Goal: Transaction & Acquisition: Book appointment/travel/reservation

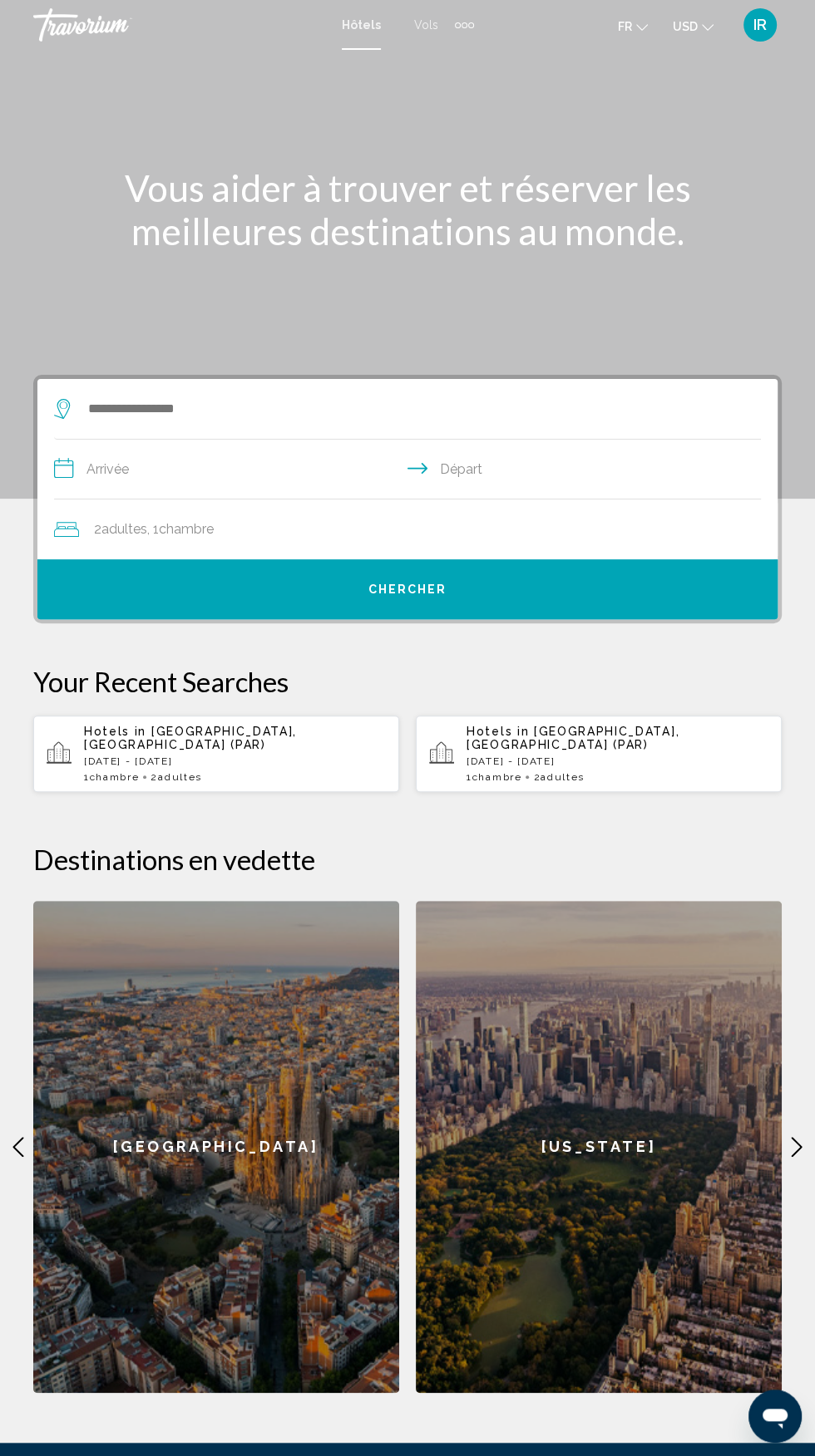
click at [284, 772] on div "1 Chambre pièces 2 Adulte Adultes" at bounding box center [234, 777] width 302 height 12
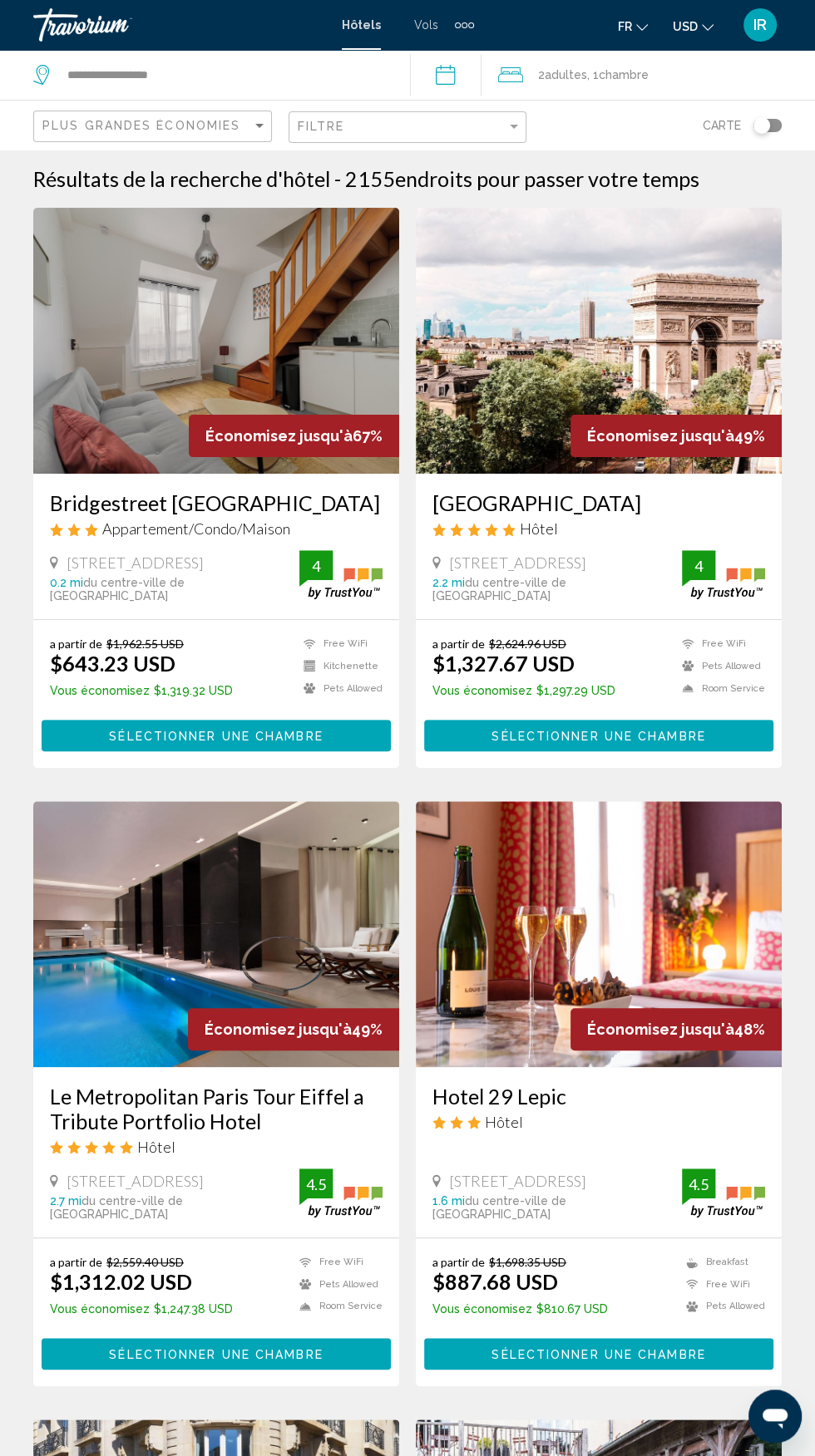
click at [686, 27] on span "USD" at bounding box center [685, 27] width 25 height 14
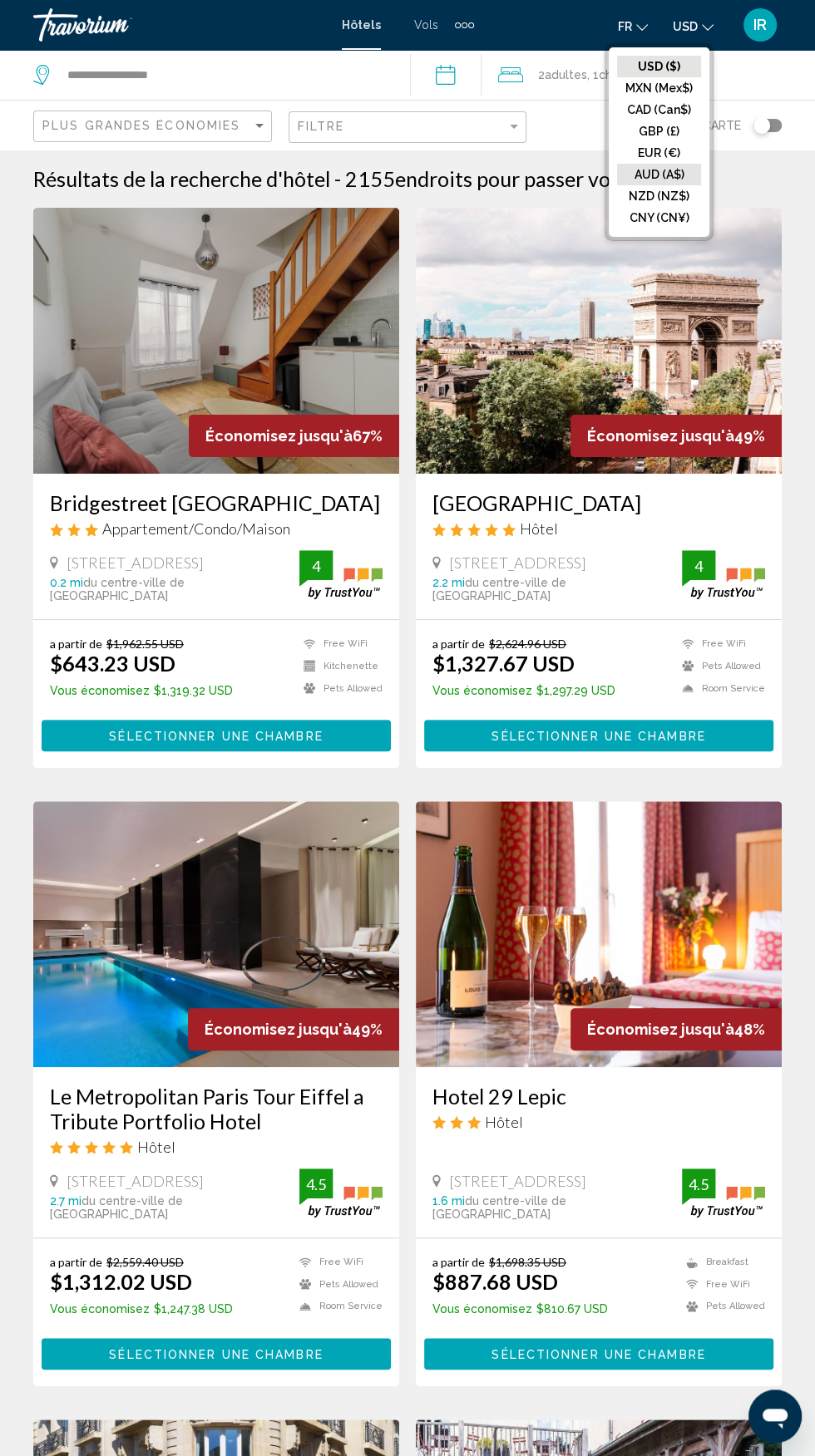
click at [664, 173] on button "AUD (A$)" at bounding box center [658, 175] width 84 height 22
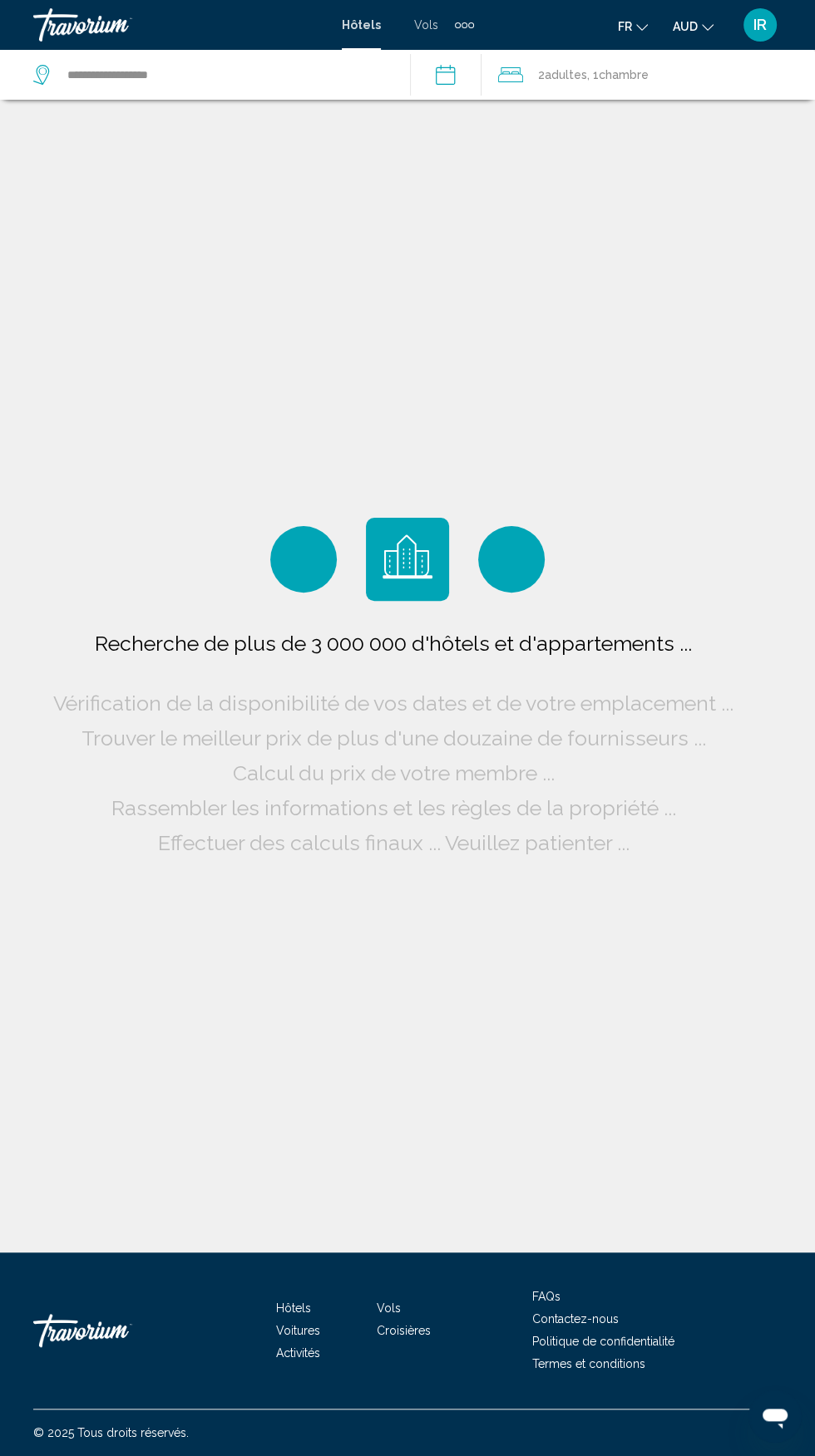
click at [686, 25] on span "AUD" at bounding box center [685, 27] width 25 height 14
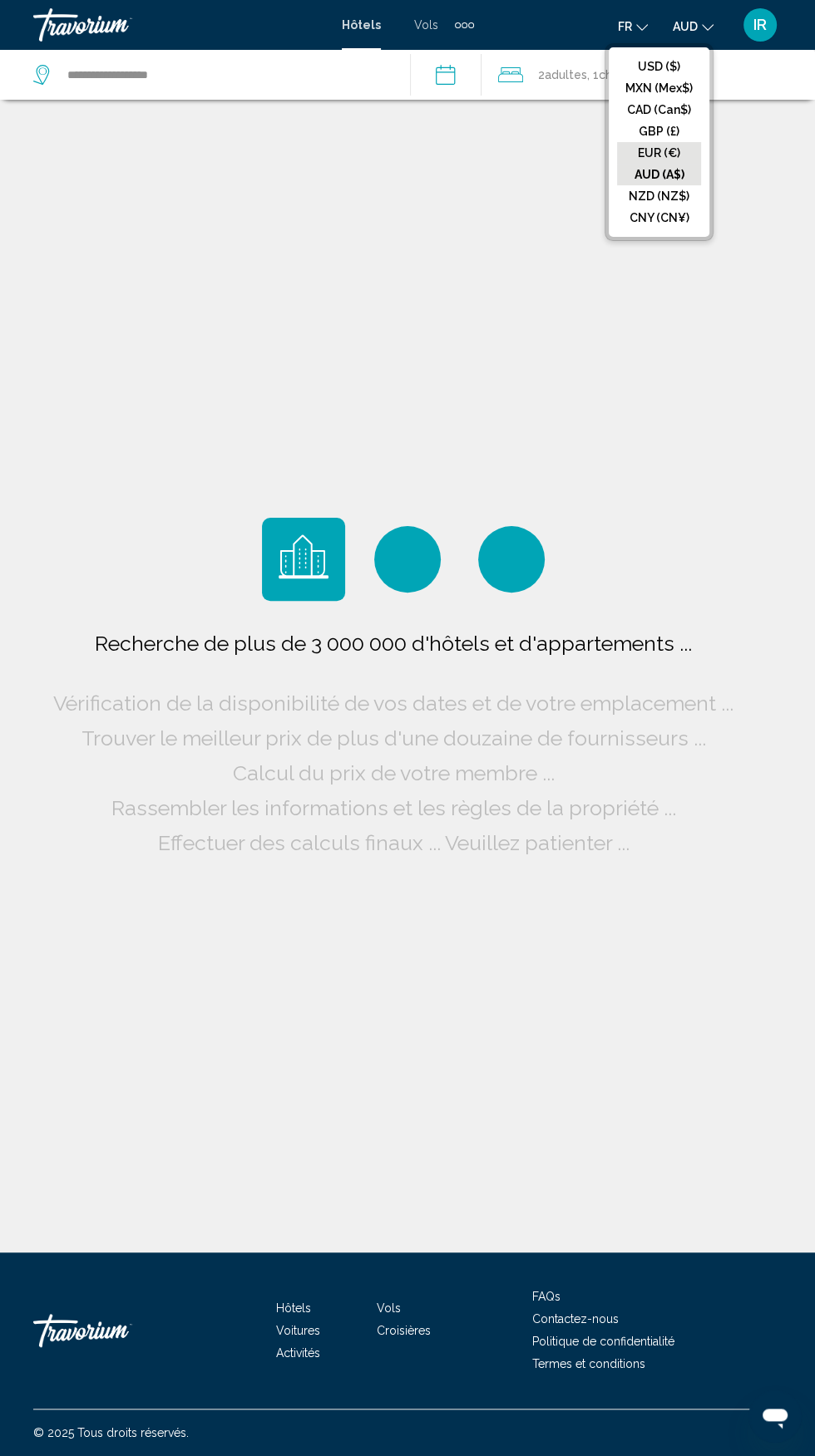
click at [664, 154] on button "EUR (€)" at bounding box center [658, 153] width 84 height 22
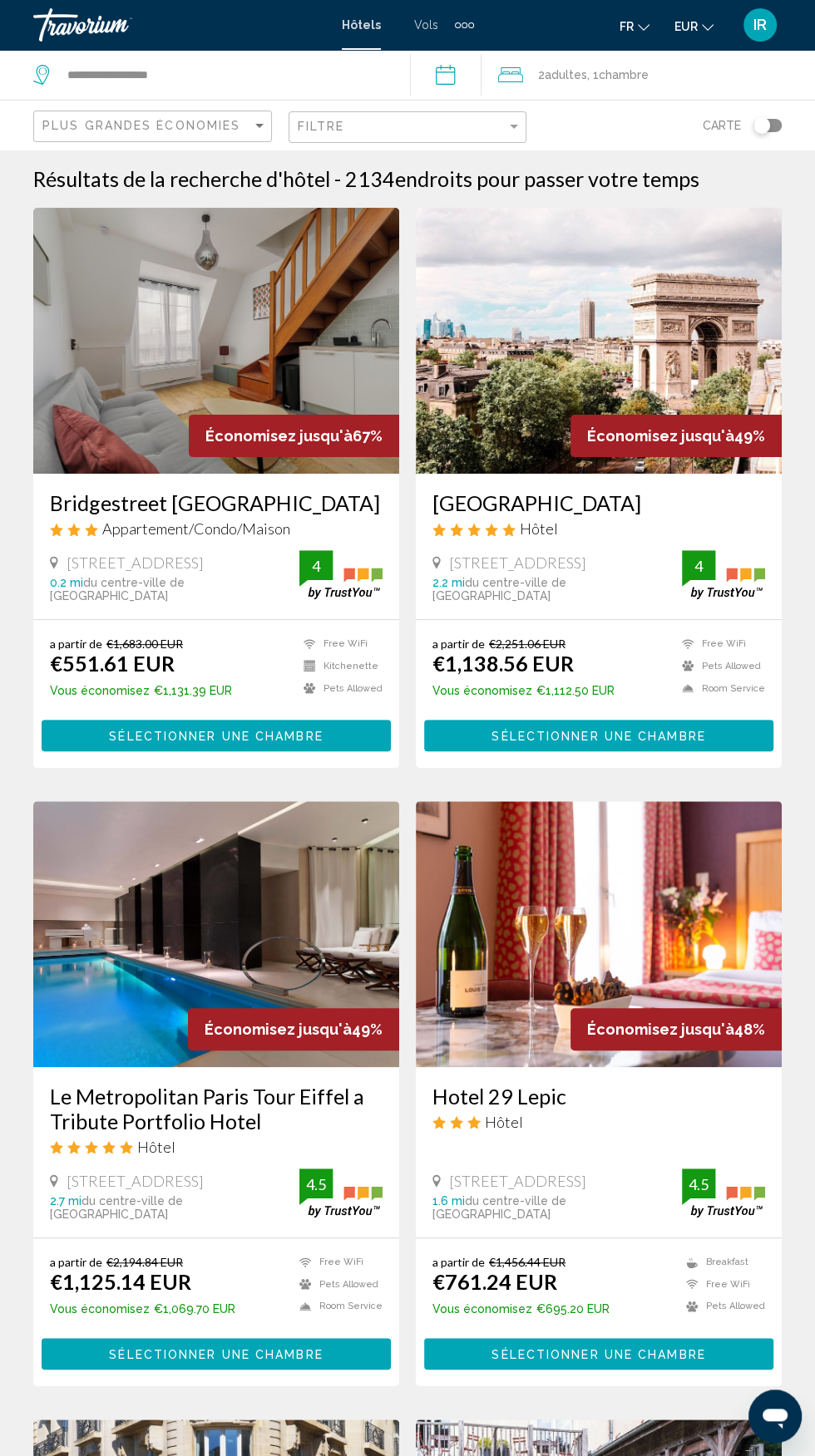
click at [587, 84] on span "2 Adulte Adultes" at bounding box center [563, 75] width 49 height 24
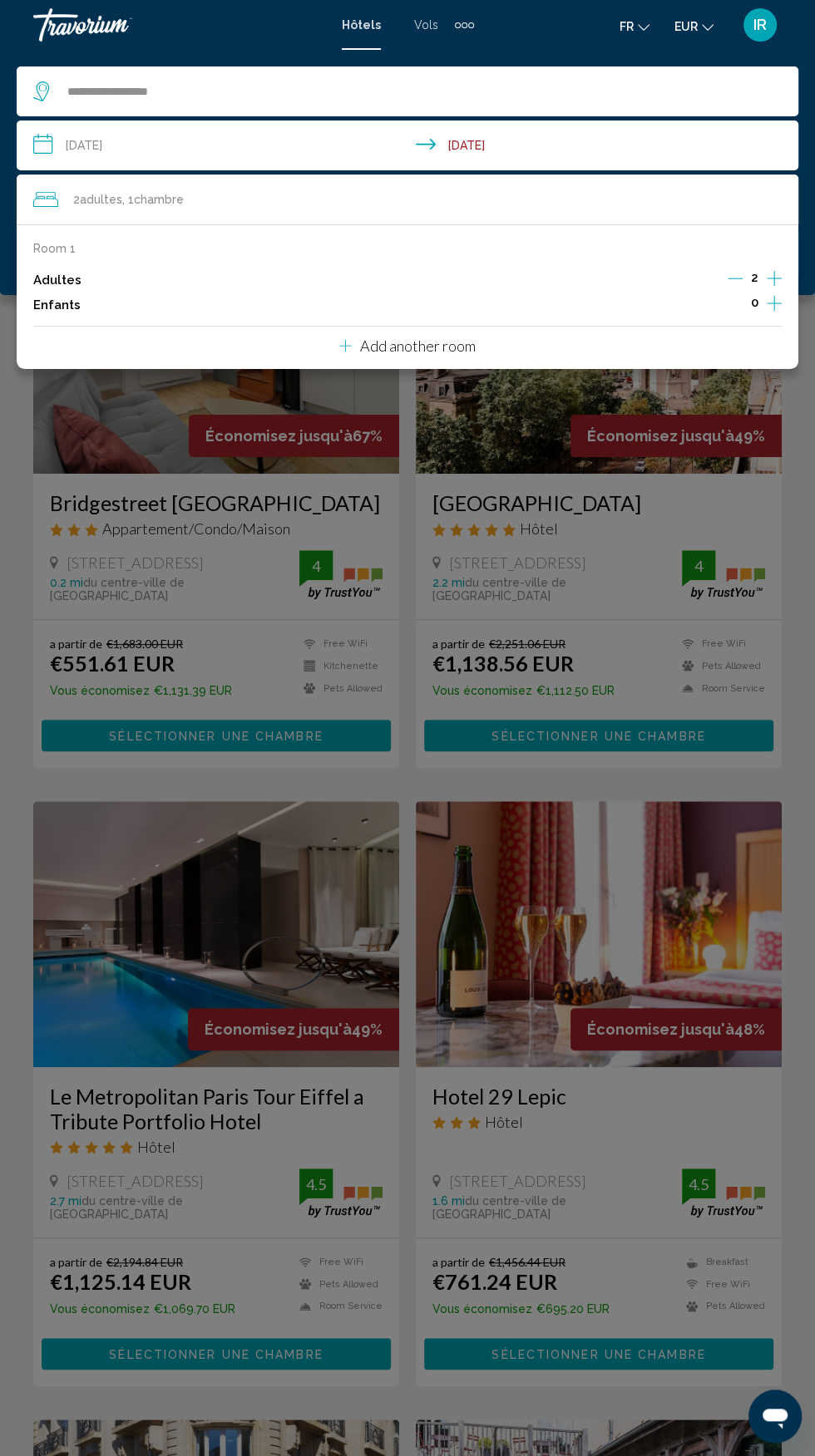
click at [735, 277] on icon "Decrement adults" at bounding box center [735, 278] width 15 height 15
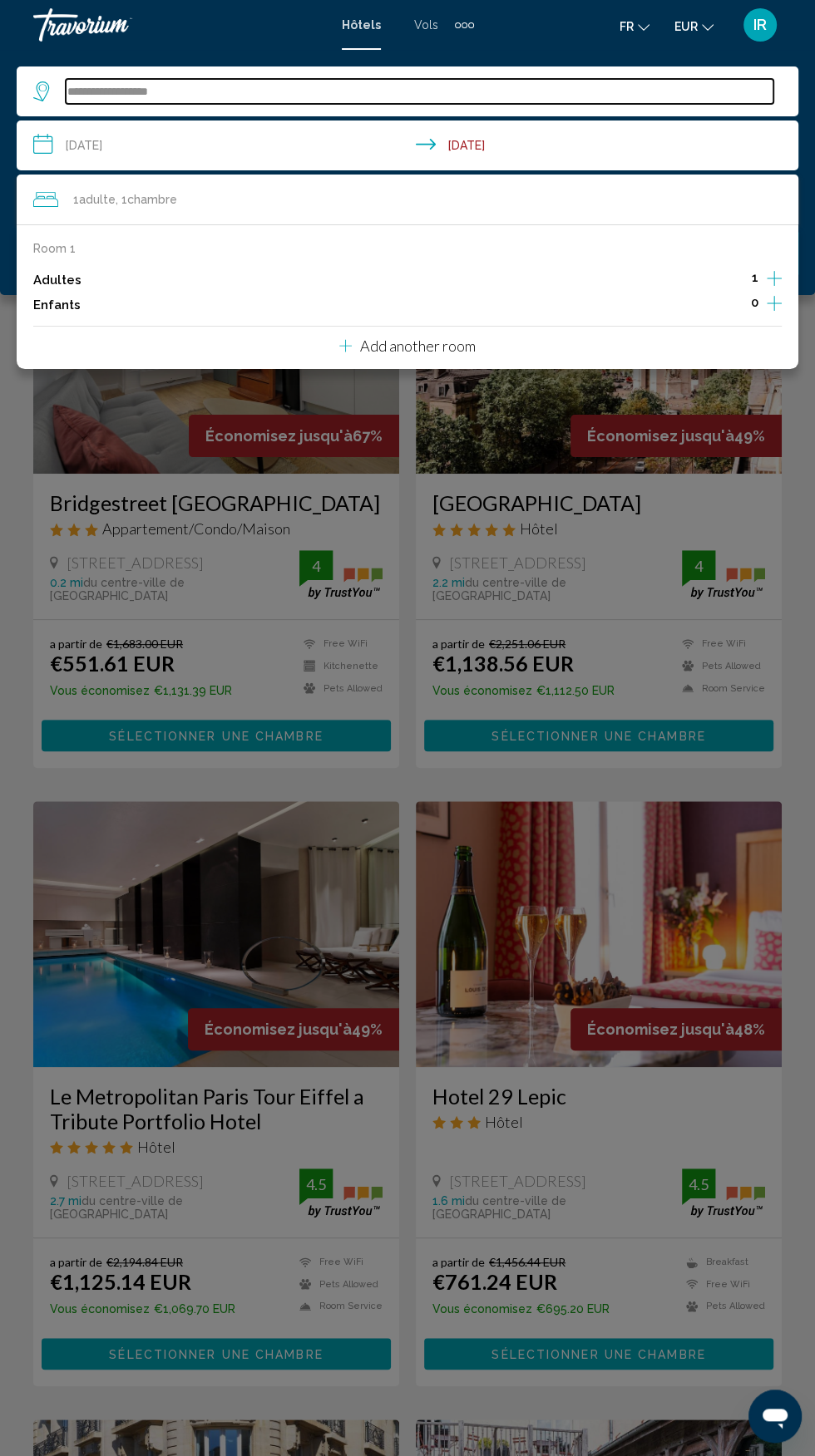
click at [531, 89] on input "**********" at bounding box center [420, 91] width 708 height 25
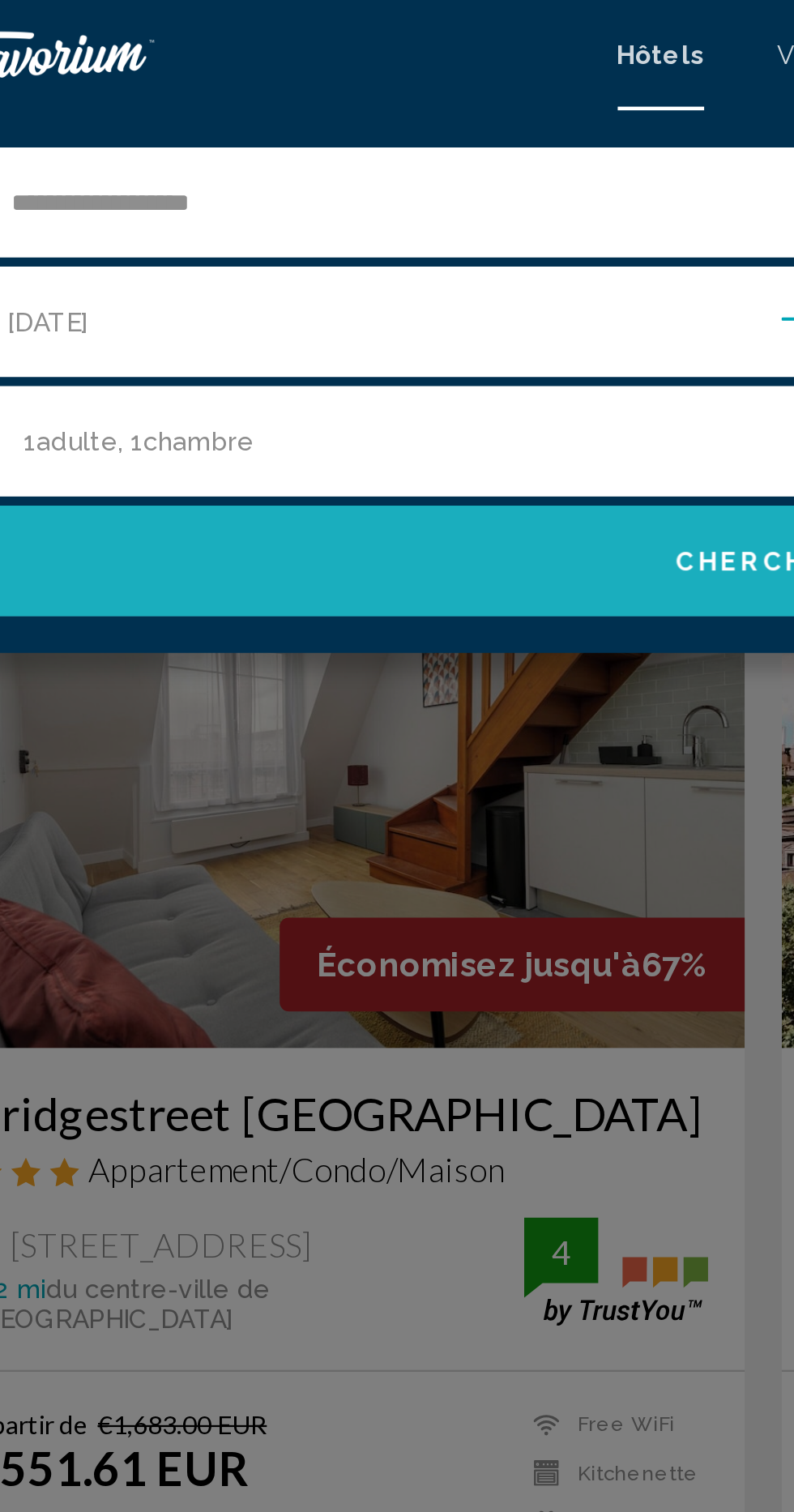
click at [347, 253] on button "Chercher" at bounding box center [397, 247] width 762 height 49
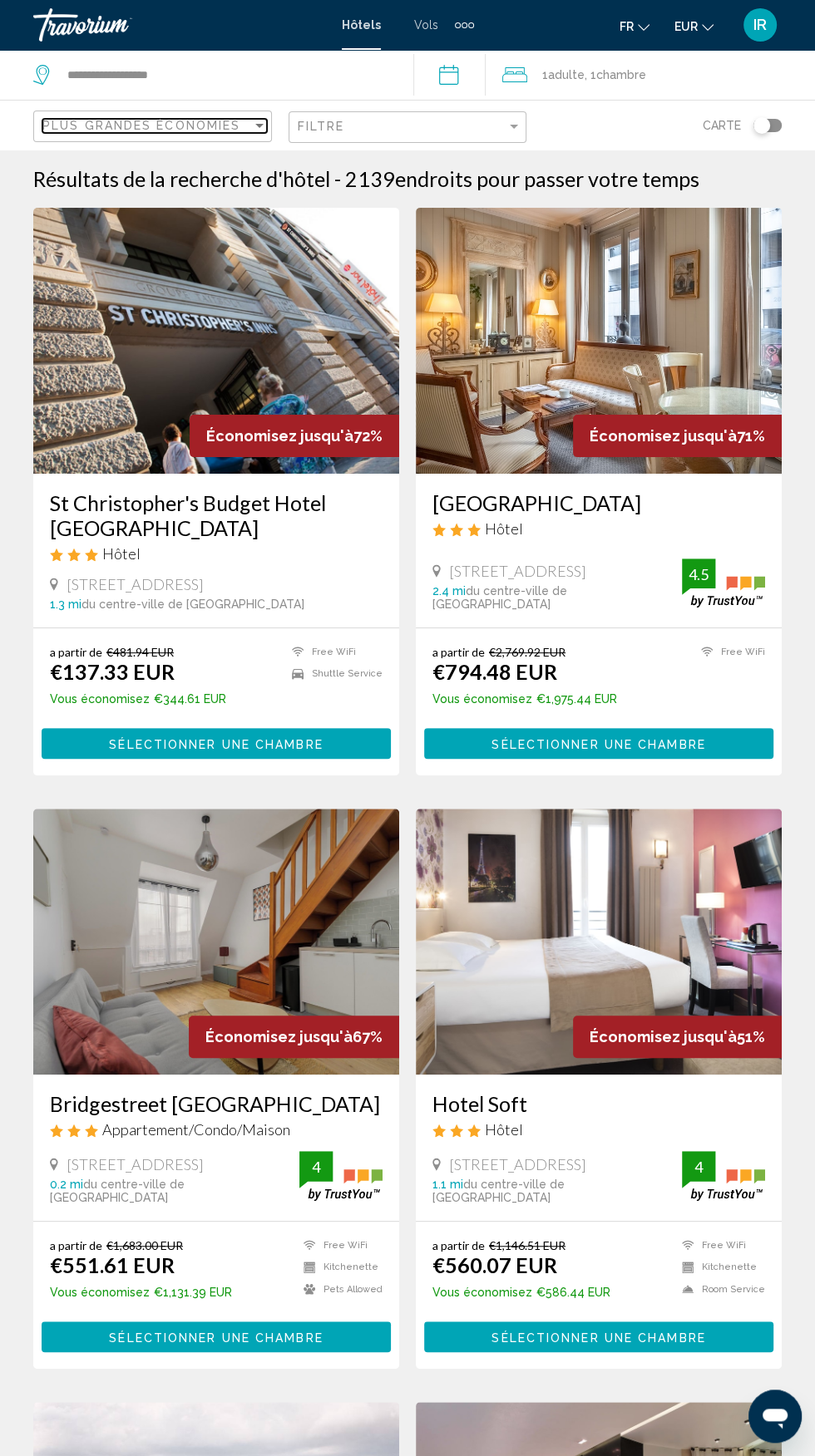
click at [240, 127] on div "Plus grandes économies" at bounding box center [147, 126] width 210 height 14
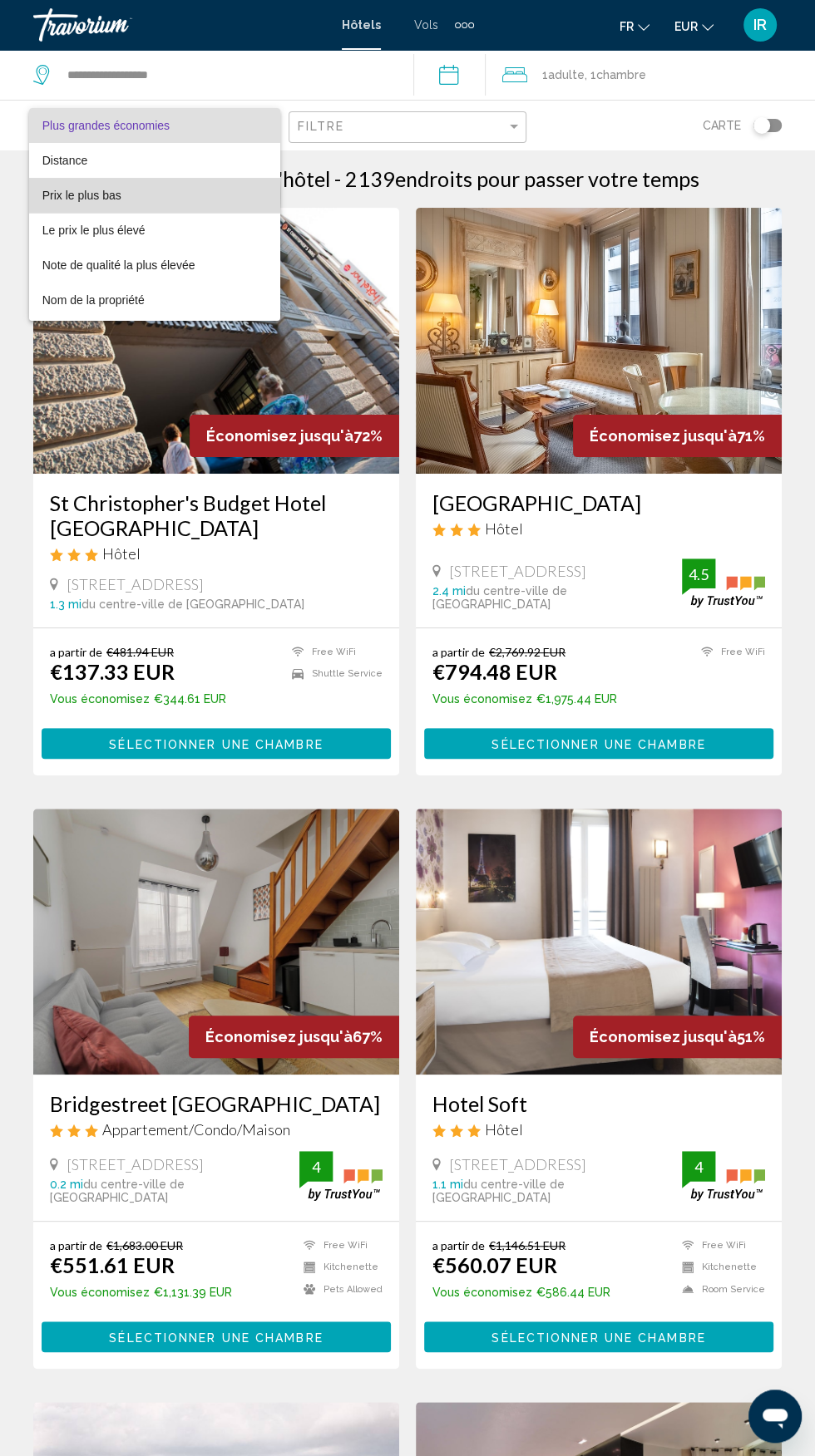
click at [118, 195] on span "Prix le plus bas" at bounding box center [81, 195] width 79 height 14
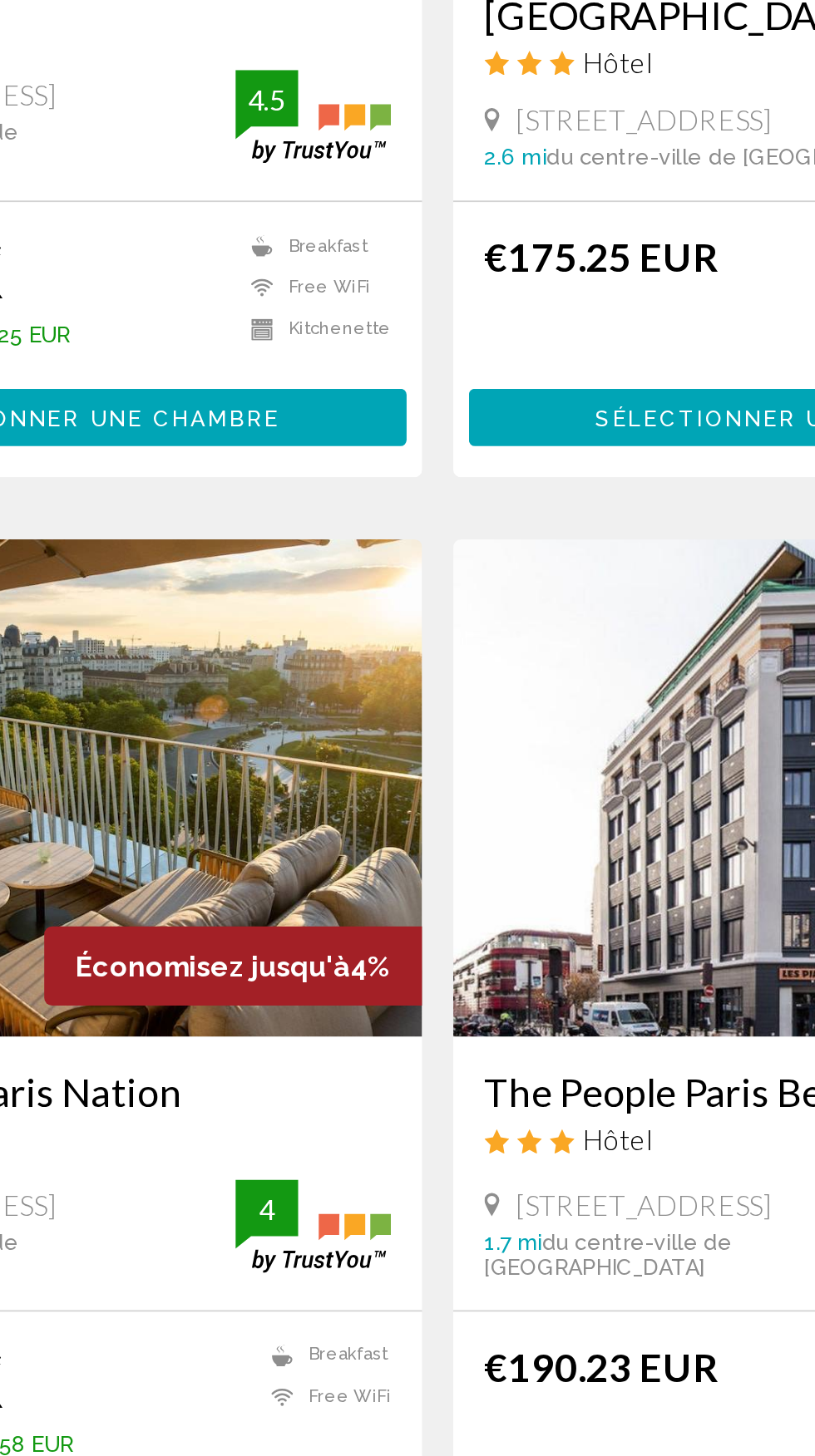
scroll to position [2444, 0]
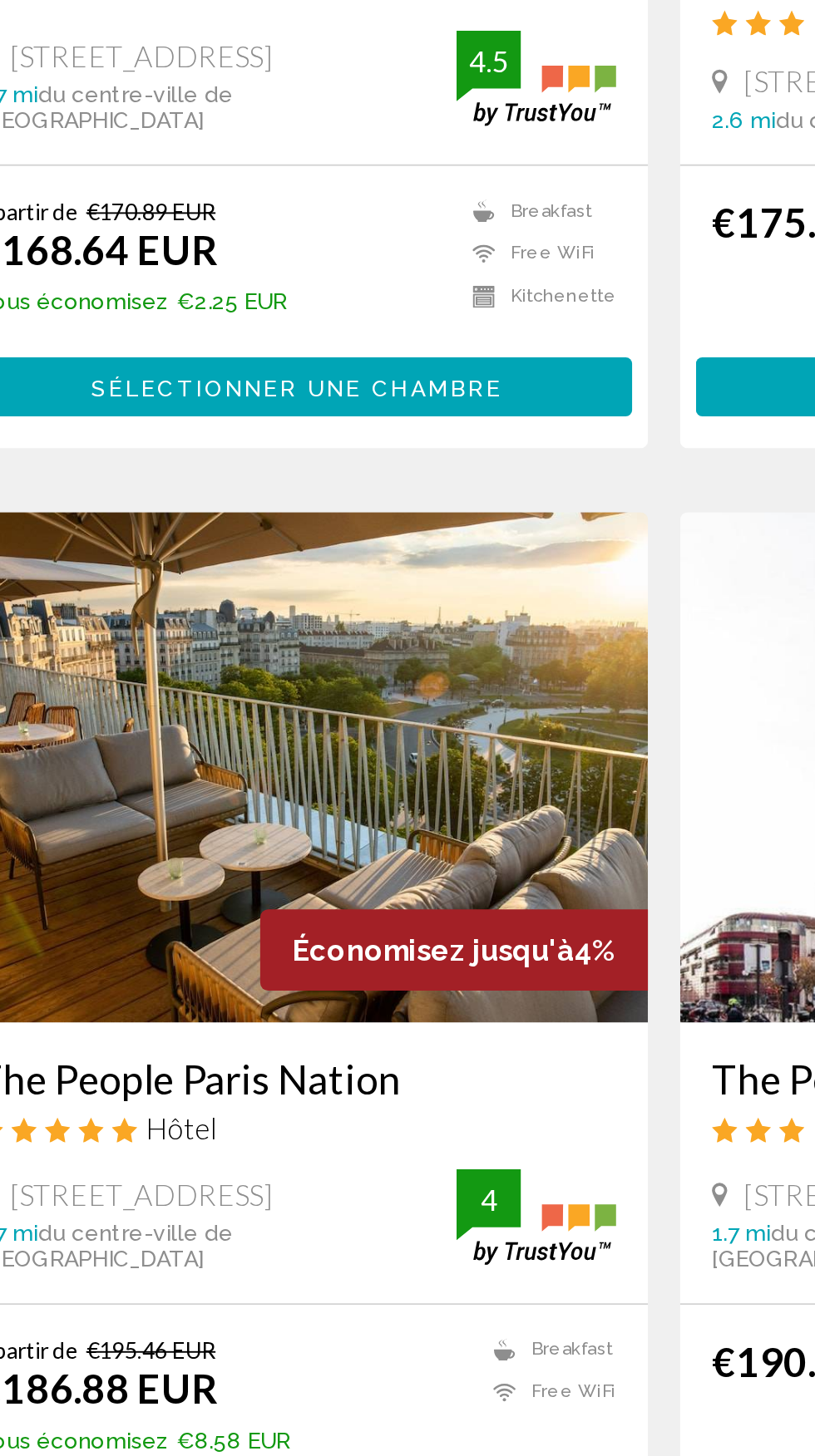
click at [258, 1133] on h3 "The People Paris Nation" at bounding box center [216, 1145] width 333 height 25
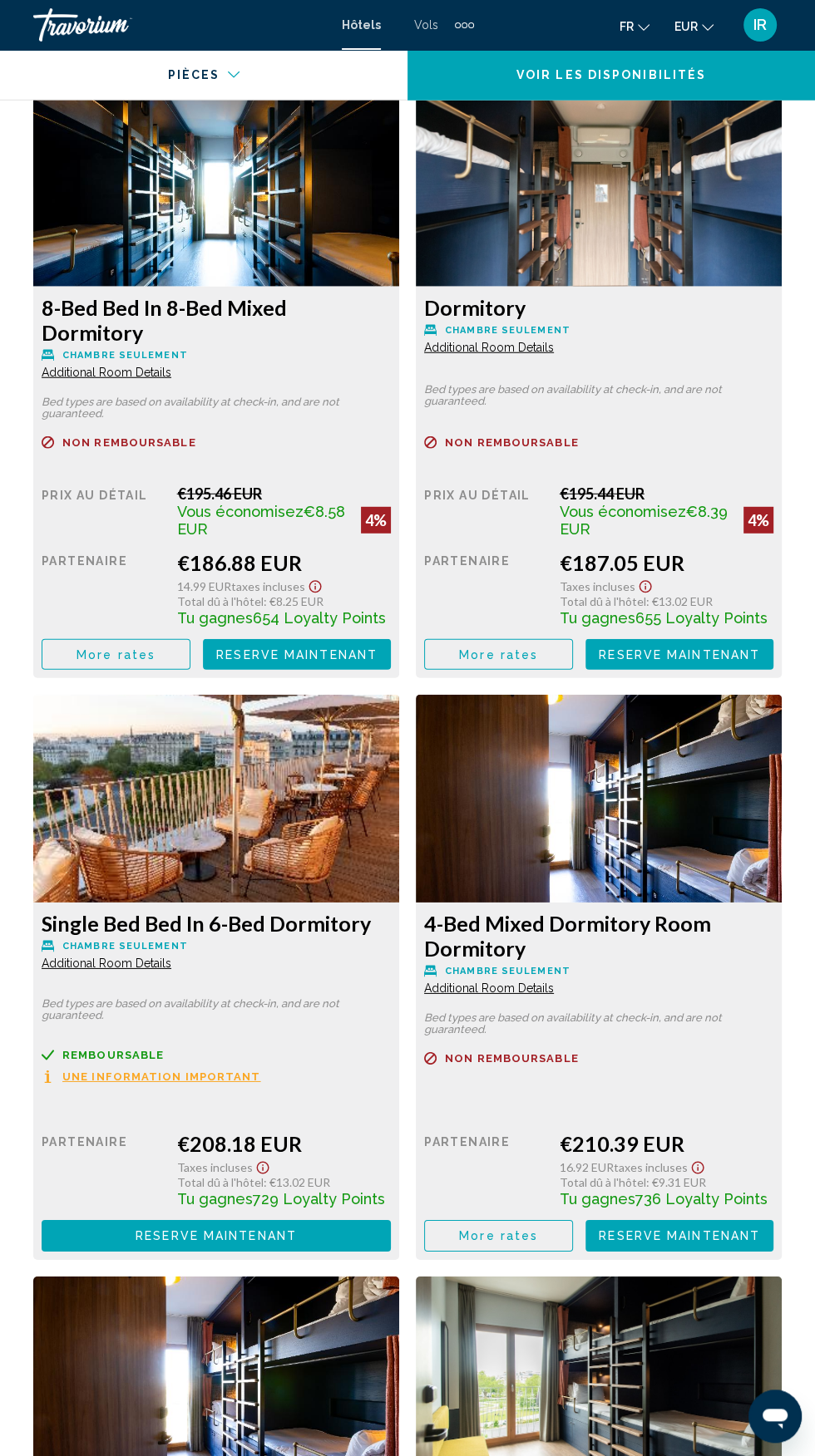
scroll to position [2903, 0]
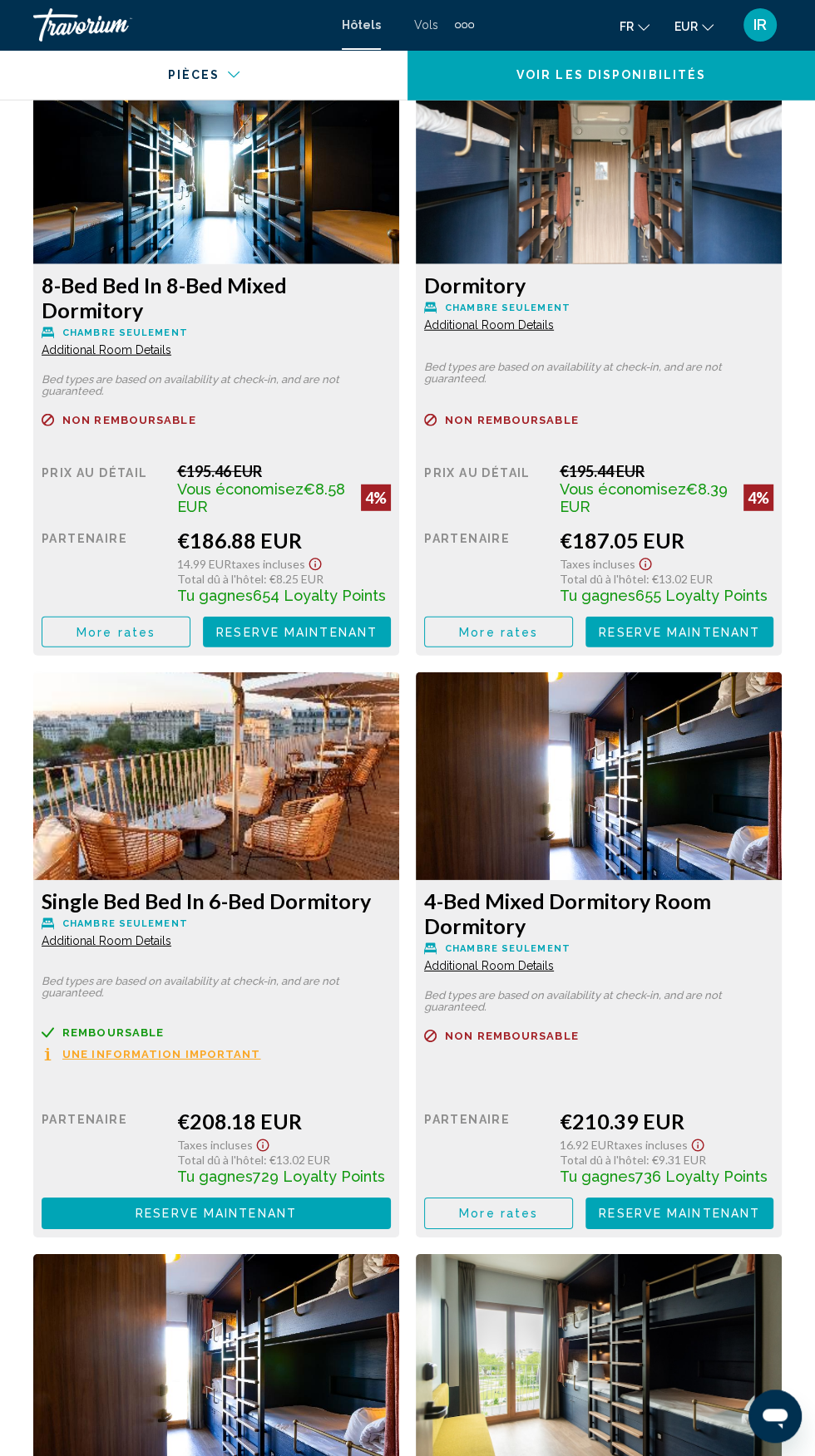
click at [131, 343] on span "Additional Room Details" at bounding box center [106, 350] width 129 height 14
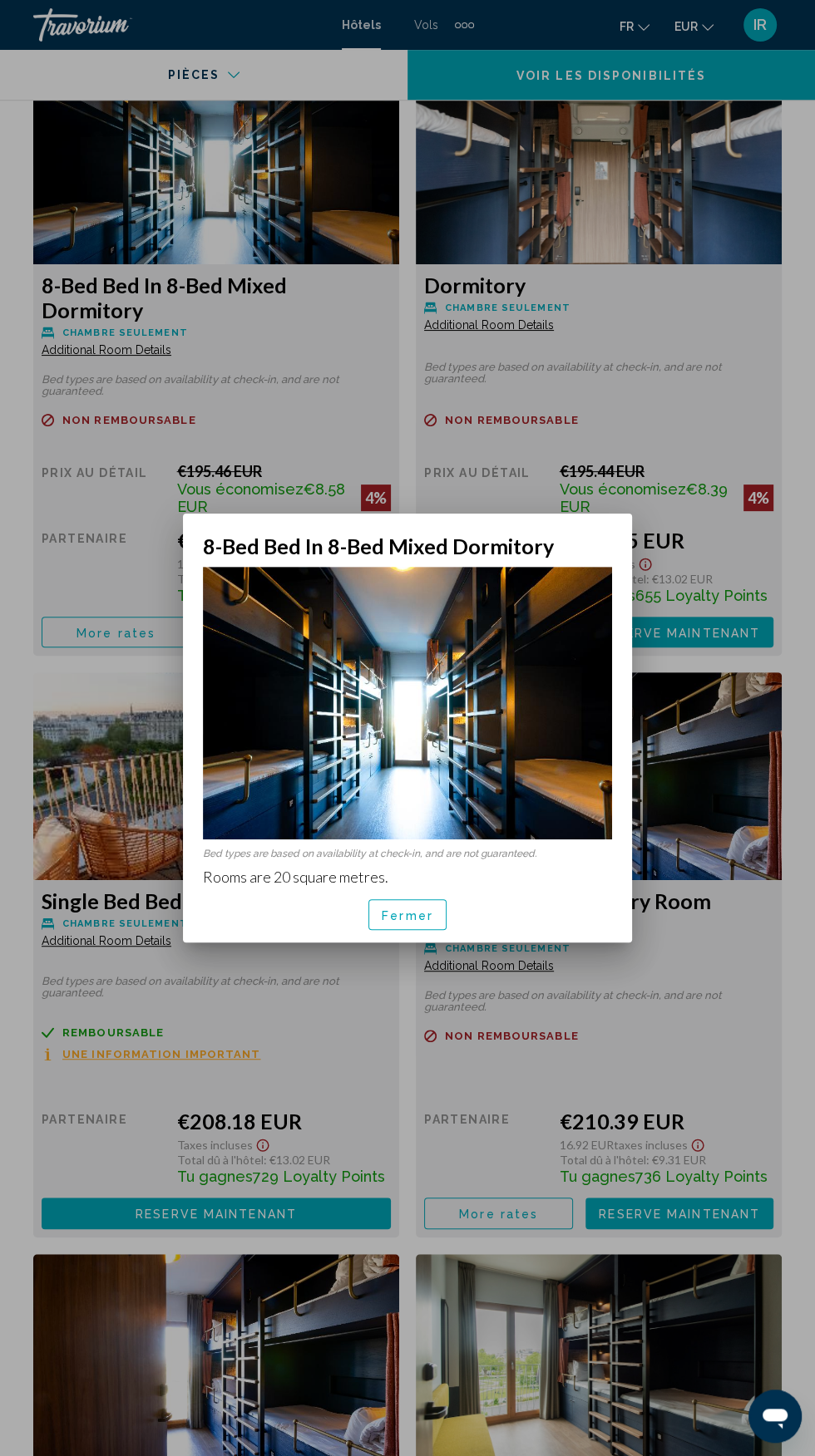
scroll to position [0, 0]
click at [411, 925] on button "Fermer" at bounding box center [407, 915] width 78 height 30
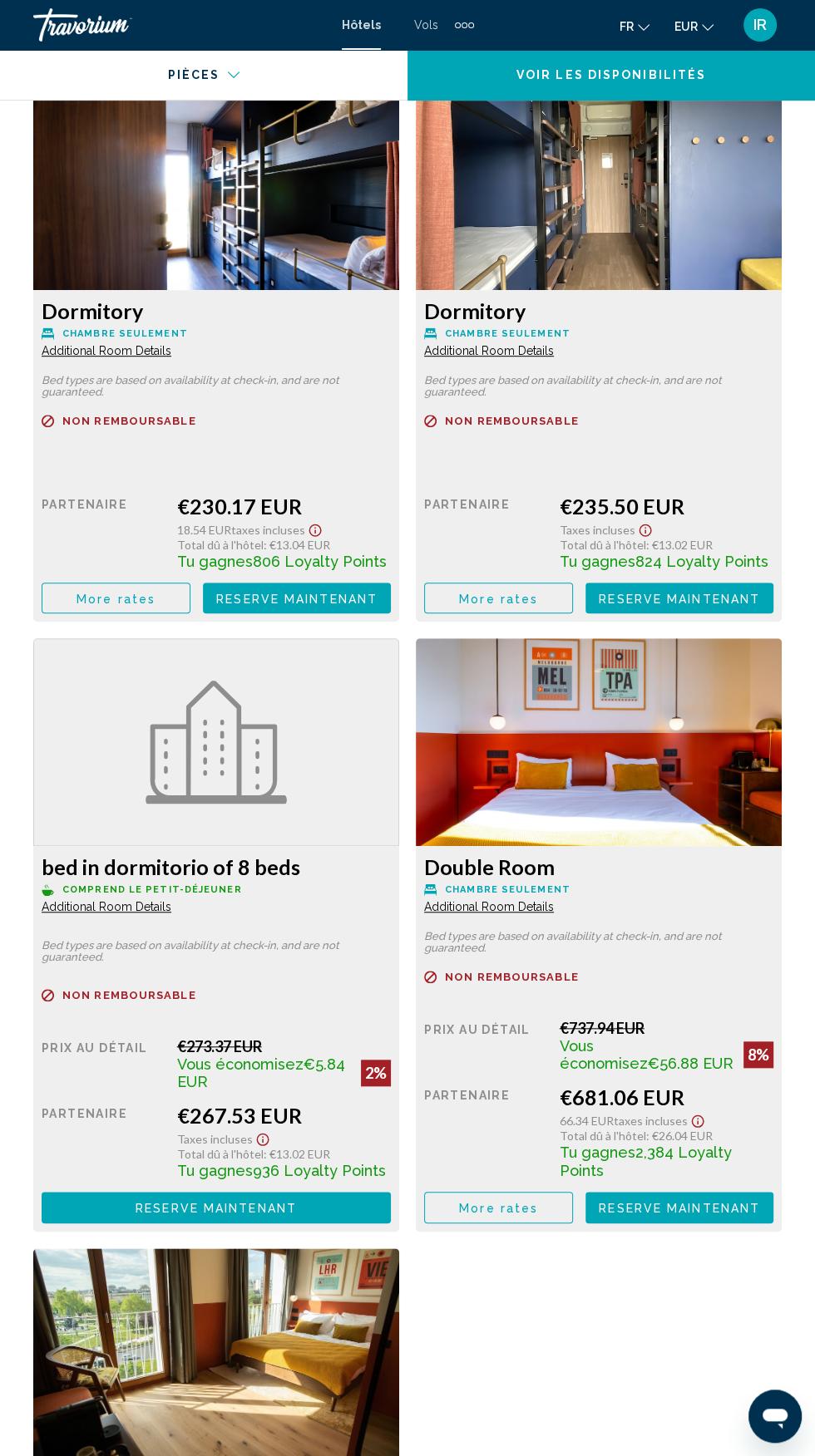
scroll to position [4636, 0]
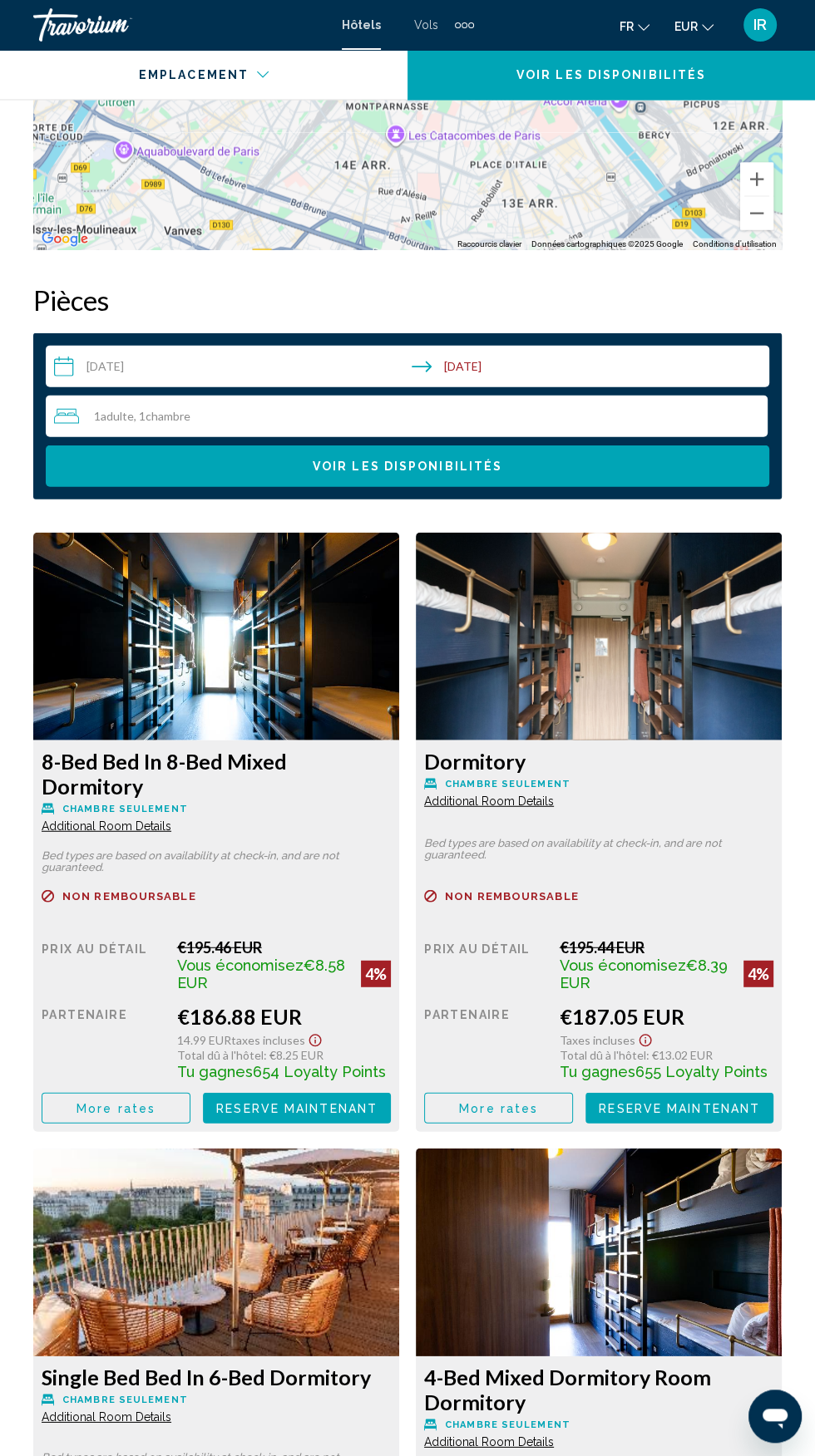
scroll to position [2424, 0]
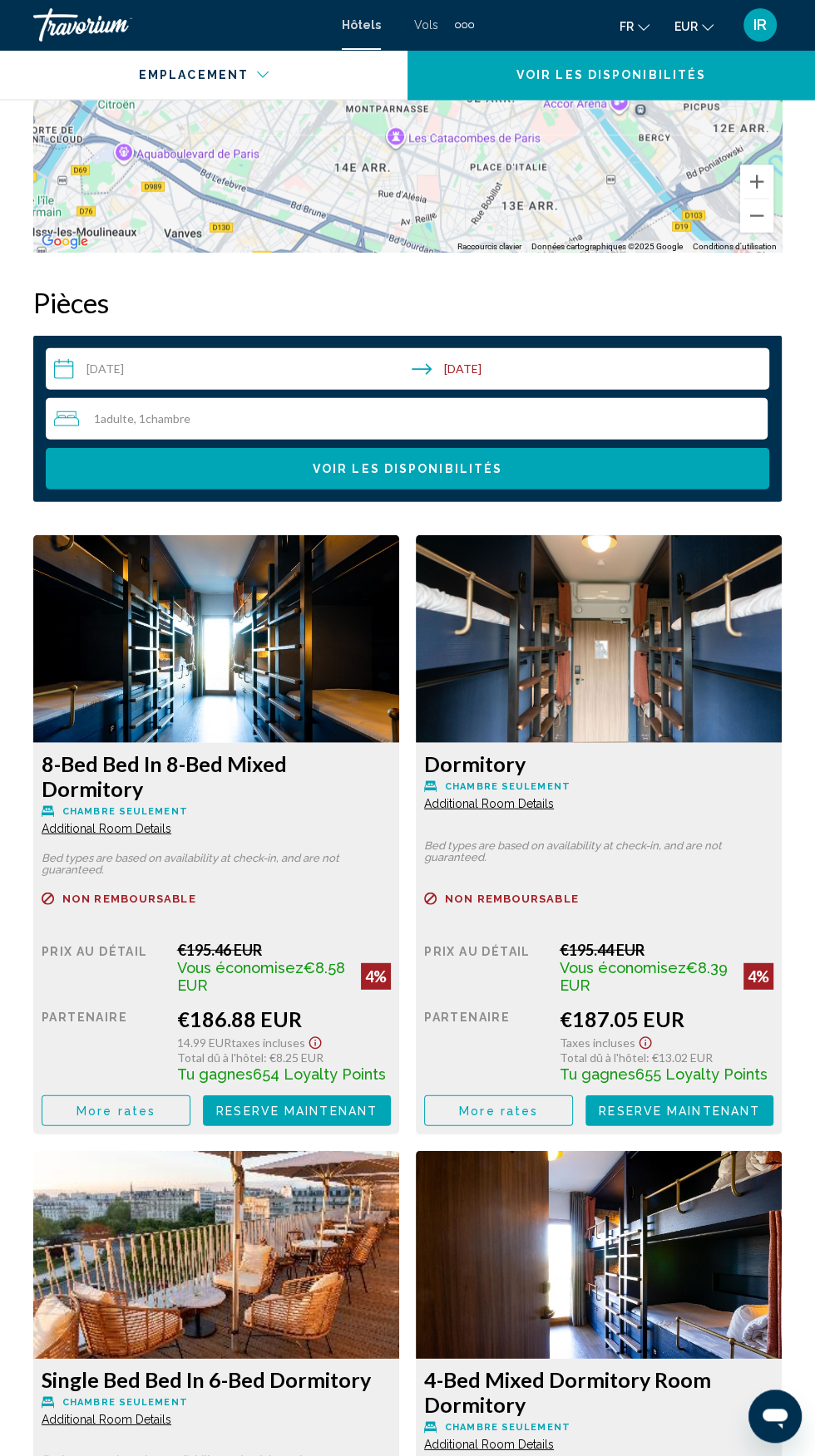
click at [432, 468] on span "Voir les disponibilités" at bounding box center [407, 470] width 190 height 14
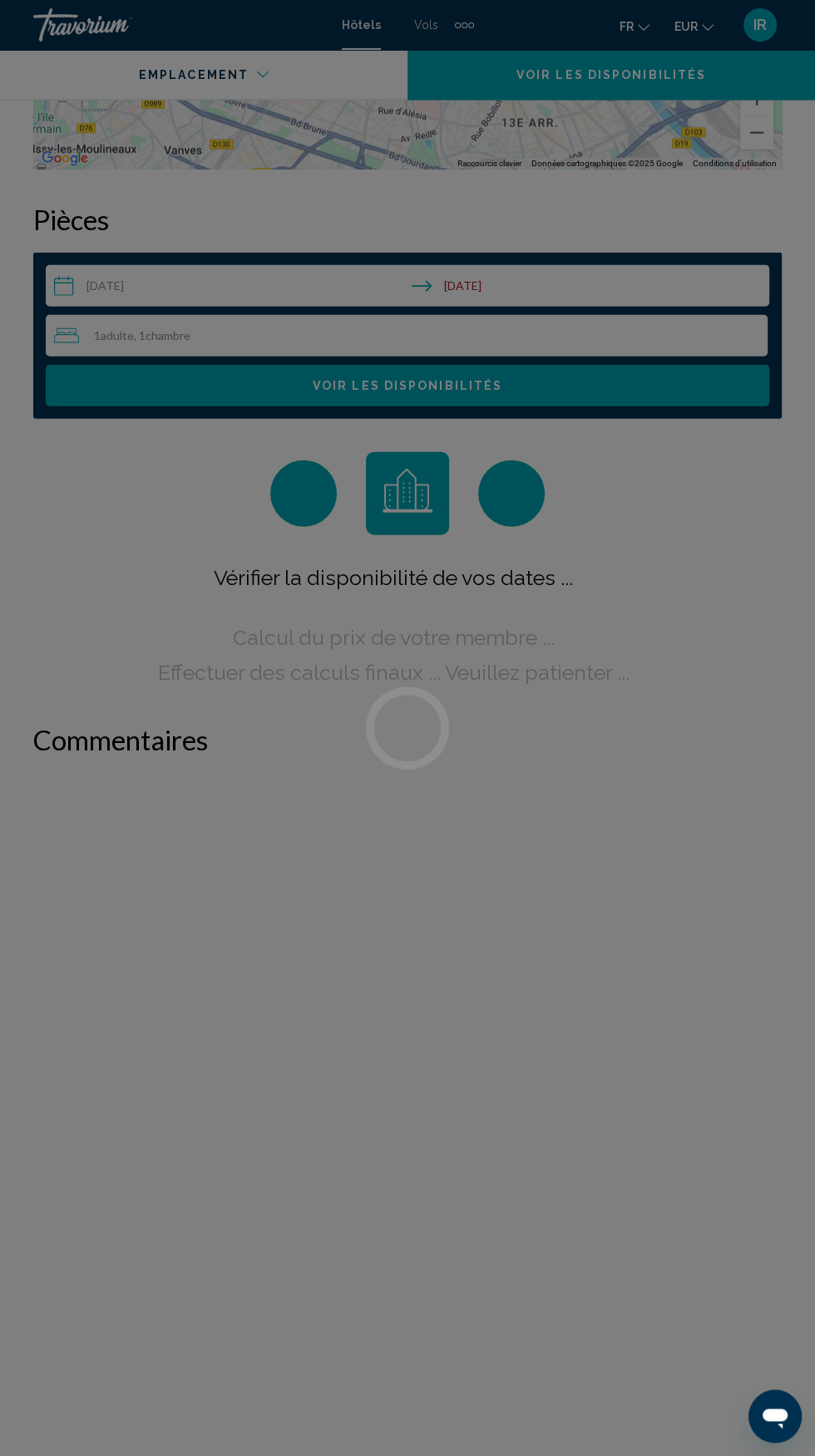
scroll to position [2609, 0]
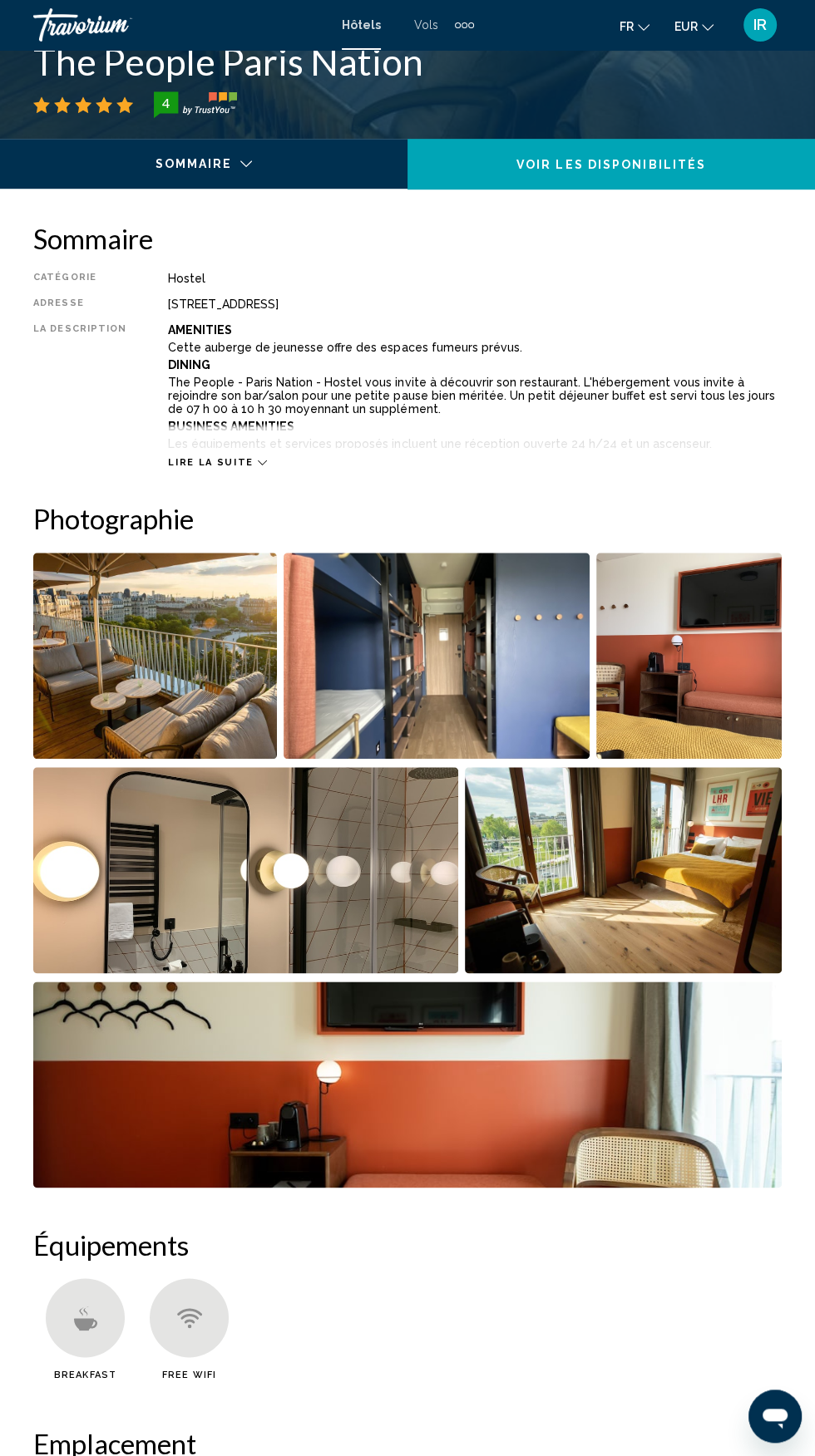
scroll to position [698, 0]
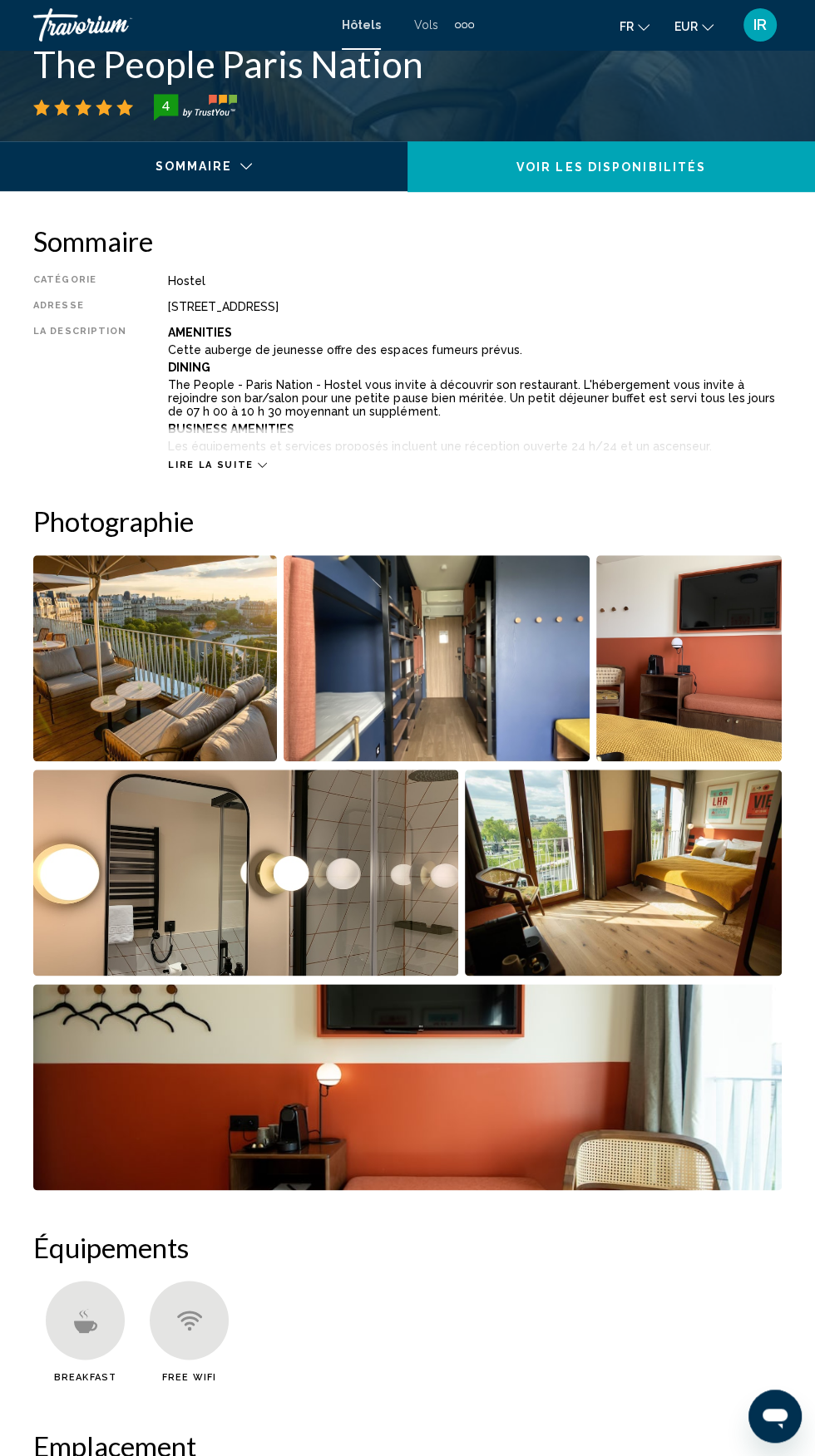
click at [258, 464] on icon "Main content" at bounding box center [262, 464] width 9 height 9
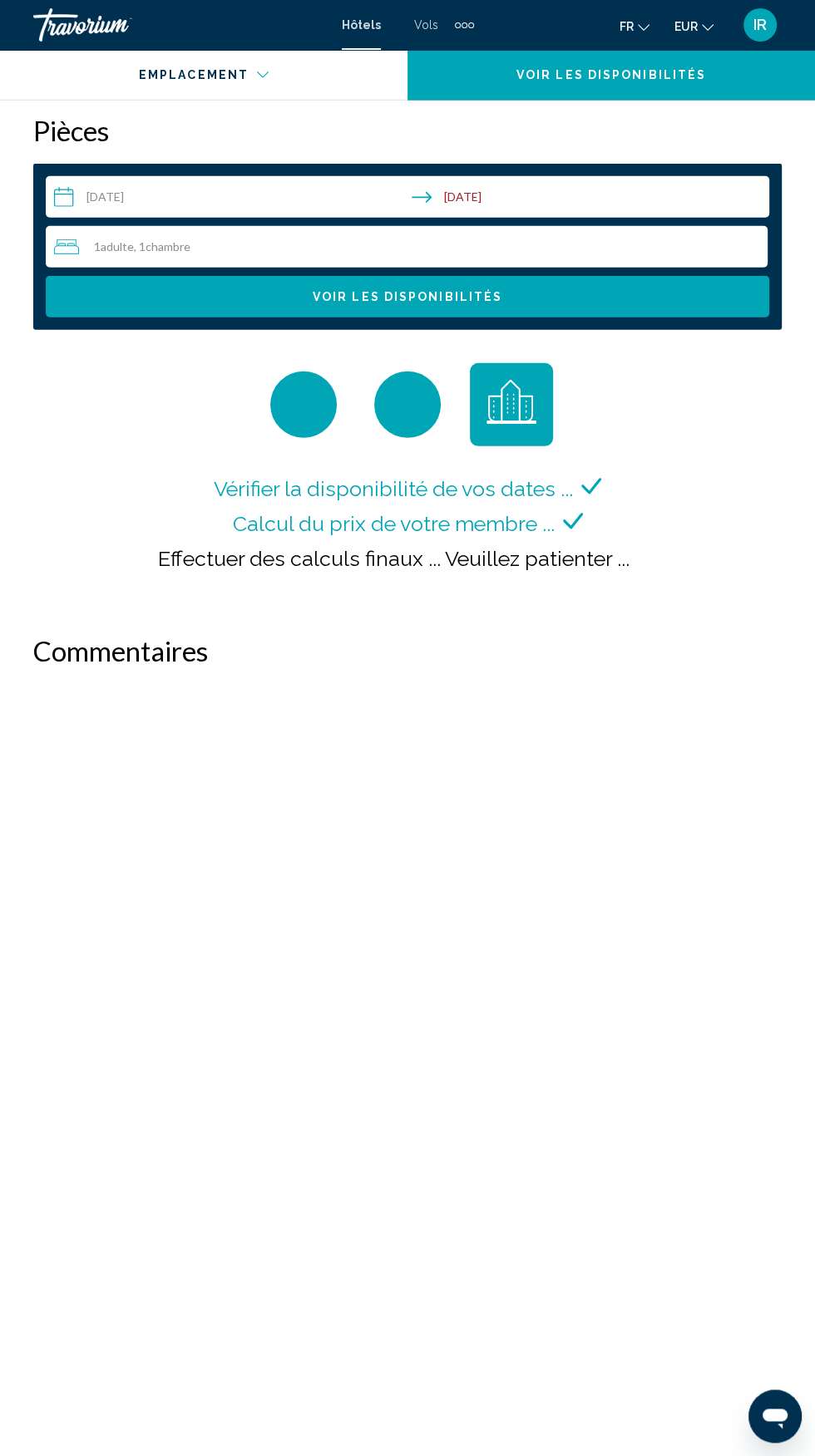
scroll to position [3153, 0]
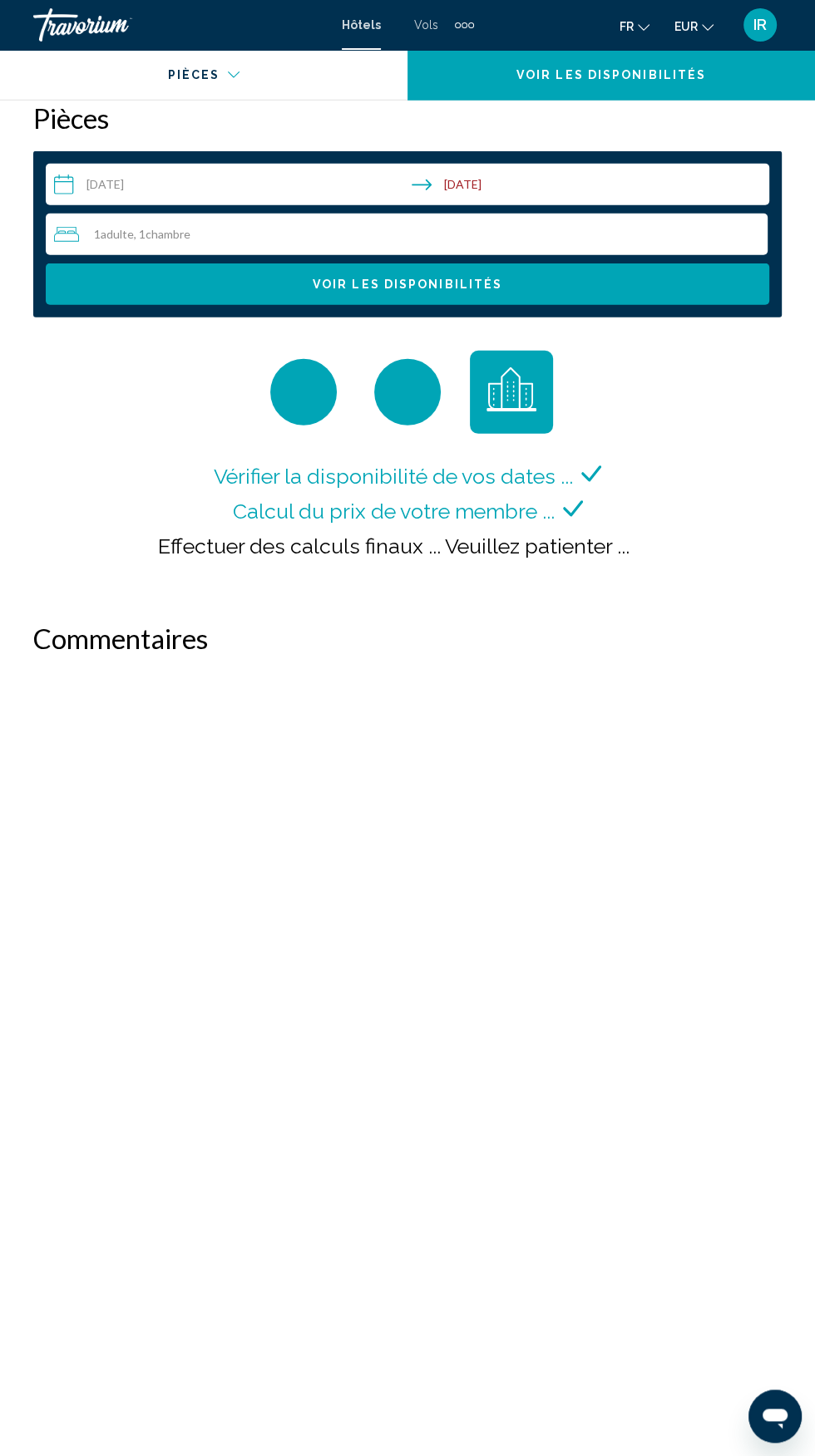
click at [509, 173] on input "**********" at bounding box center [410, 187] width 730 height 47
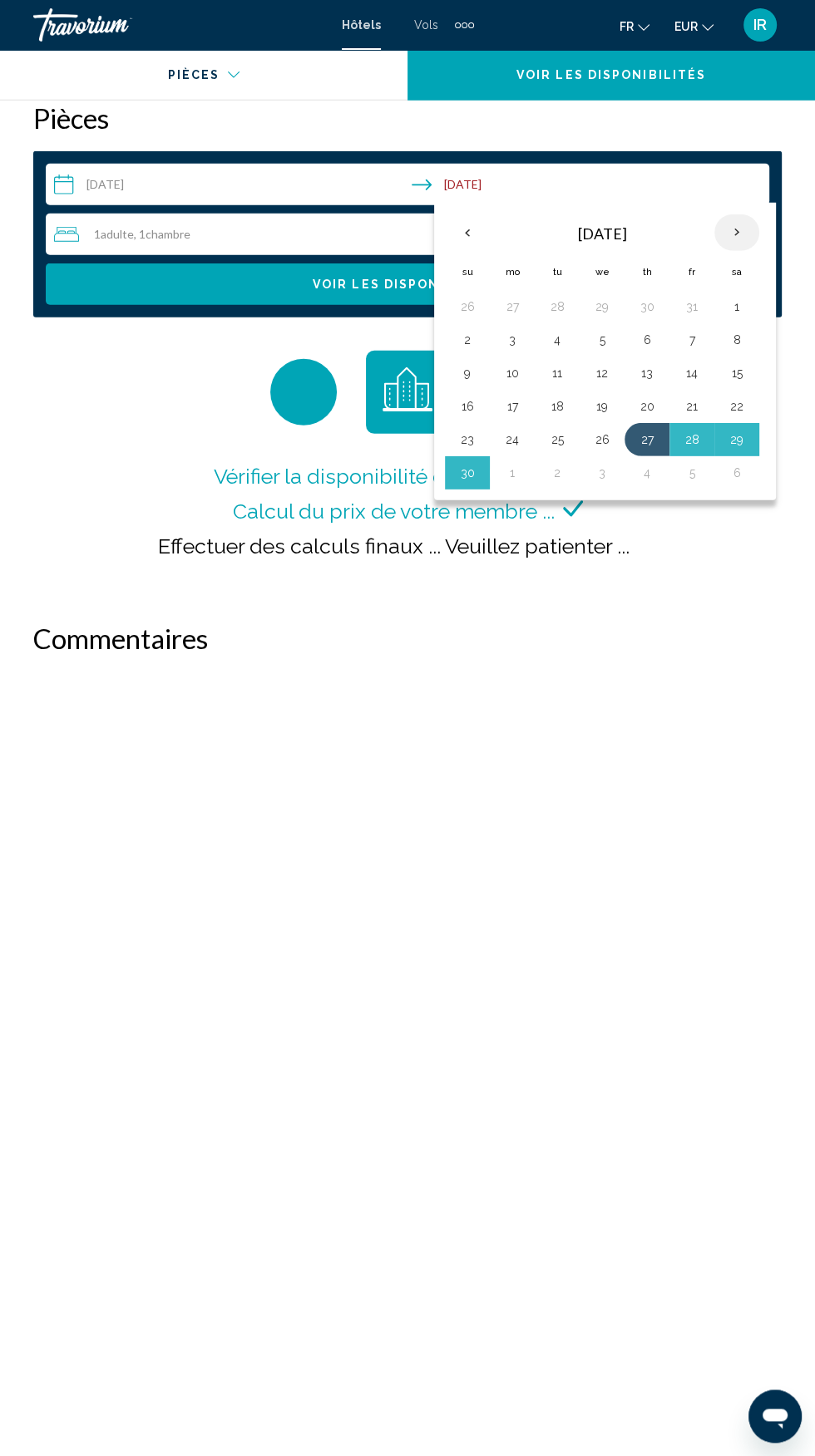
click at [717, 228] on th "Next month" at bounding box center [736, 232] width 45 height 36
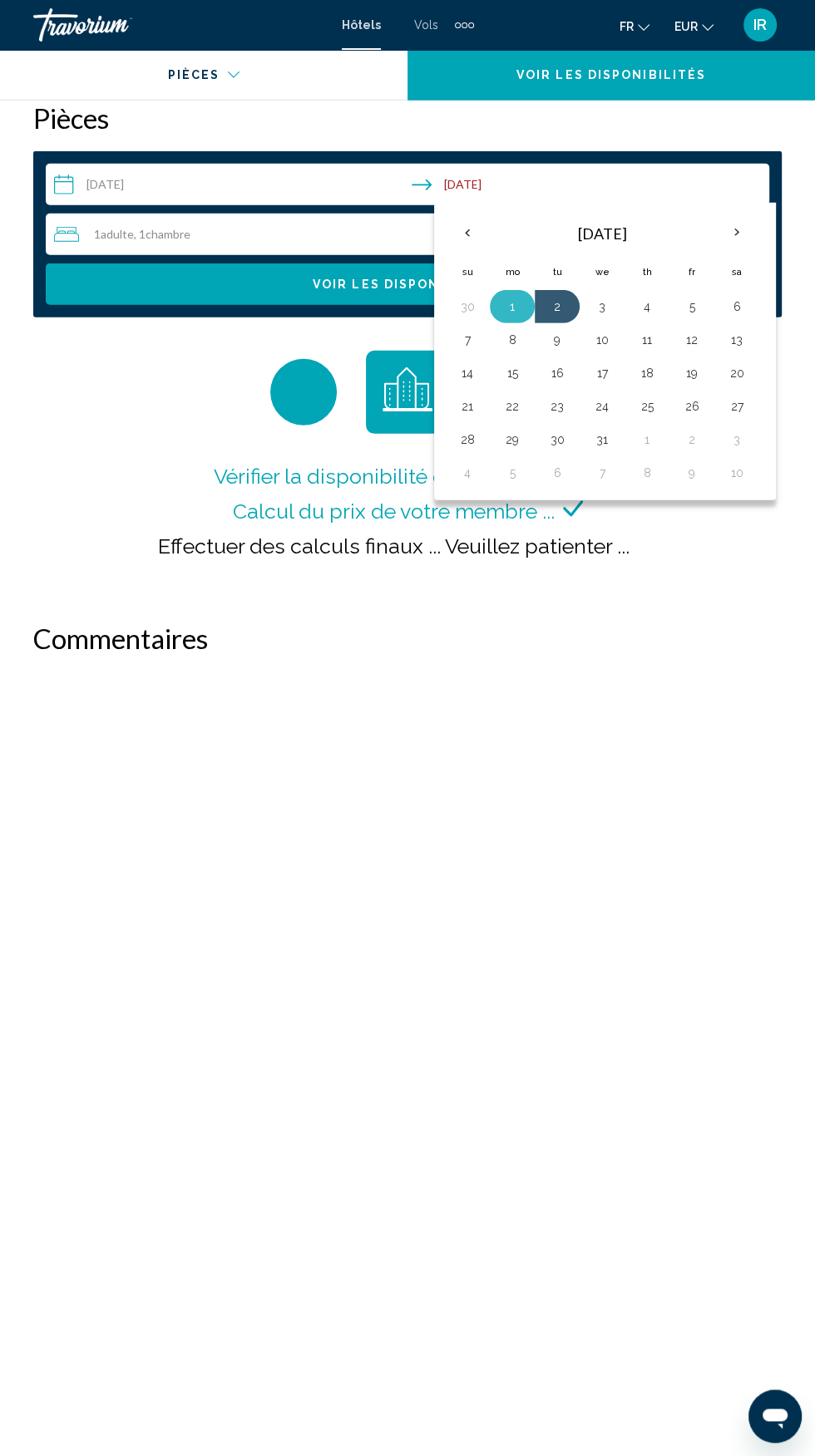
click at [512, 295] on button "1" at bounding box center [512, 307] width 26 height 24
click at [515, 295] on button "1" at bounding box center [512, 307] width 26 height 24
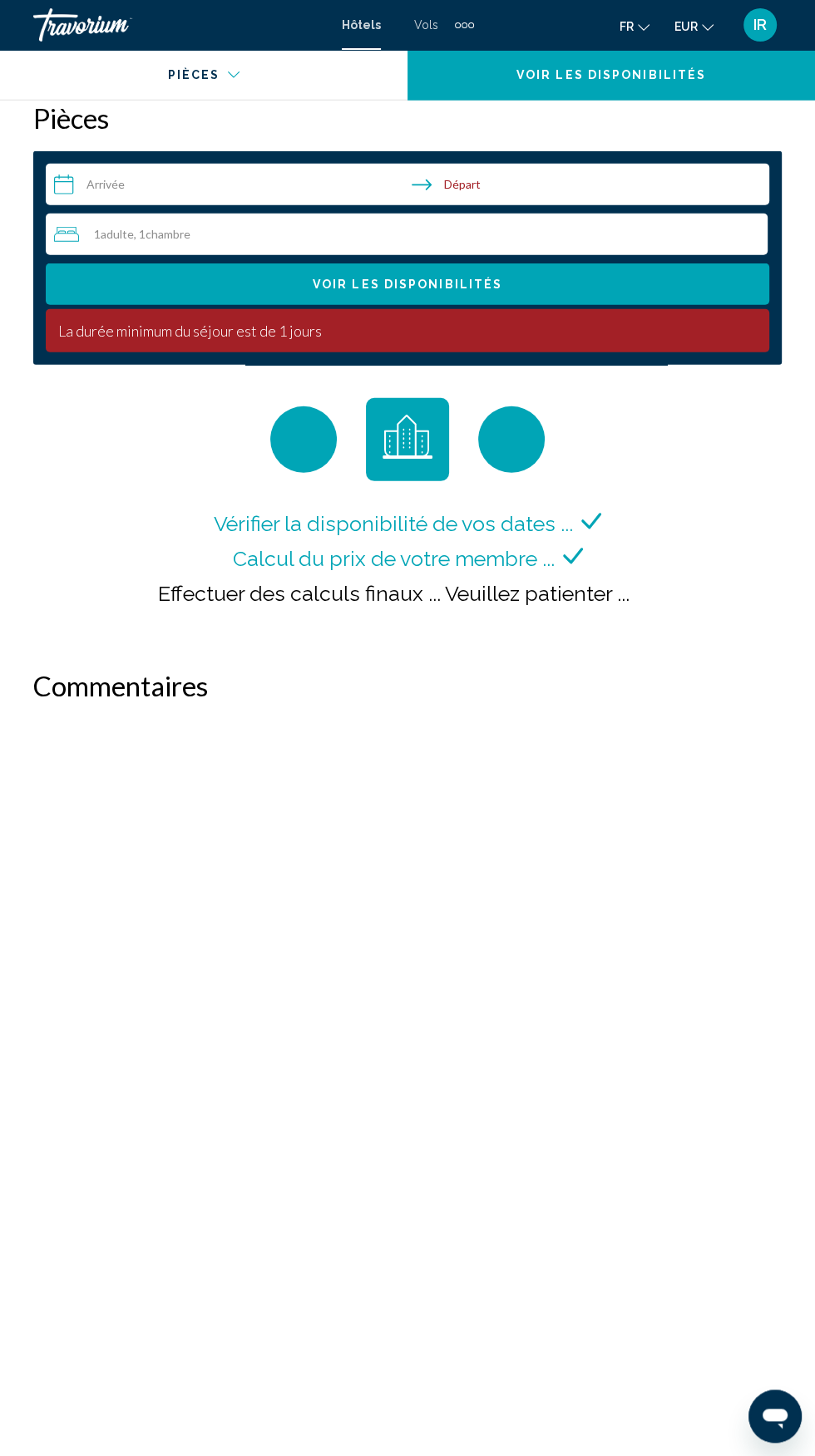
click at [243, 167] on input "**********" at bounding box center [410, 187] width 730 height 47
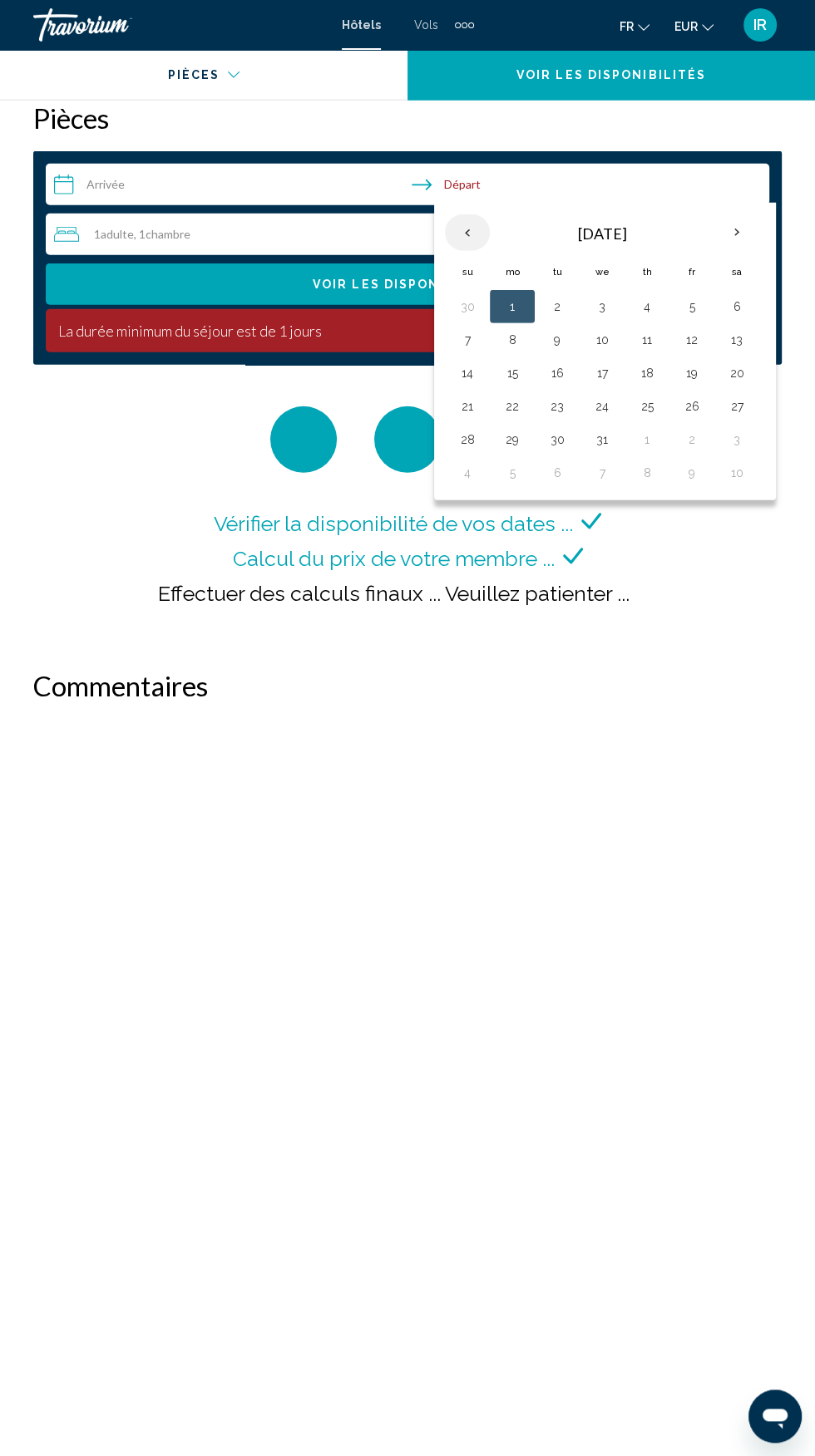
click at [469, 214] on th "Previous month" at bounding box center [467, 232] width 45 height 36
click at [642, 429] on button "27" at bounding box center [647, 440] width 26 height 24
click at [721, 221] on th "Next month" at bounding box center [736, 232] width 45 height 36
click at [506, 295] on button "1" at bounding box center [512, 307] width 26 height 24
type input "**********"
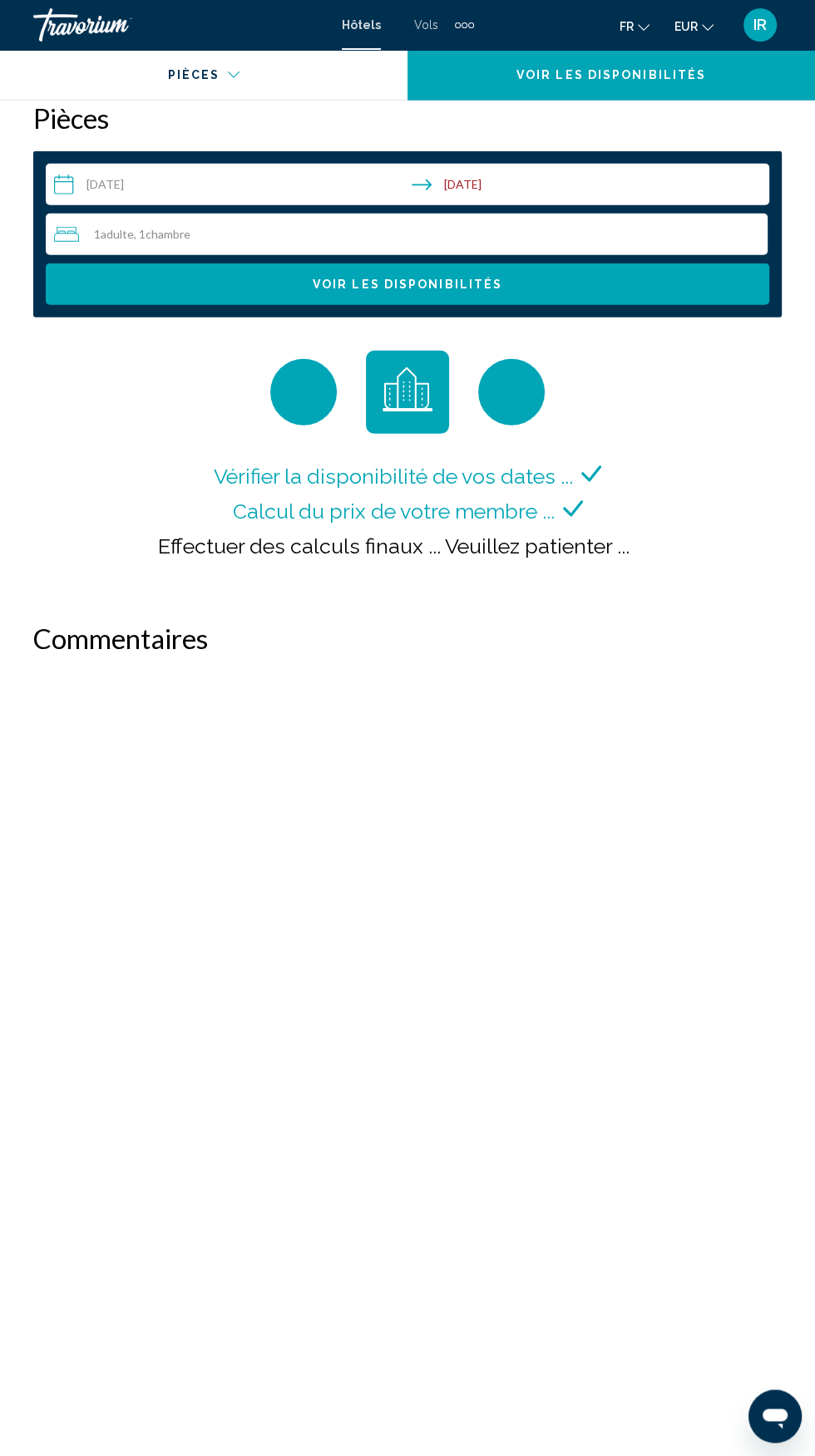
click at [484, 278] on span "Voir les disponibilités" at bounding box center [407, 285] width 190 height 14
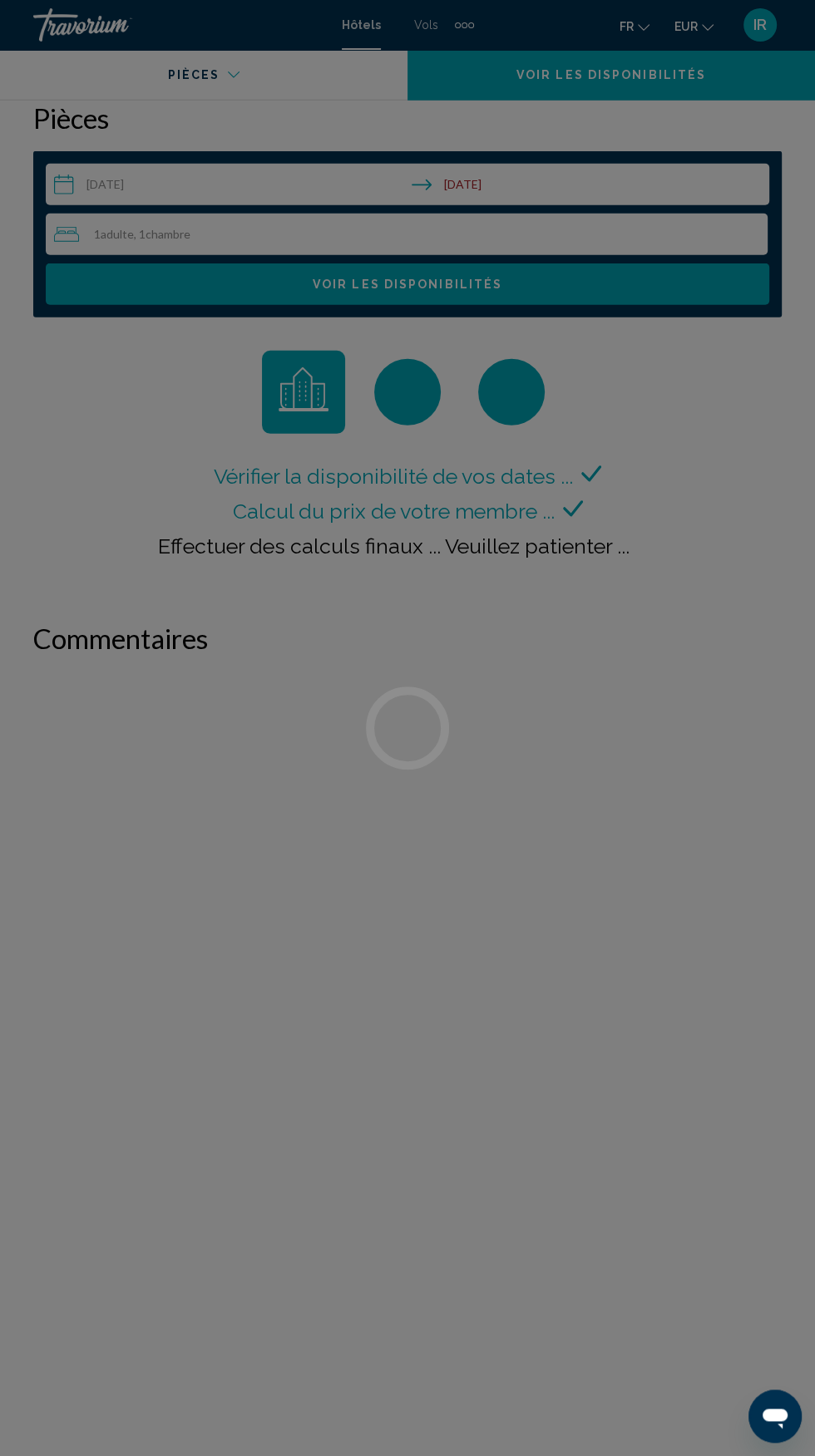
scroll to position [3140, 0]
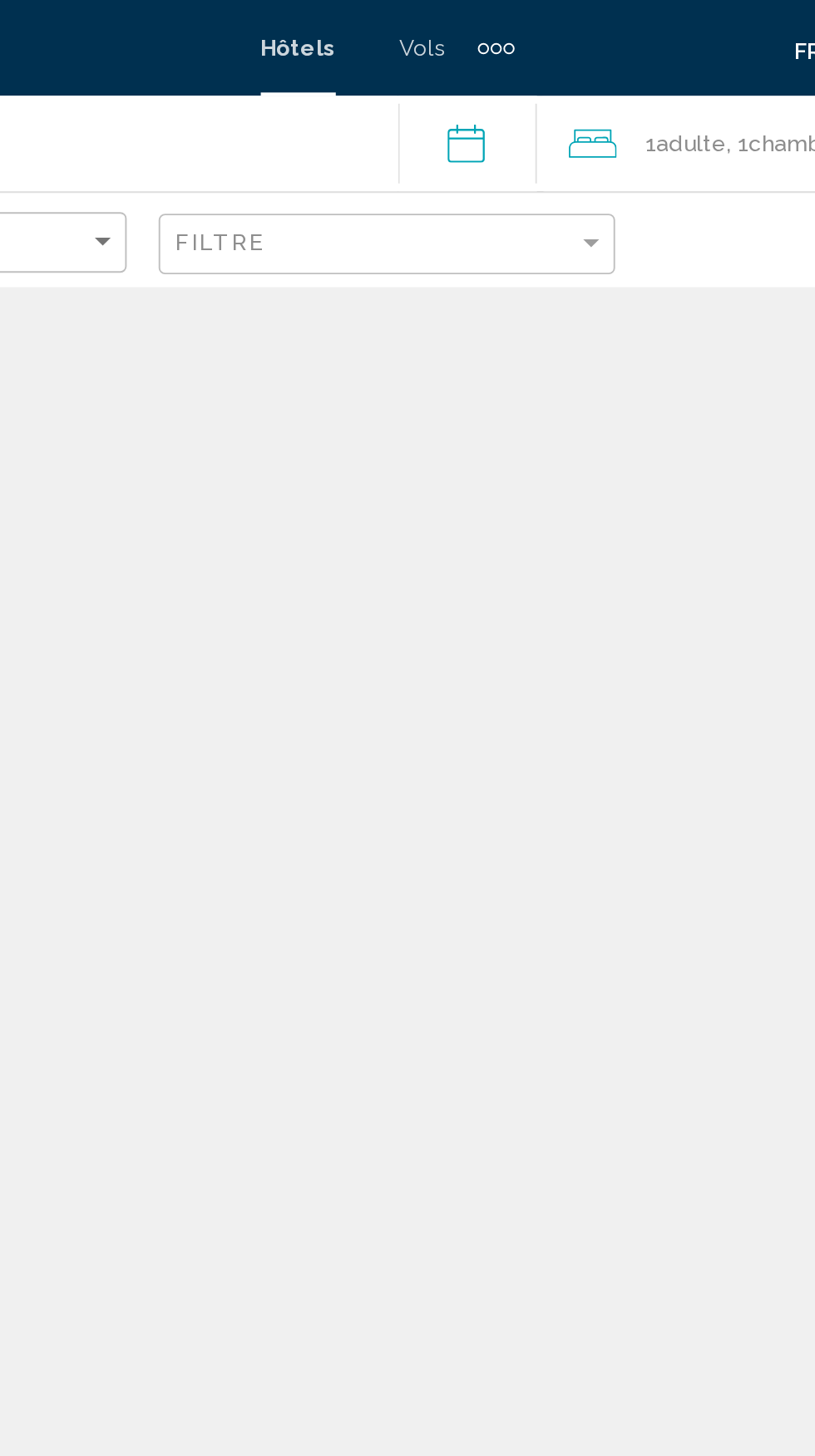
click at [476, 85] on input "**********" at bounding box center [452, 77] width 79 height 55
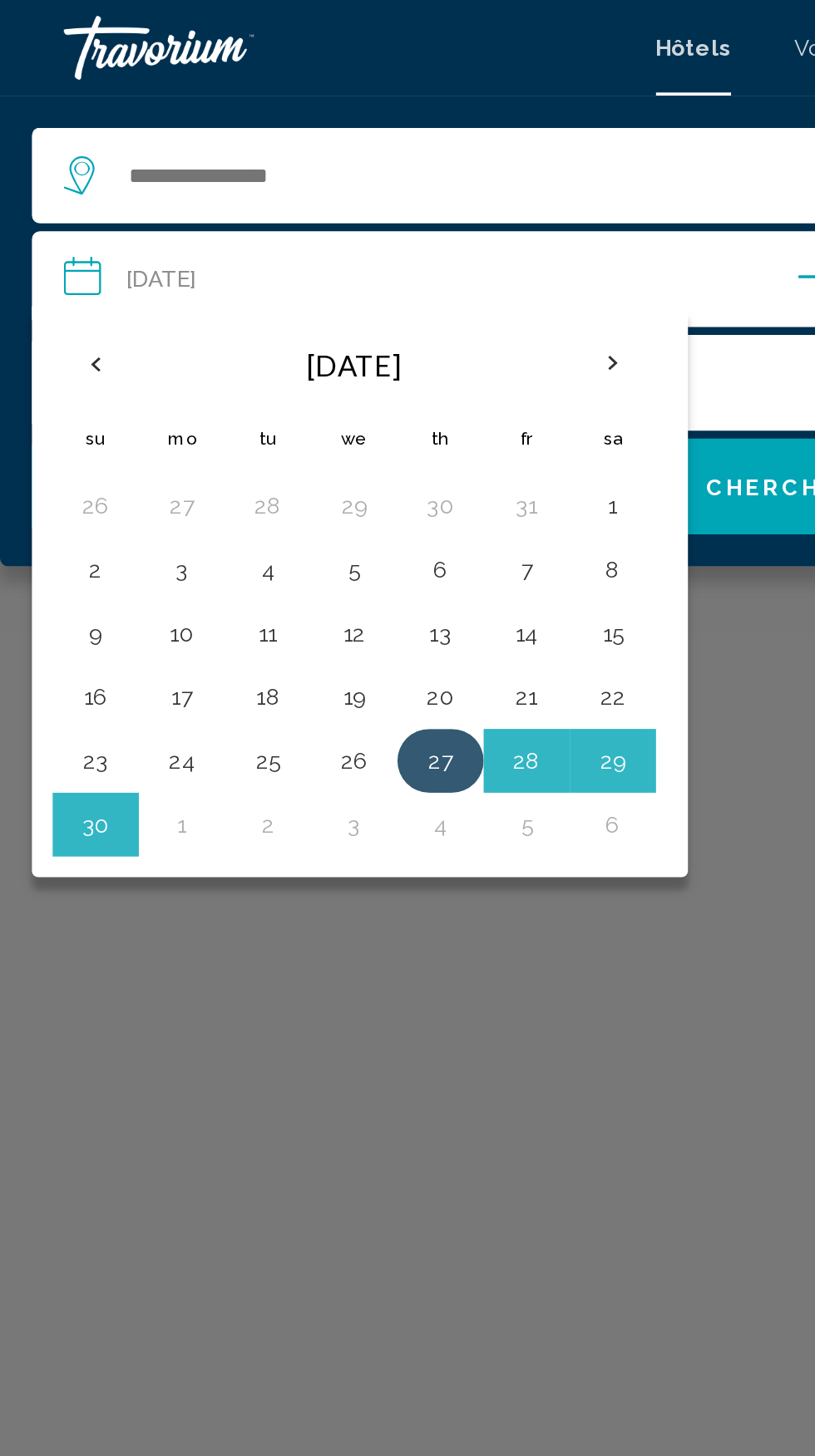
click at [239, 399] on button "27" at bounding box center [229, 397] width 26 height 24
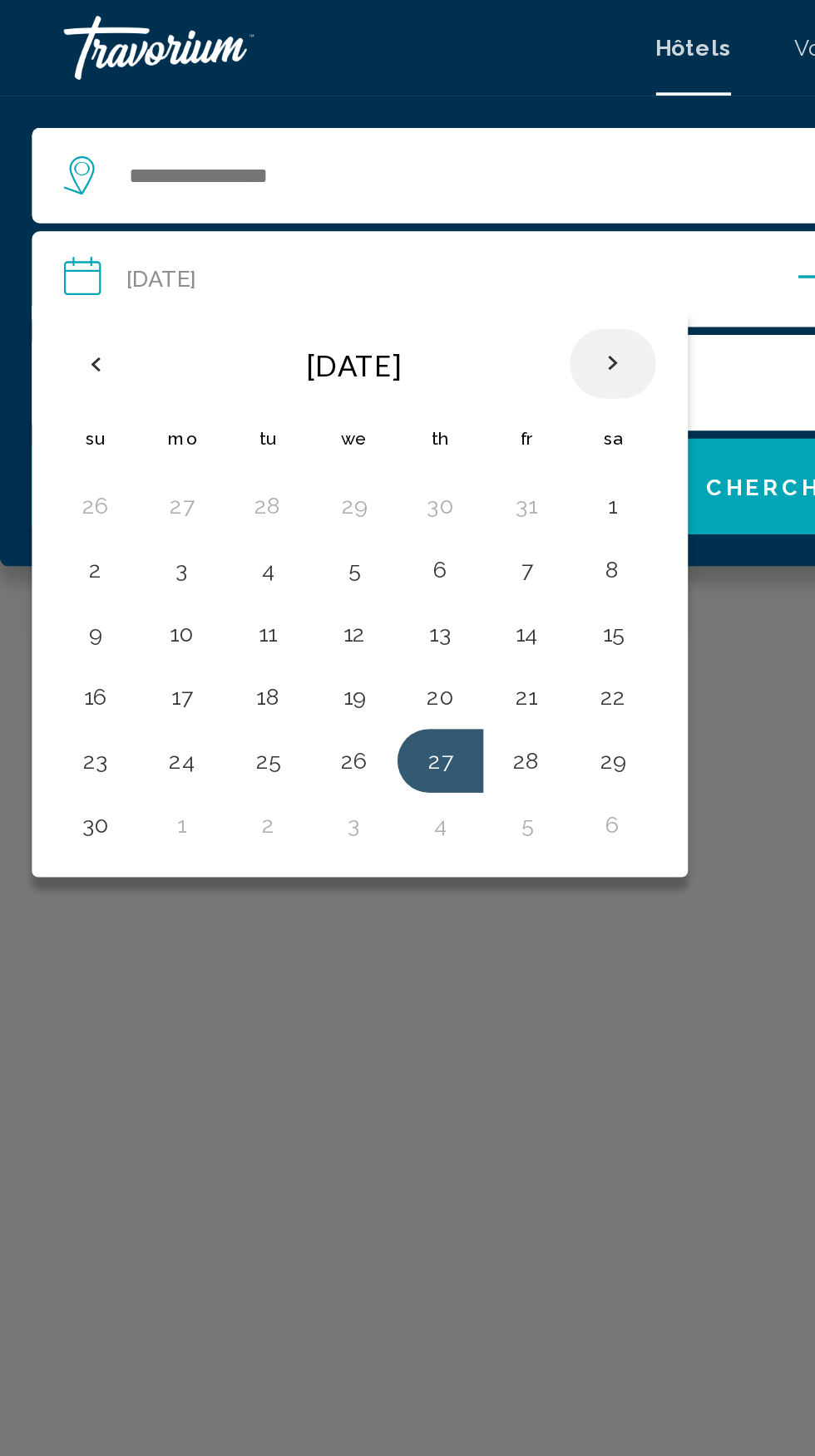
click at [315, 195] on th "Next month" at bounding box center [319, 189] width 45 height 36
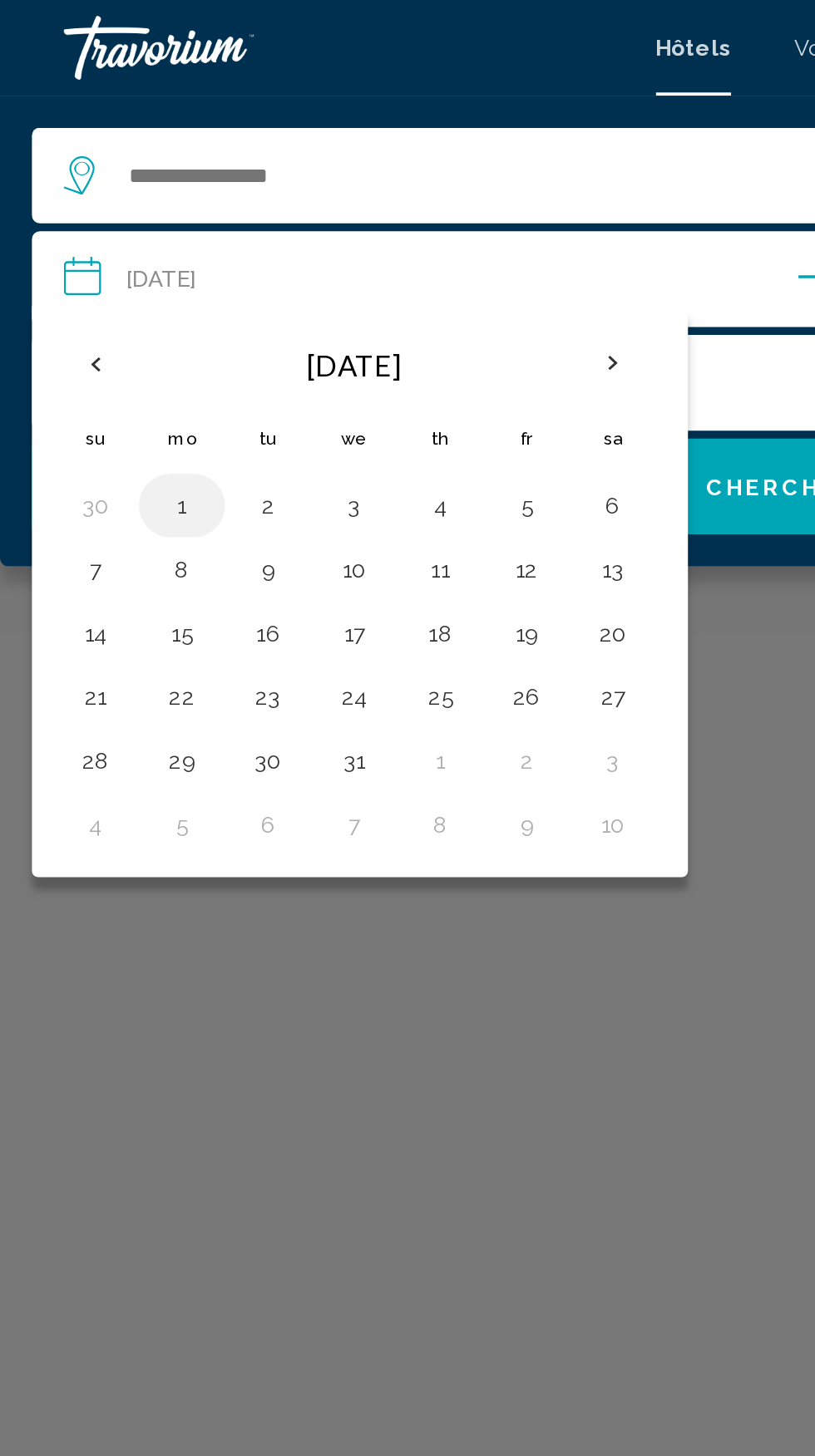
click at [93, 259] on button "1" at bounding box center [94, 264] width 26 height 24
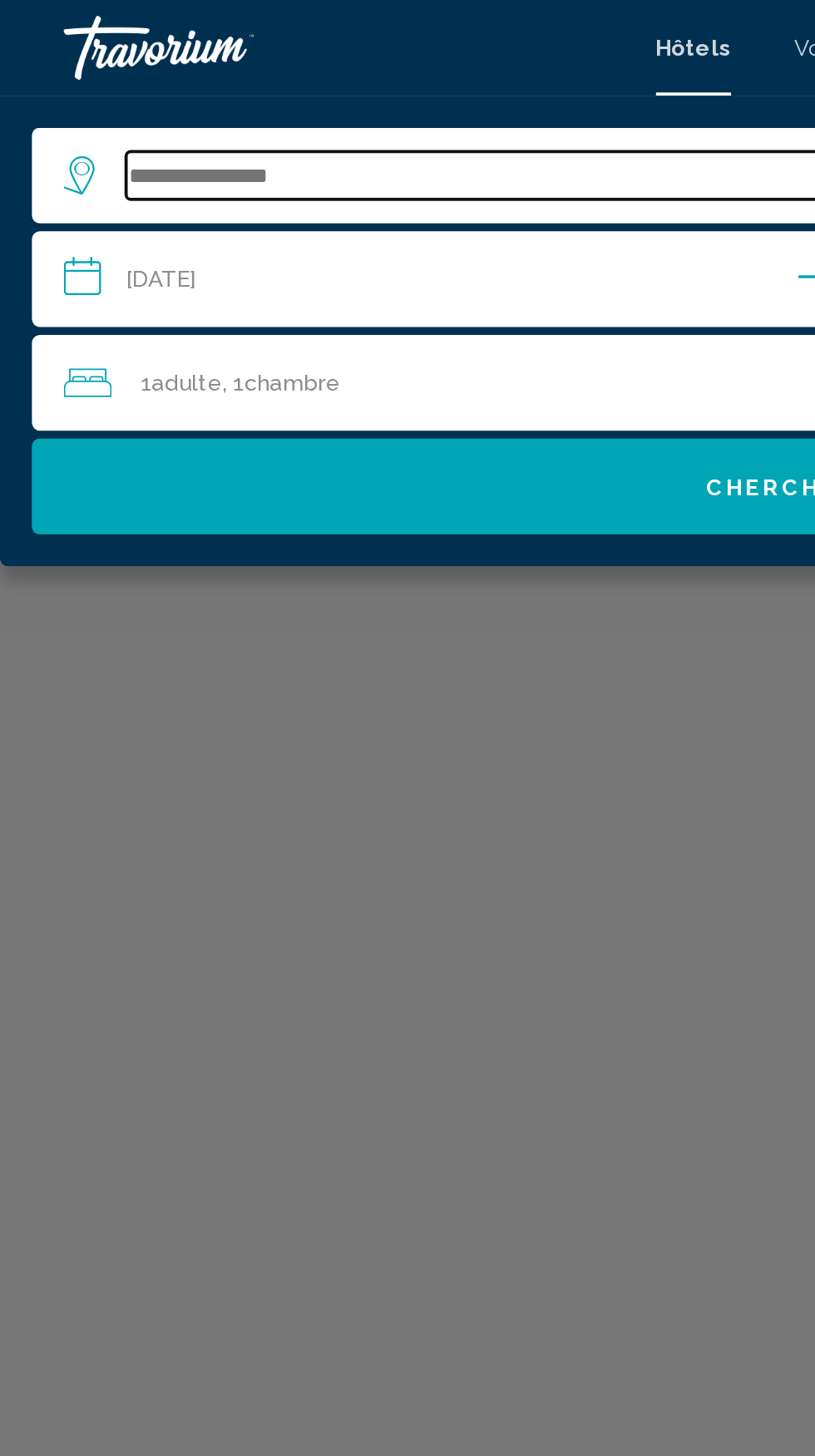
click at [236, 86] on input "Search widget" at bounding box center [420, 91] width 708 height 25
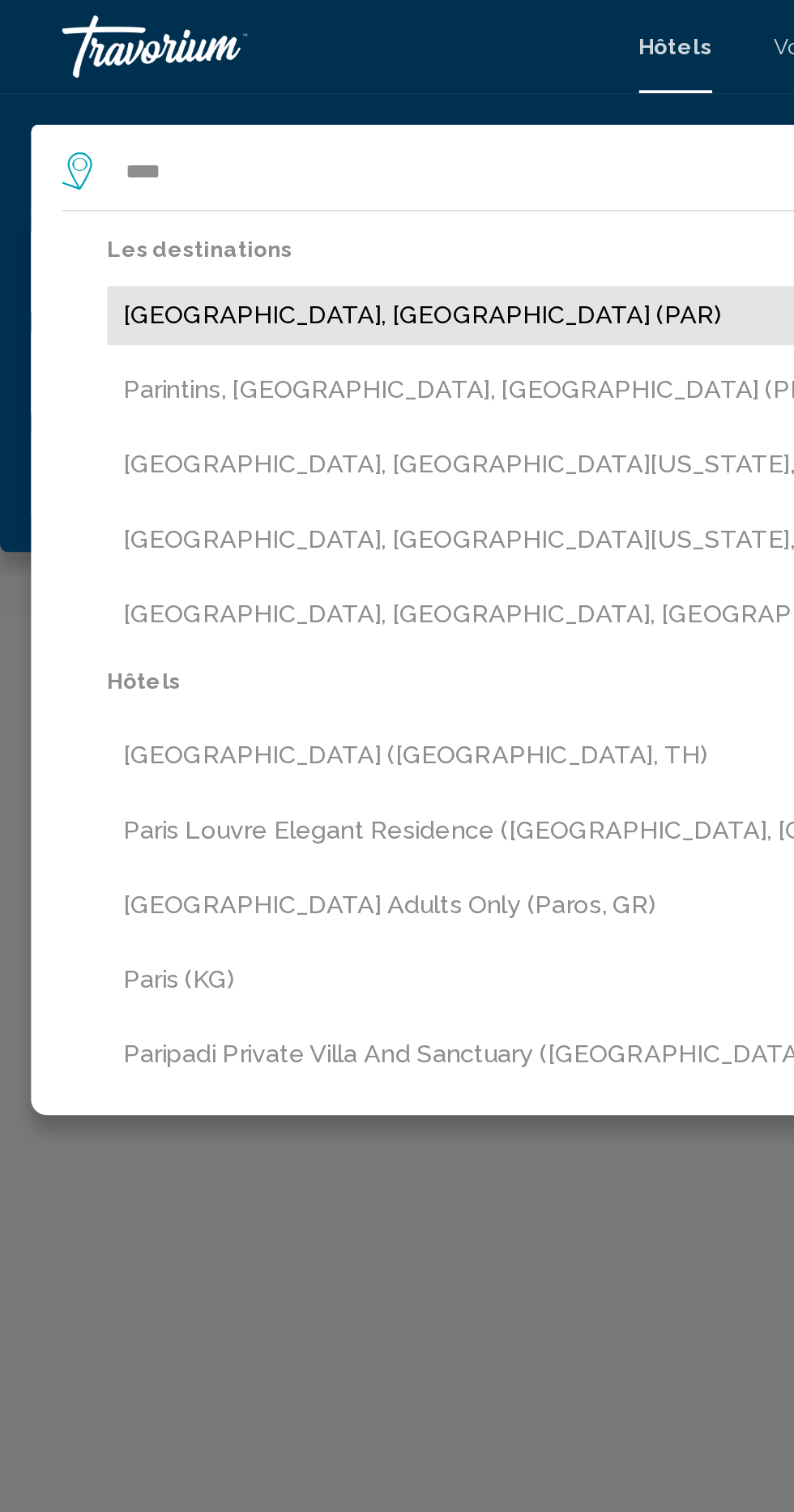
click at [162, 167] on button "Paris, France (PAR)" at bounding box center [409, 164] width 706 height 31
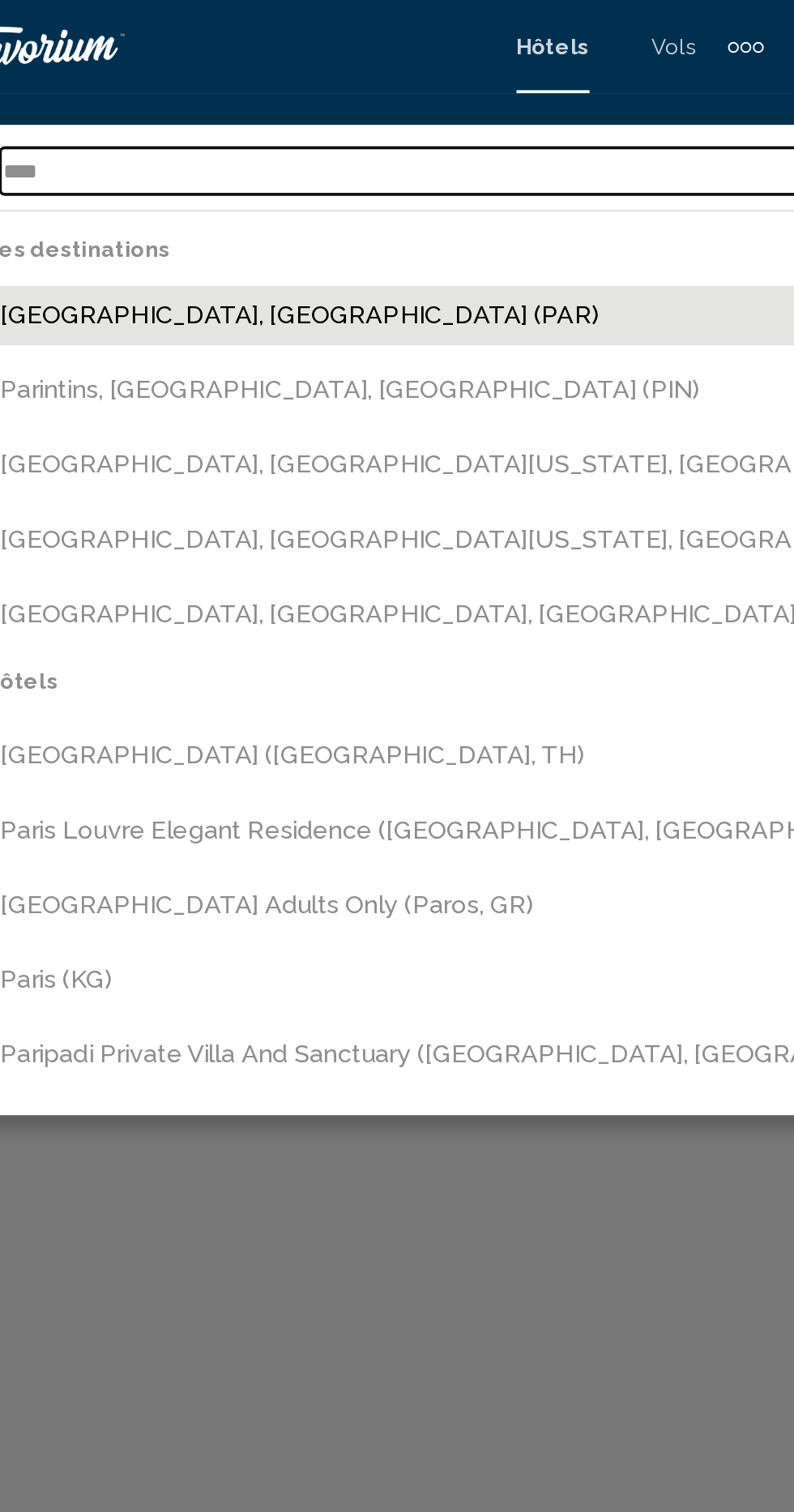
type input "**********"
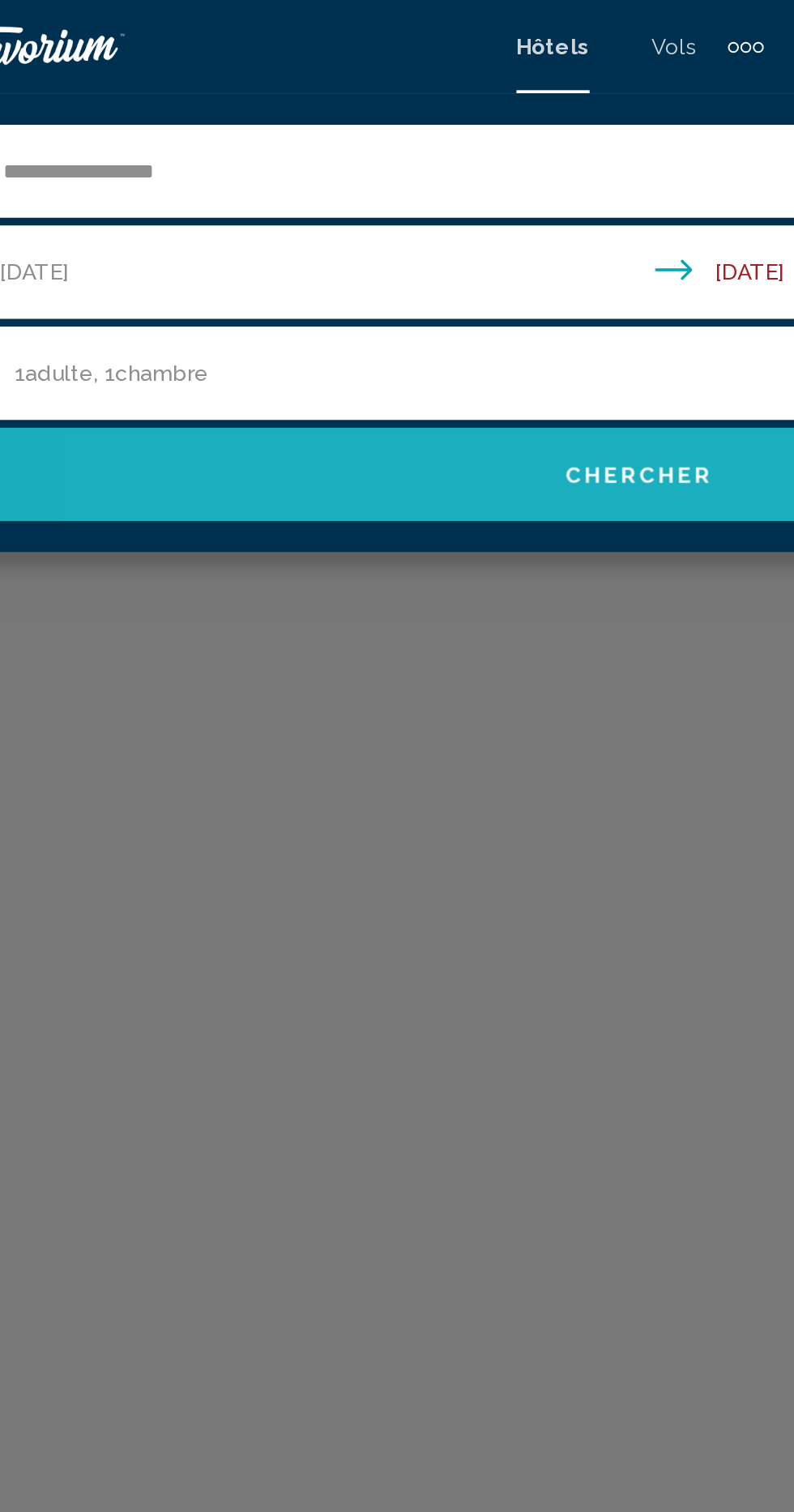
click at [383, 248] on span "Chercher" at bounding box center [397, 248] width 77 height 13
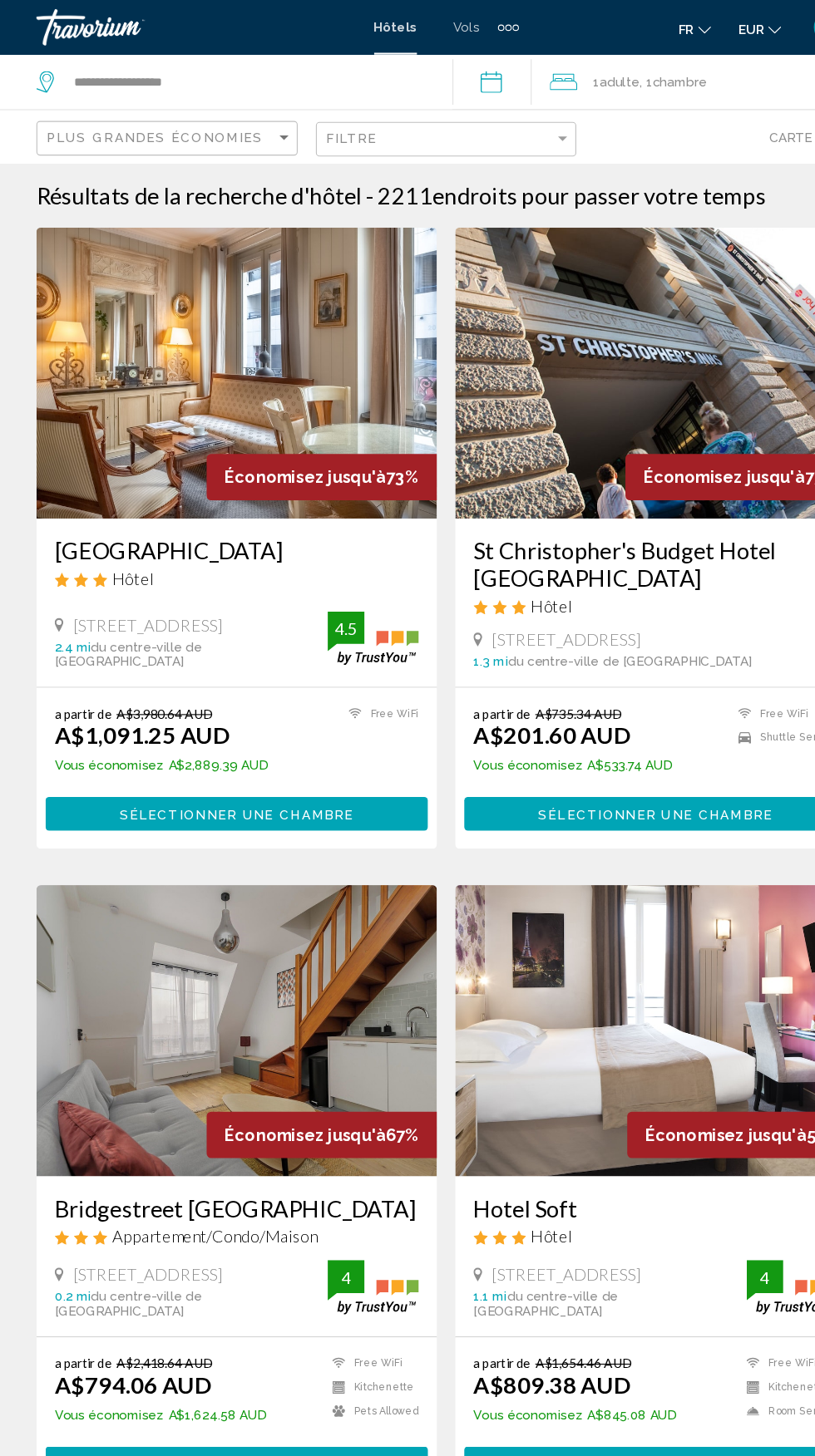
click at [708, 26] on icon "Change currency" at bounding box center [708, 28] width 12 height 12
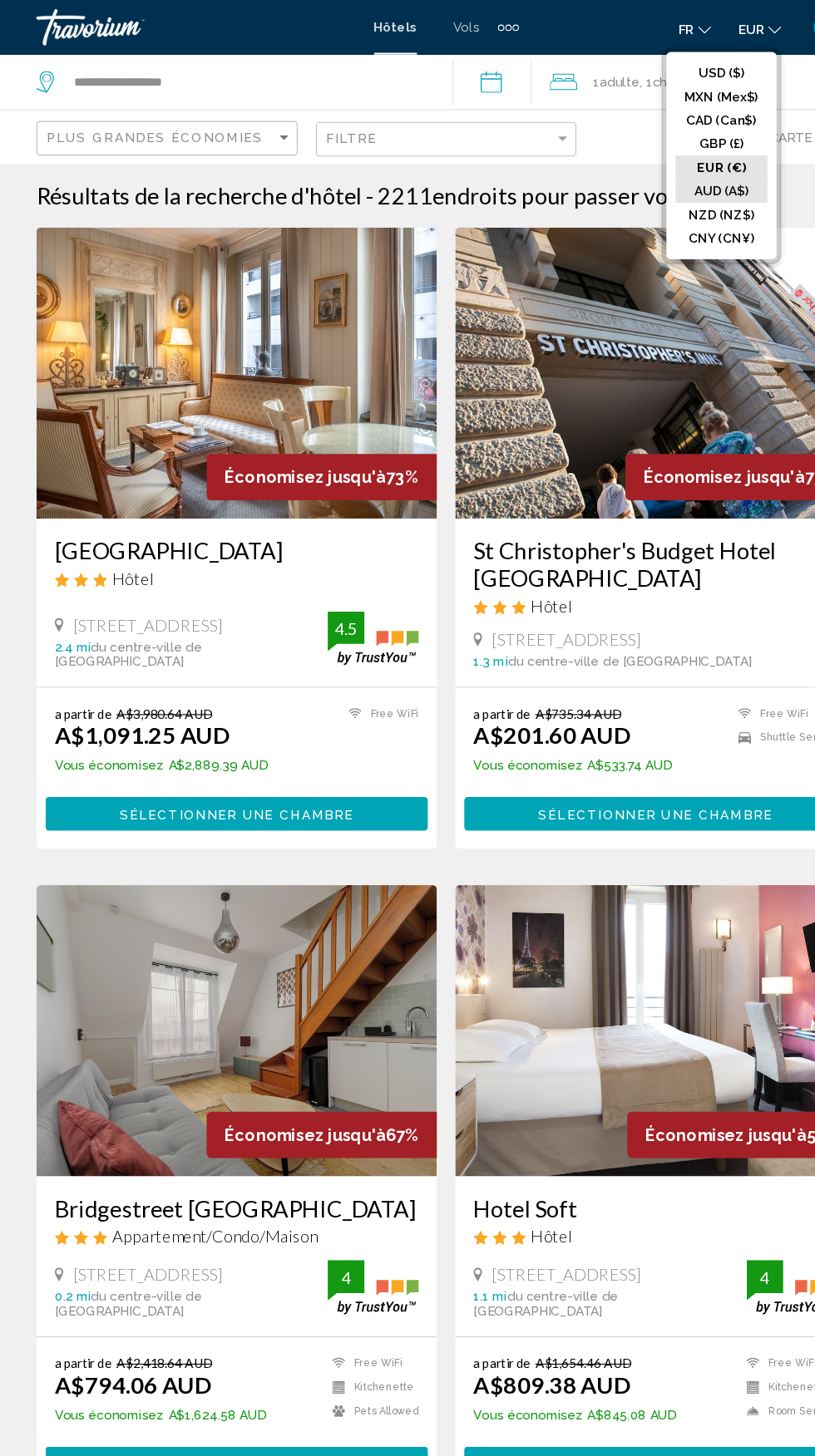
click at [670, 173] on button "AUD (A$)" at bounding box center [658, 175] width 84 height 22
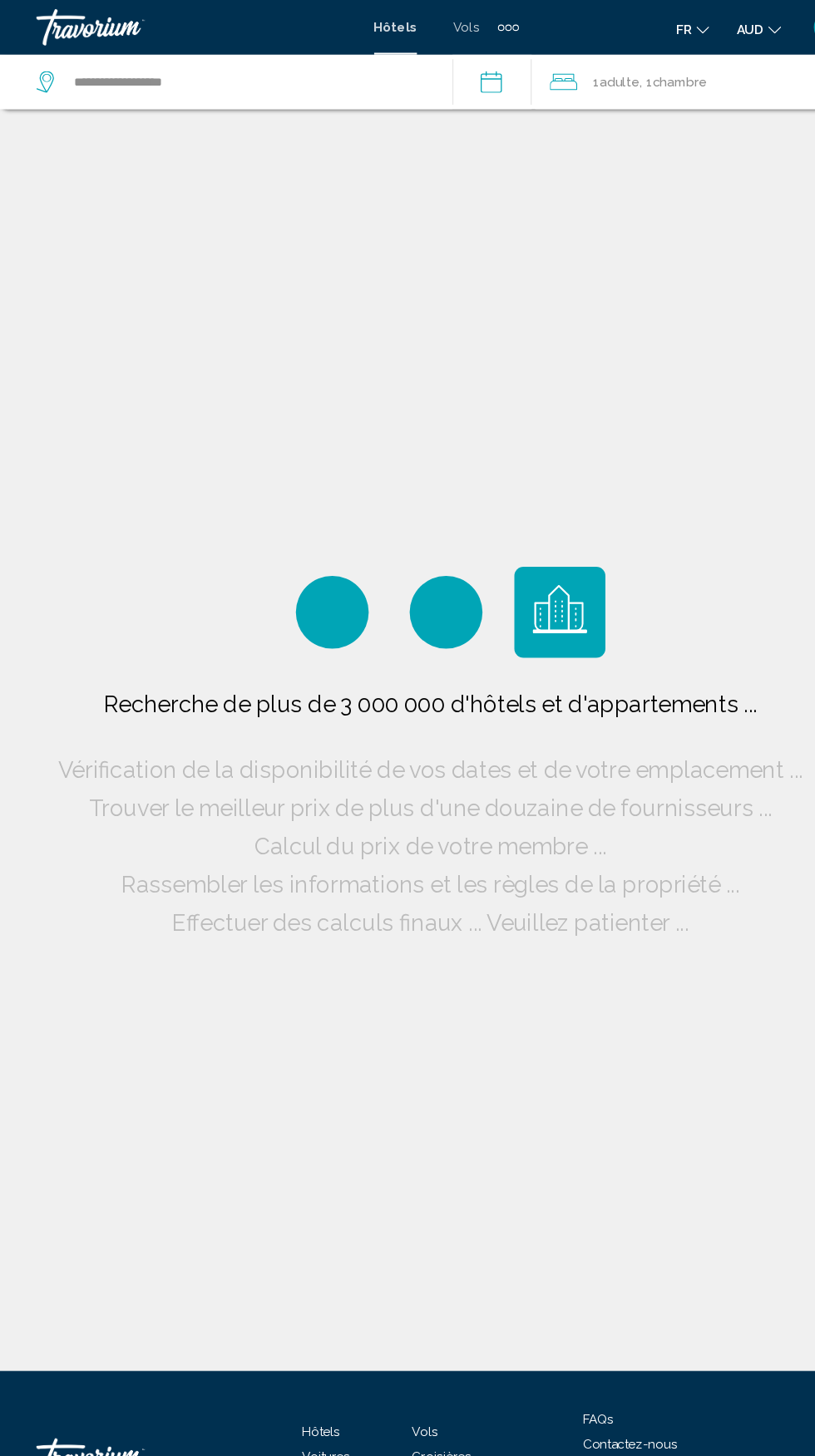
click at [686, 25] on span "AUD" at bounding box center [685, 27] width 25 height 14
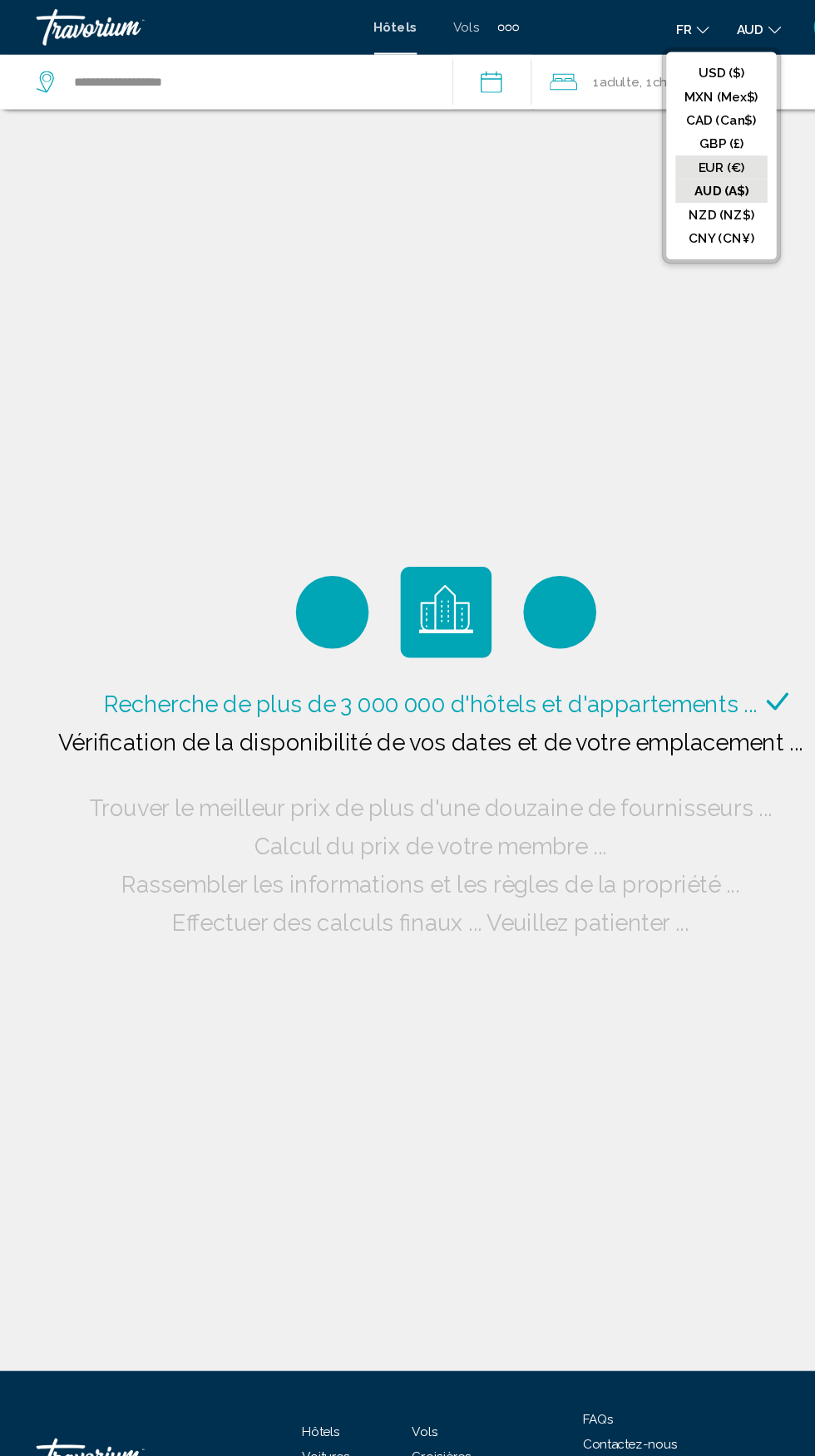
click at [673, 157] on button "EUR (€)" at bounding box center [658, 153] width 84 height 22
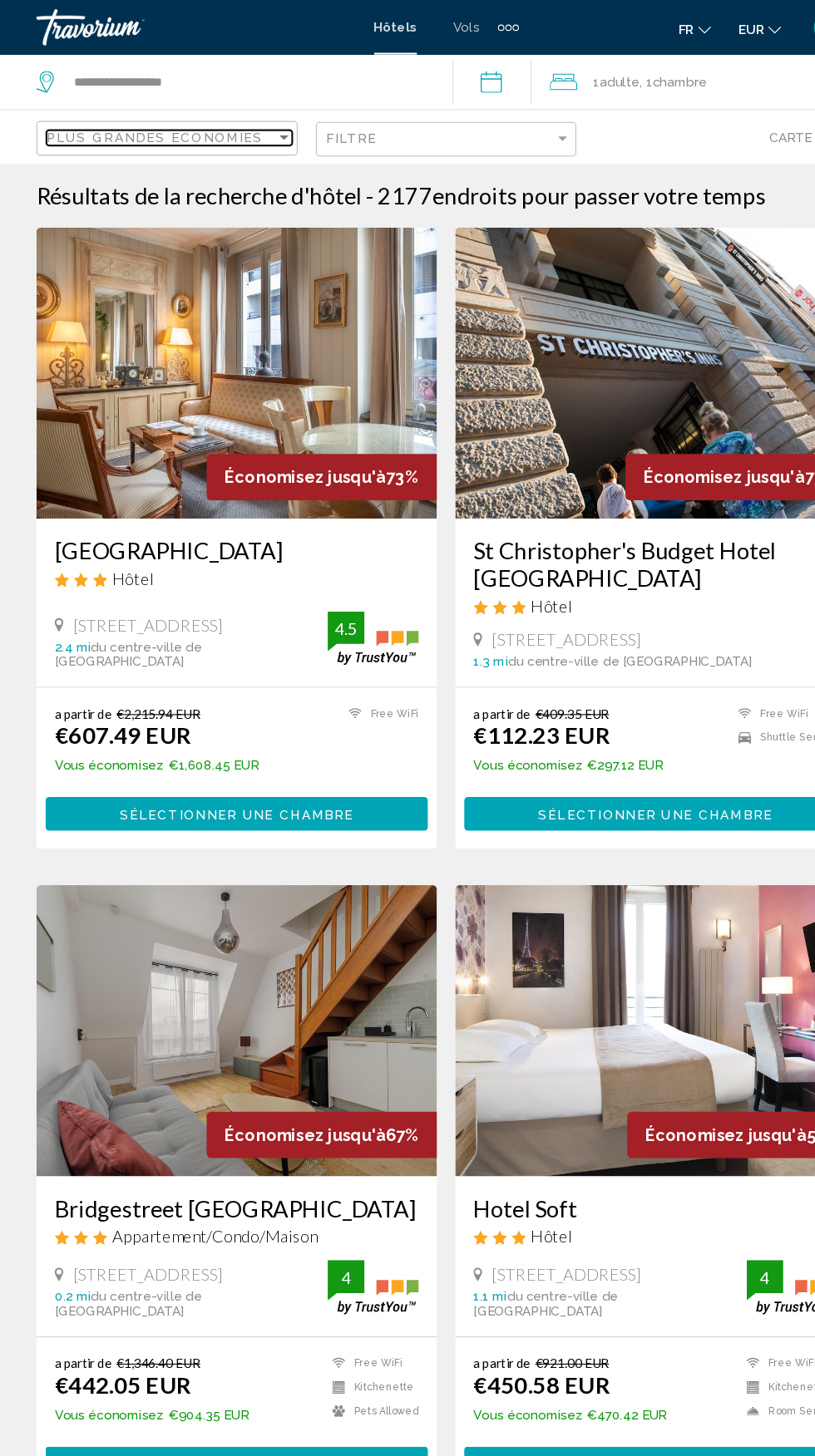
click at [245, 129] on div "Plus grandes économies" at bounding box center [147, 126] width 210 height 14
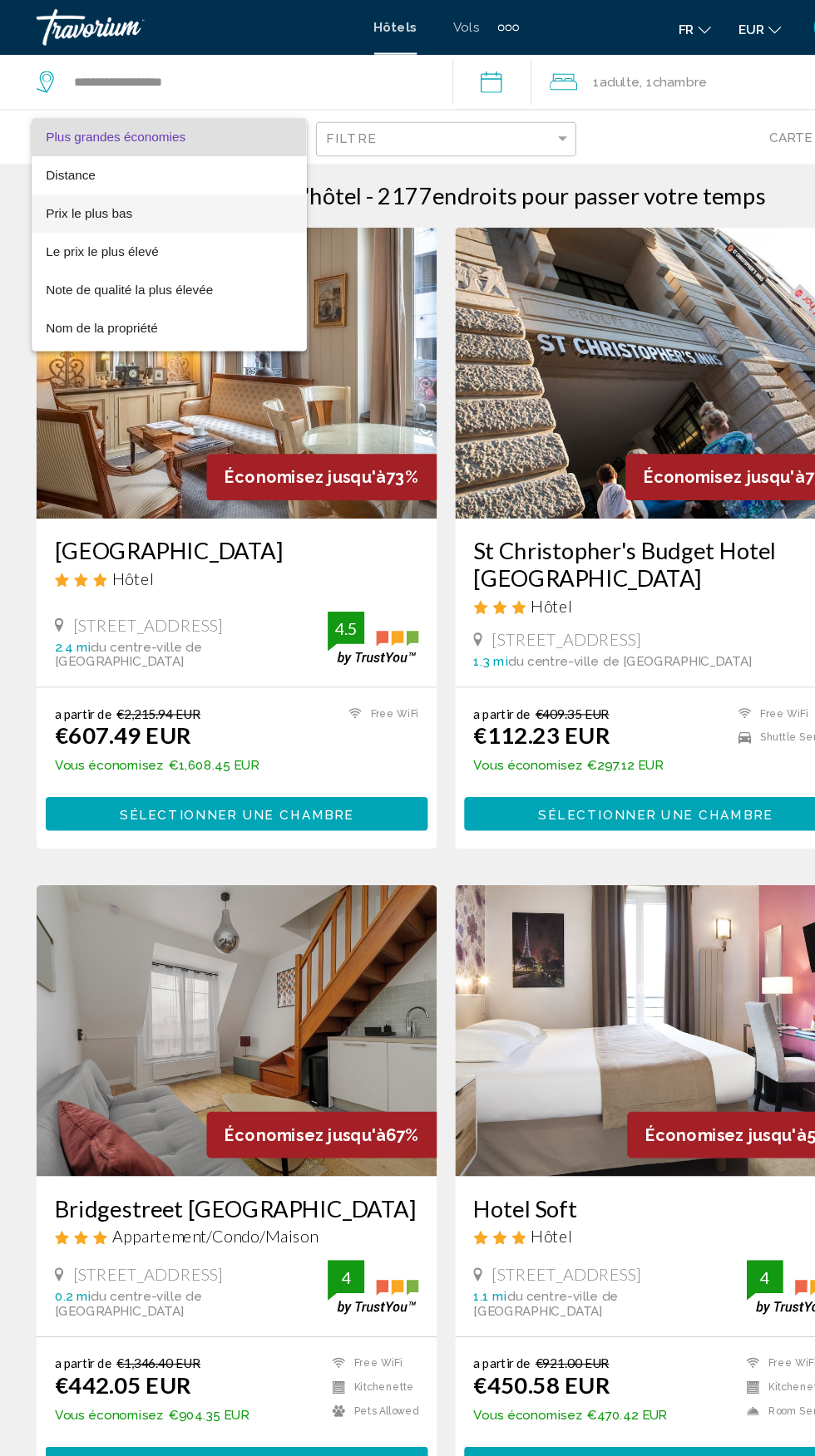
click at [97, 200] on span "Prix le plus bas" at bounding box center [81, 195] width 79 height 14
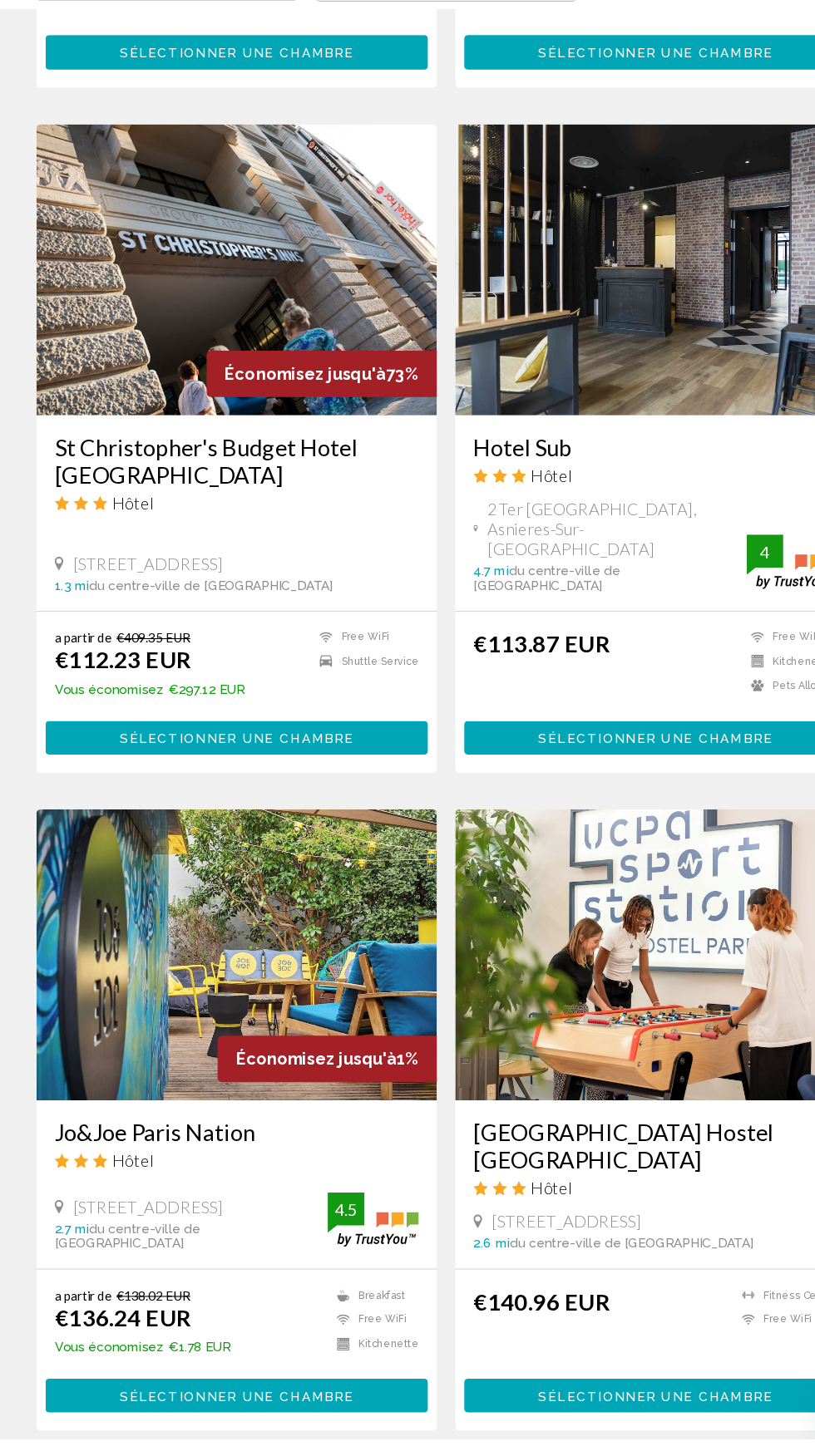
scroll to position [1819, 0]
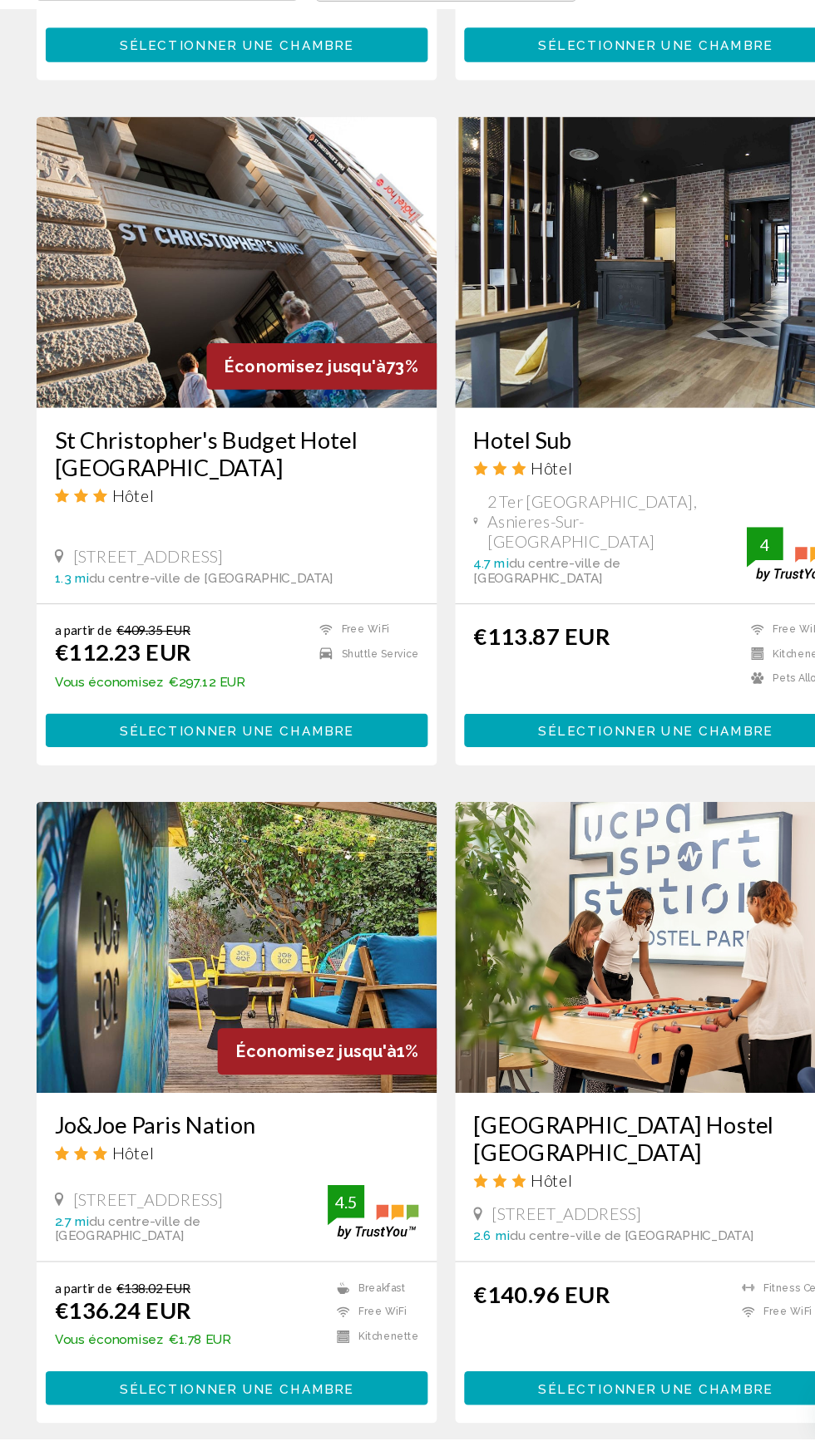
click at [226, 1157] on h3 "Jo&Joe Paris Nation" at bounding box center [216, 1169] width 333 height 25
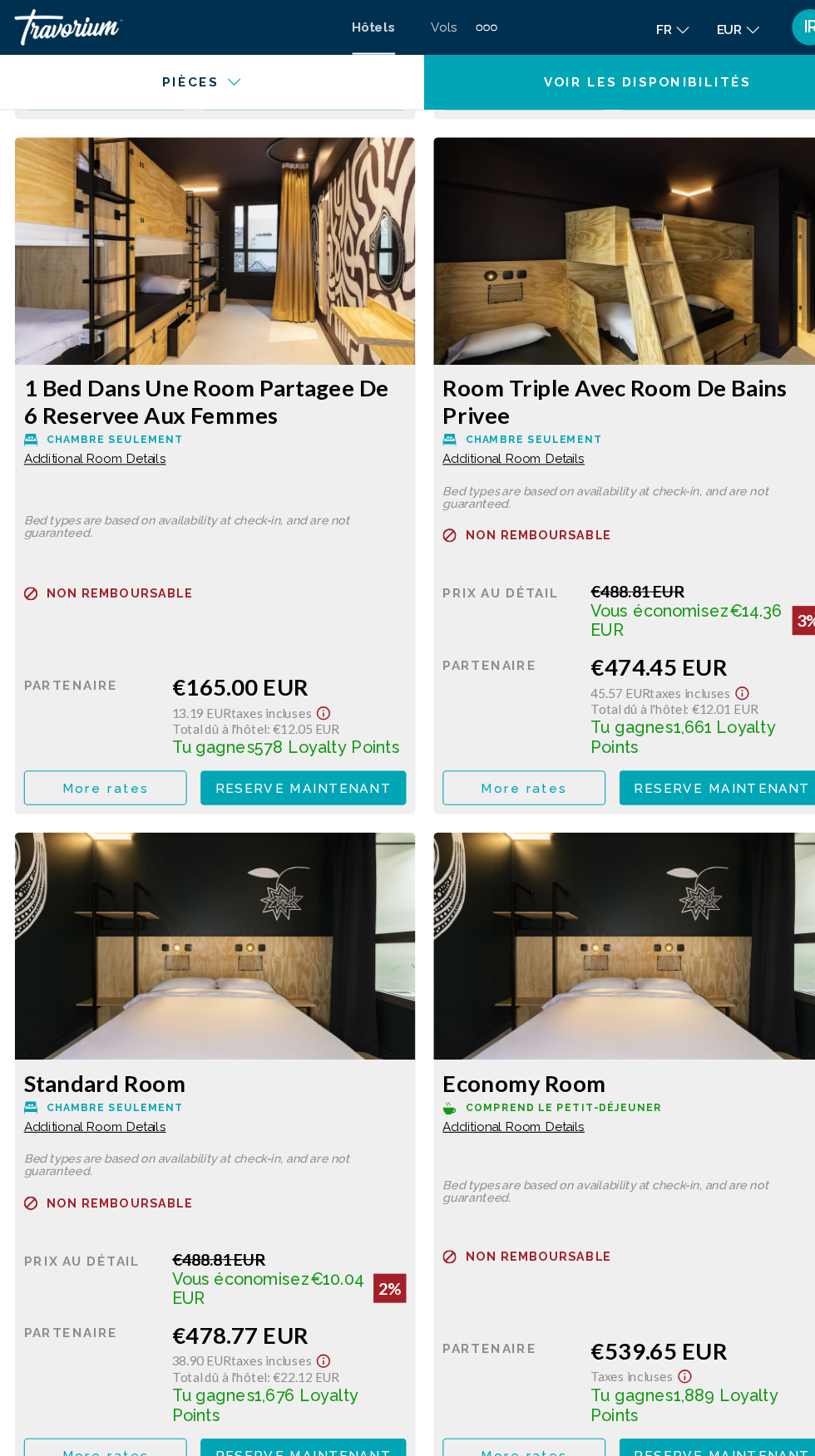
scroll to position [3425, 0]
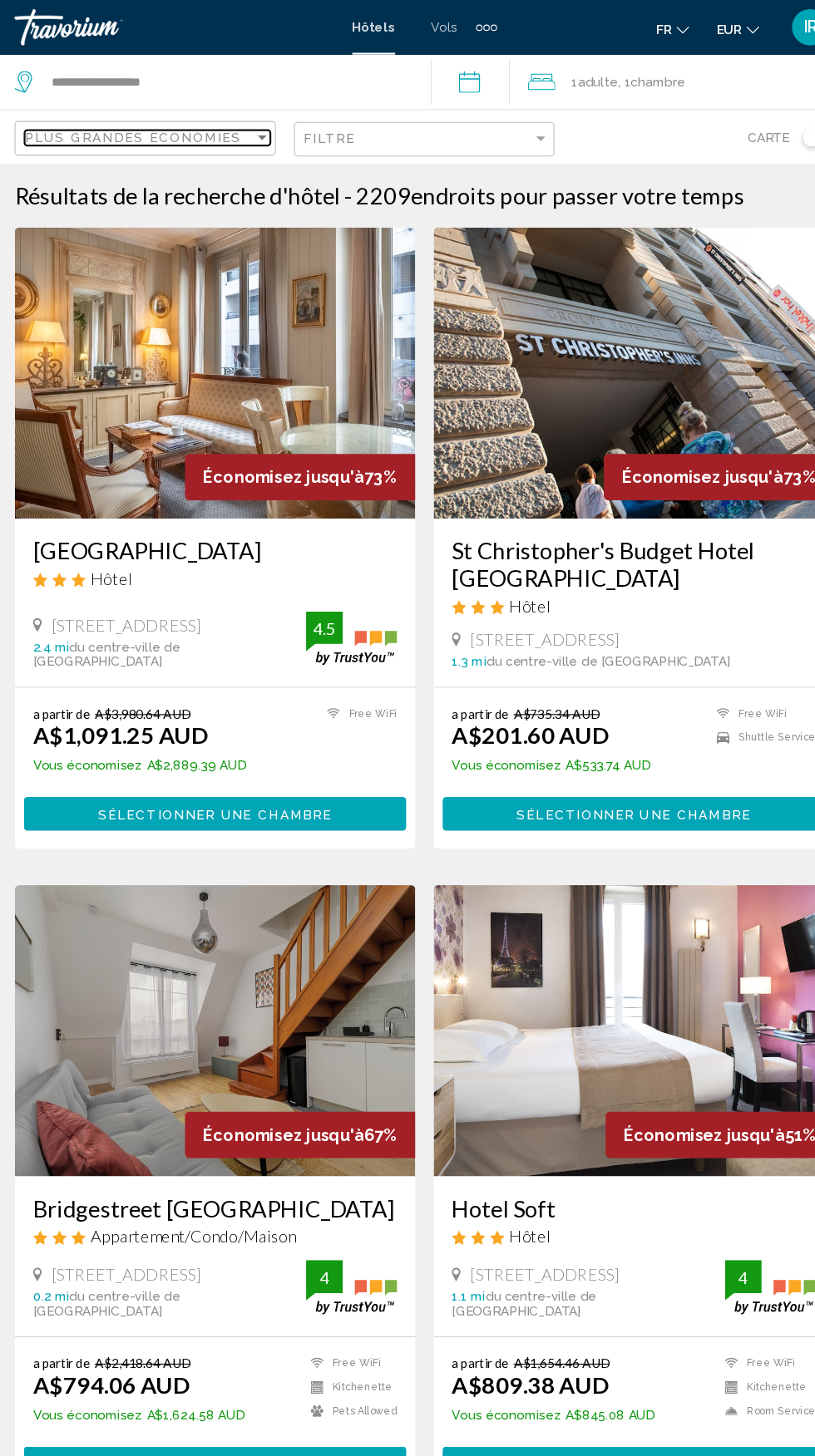
click at [246, 124] on div "Plus grandes économies" at bounding box center [147, 126] width 210 height 14
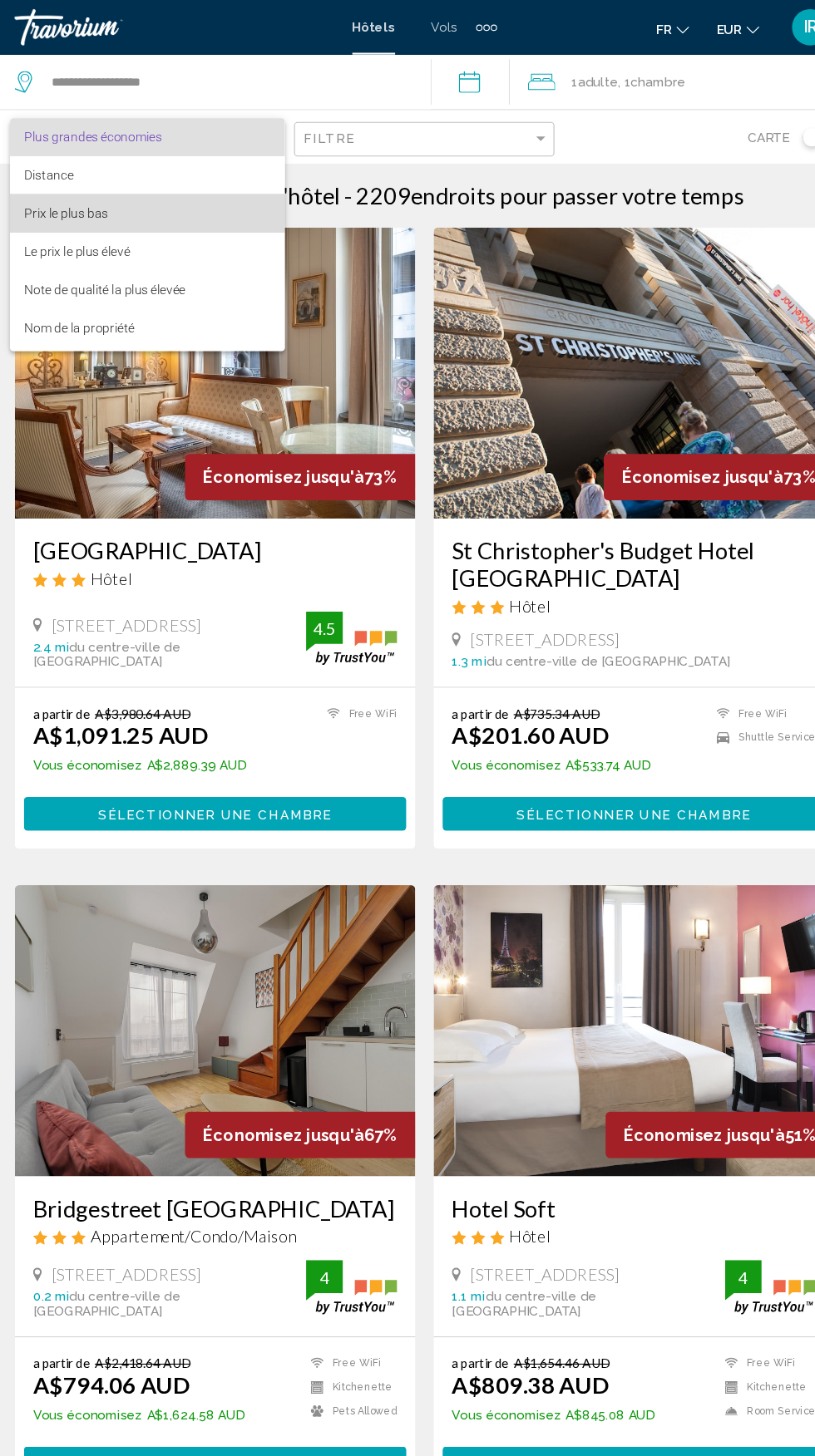
click at [102, 192] on span "Prix le plus bas" at bounding box center [80, 195] width 76 height 14
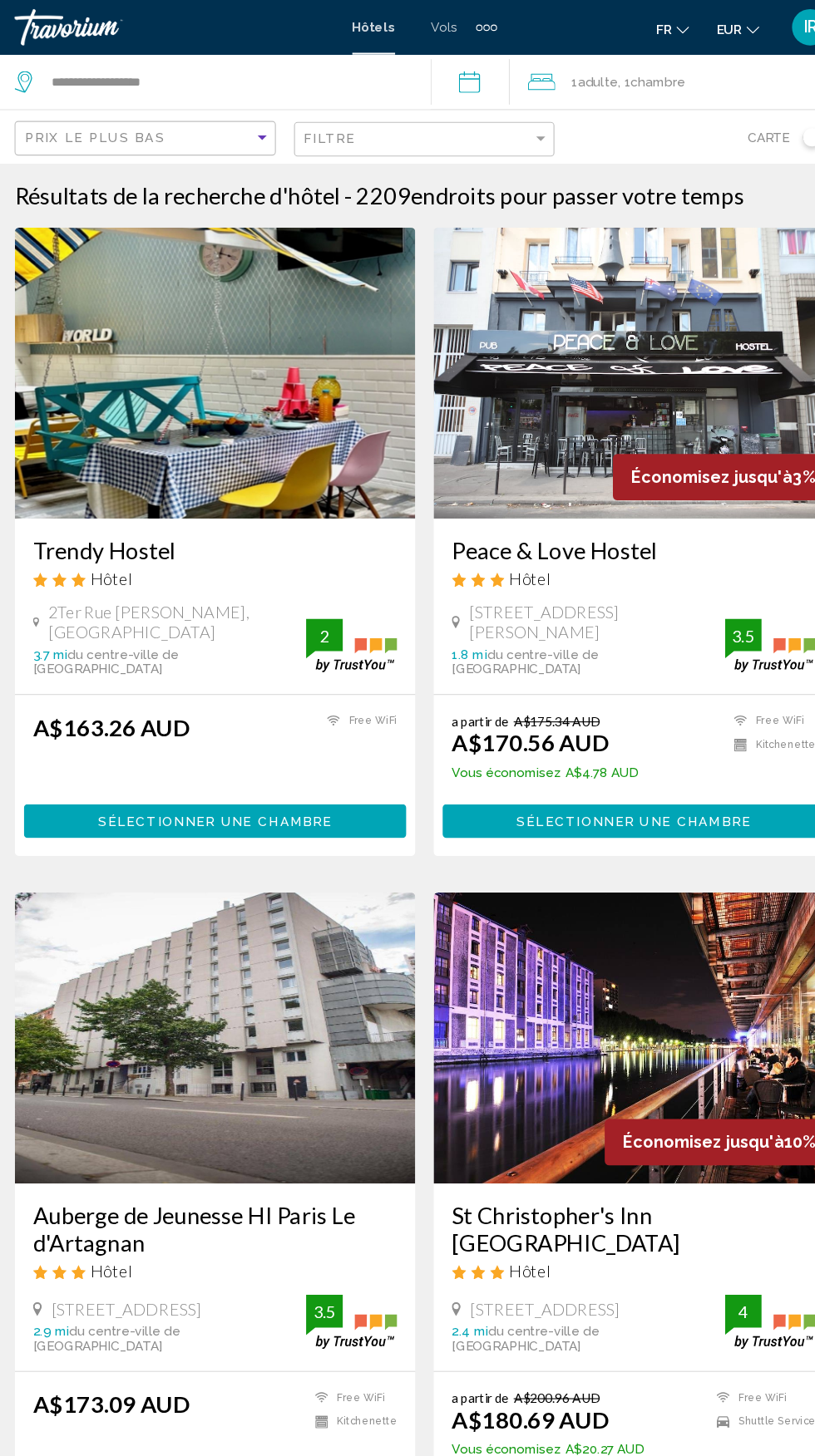
click at [606, 535] on div "Hôtel" at bounding box center [598, 529] width 333 height 19
click at [583, 499] on h3 "Peace & Love Hostel" at bounding box center [598, 503] width 333 height 25
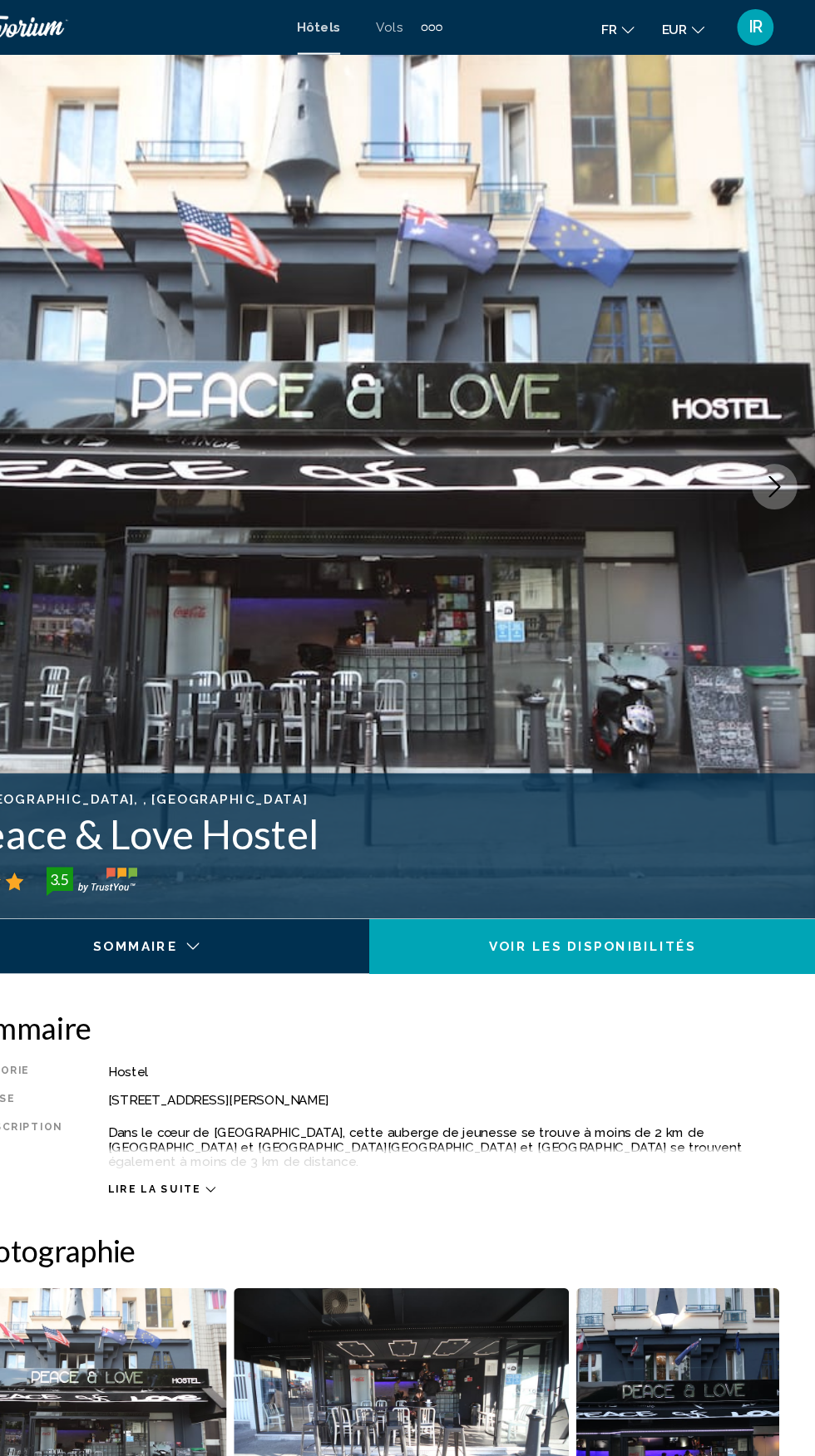
click at [705, 33] on button "EUR USD ($) MXN (Mex$) CAD (Can$) GBP (£) EUR (€) AUD (A$) NZD (NZ$) CNY (CN¥)" at bounding box center [694, 26] width 39 height 24
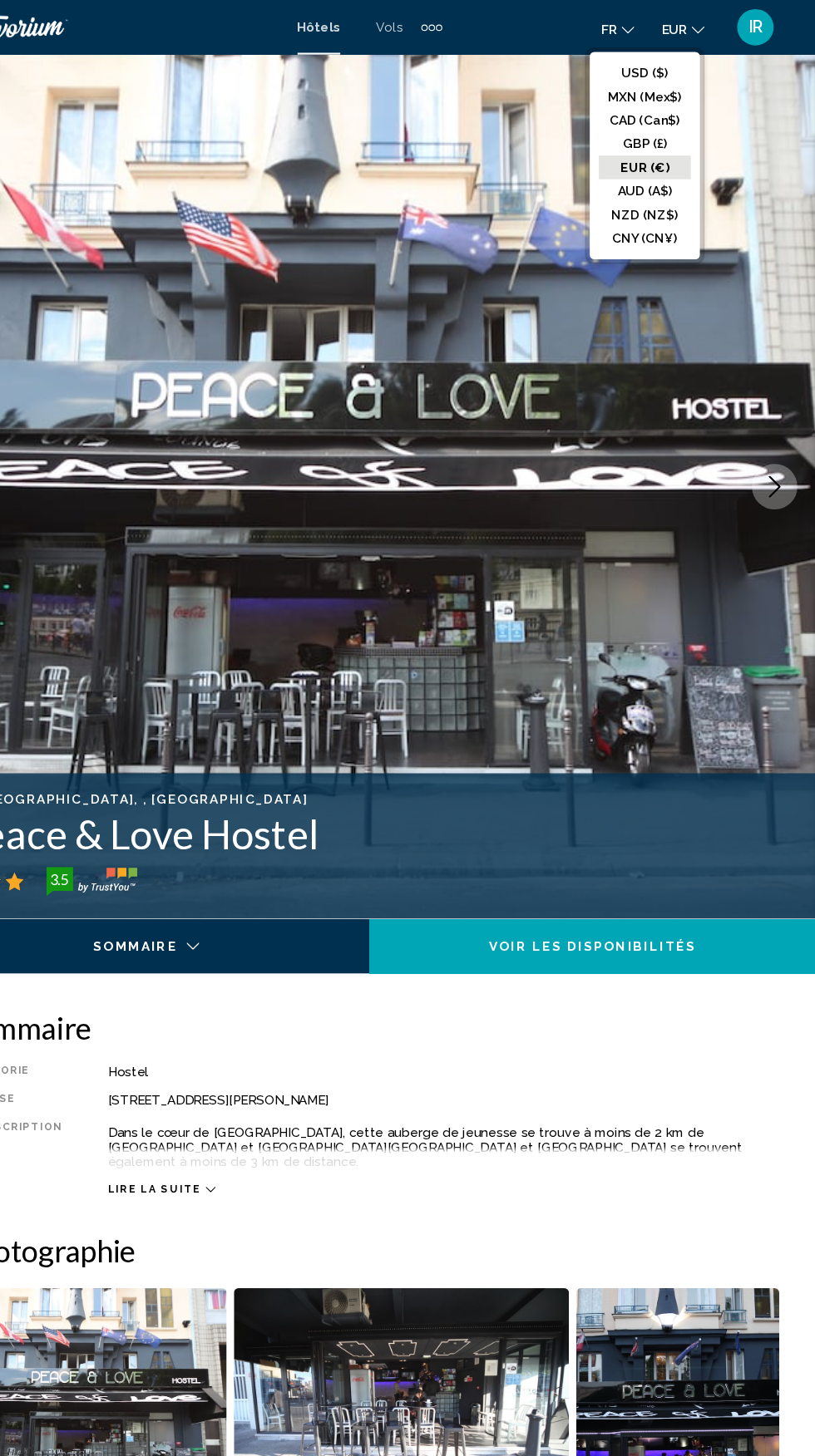
click at [665, 150] on button "EUR (€)" at bounding box center [658, 153] width 84 height 22
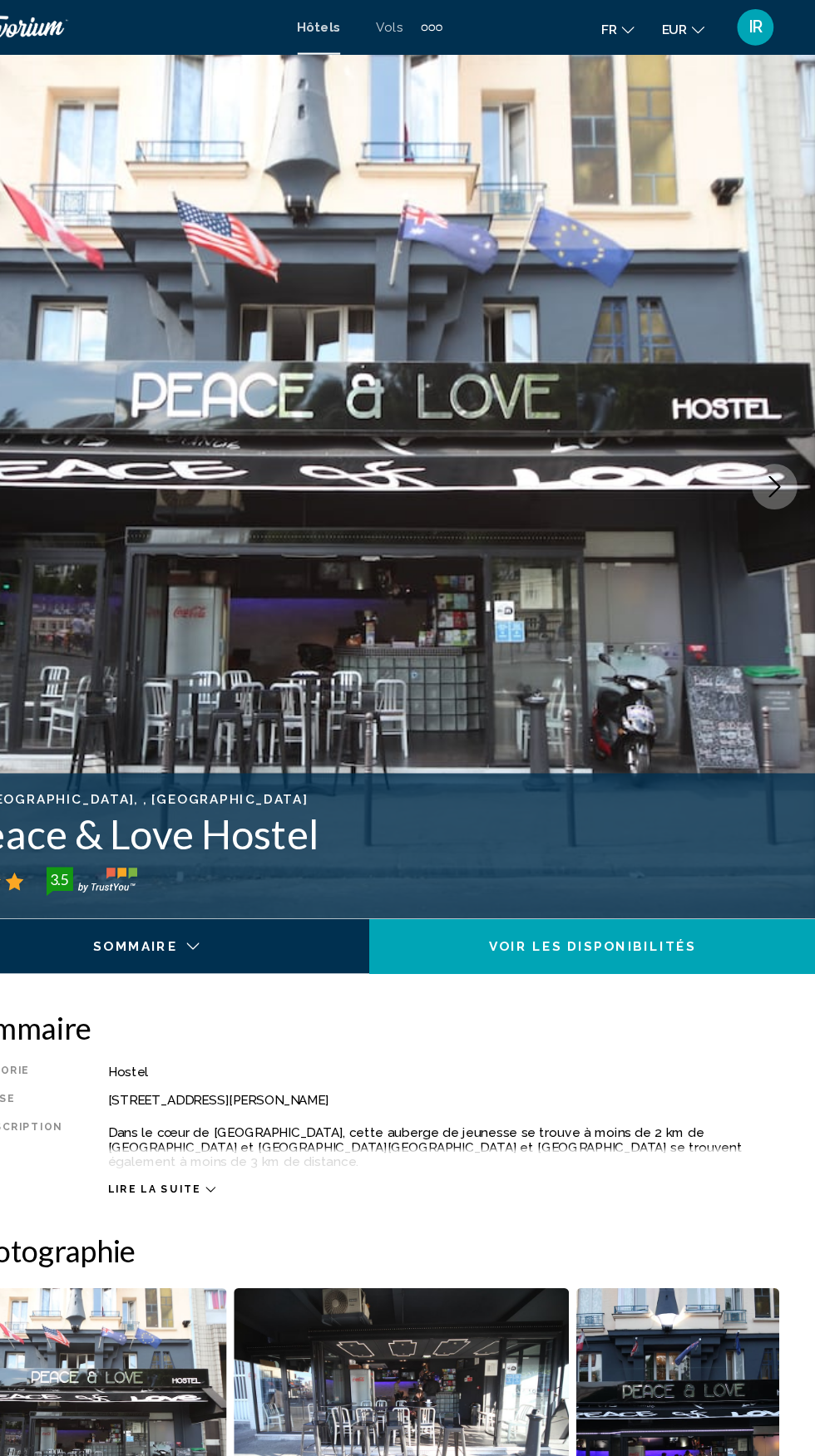
click at [696, 41] on div "fr English Español Français Italiano Português русский EUR USD ($) MXN (Mex$) C…" at bounding box center [636, 25] width 292 height 35
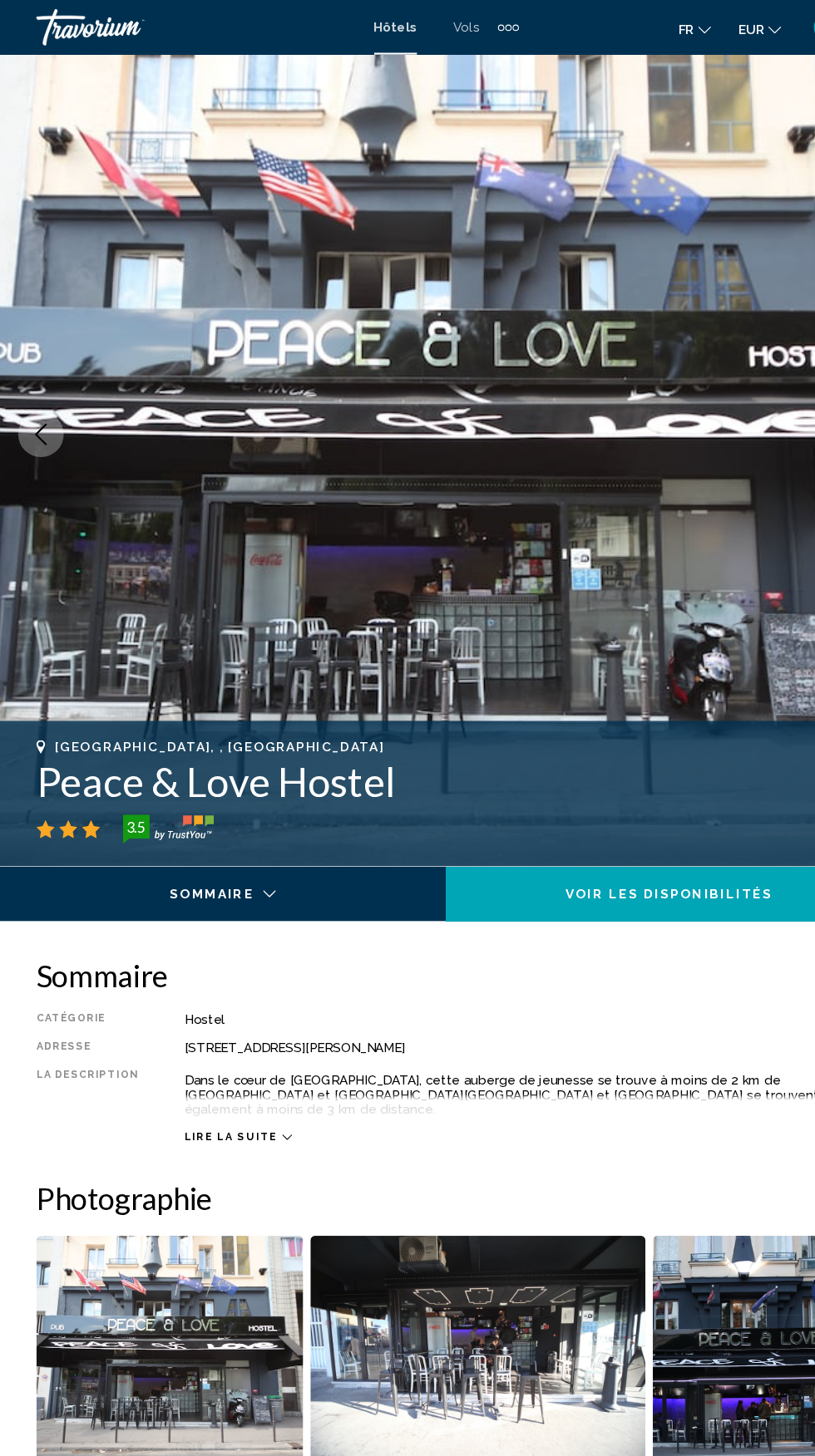
scroll to position [48, 0]
click at [258, 1038] on icon "Main content" at bounding box center [262, 1038] width 9 height 9
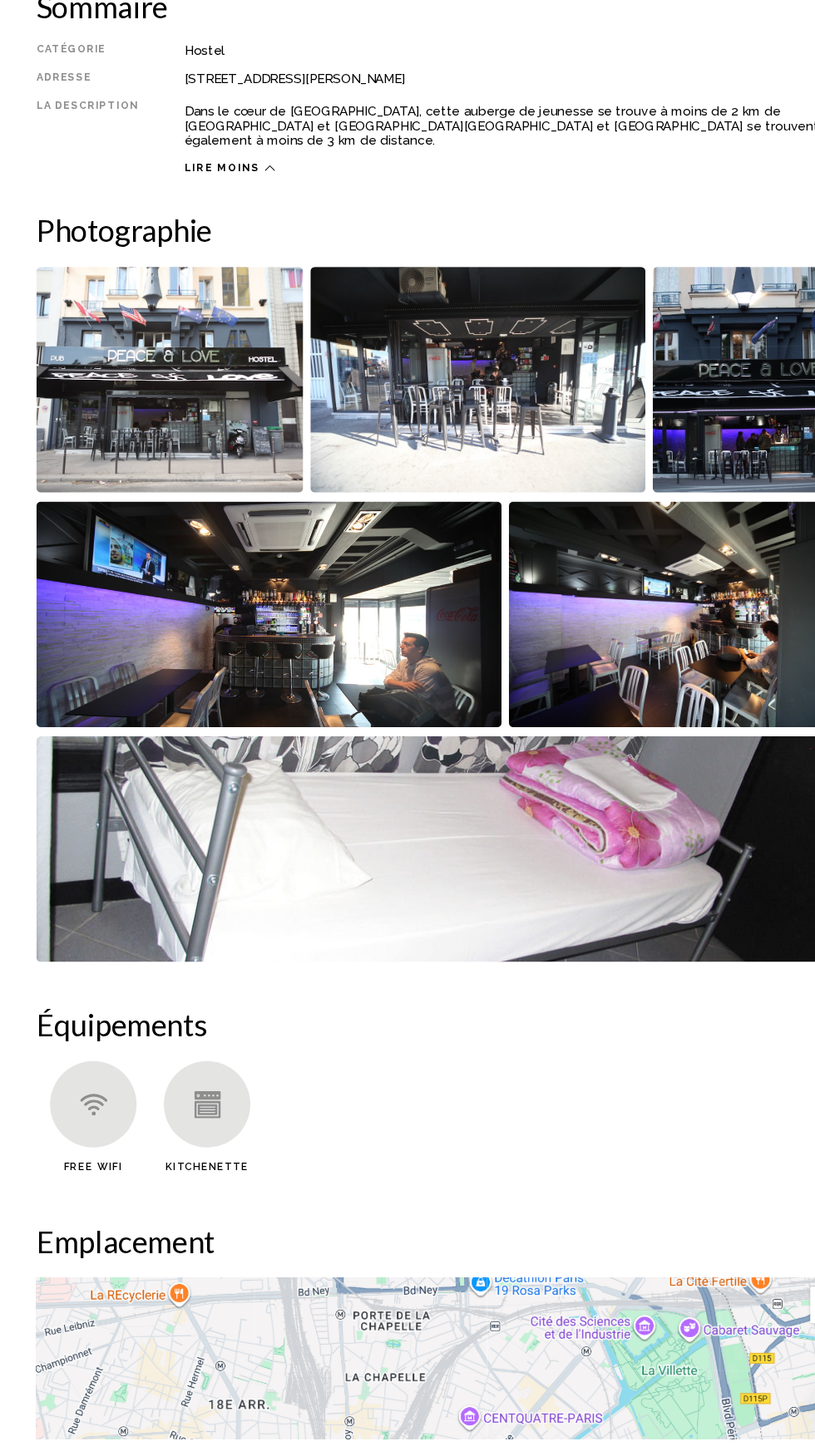
scroll to position [792, 0]
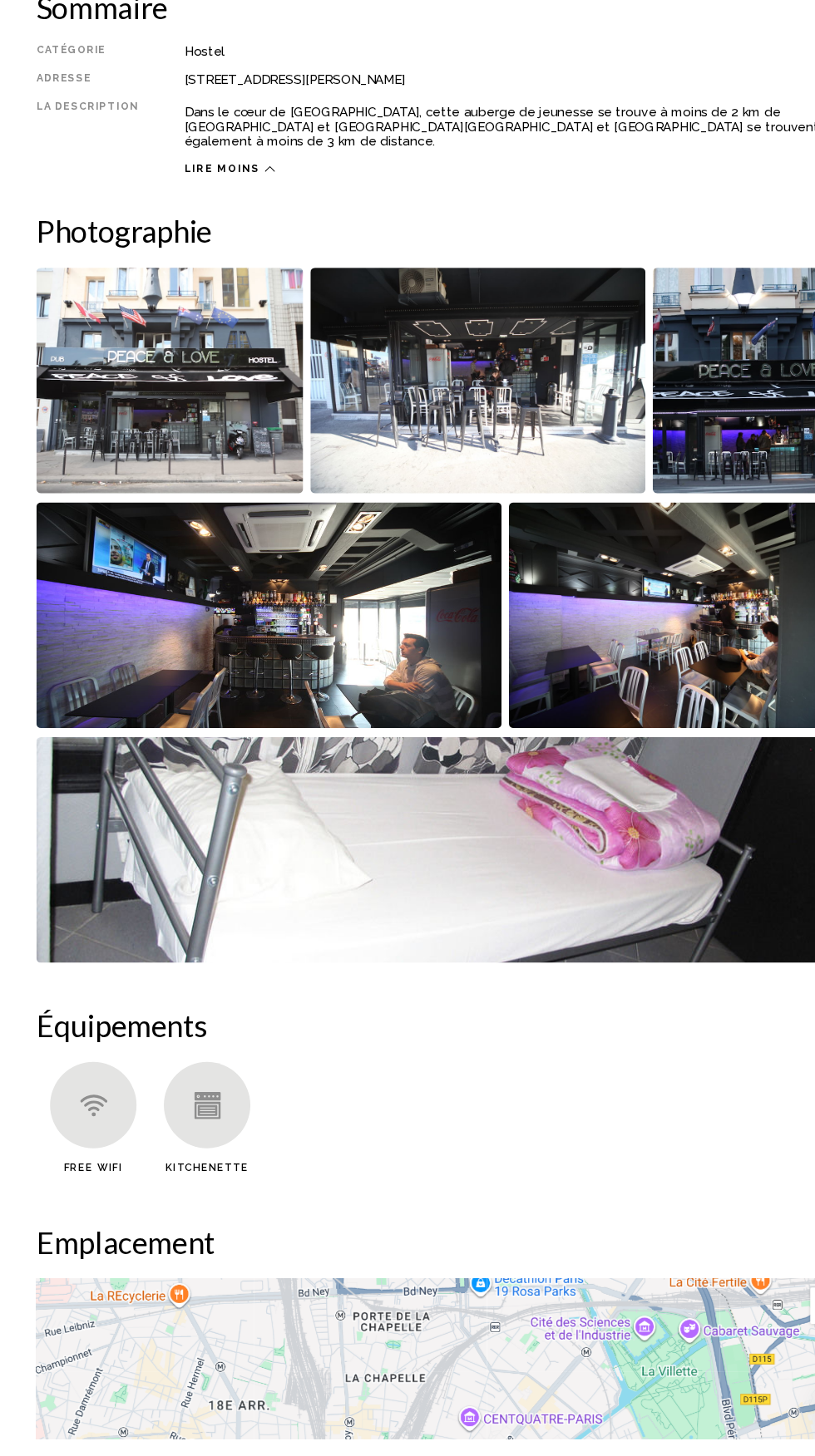
click at [204, 540] on img "Open full-screen image slider" at bounding box center [155, 489] width 244 height 206
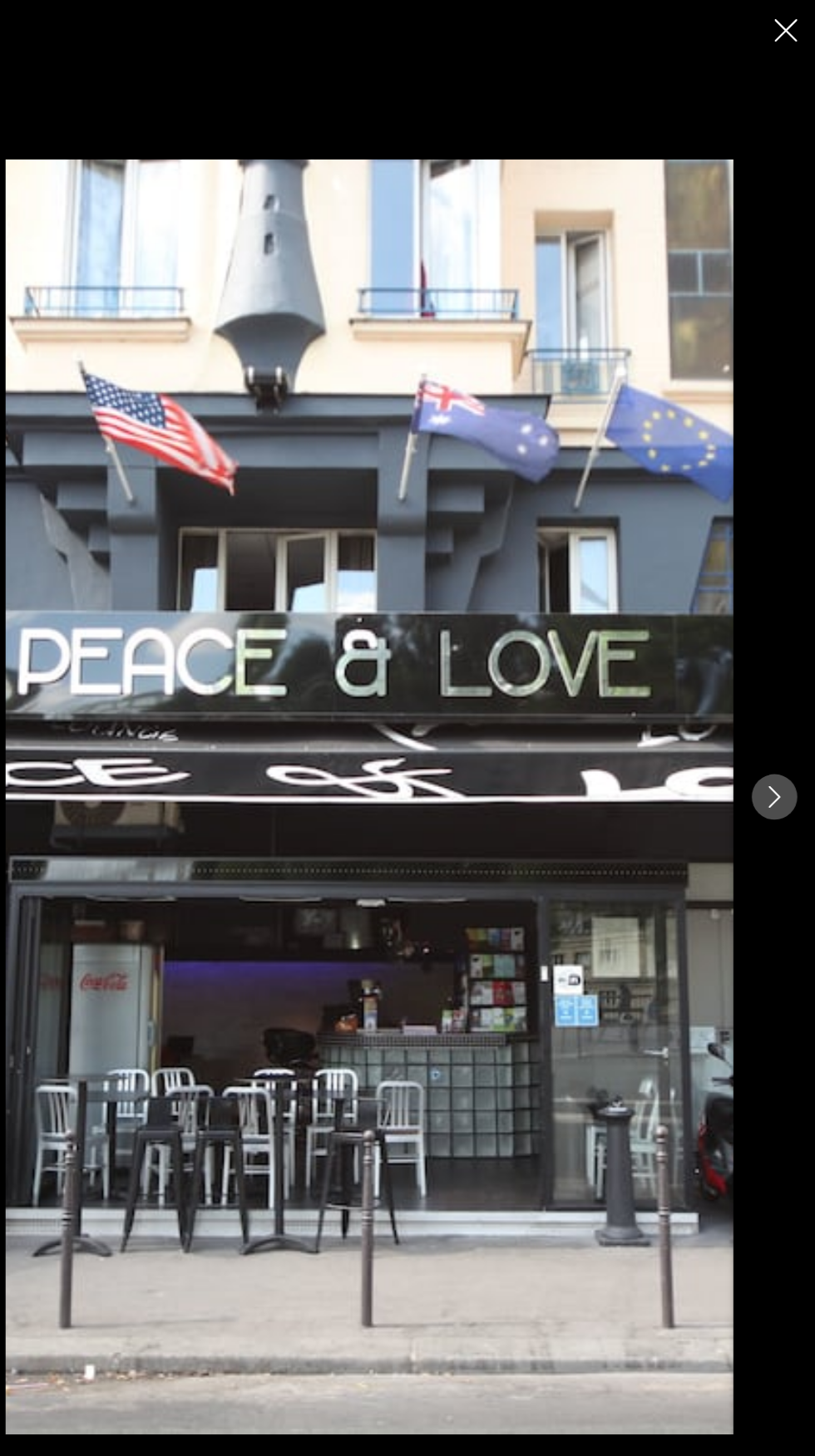
click at [777, 738] on icon "Next image" at bounding box center [778, 728] width 20 height 20
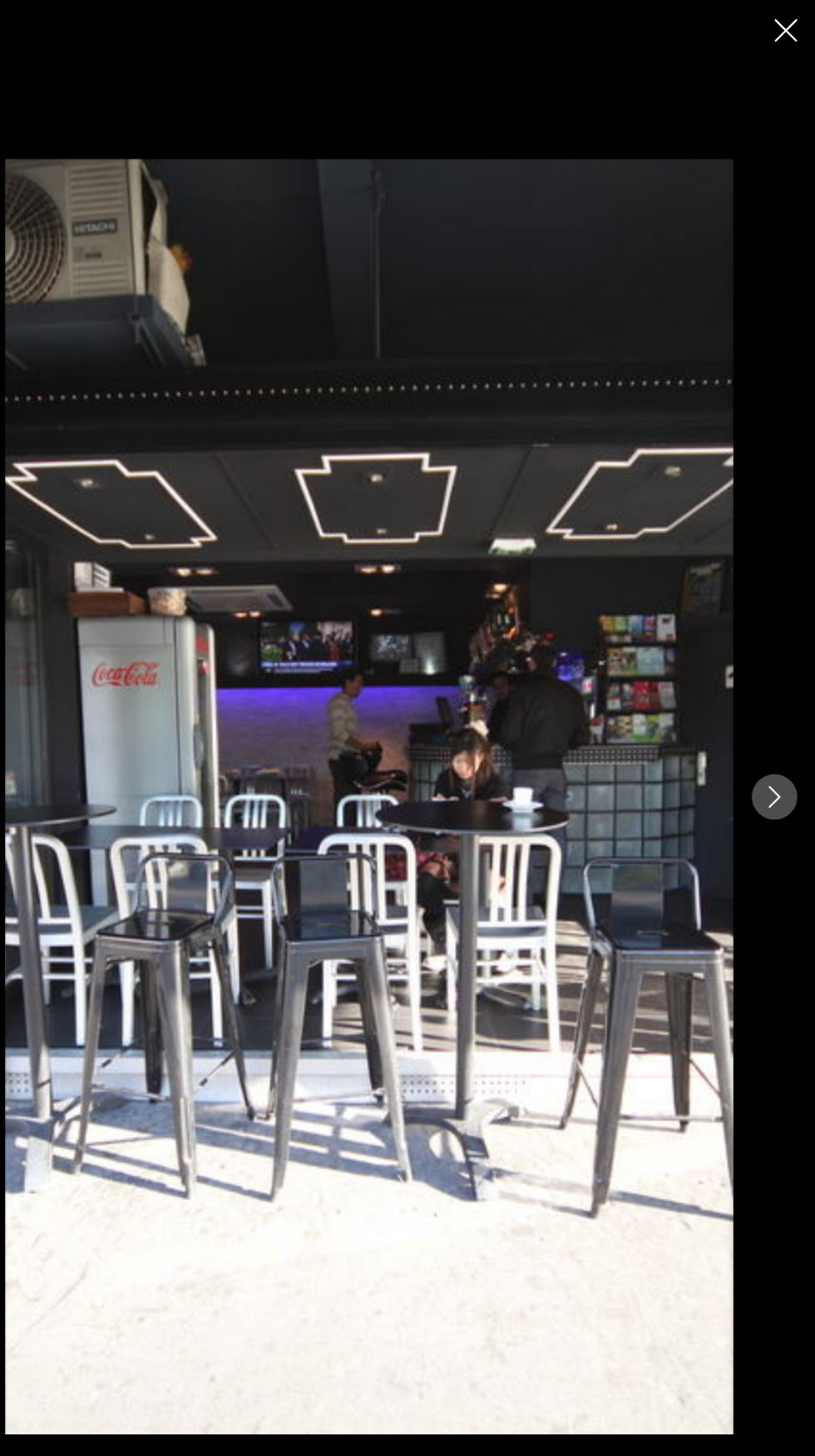
click at [796, 749] on button "Next image" at bounding box center [777, 728] width 41 height 41
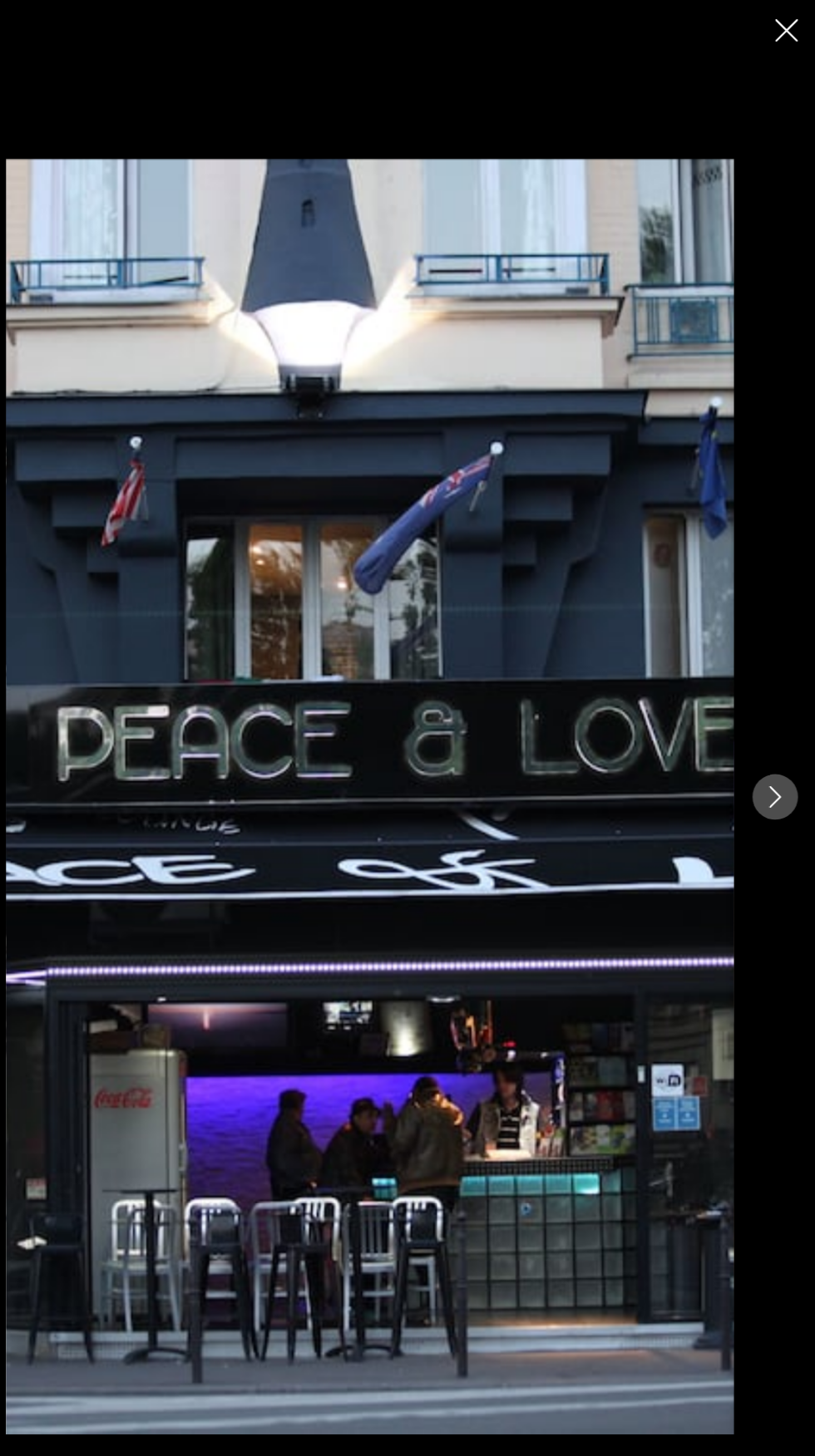
click at [777, 738] on icon "Next image" at bounding box center [778, 728] width 20 height 20
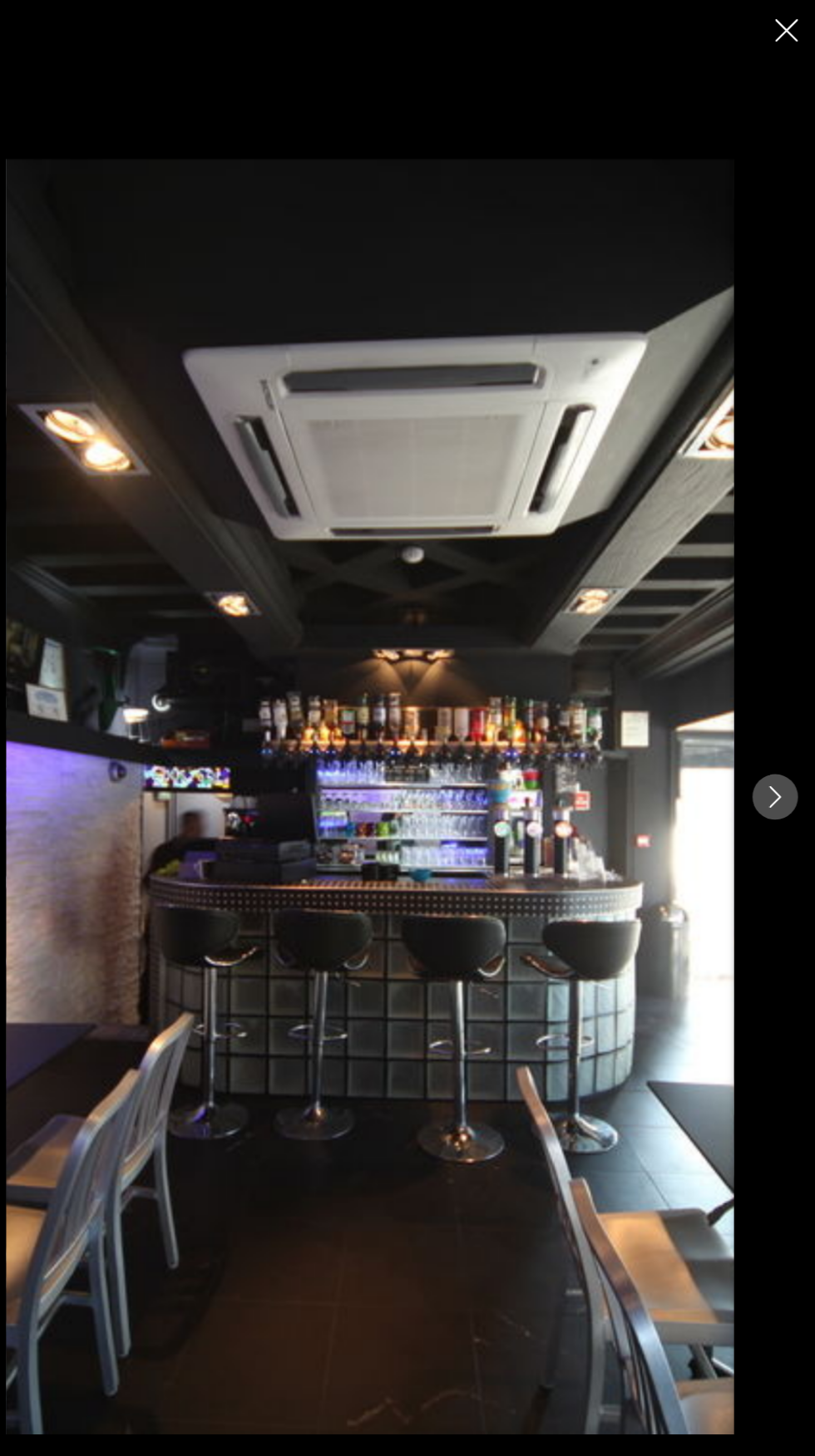
click at [777, 738] on icon "Next image" at bounding box center [778, 728] width 20 height 20
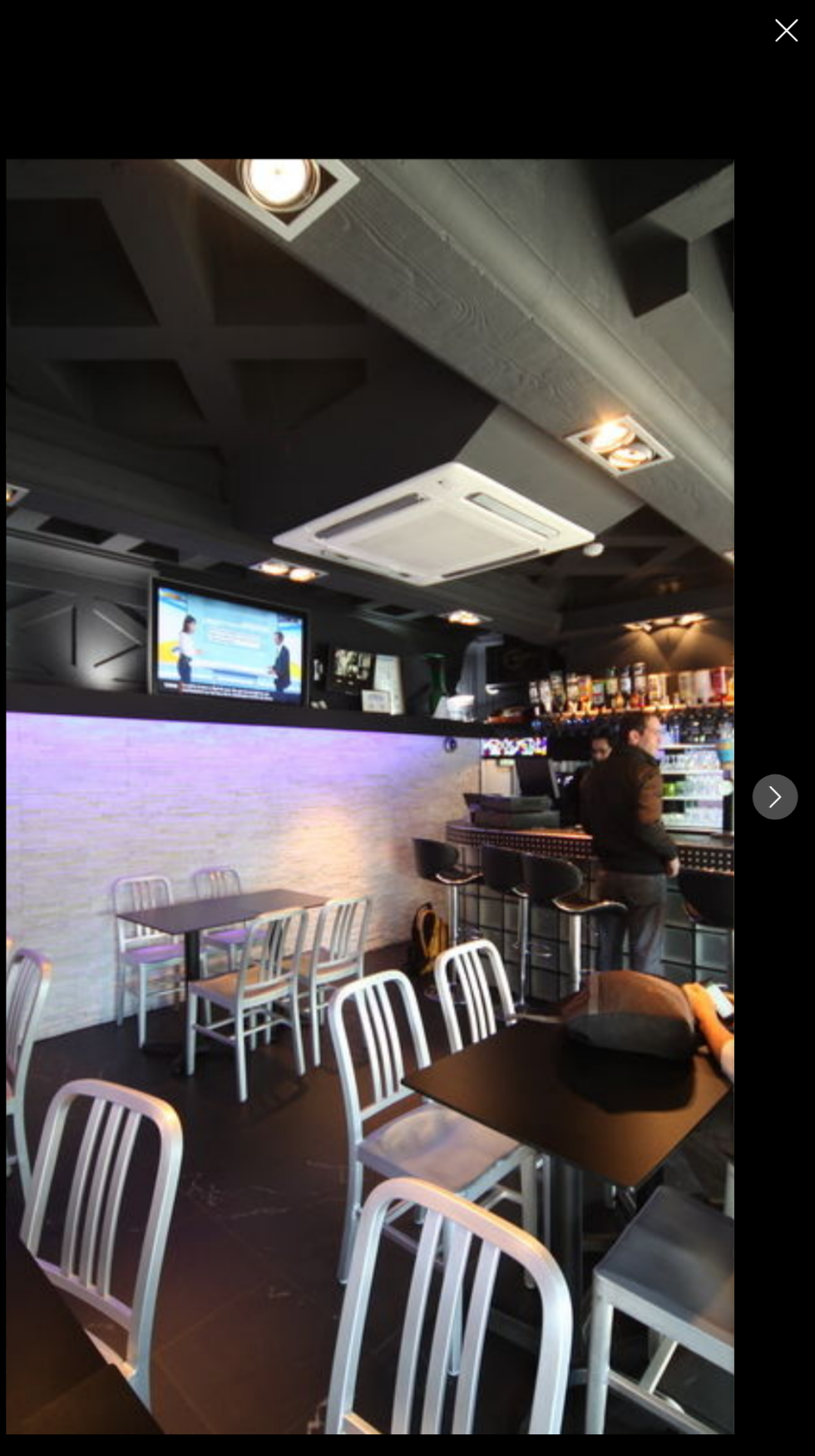
click at [775, 738] on icon "Next image" at bounding box center [778, 728] width 11 height 20
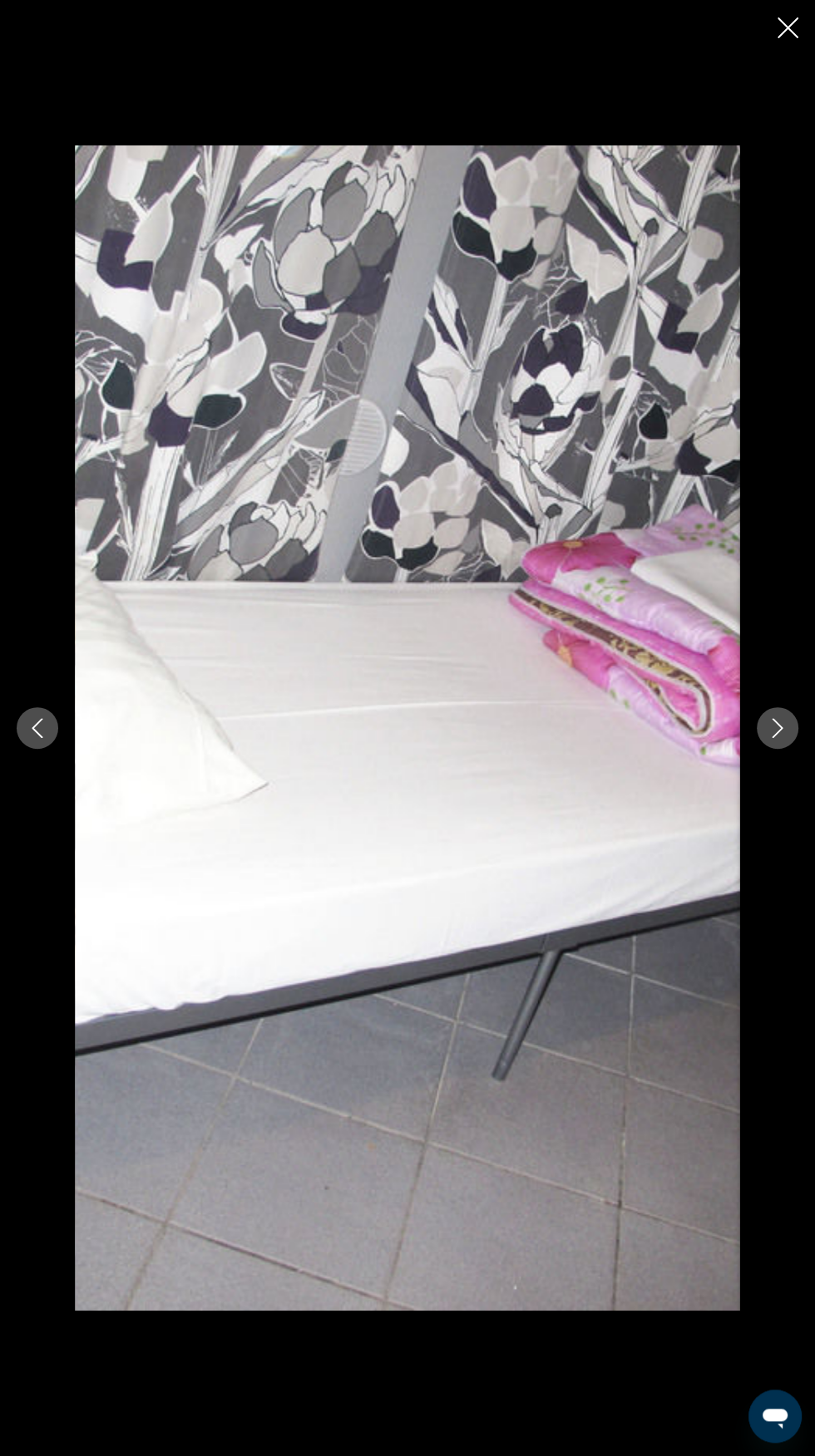
scroll to position [747, 0]
click at [785, 738] on icon "Next image" at bounding box center [778, 728] width 20 height 20
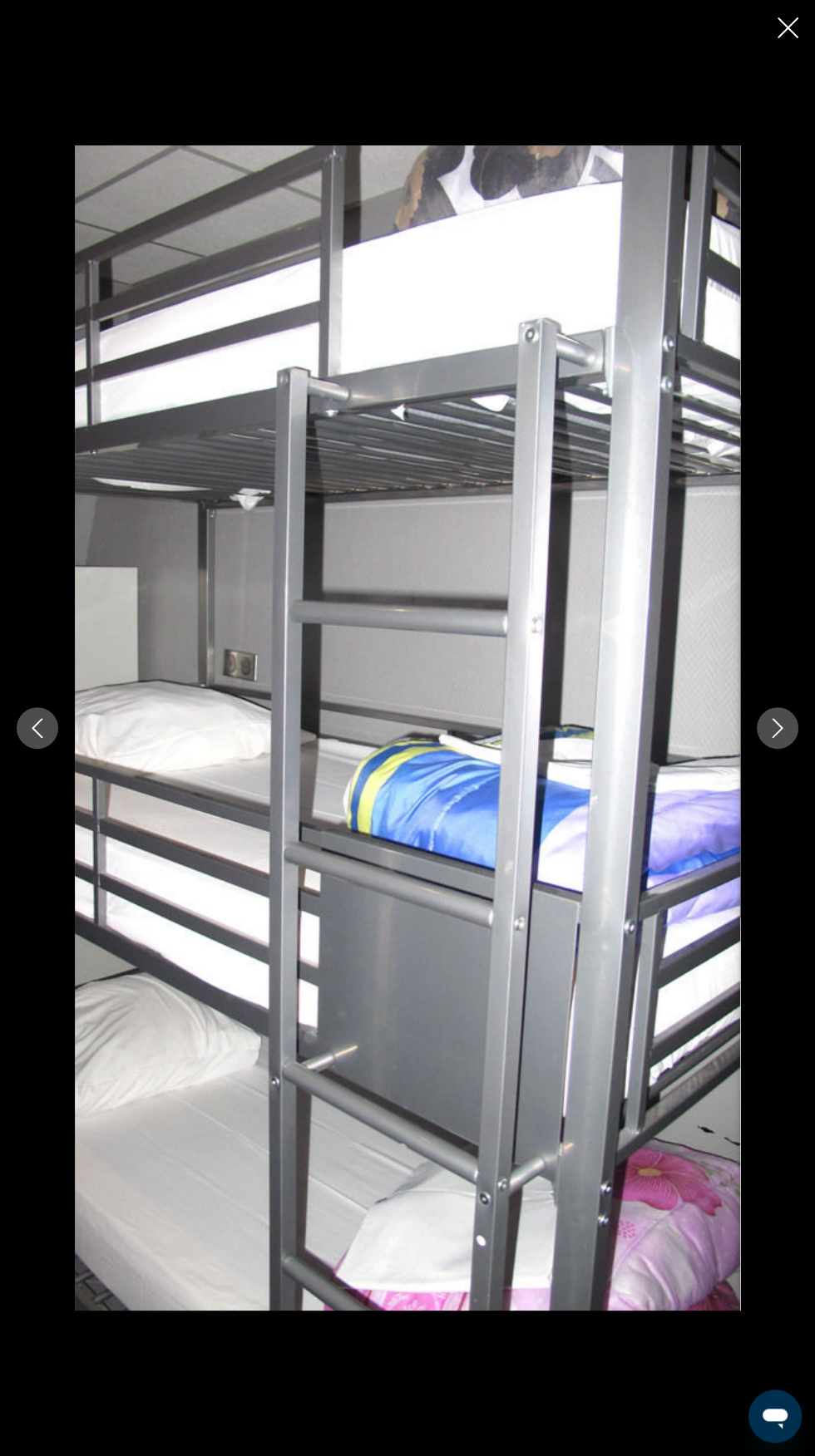
click at [769, 738] on icon "Next image" at bounding box center [778, 728] width 20 height 20
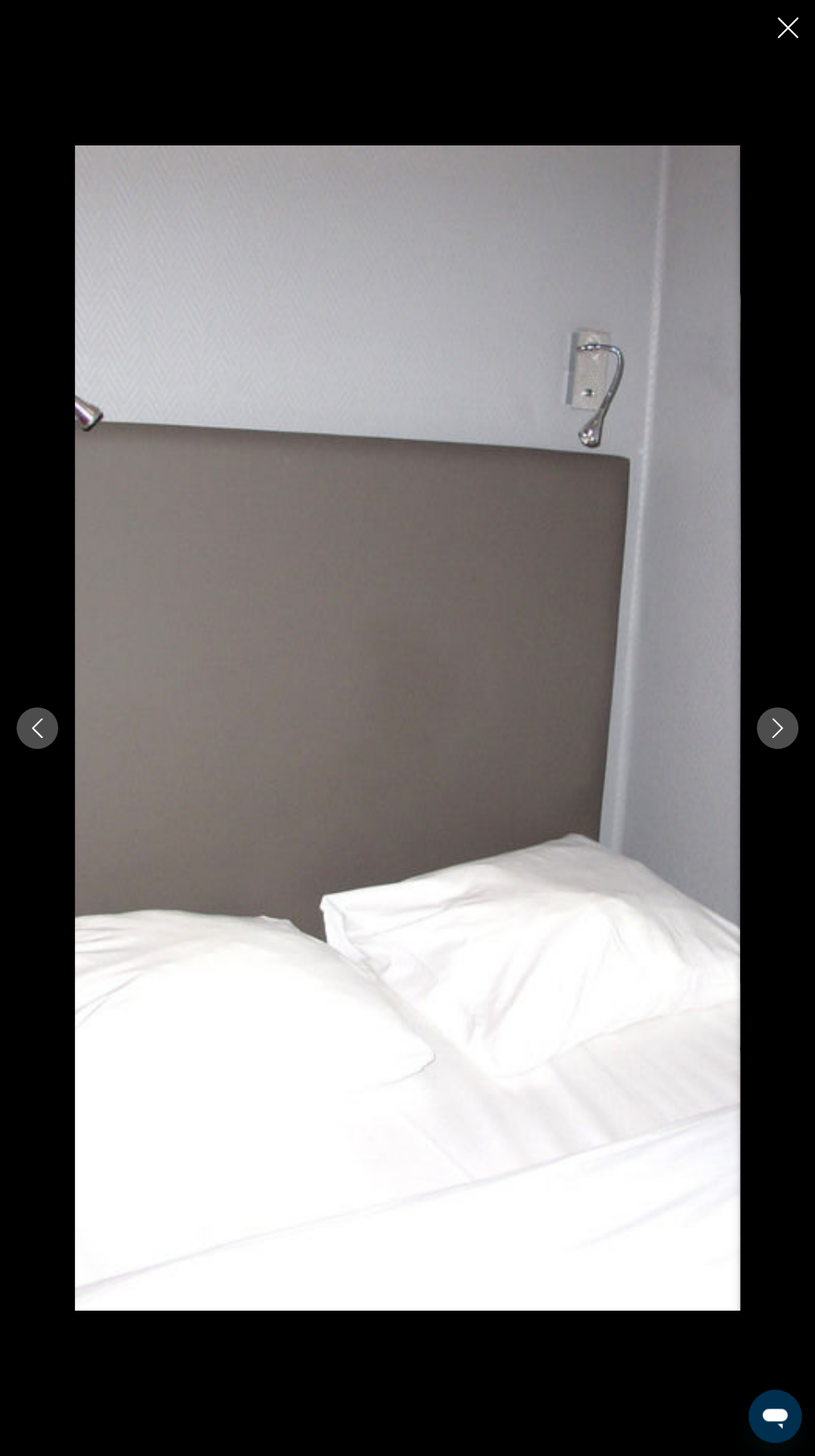
click at [795, 749] on button "Next image" at bounding box center [777, 728] width 41 height 41
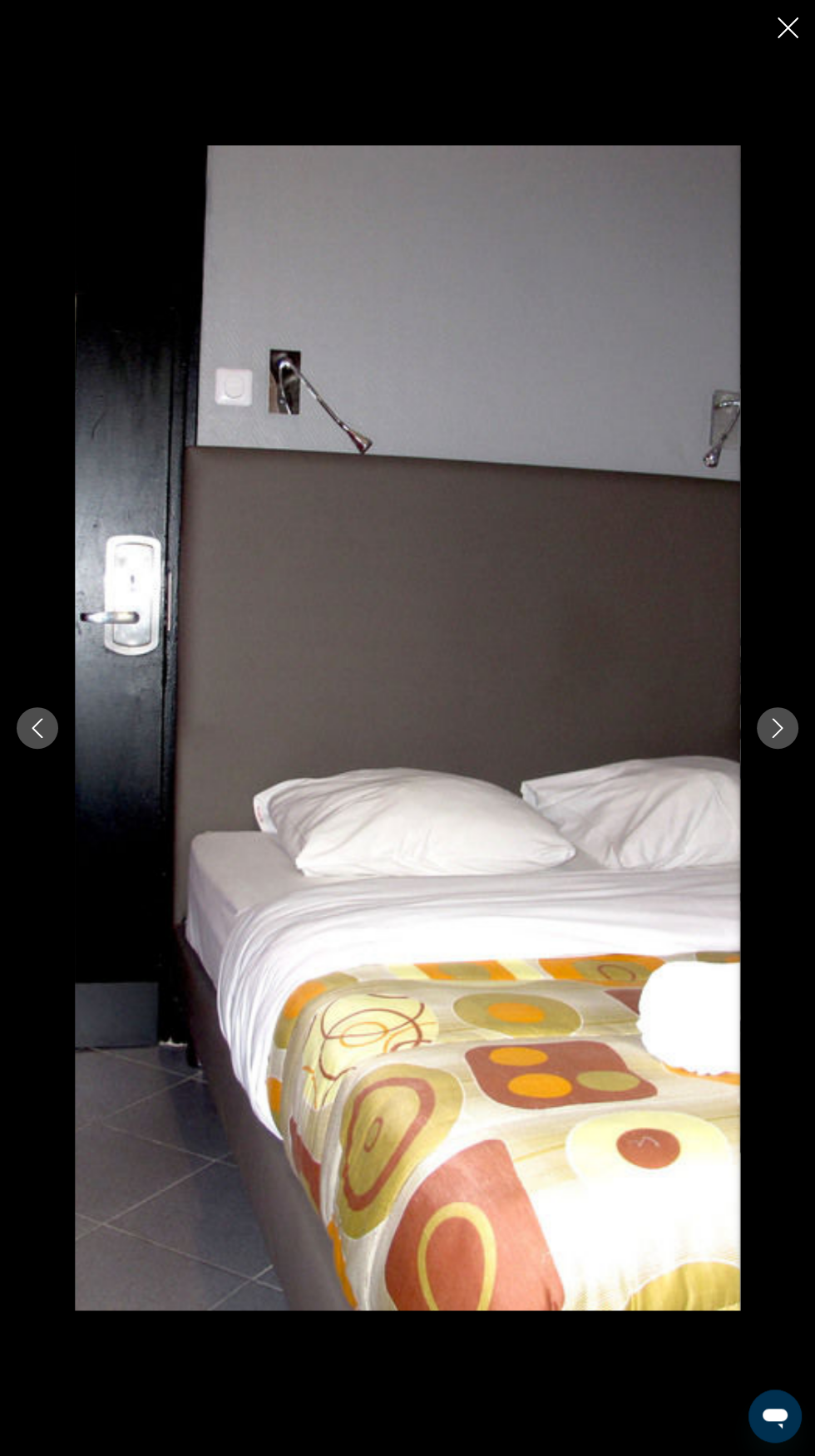
click at [777, 738] on icon "Next image" at bounding box center [778, 728] width 20 height 20
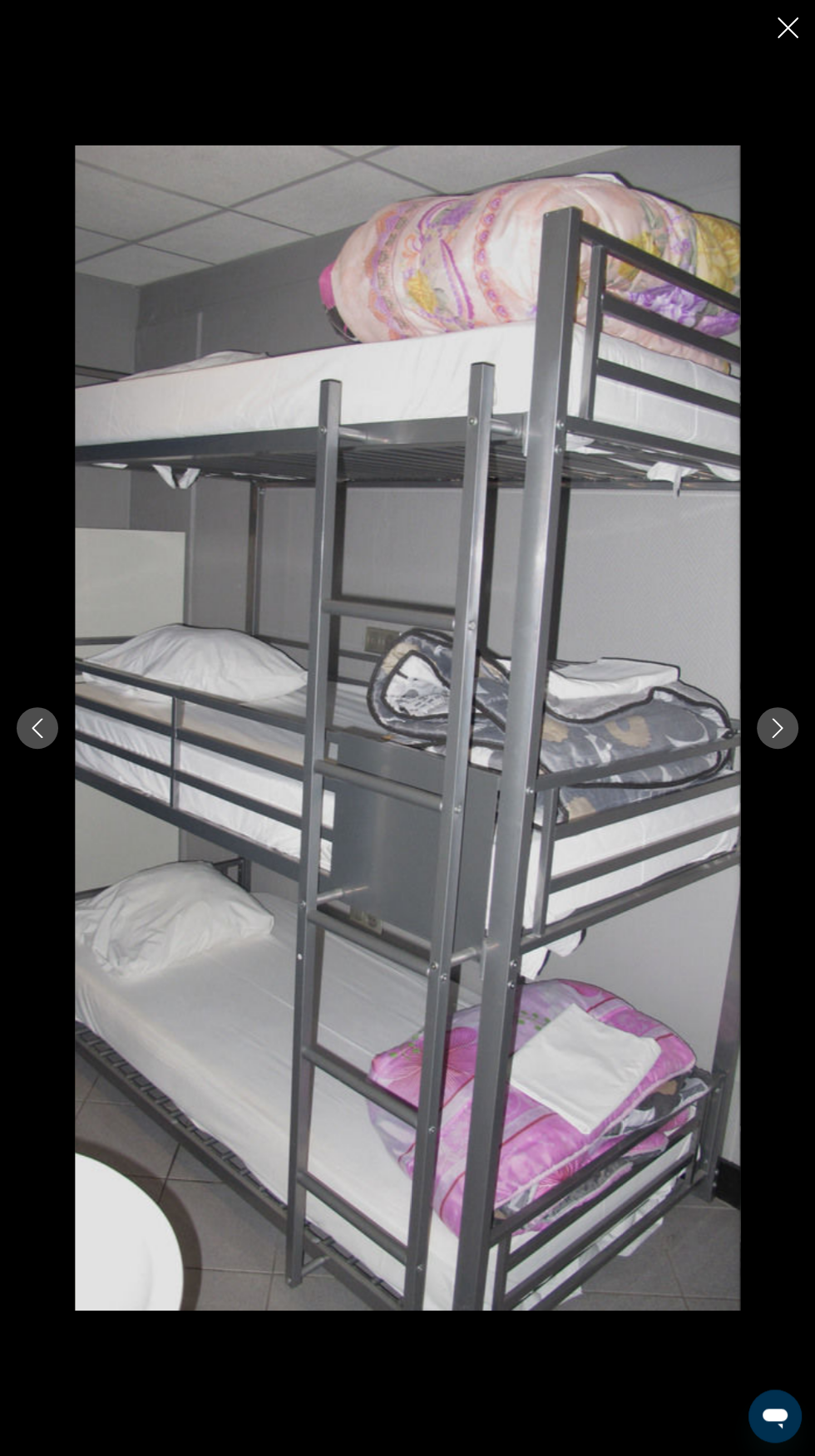
click at [776, 738] on icon "Next image" at bounding box center [778, 728] width 20 height 20
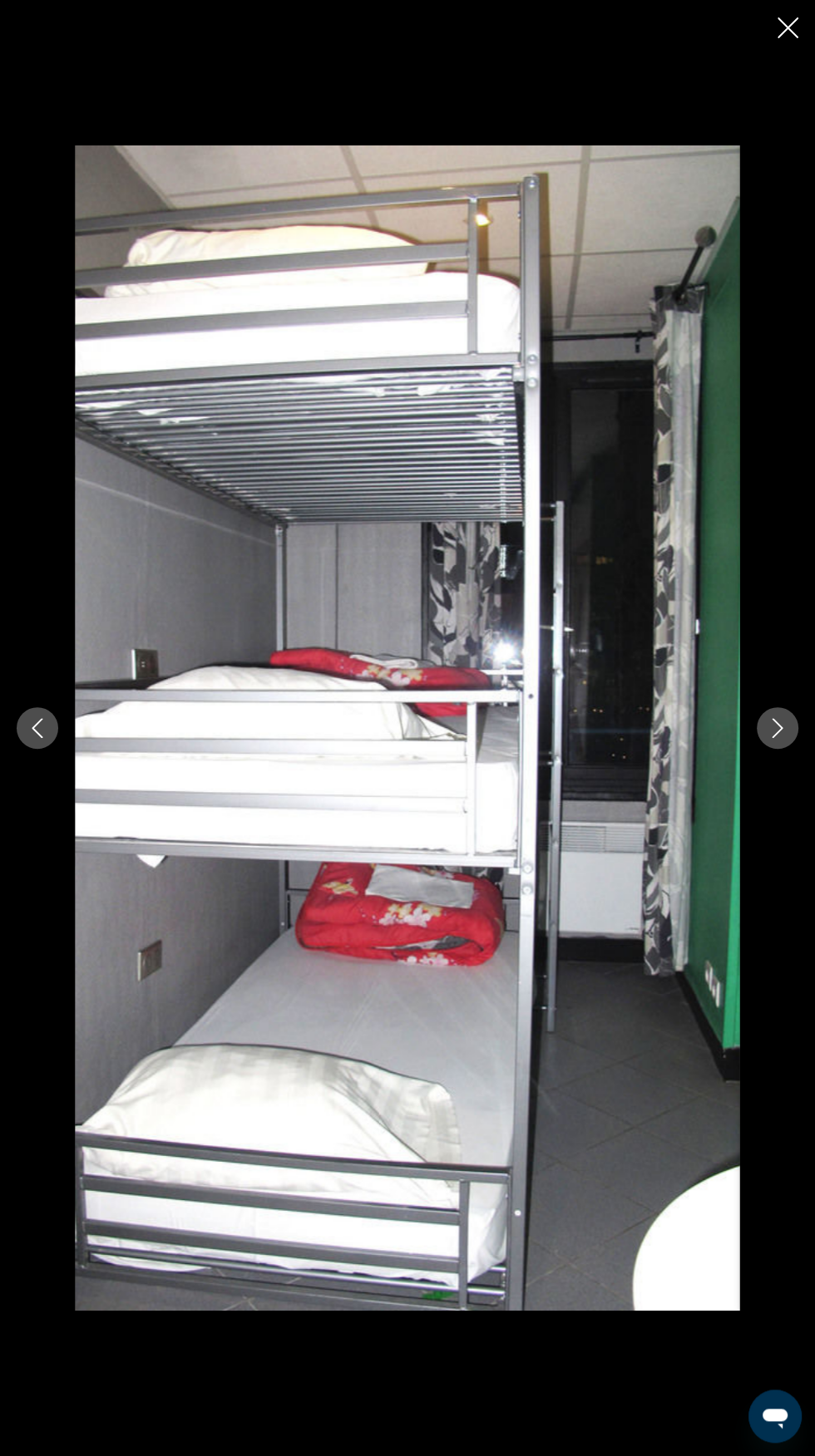
click at [777, 738] on icon "Next image" at bounding box center [778, 728] width 20 height 20
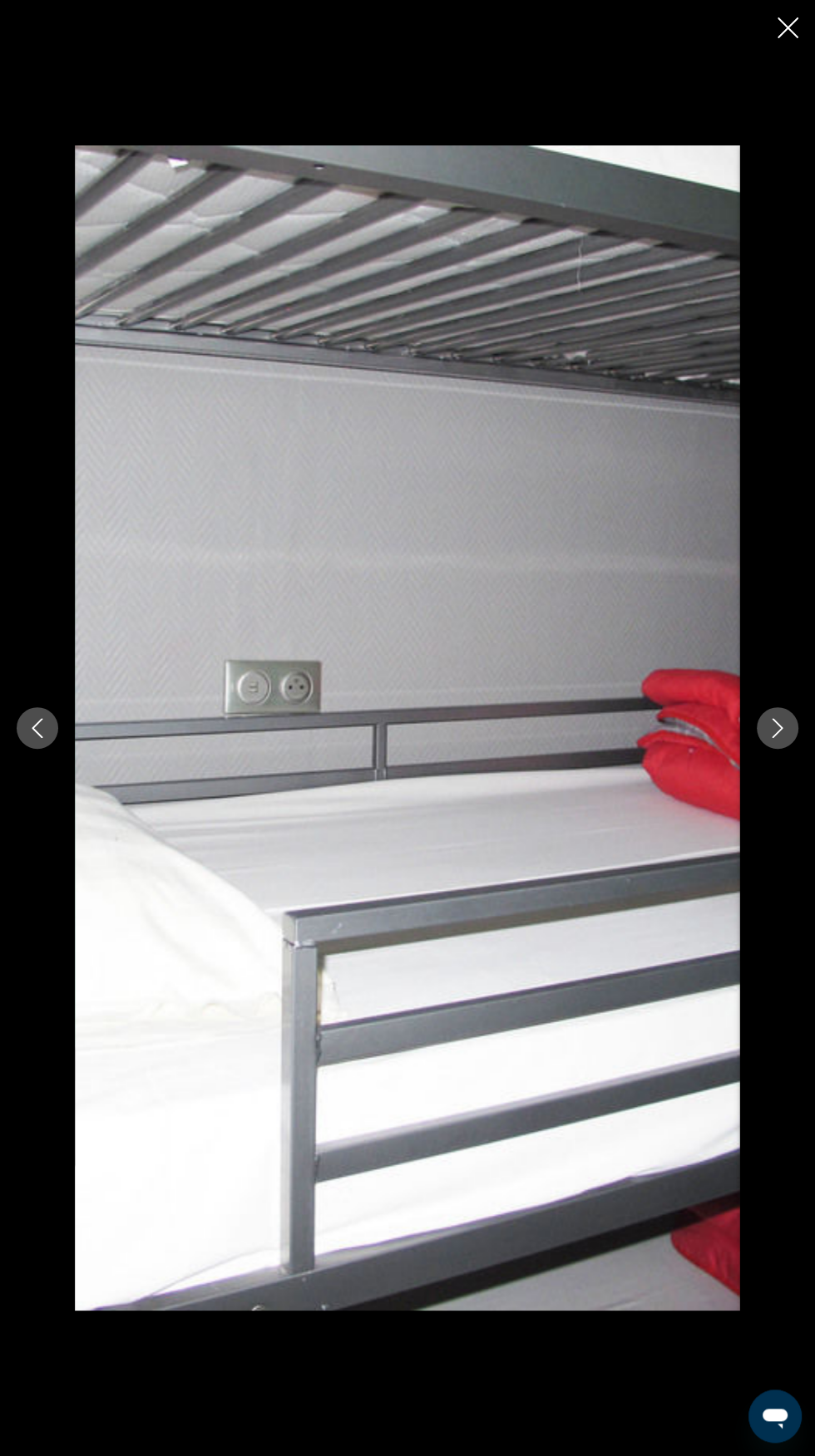
click at [777, 738] on icon "Next image" at bounding box center [778, 728] width 20 height 20
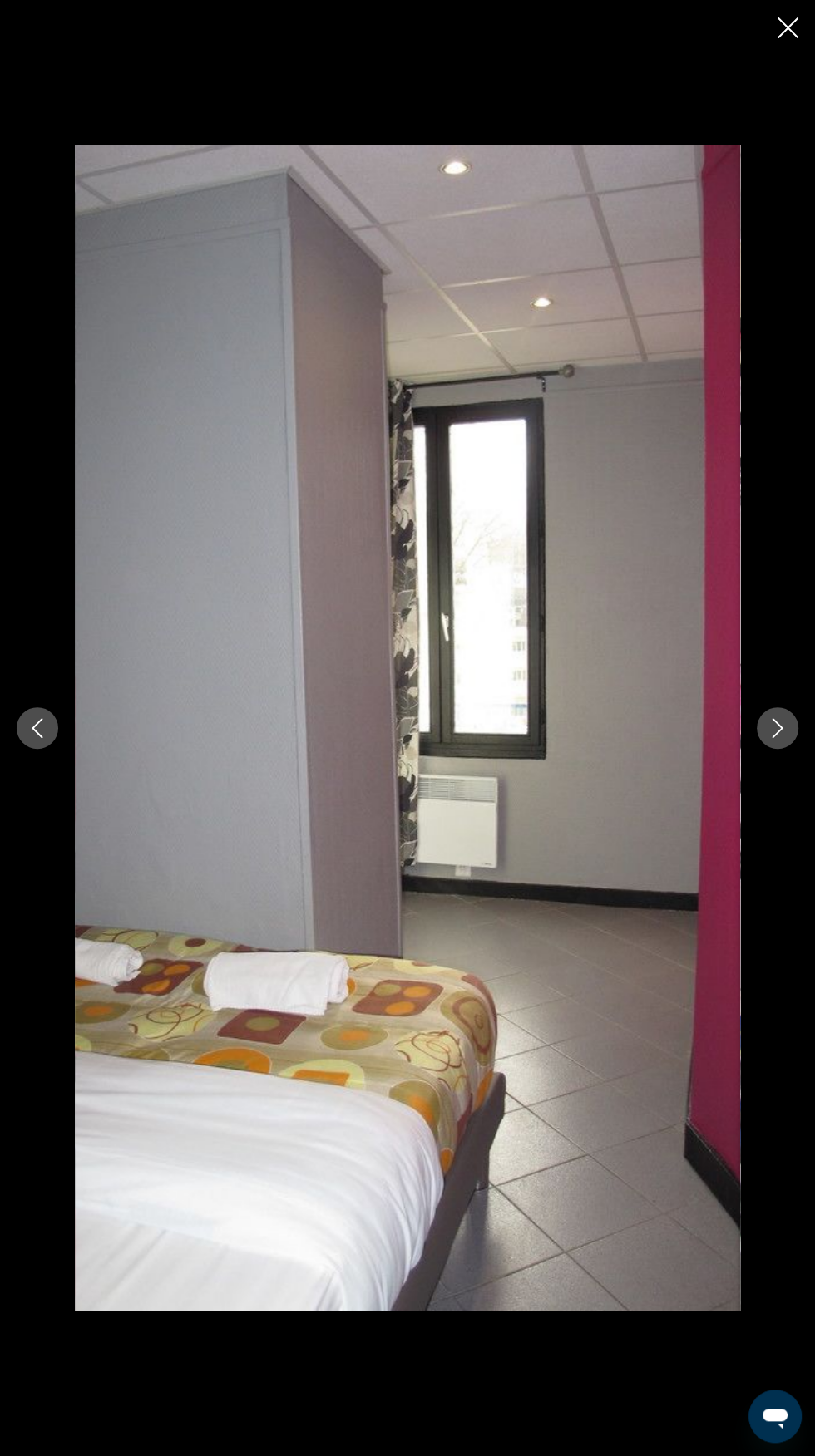
click at [777, 738] on icon "Next image" at bounding box center [778, 728] width 20 height 20
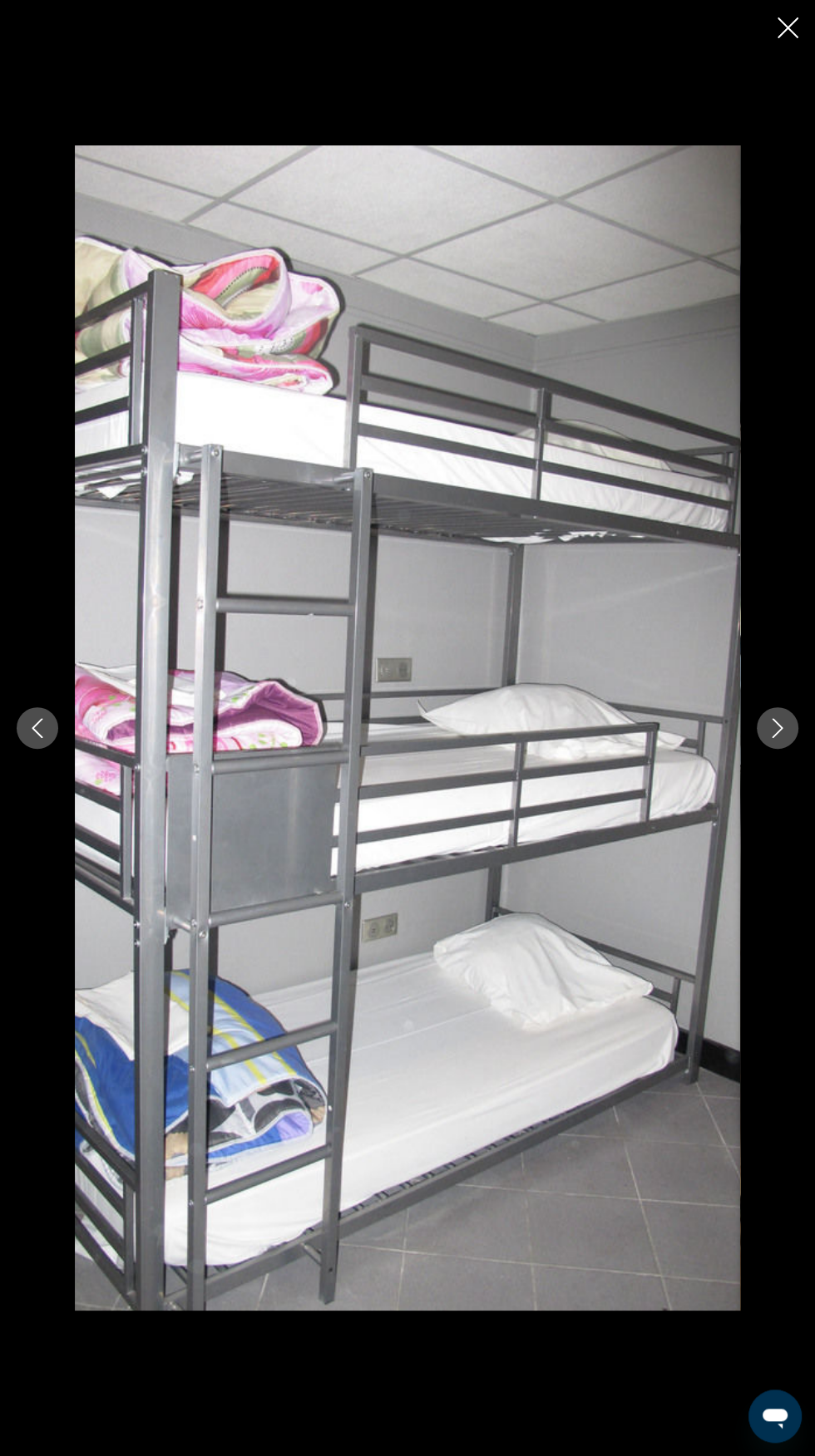
click at [777, 738] on icon "Next image" at bounding box center [778, 728] width 20 height 20
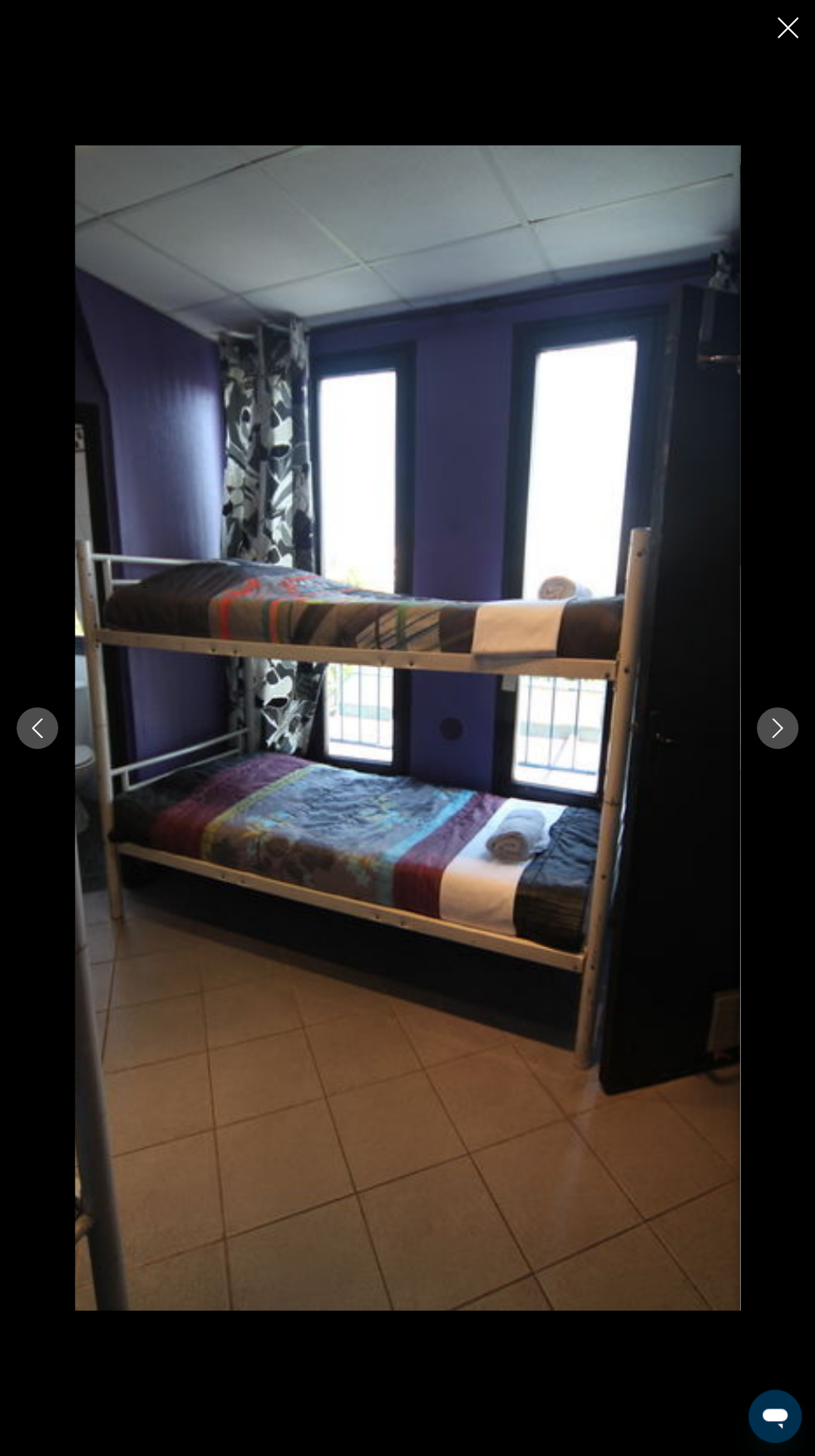
click at [776, 738] on icon "Next image" at bounding box center [778, 728] width 20 height 20
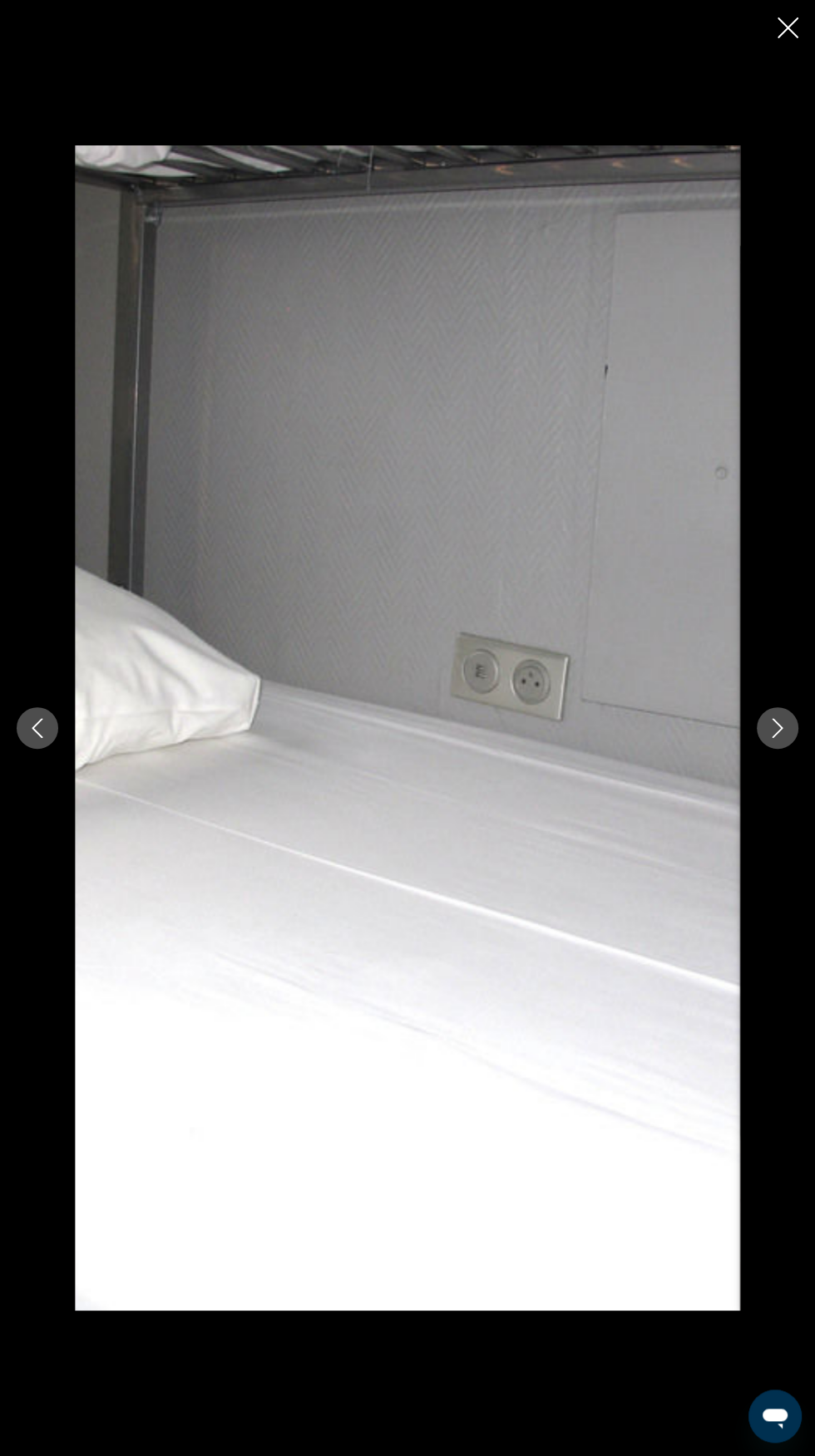
click at [777, 738] on icon "Next image" at bounding box center [778, 728] width 20 height 20
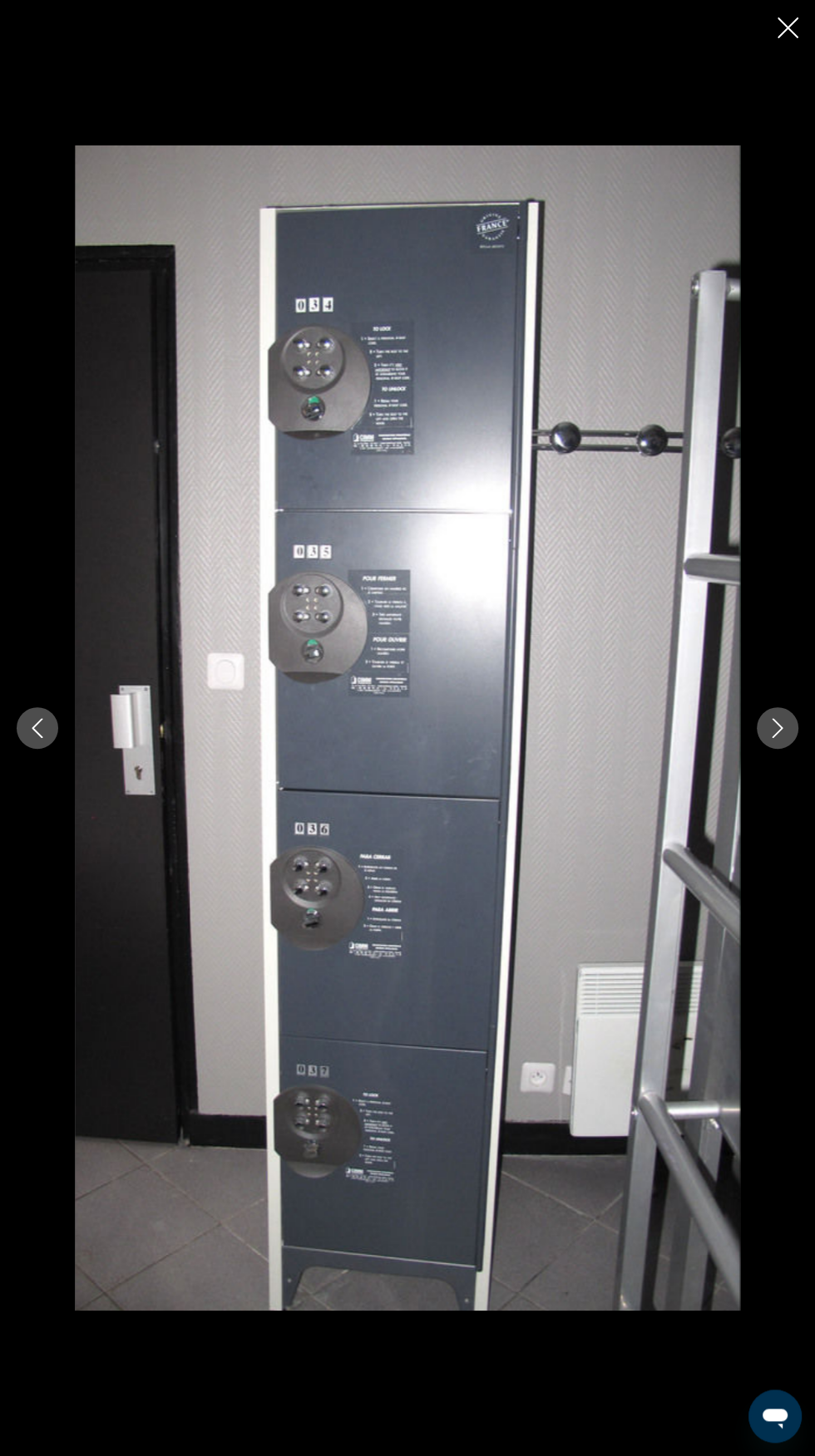
click at [775, 738] on icon "Next image" at bounding box center [778, 728] width 20 height 20
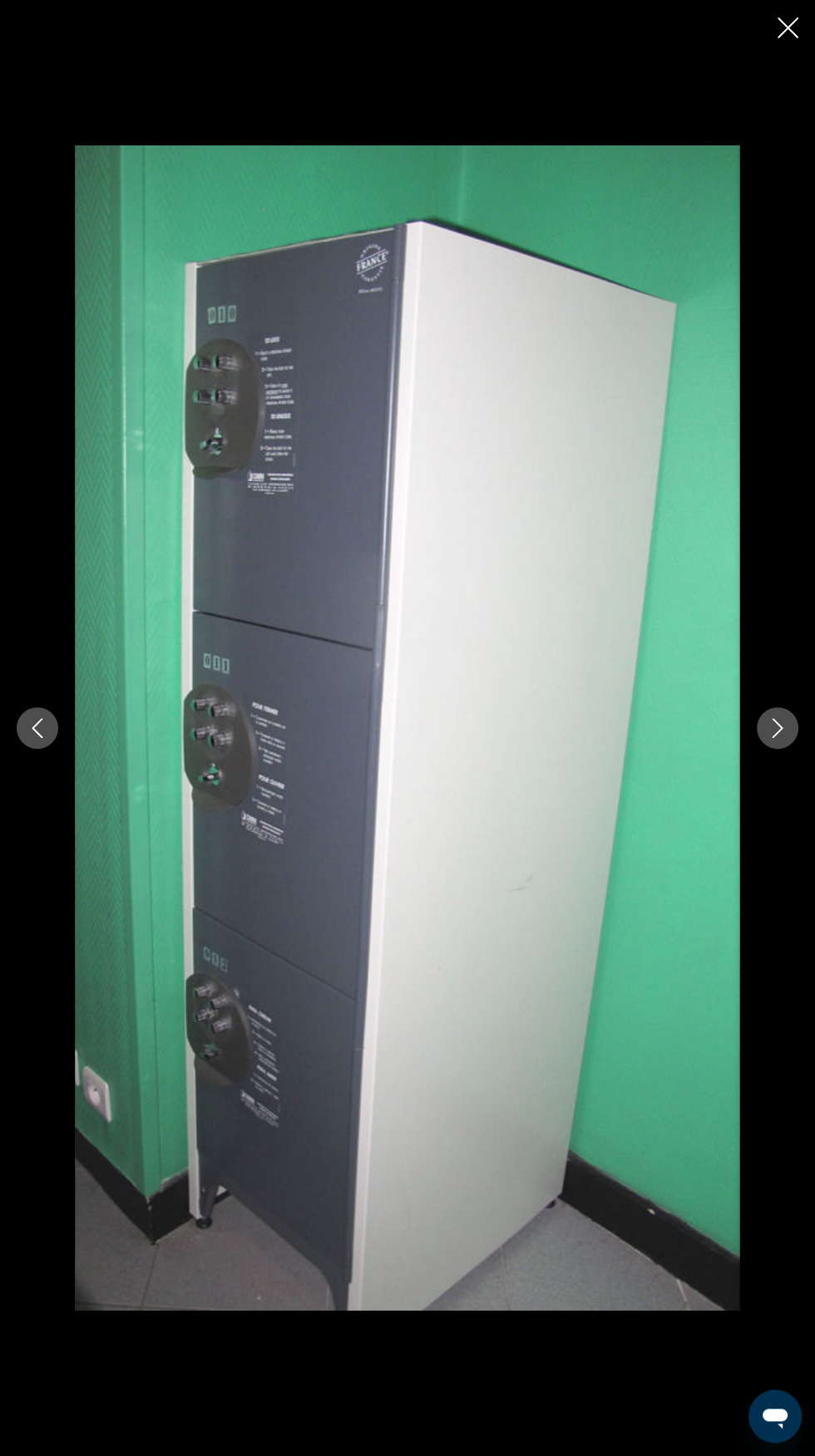
click at [777, 738] on icon "Next image" at bounding box center [778, 728] width 20 height 20
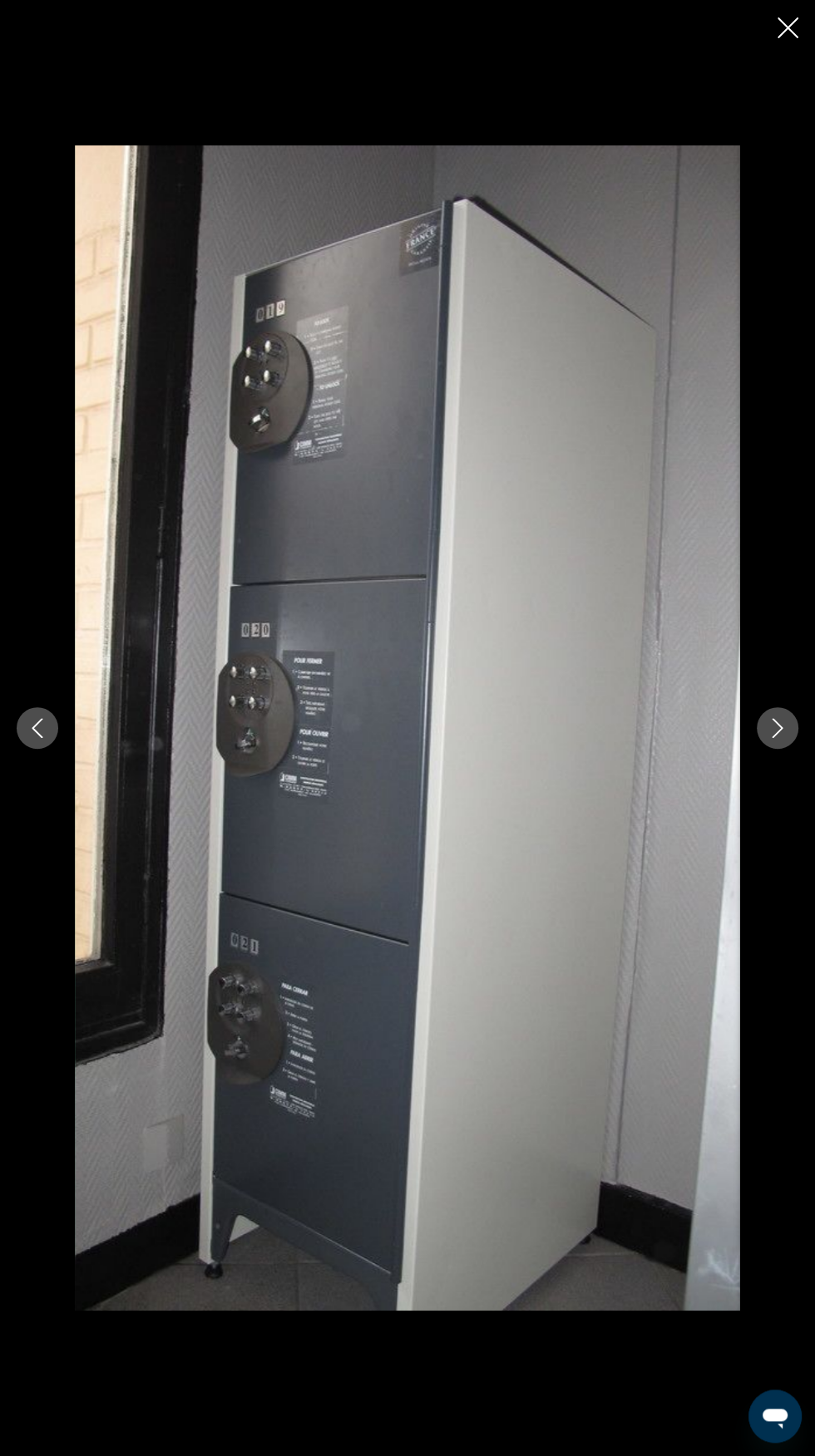
click at [778, 738] on icon "Next image" at bounding box center [778, 728] width 20 height 20
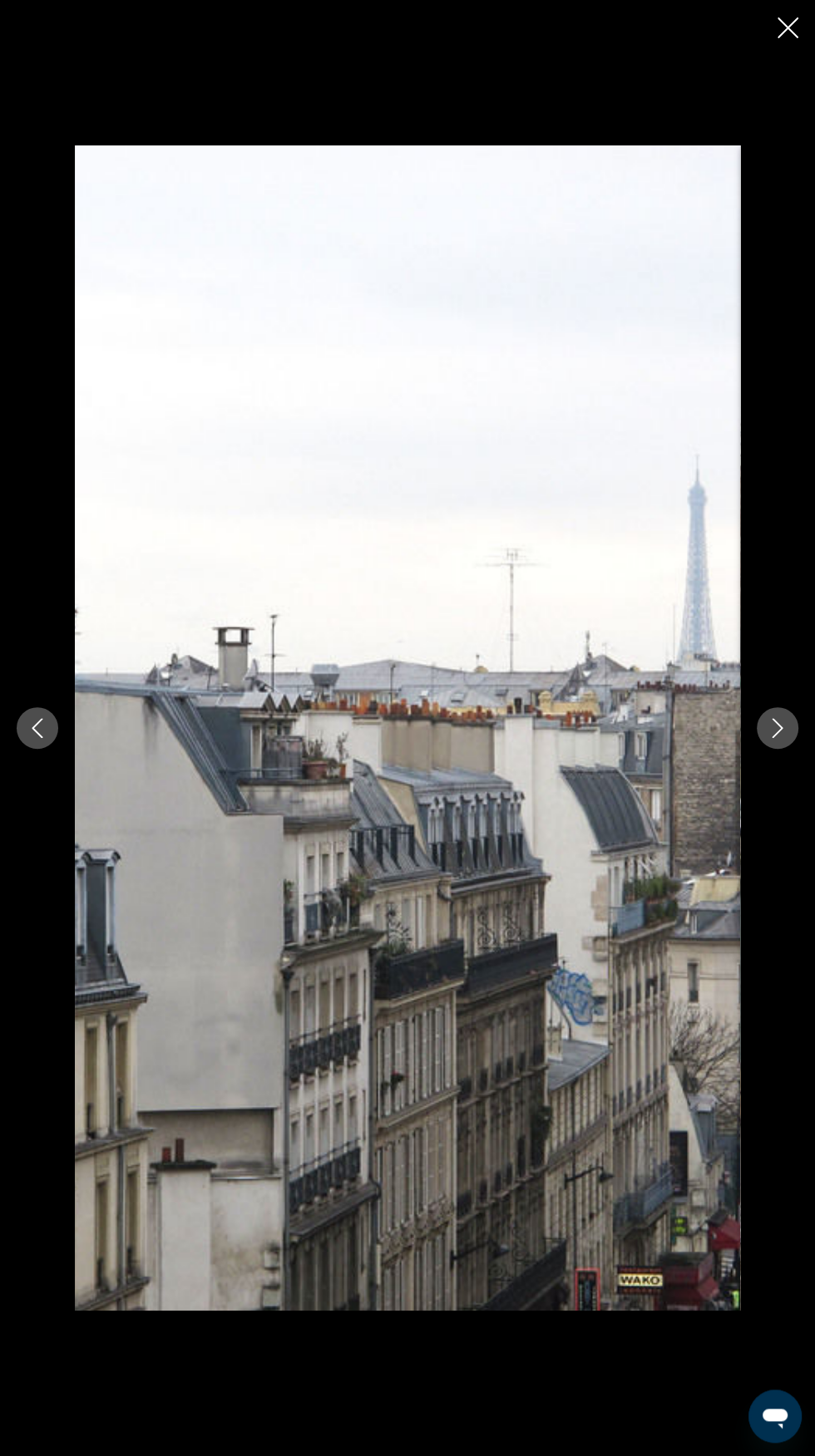
click at [769, 738] on icon "Next image" at bounding box center [778, 728] width 20 height 20
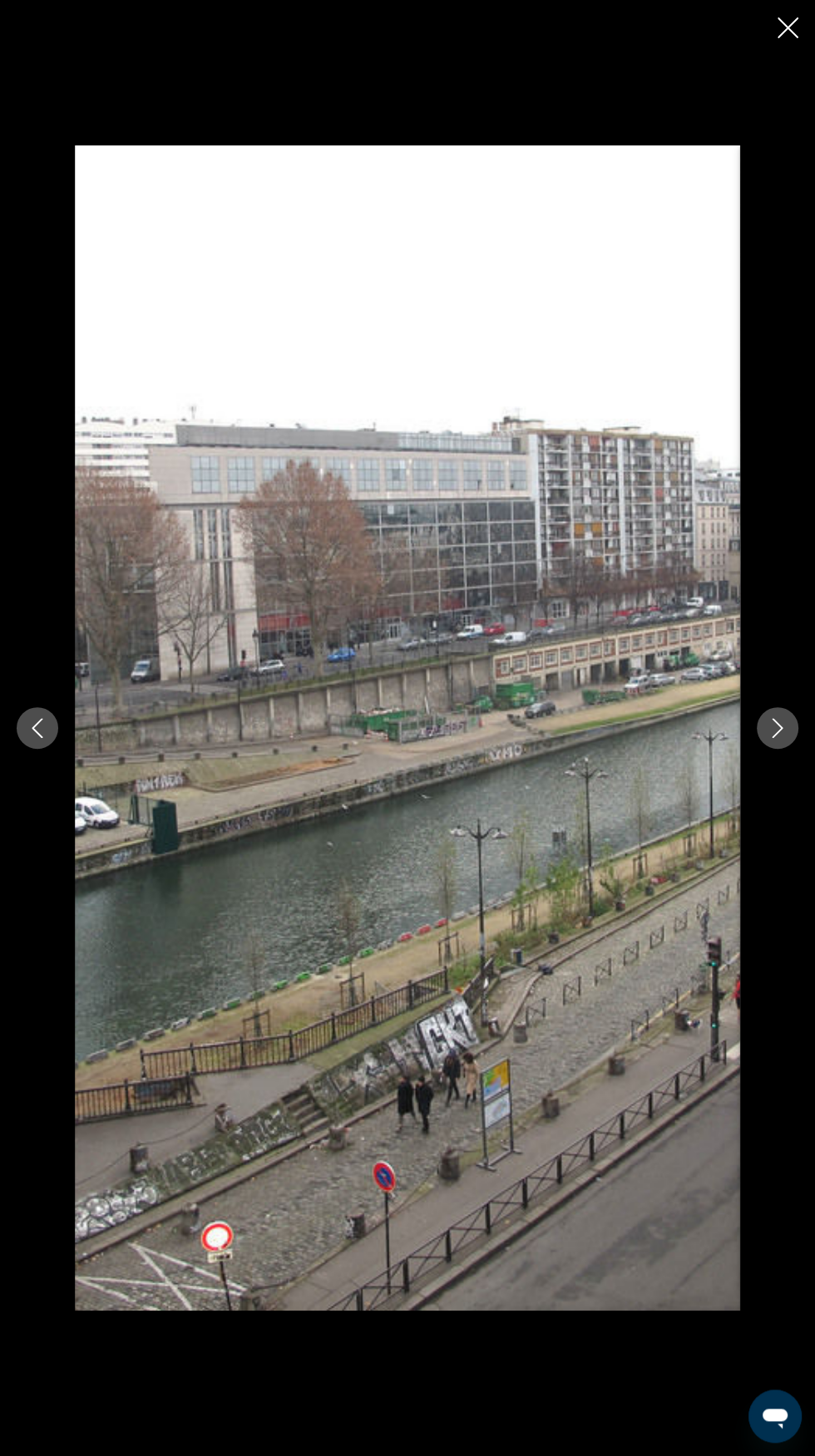
click at [777, 738] on icon "Next image" at bounding box center [778, 728] width 20 height 20
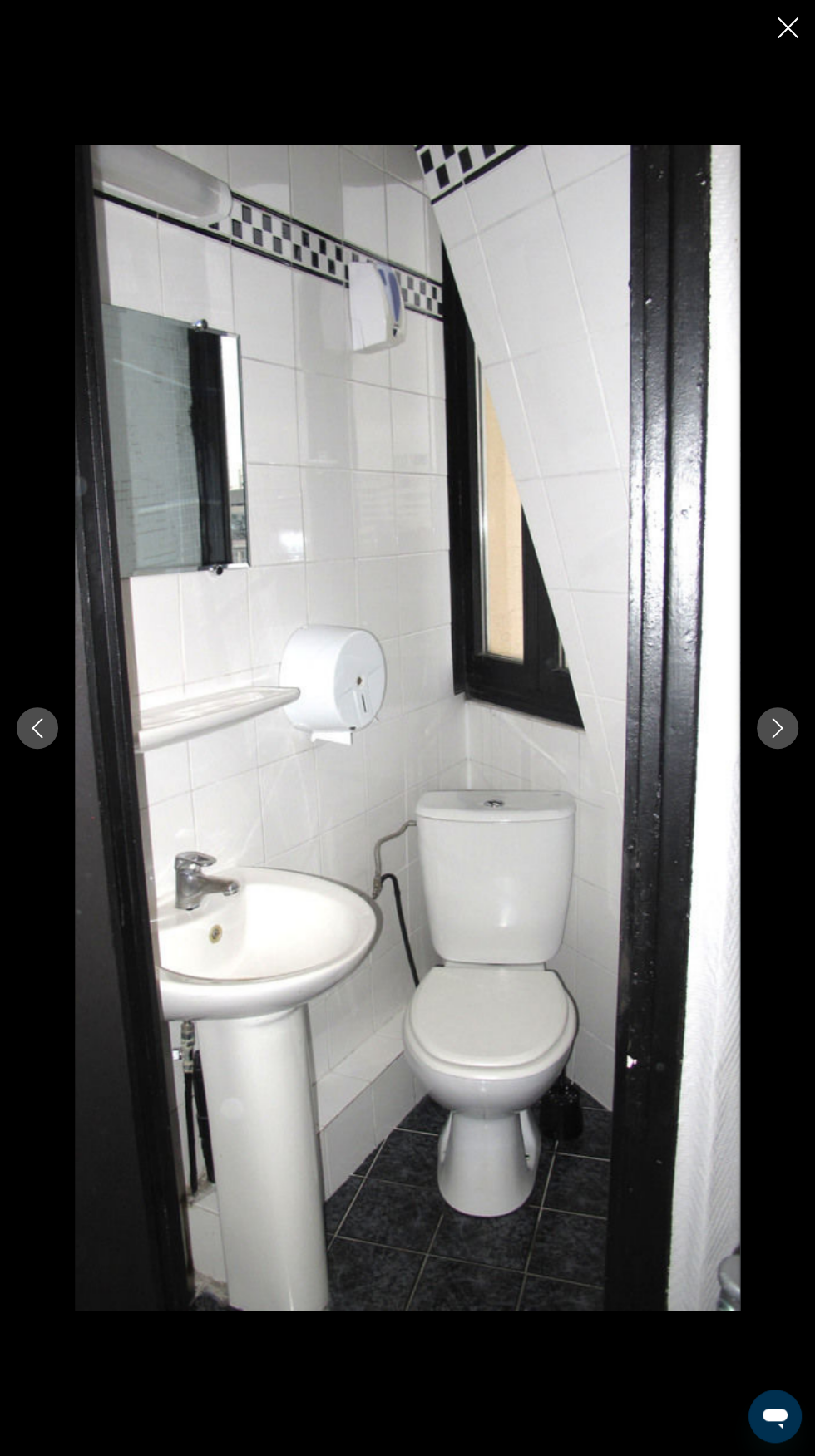
click at [777, 738] on icon "Next image" at bounding box center [778, 728] width 20 height 20
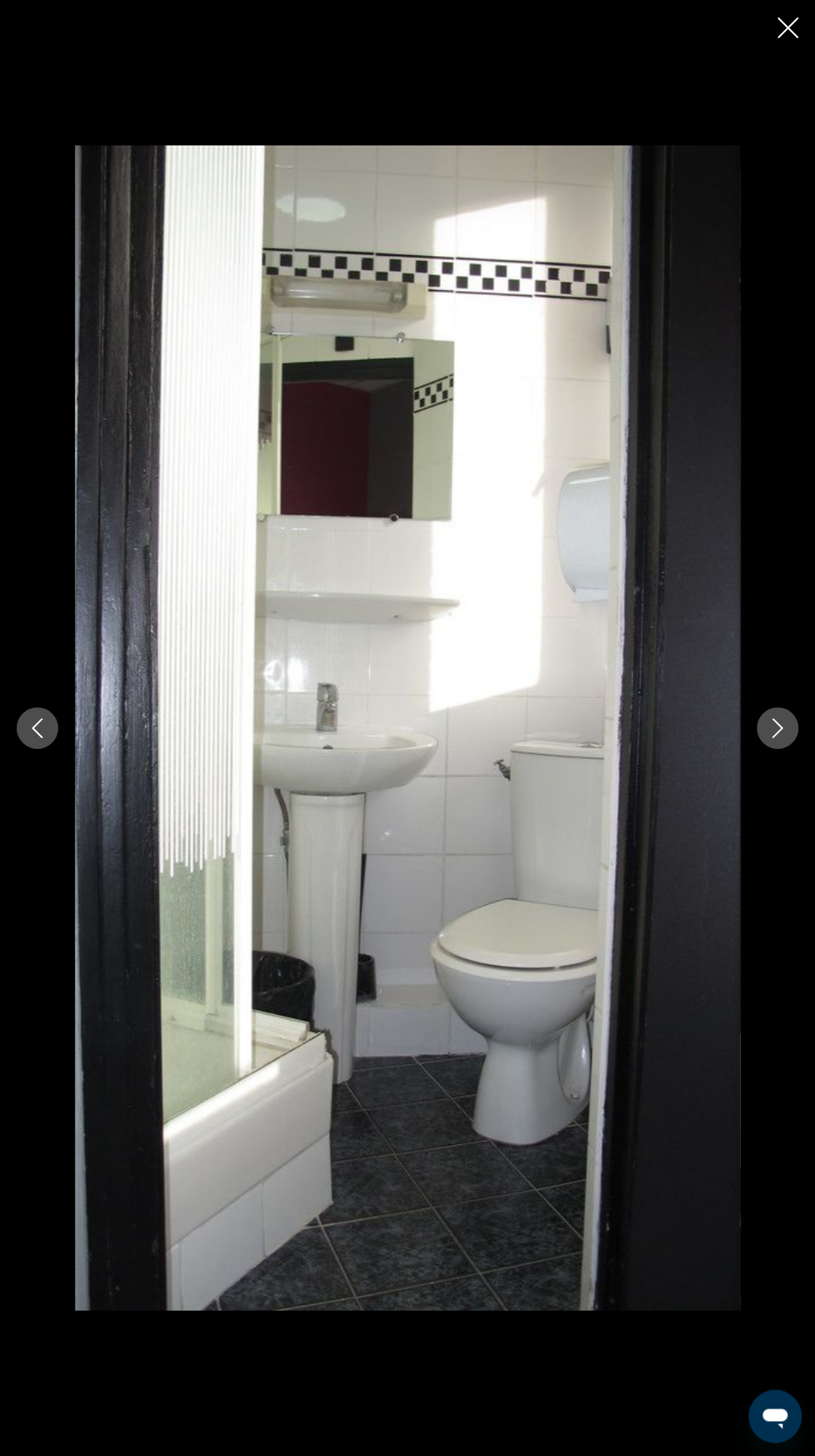
click at [779, 738] on icon "Next image" at bounding box center [778, 728] width 11 height 20
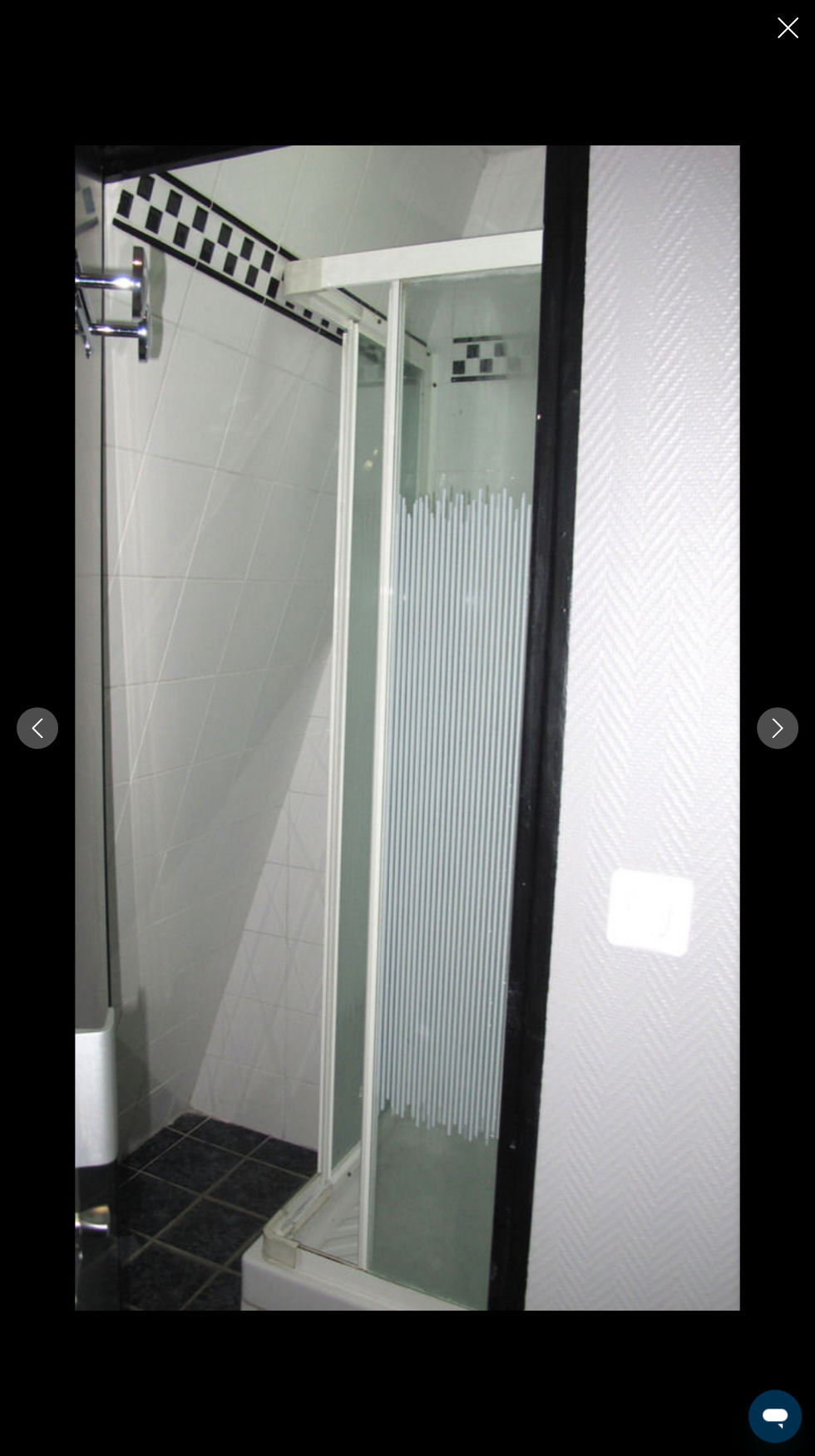
click at [777, 738] on icon "Next image" at bounding box center [778, 728] width 20 height 20
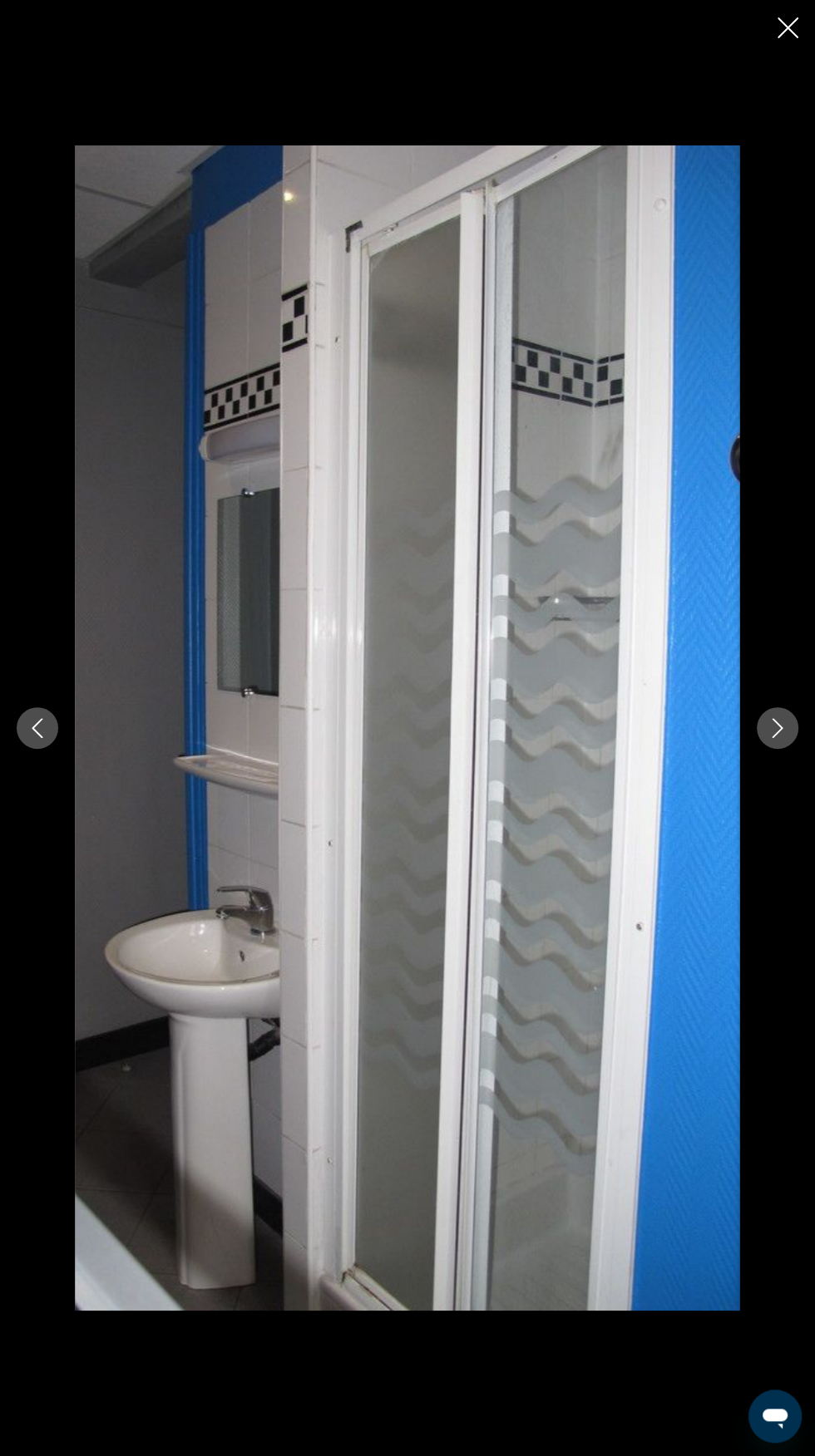
click at [777, 738] on icon "Next image" at bounding box center [778, 728] width 20 height 20
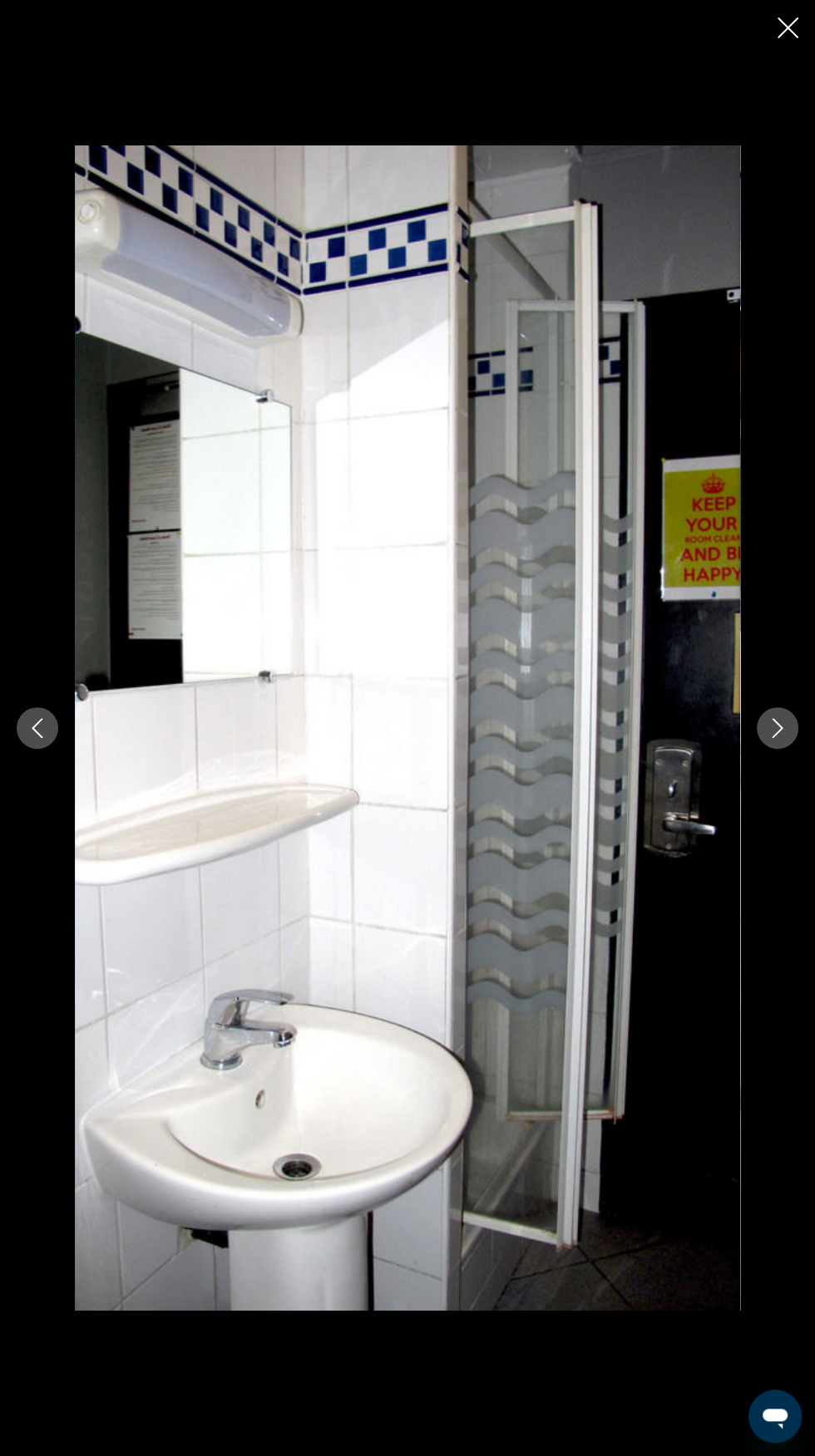
click at [765, 749] on button "Next image" at bounding box center [777, 728] width 41 height 41
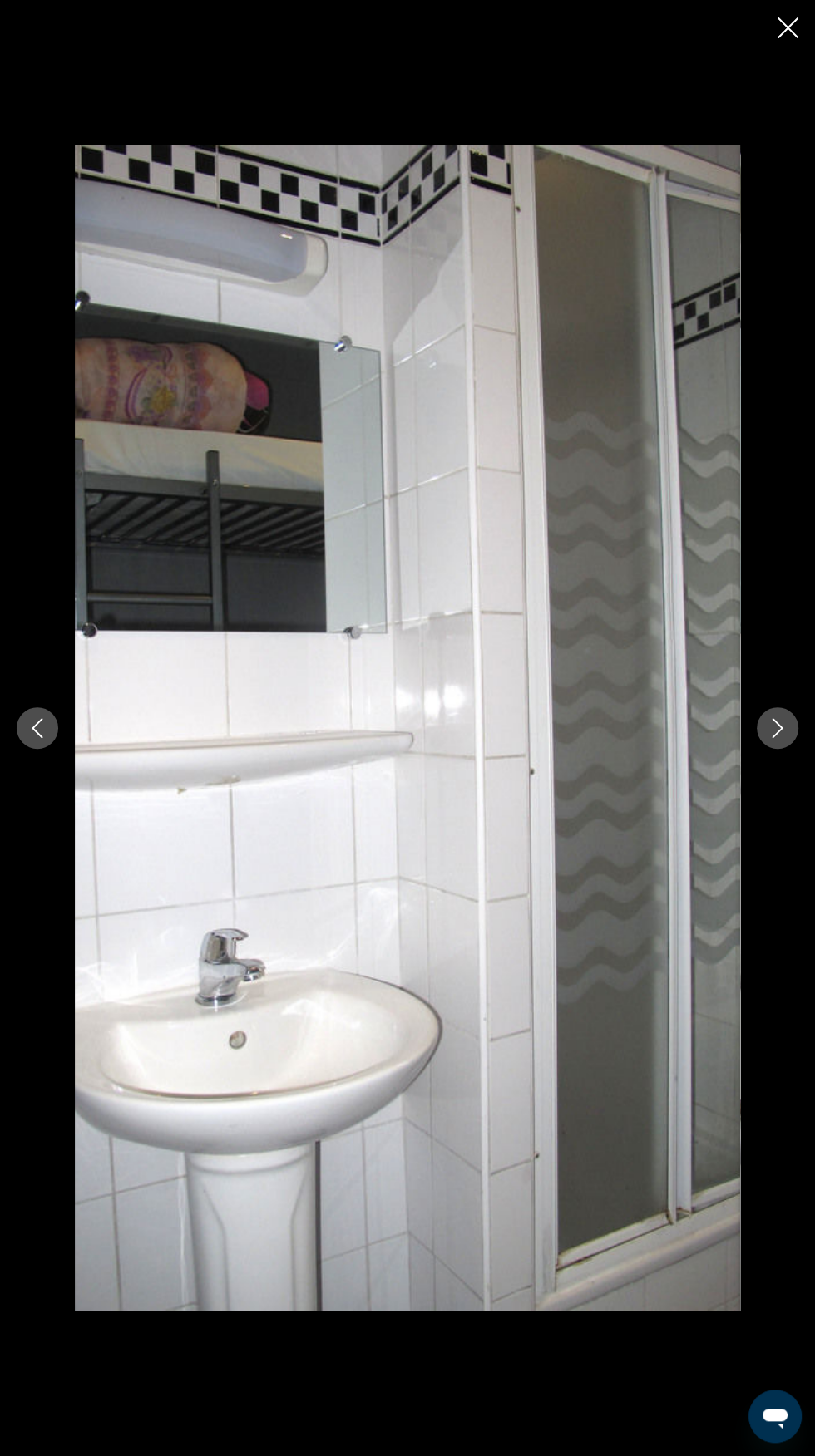
click at [779, 738] on icon "Next image" at bounding box center [778, 728] width 11 height 20
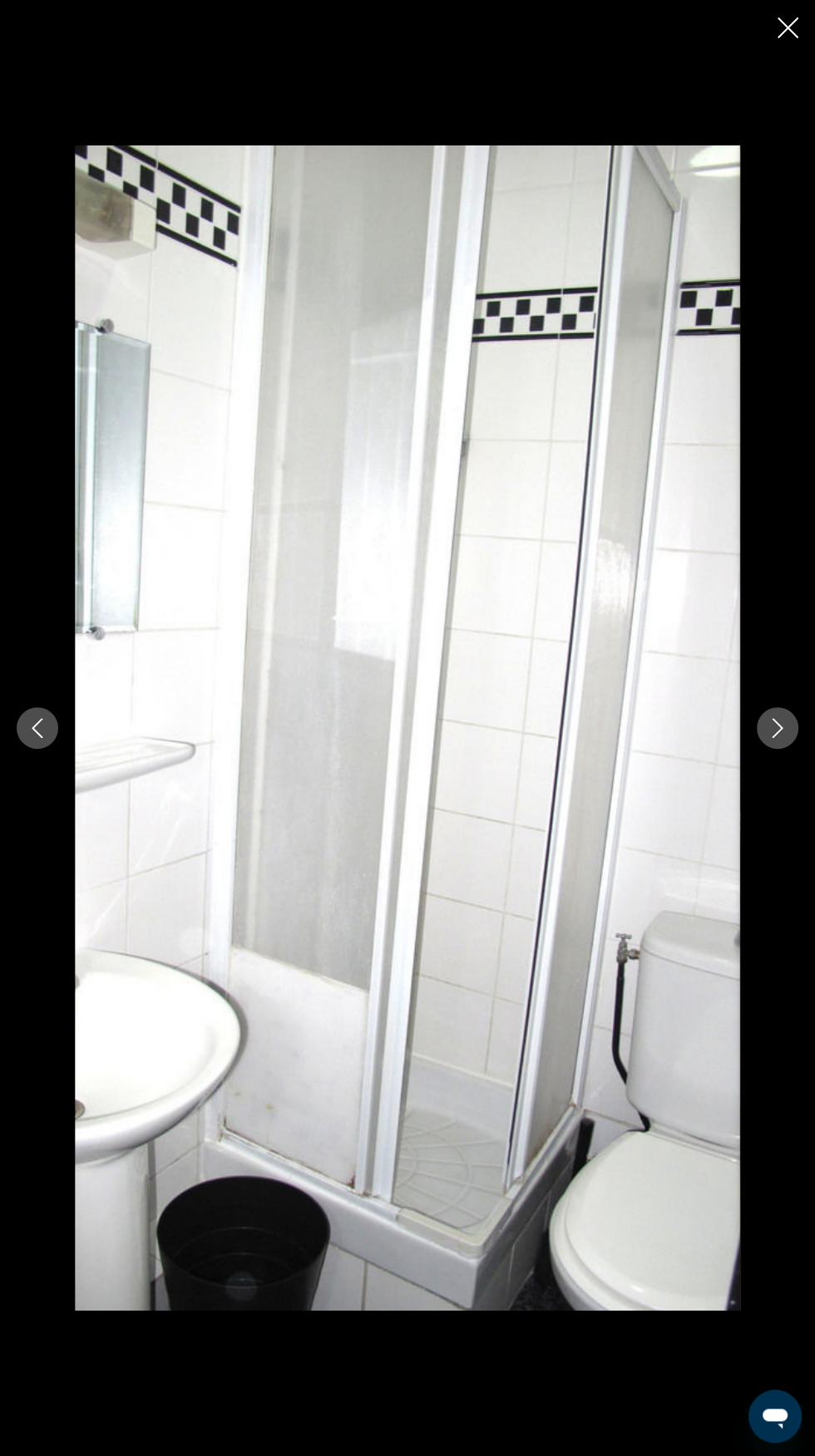
click at [786, 738] on icon "Next image" at bounding box center [778, 728] width 20 height 20
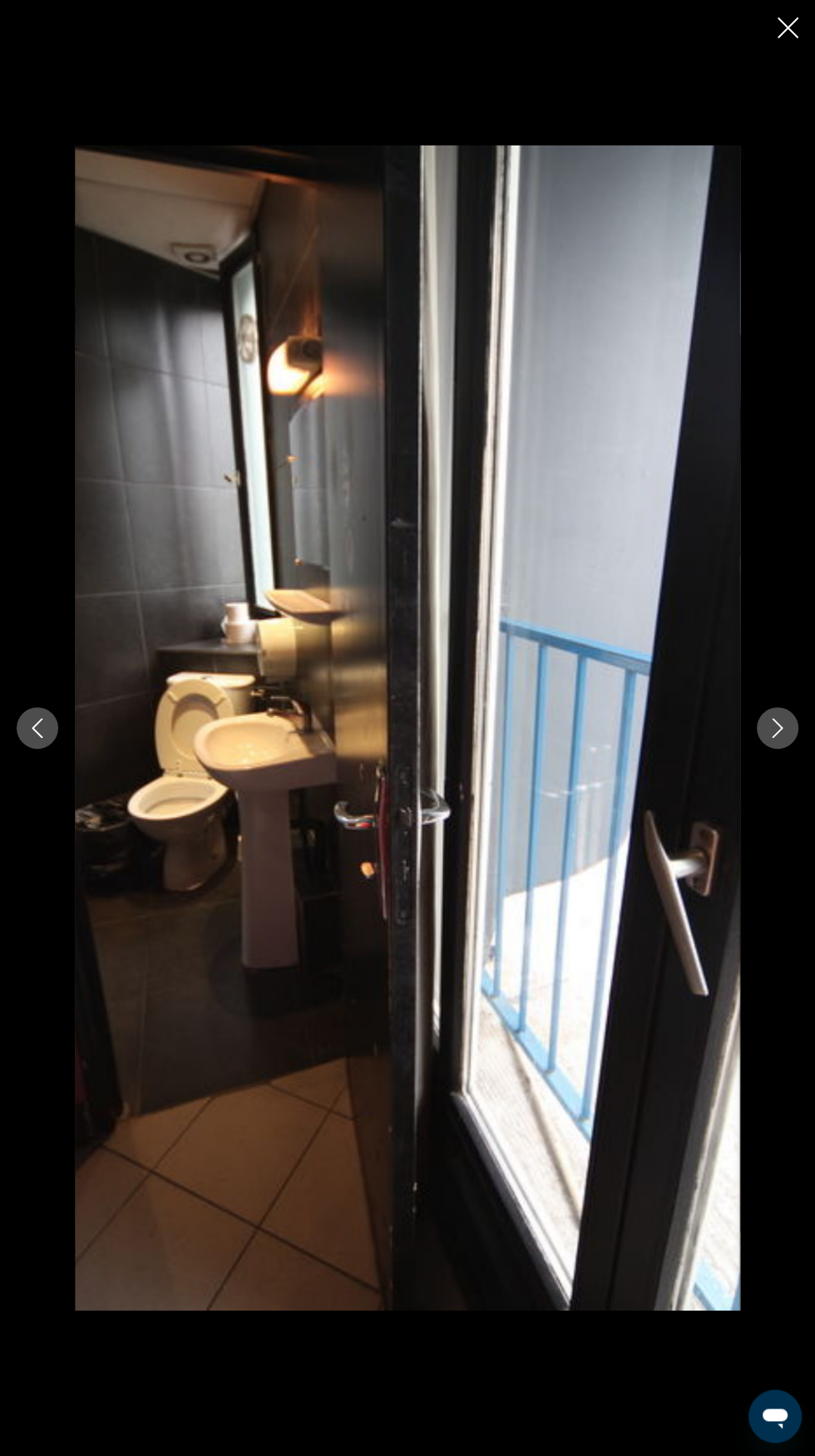
click at [795, 749] on button "Next image" at bounding box center [777, 728] width 41 height 41
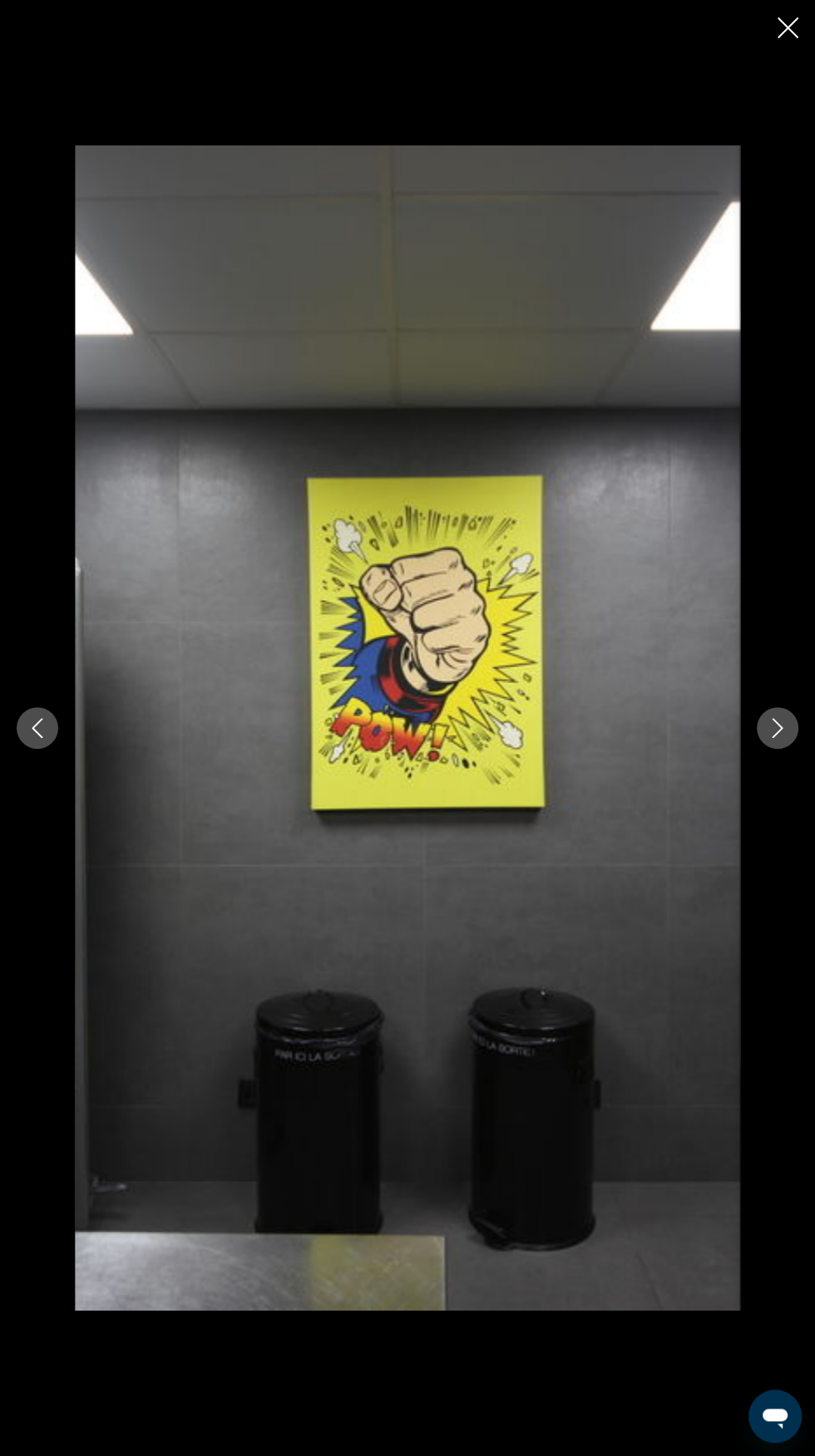
click at [779, 738] on icon "Next image" at bounding box center [778, 728] width 20 height 20
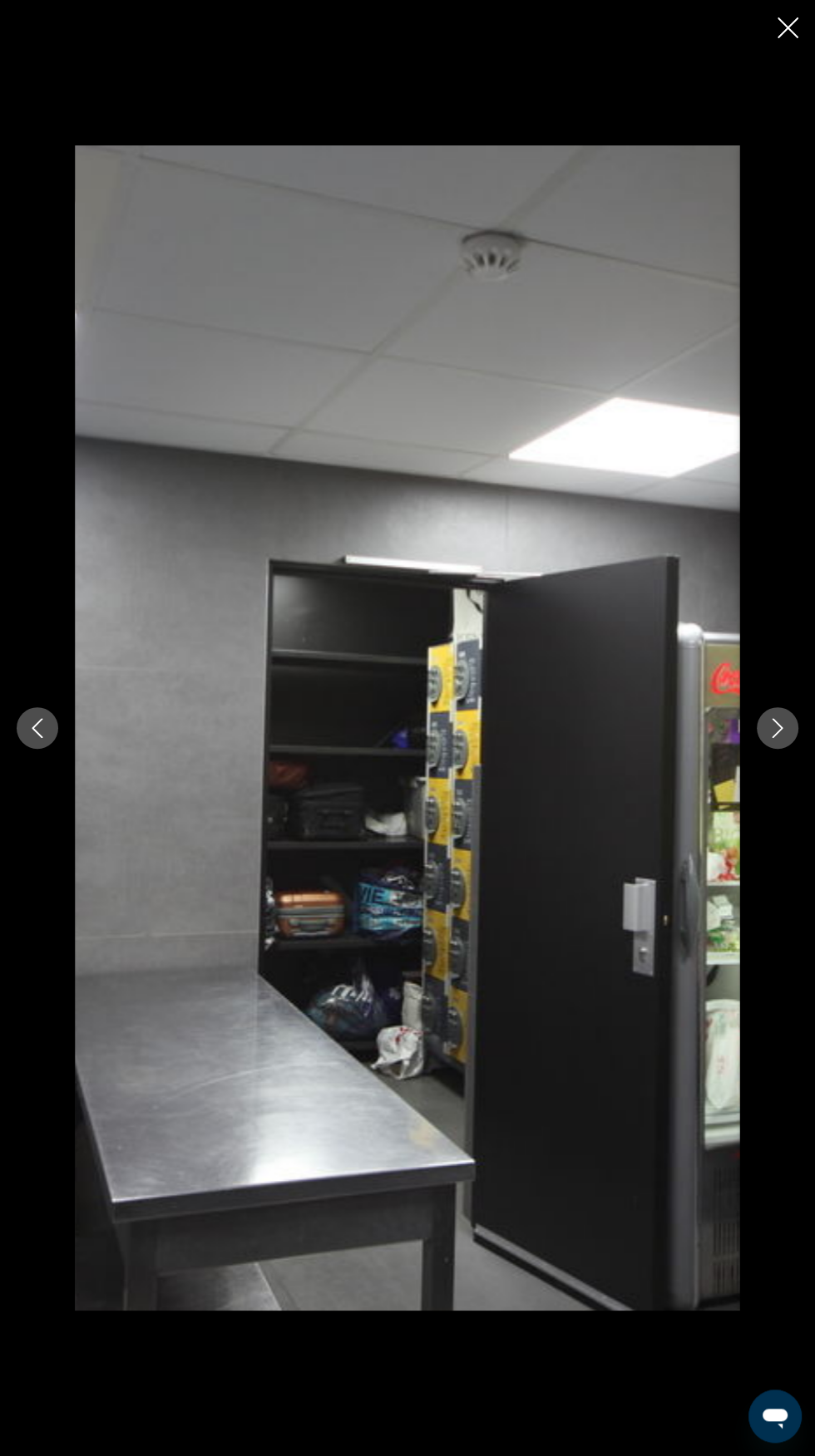
click at [785, 738] on icon "Next image" at bounding box center [778, 728] width 20 height 20
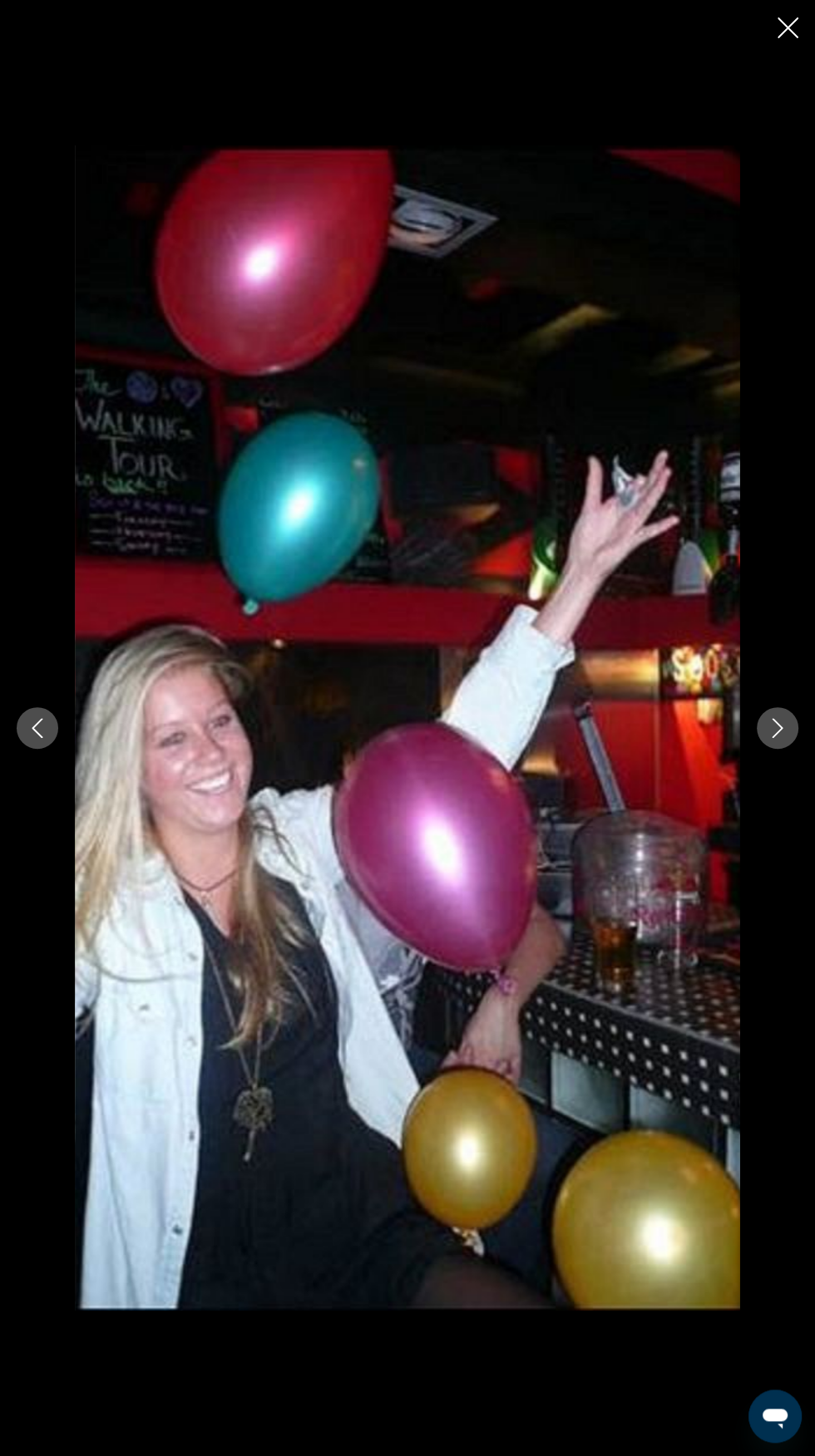
click at [770, 738] on icon "Next image" at bounding box center [778, 728] width 20 height 20
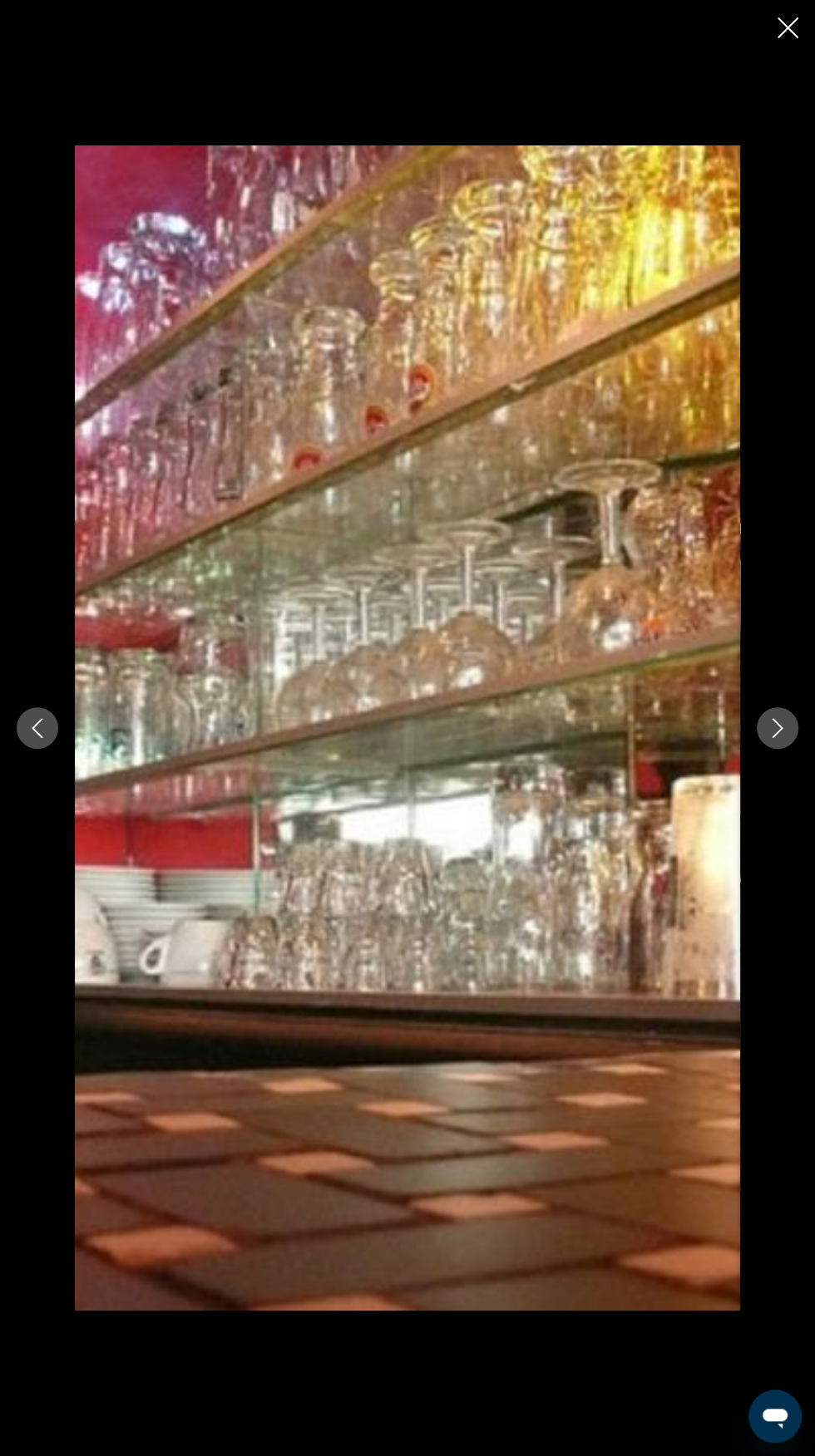
click at [777, 738] on icon "Next image" at bounding box center [778, 728] width 20 height 20
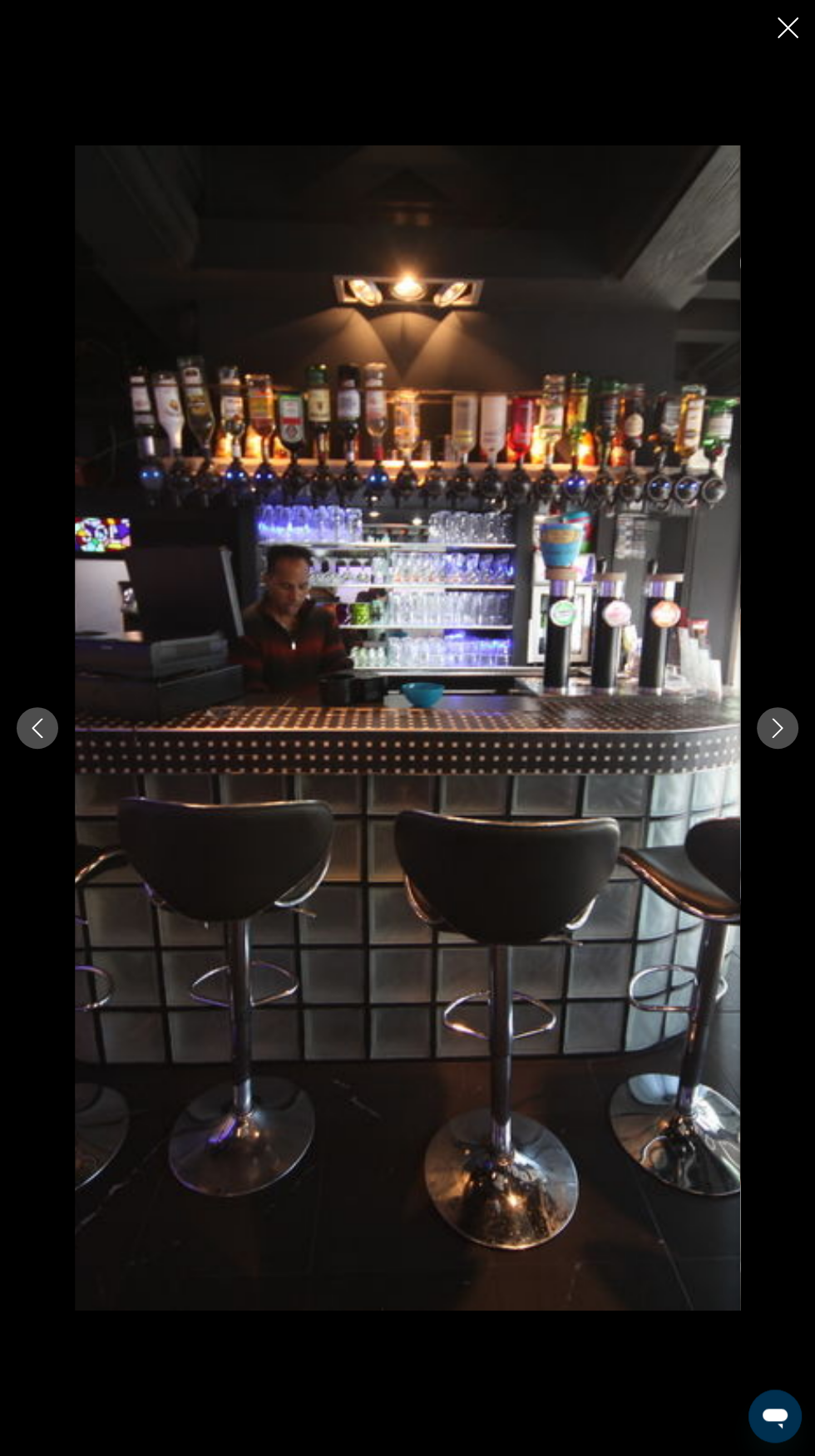
click at [777, 738] on icon "Next image" at bounding box center [778, 728] width 20 height 20
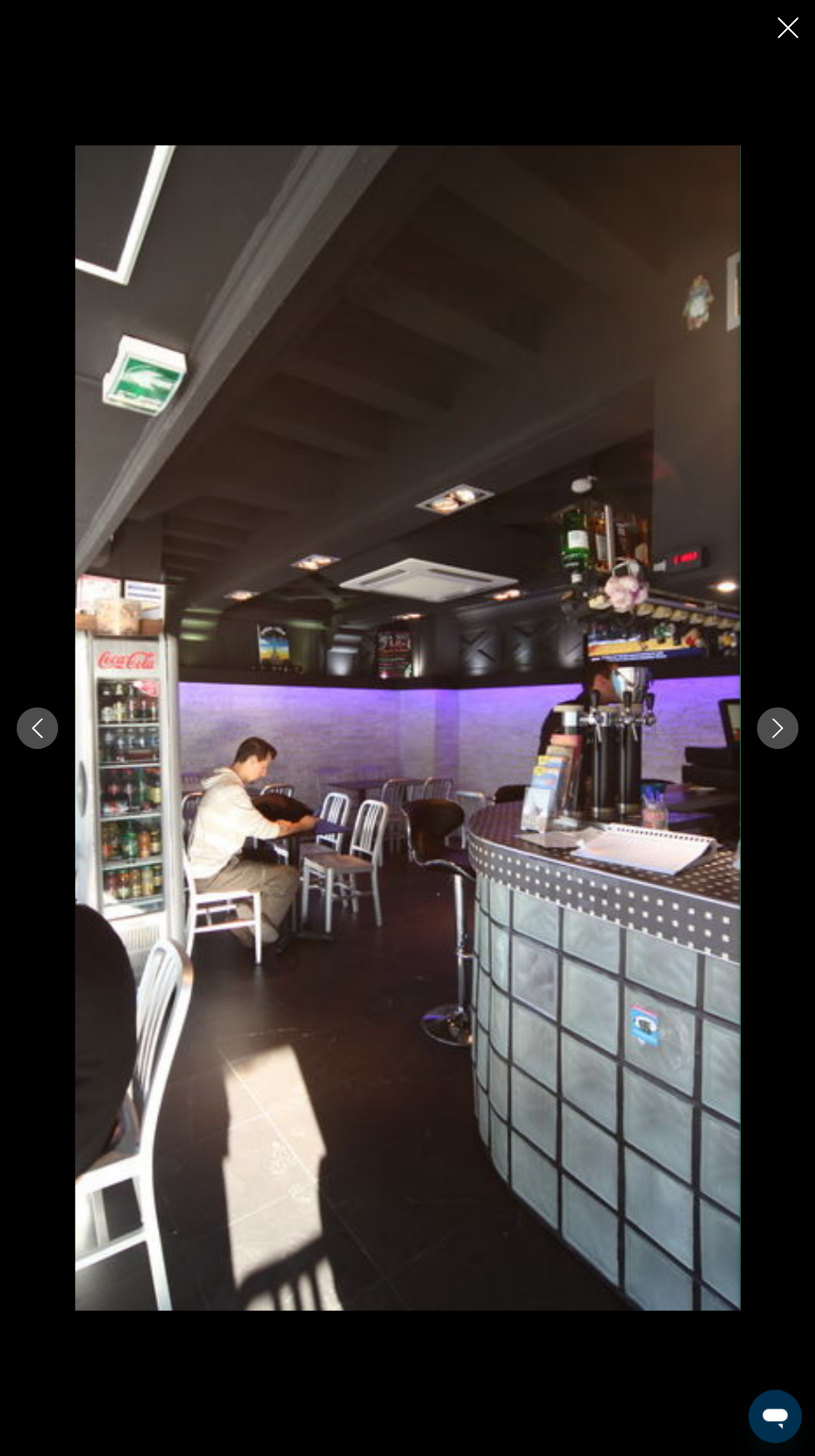
click at [775, 738] on icon "Next image" at bounding box center [778, 728] width 20 height 20
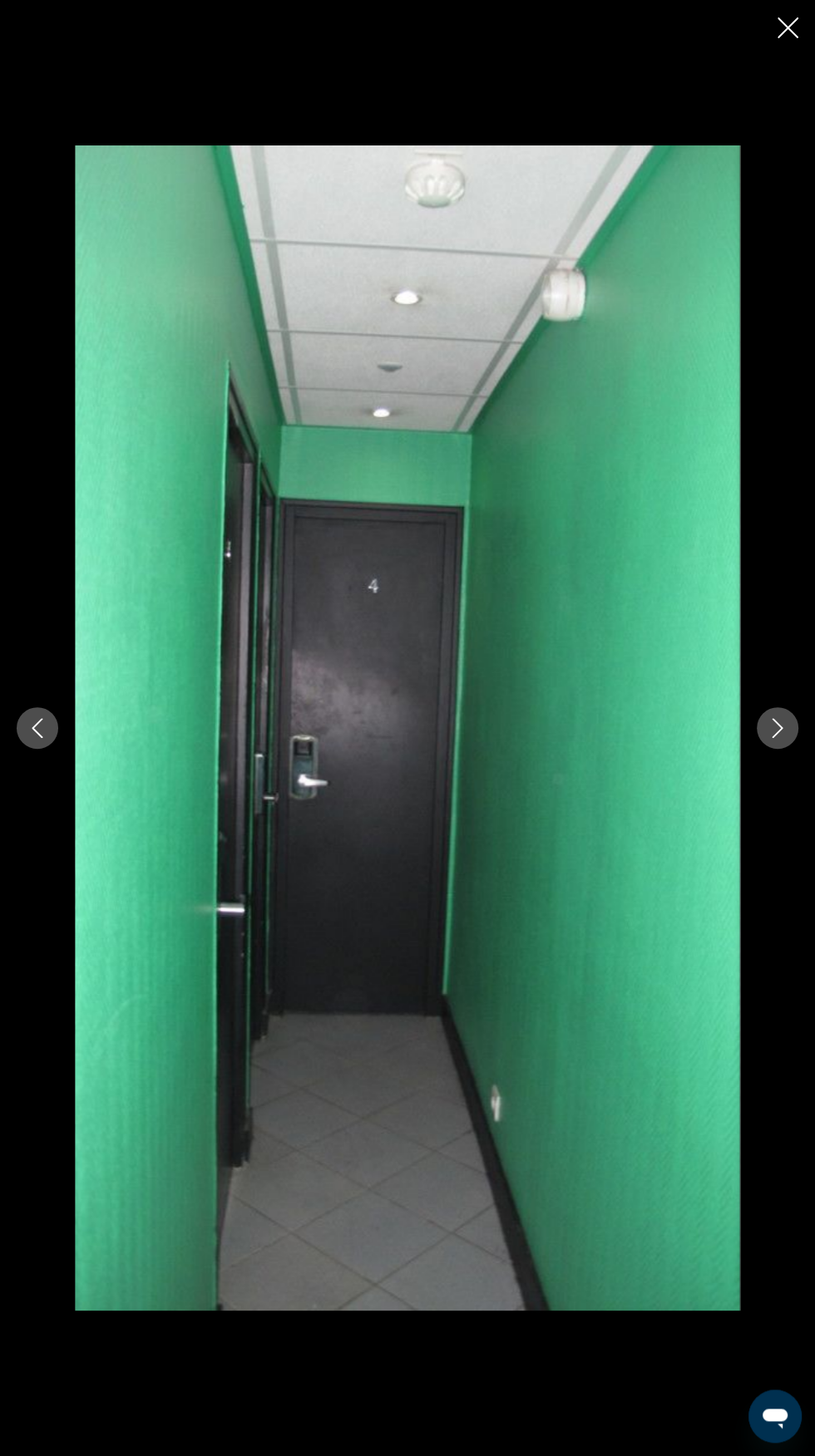
click at [777, 738] on icon "Next image" at bounding box center [778, 728] width 20 height 20
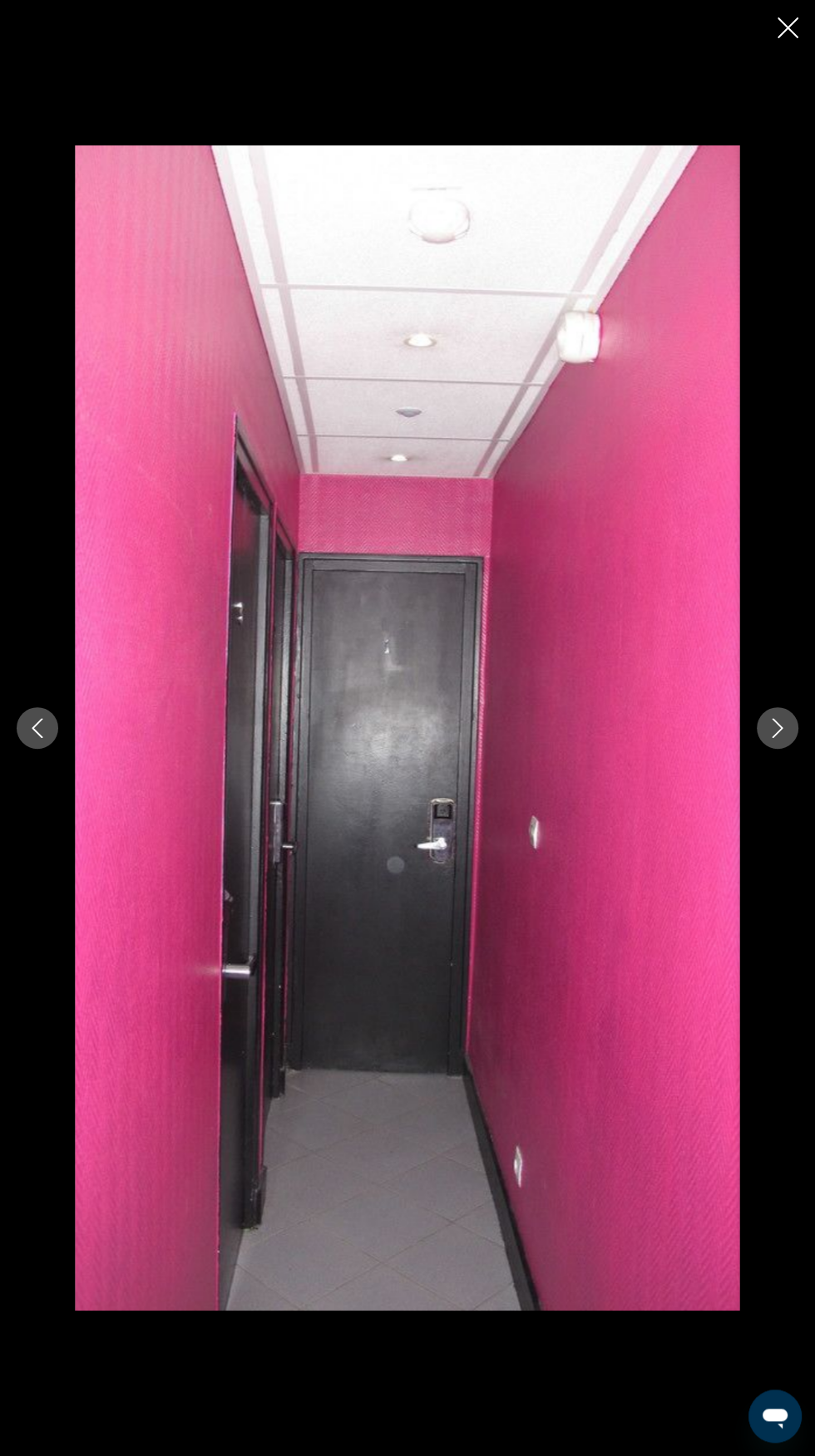
click at [776, 738] on icon "Next image" at bounding box center [778, 728] width 11 height 20
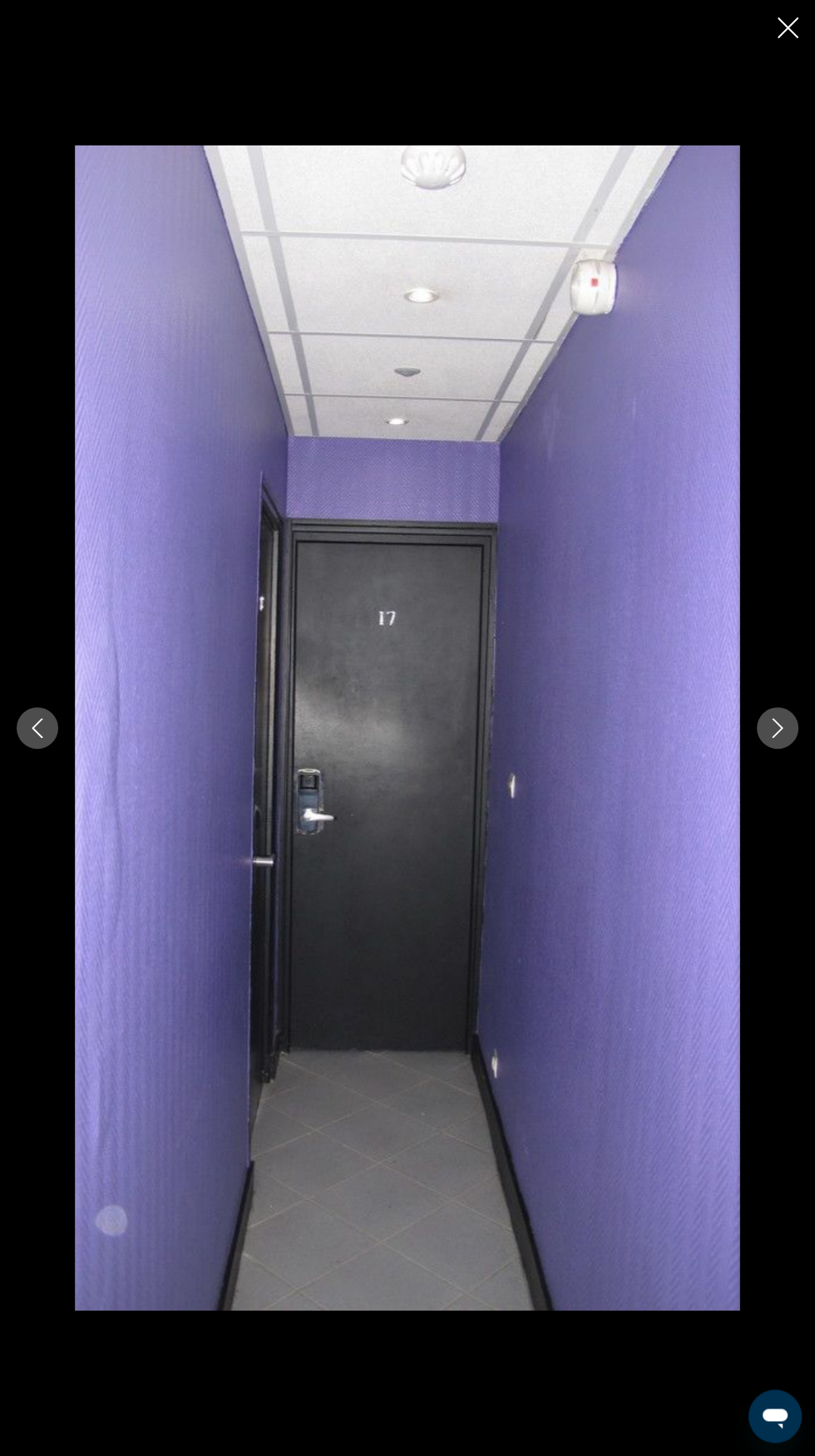
click at [777, 738] on icon "Next image" at bounding box center [778, 728] width 11 height 20
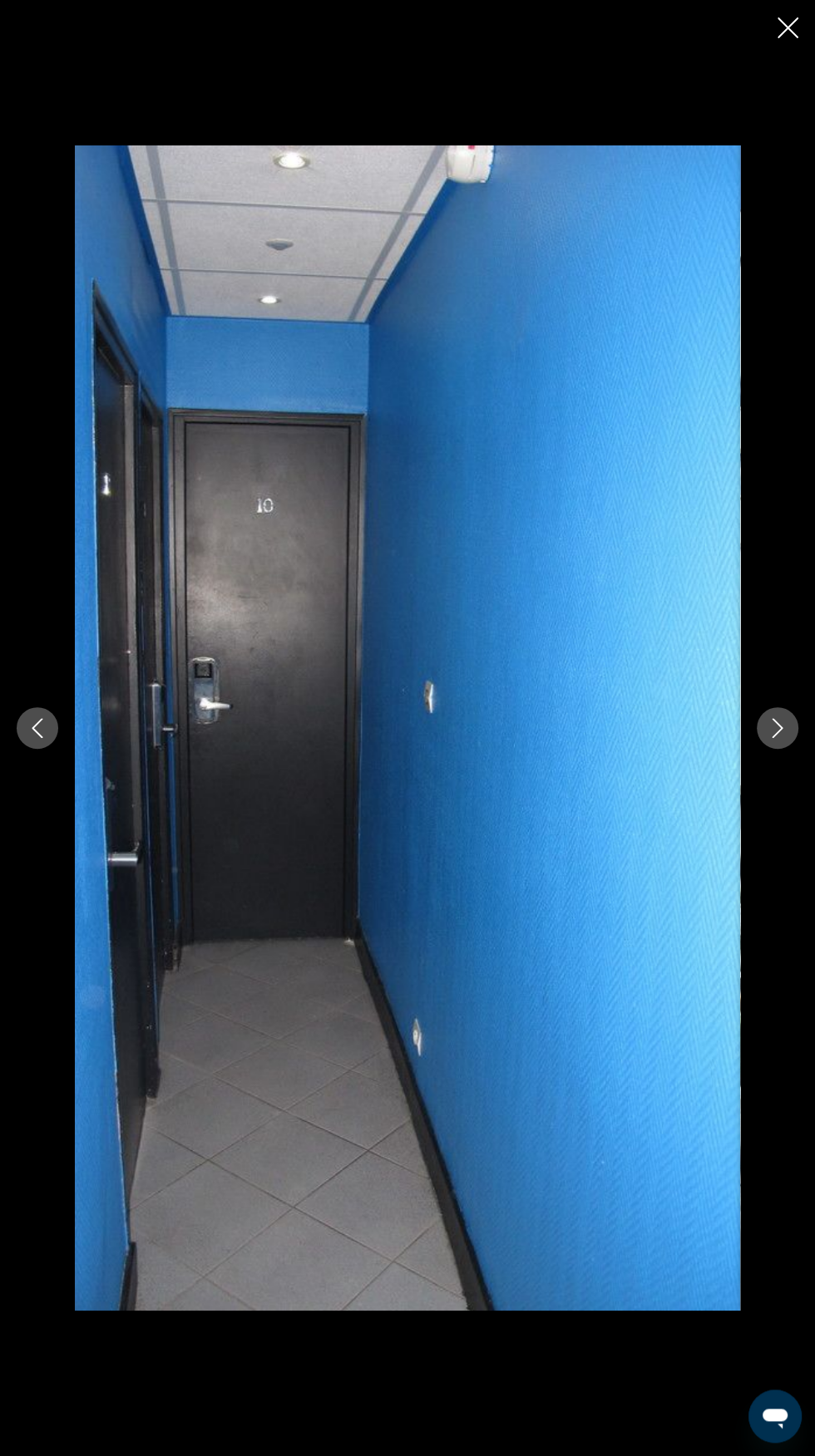
click at [777, 738] on icon "Next image" at bounding box center [778, 728] width 20 height 20
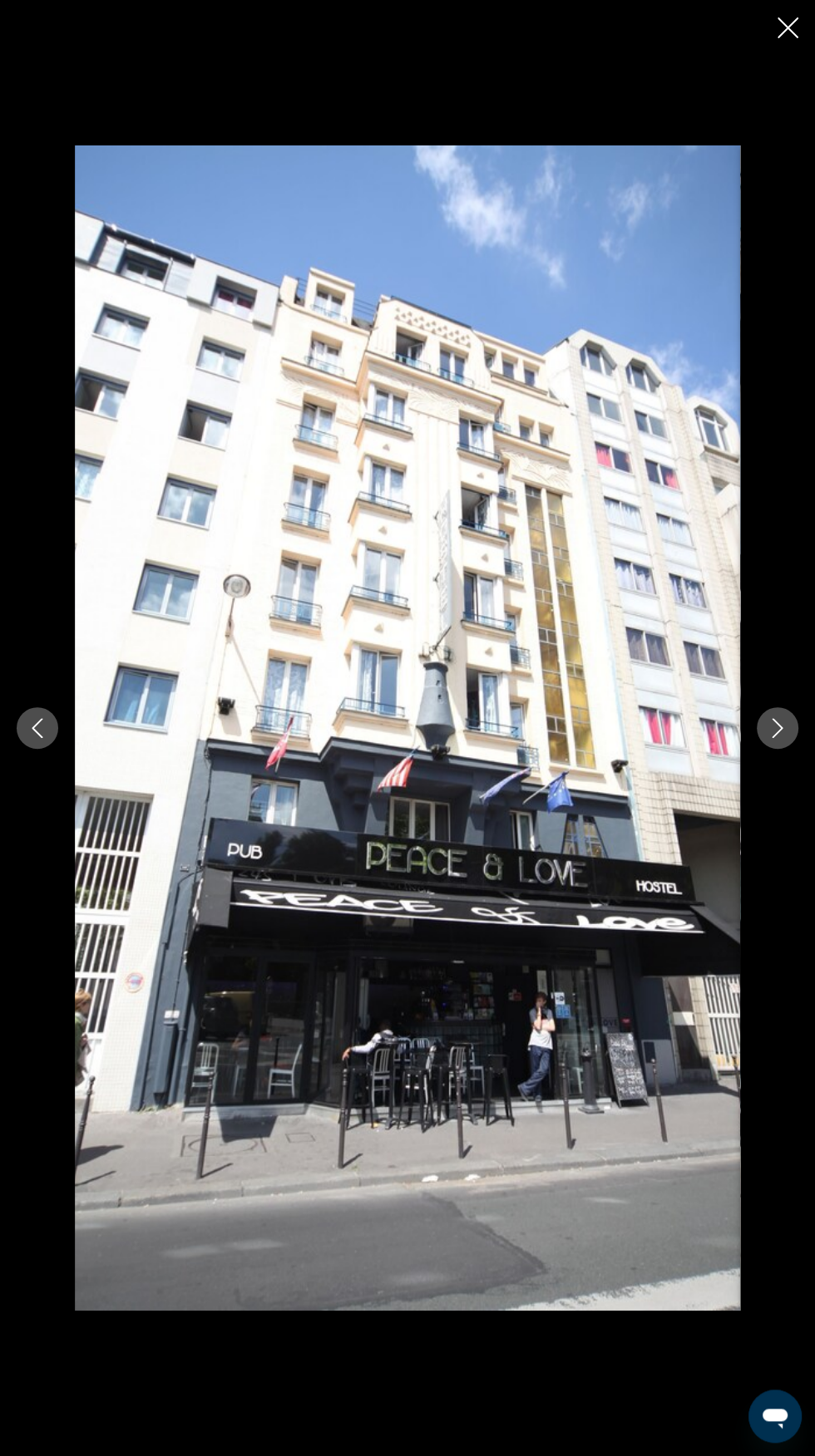
click at [757, 749] on button "Next image" at bounding box center [777, 728] width 41 height 41
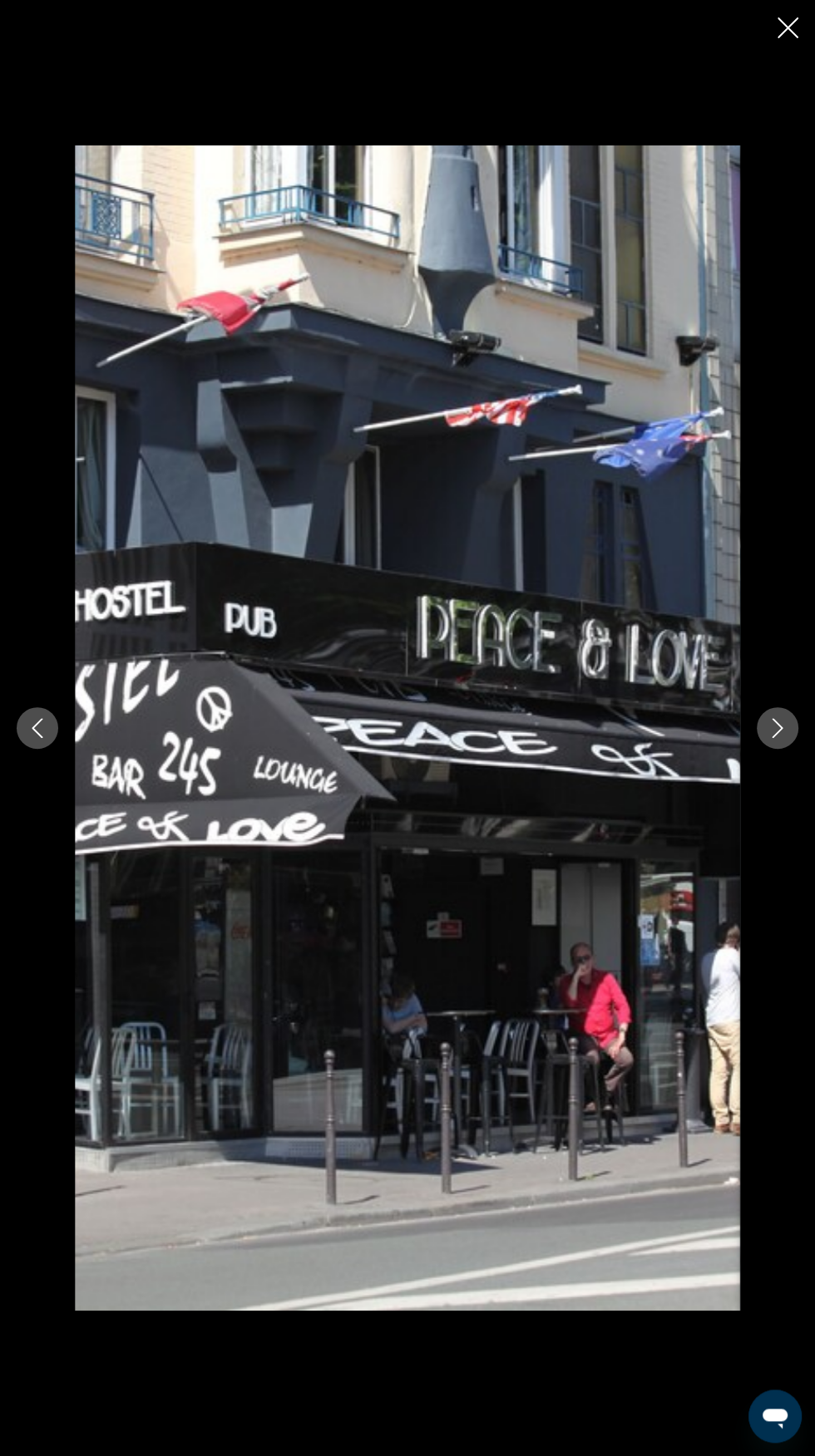
click at [777, 738] on icon "Next image" at bounding box center [778, 728] width 20 height 20
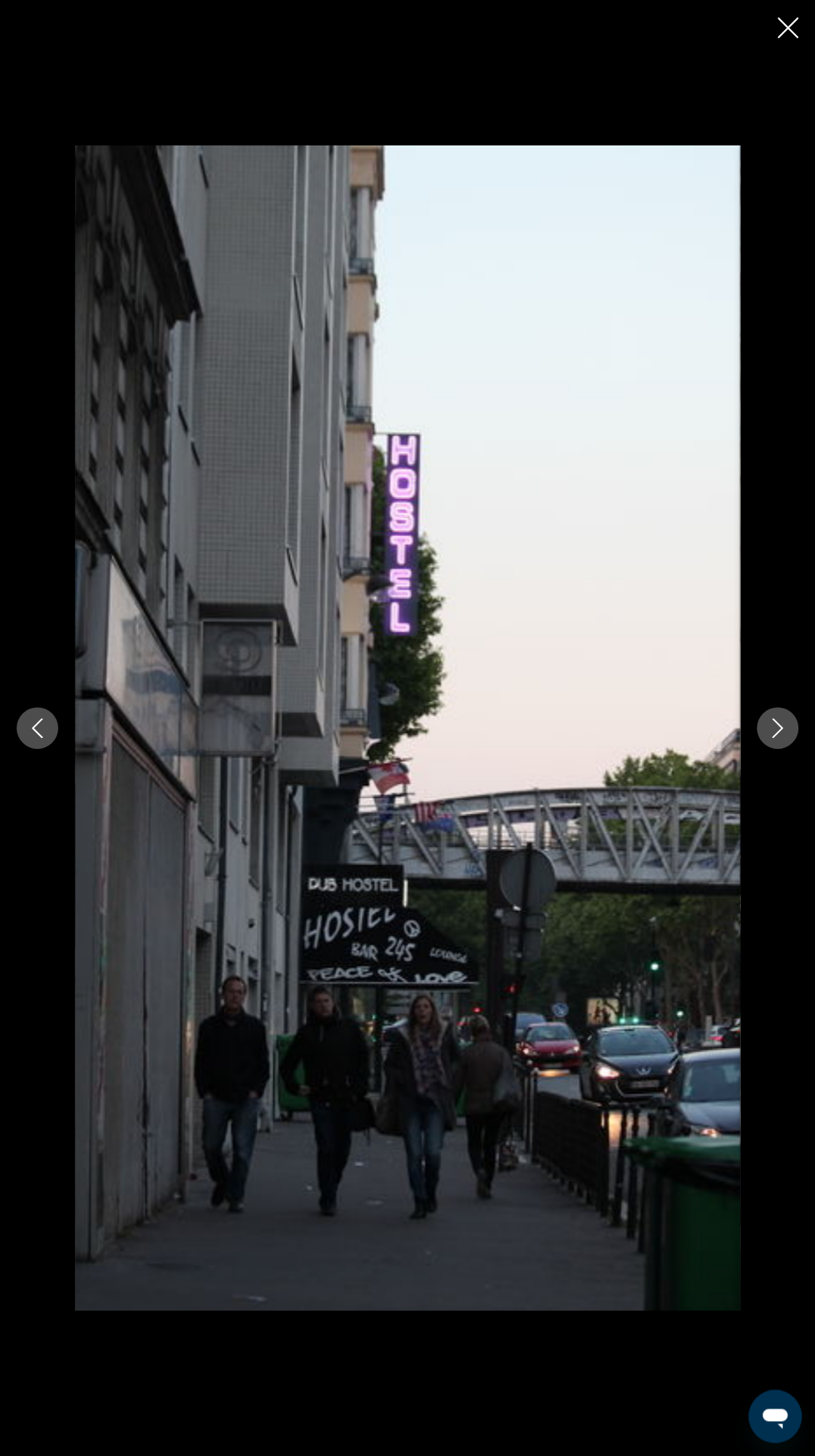
click at [775, 738] on icon "Next image" at bounding box center [778, 728] width 20 height 20
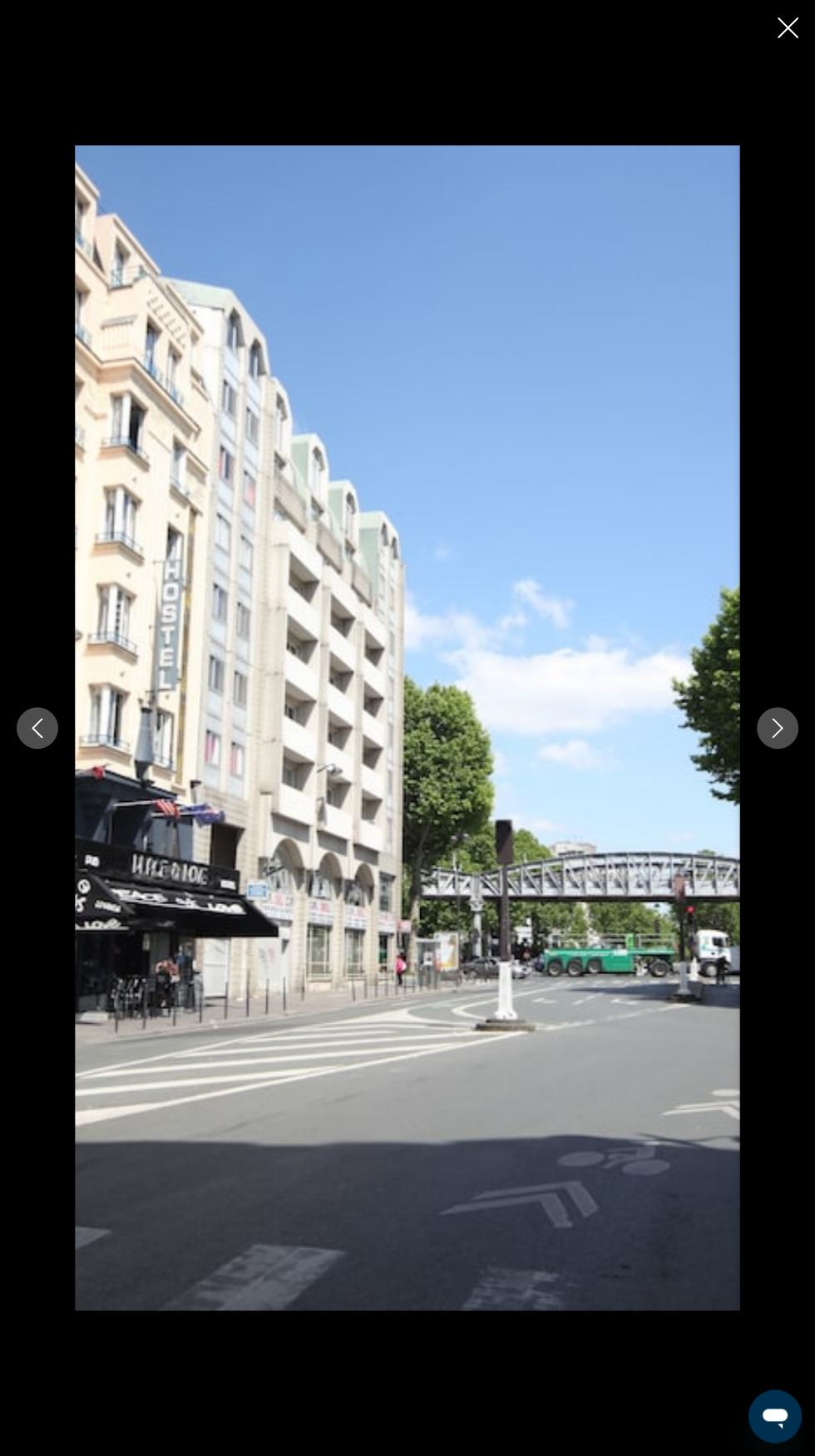
click at [774, 738] on icon "Next image" at bounding box center [778, 728] width 20 height 20
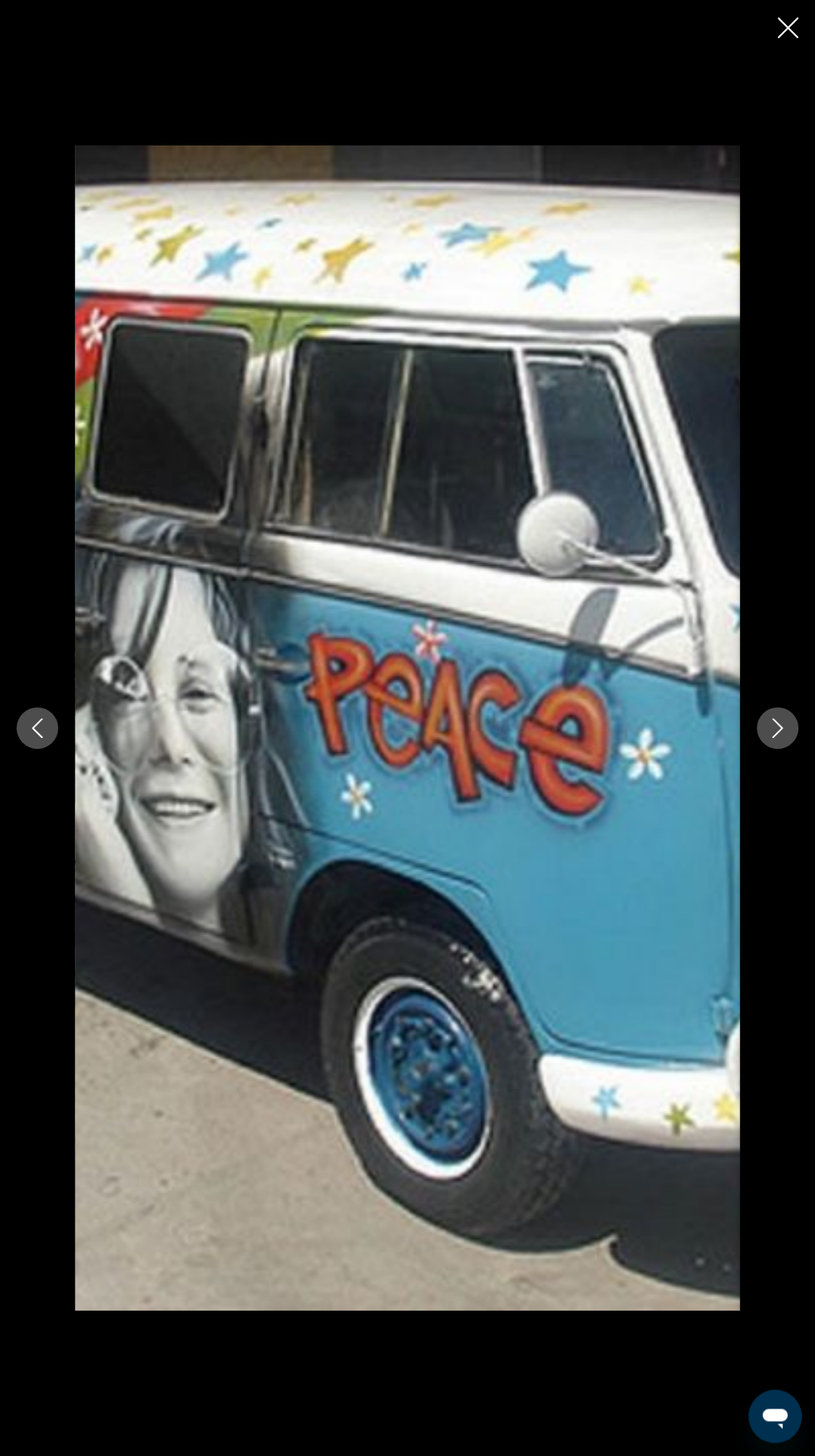
click at [768, 738] on icon "Next image" at bounding box center [778, 728] width 20 height 20
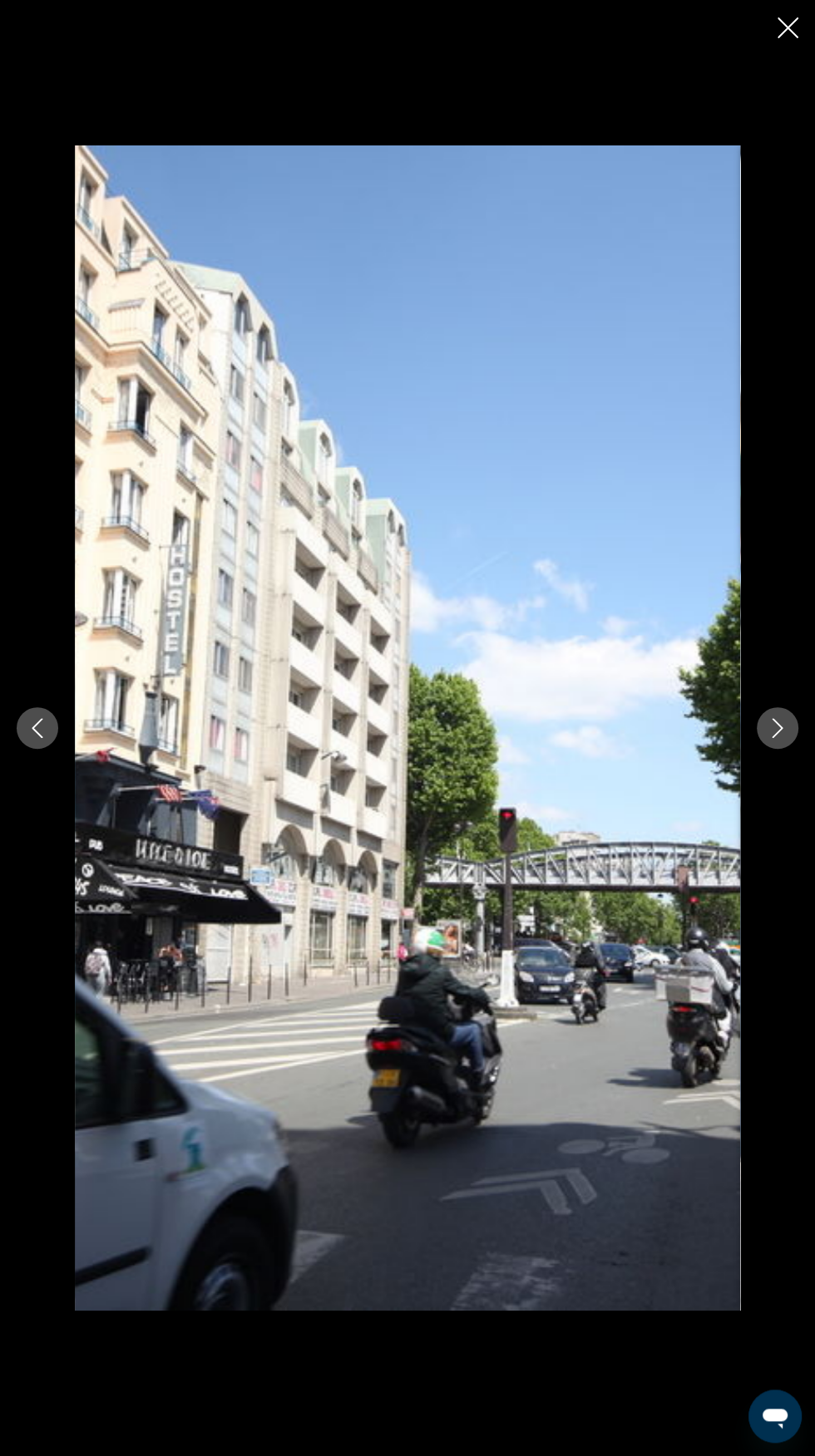
click at [776, 738] on icon "Next image" at bounding box center [778, 728] width 20 height 20
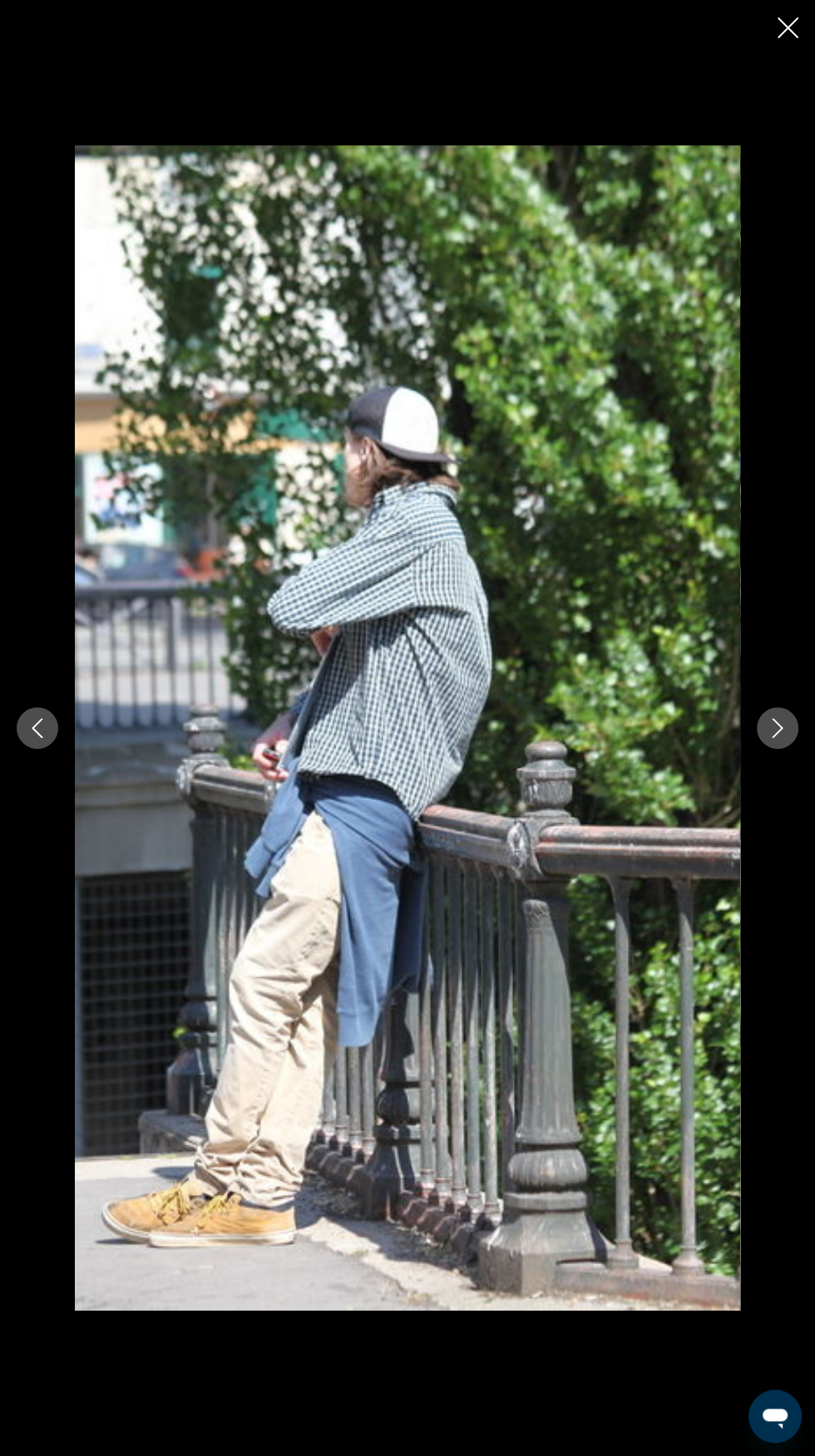
click at [770, 738] on icon "Next image" at bounding box center [778, 728] width 20 height 20
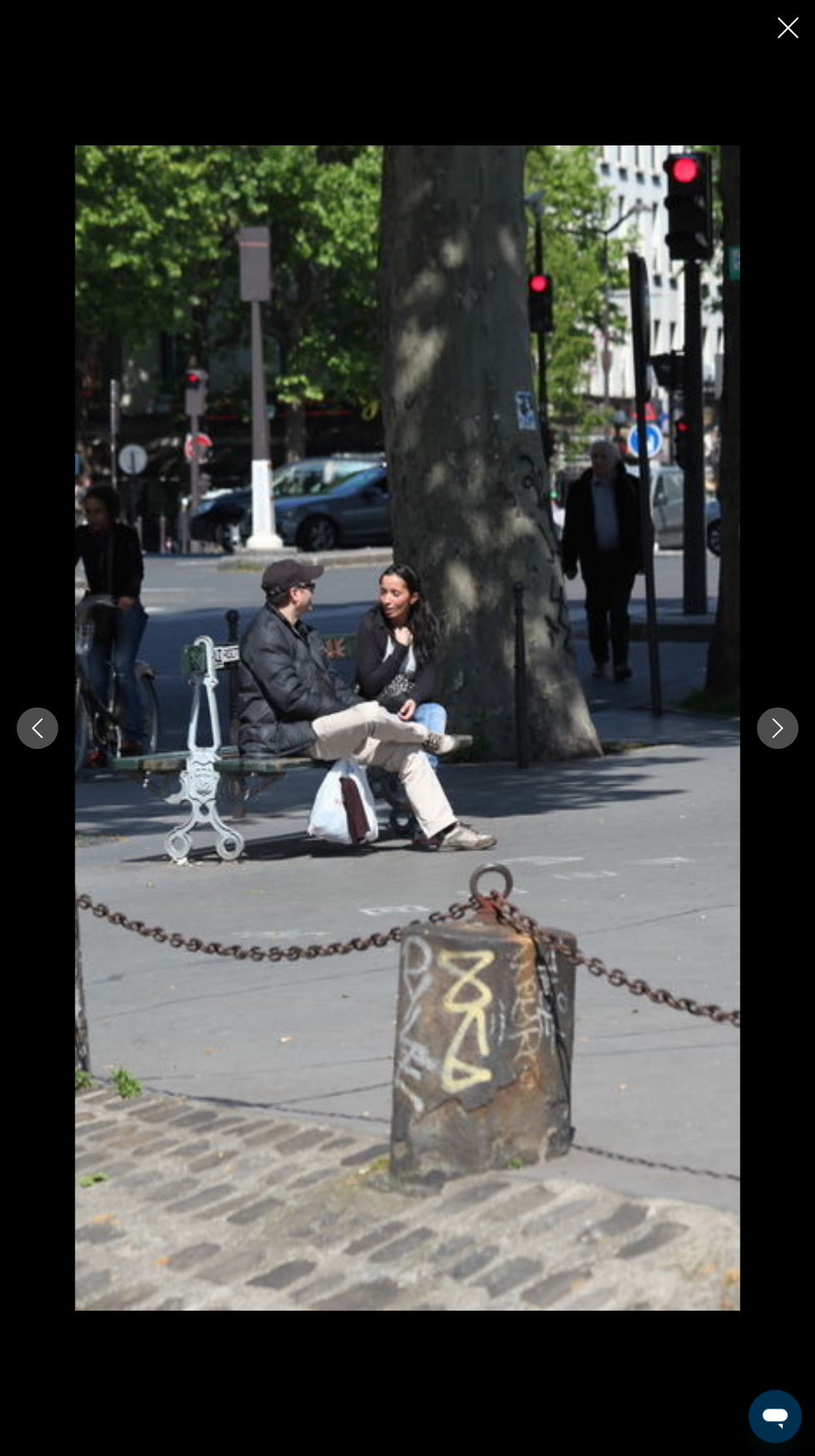
click at [773, 738] on icon "Next image" at bounding box center [778, 728] width 20 height 20
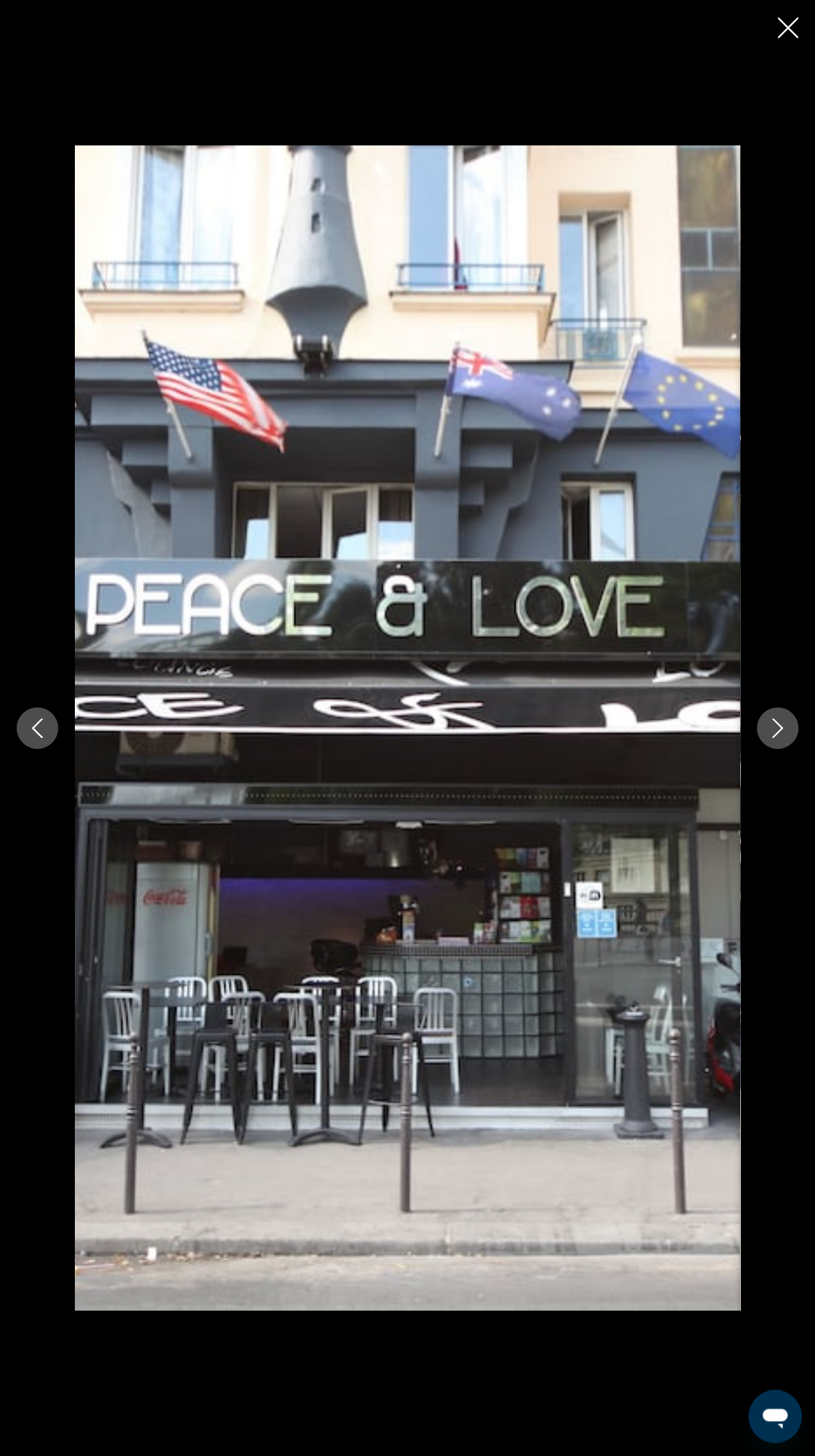
click at [783, 32] on icon "Close slideshow" at bounding box center [788, 28] width 21 height 21
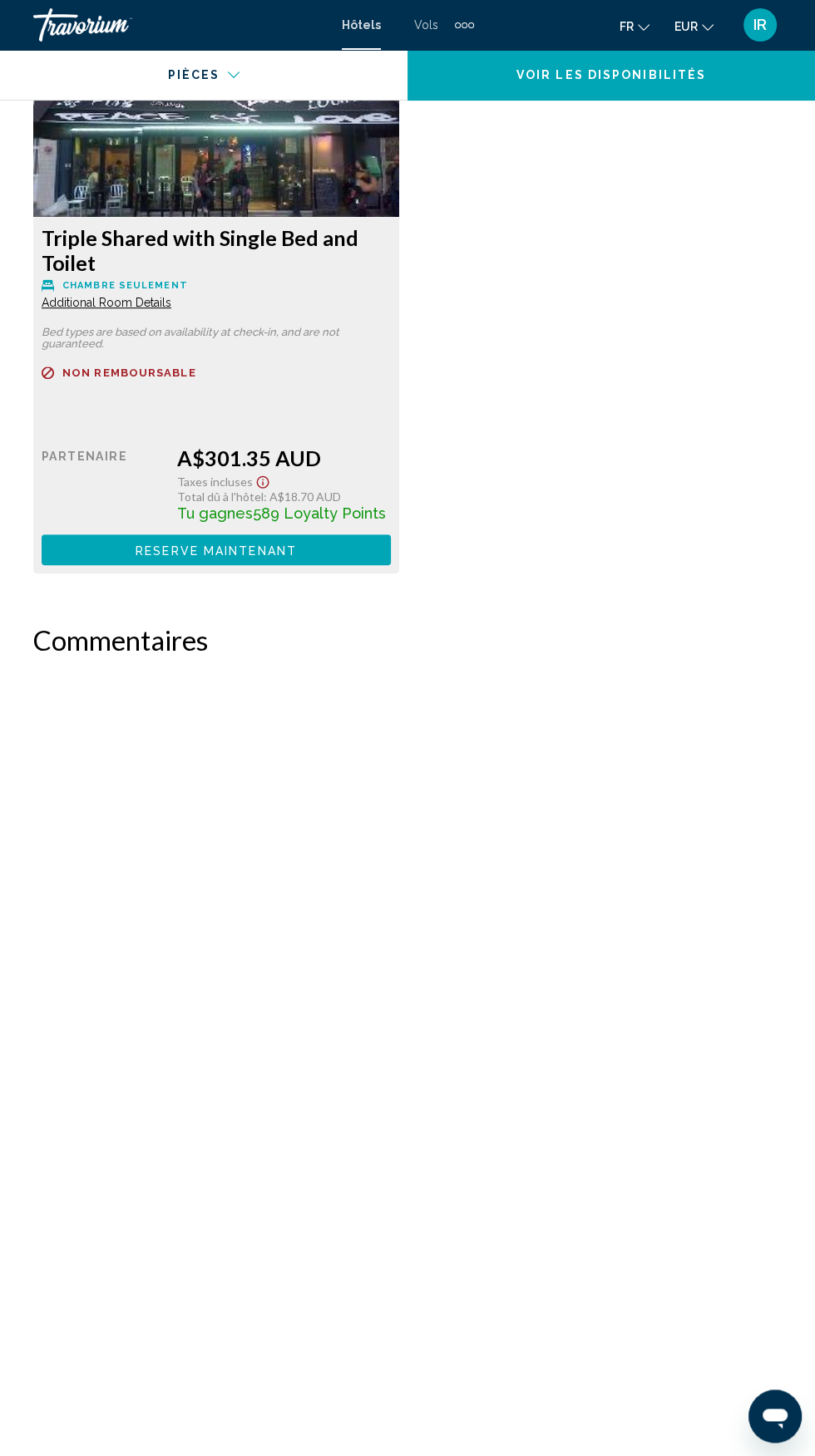
scroll to position [4618, 0]
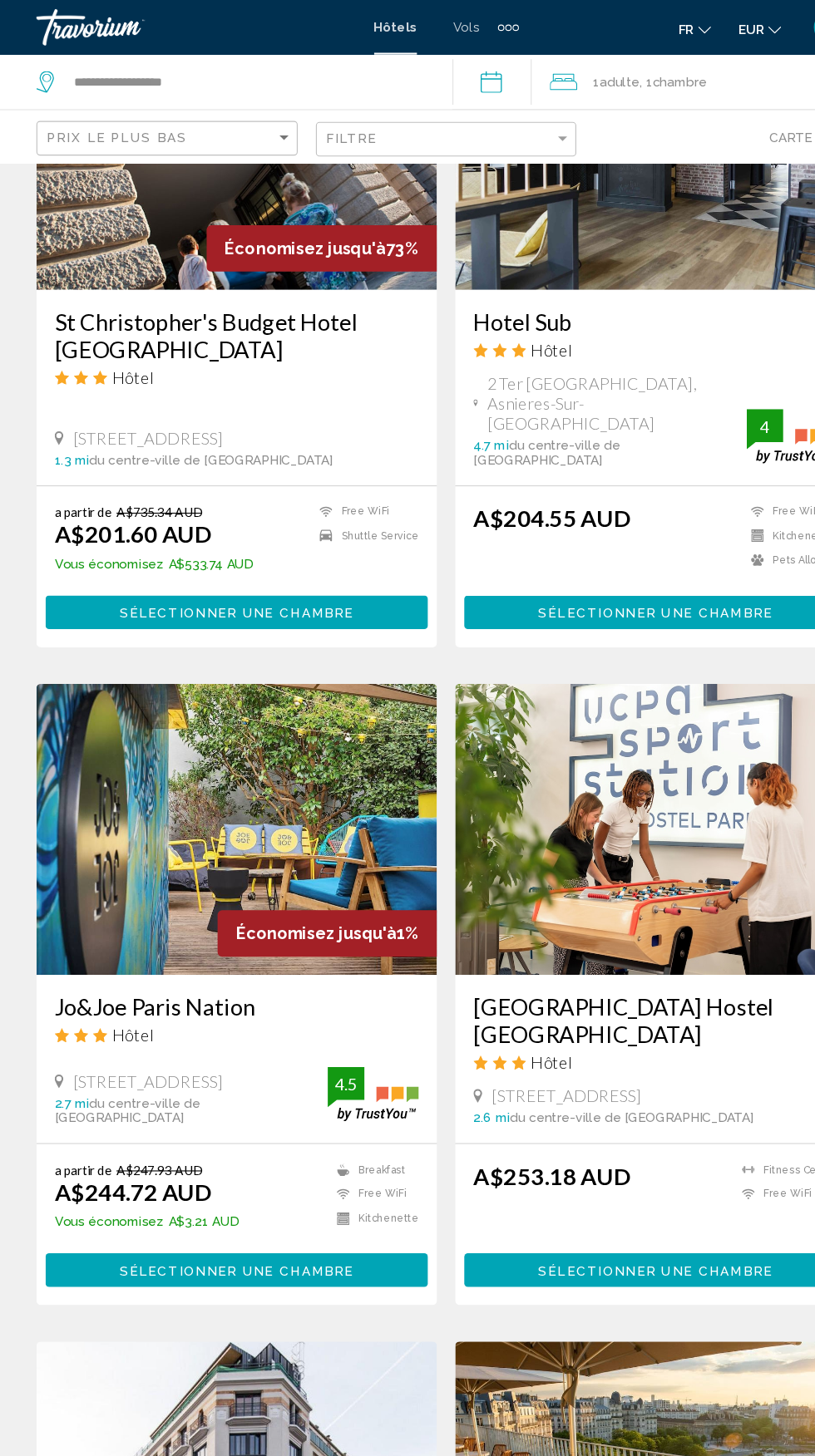
scroll to position [2069, 0]
click at [278, 908] on h3 "Jo&Joe Paris Nation" at bounding box center [216, 920] width 333 height 25
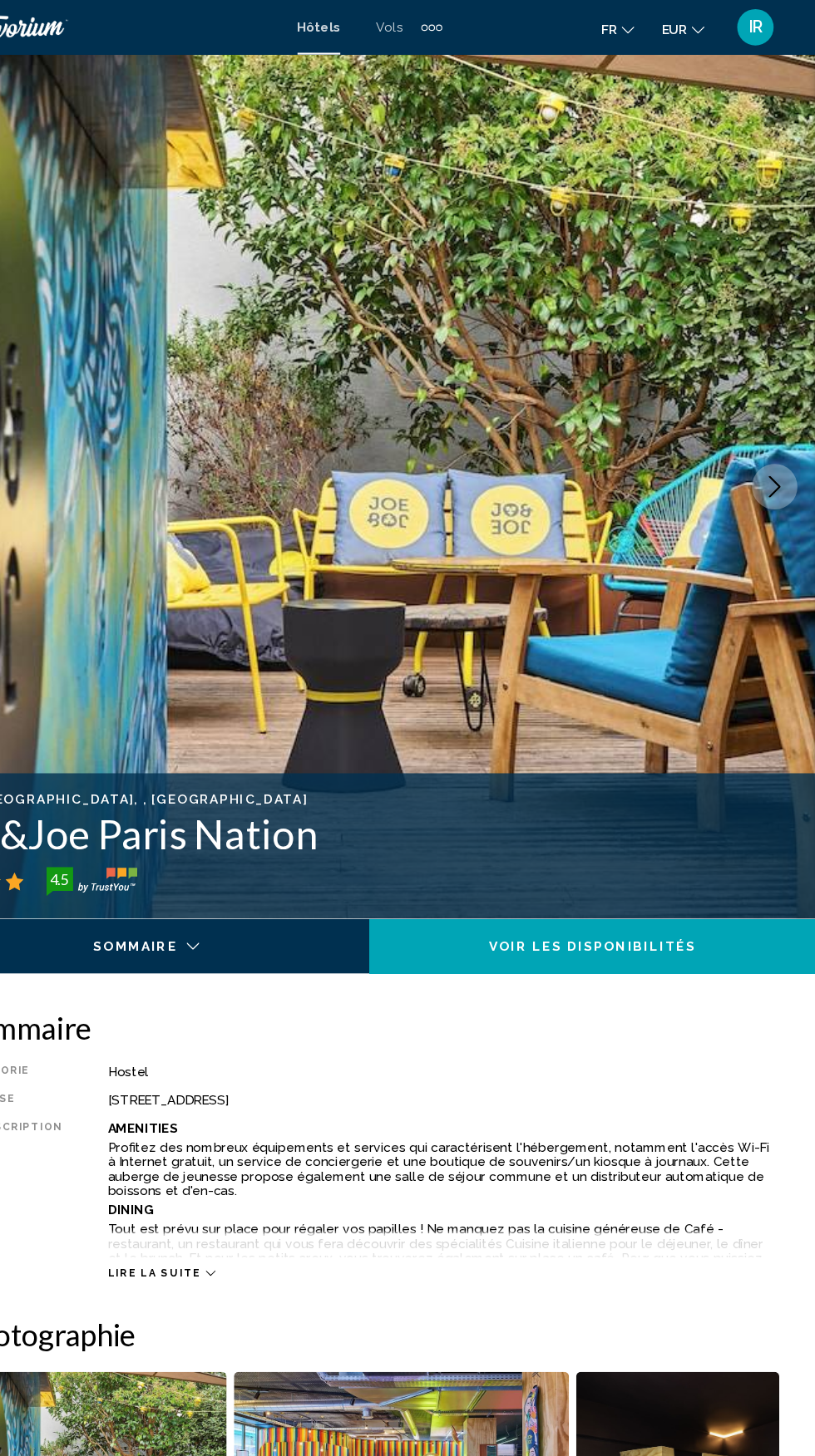
click at [258, 1163] on icon "Main content" at bounding box center [262, 1163] width 9 height 9
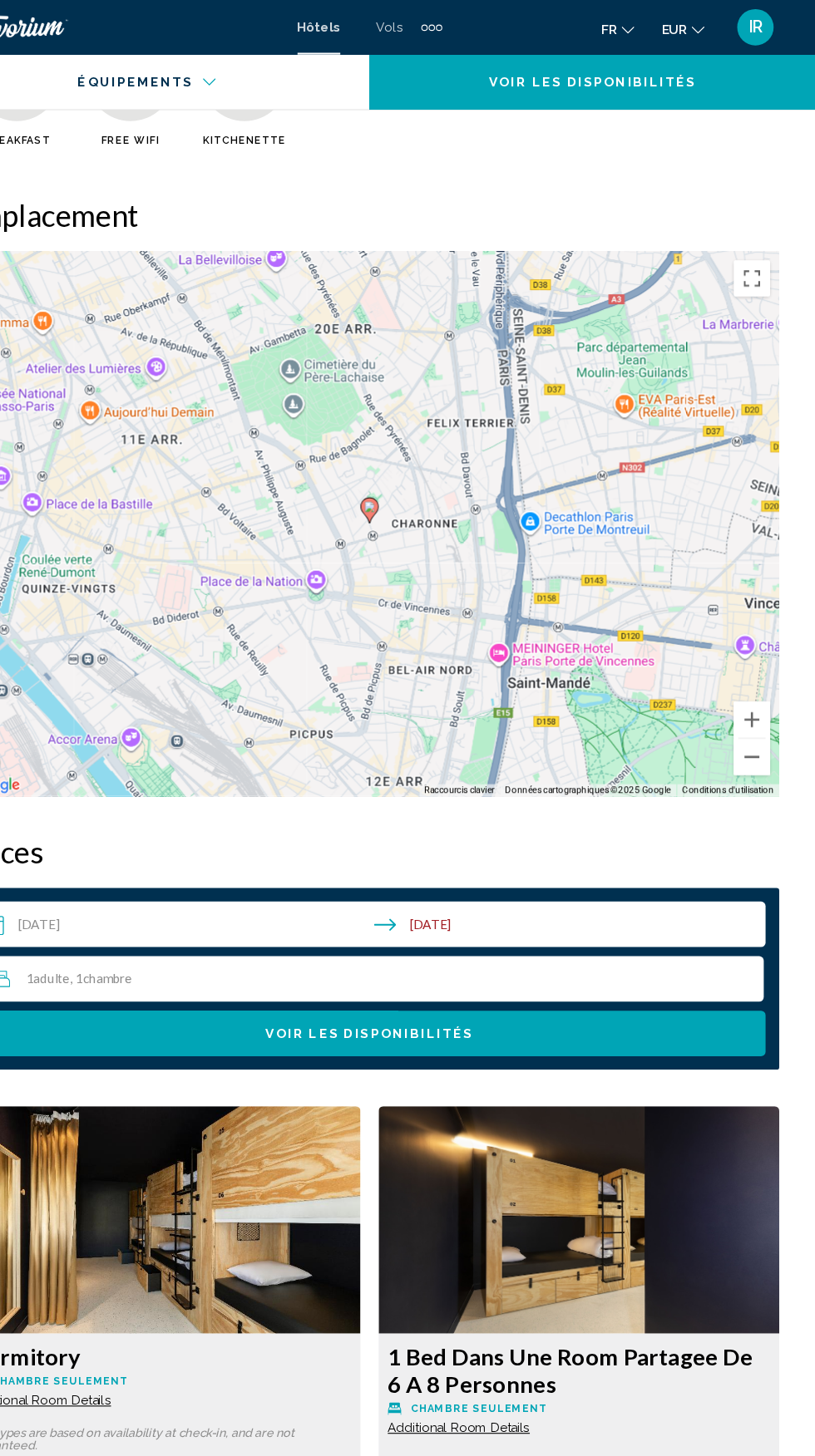
scroll to position [2610, 0]
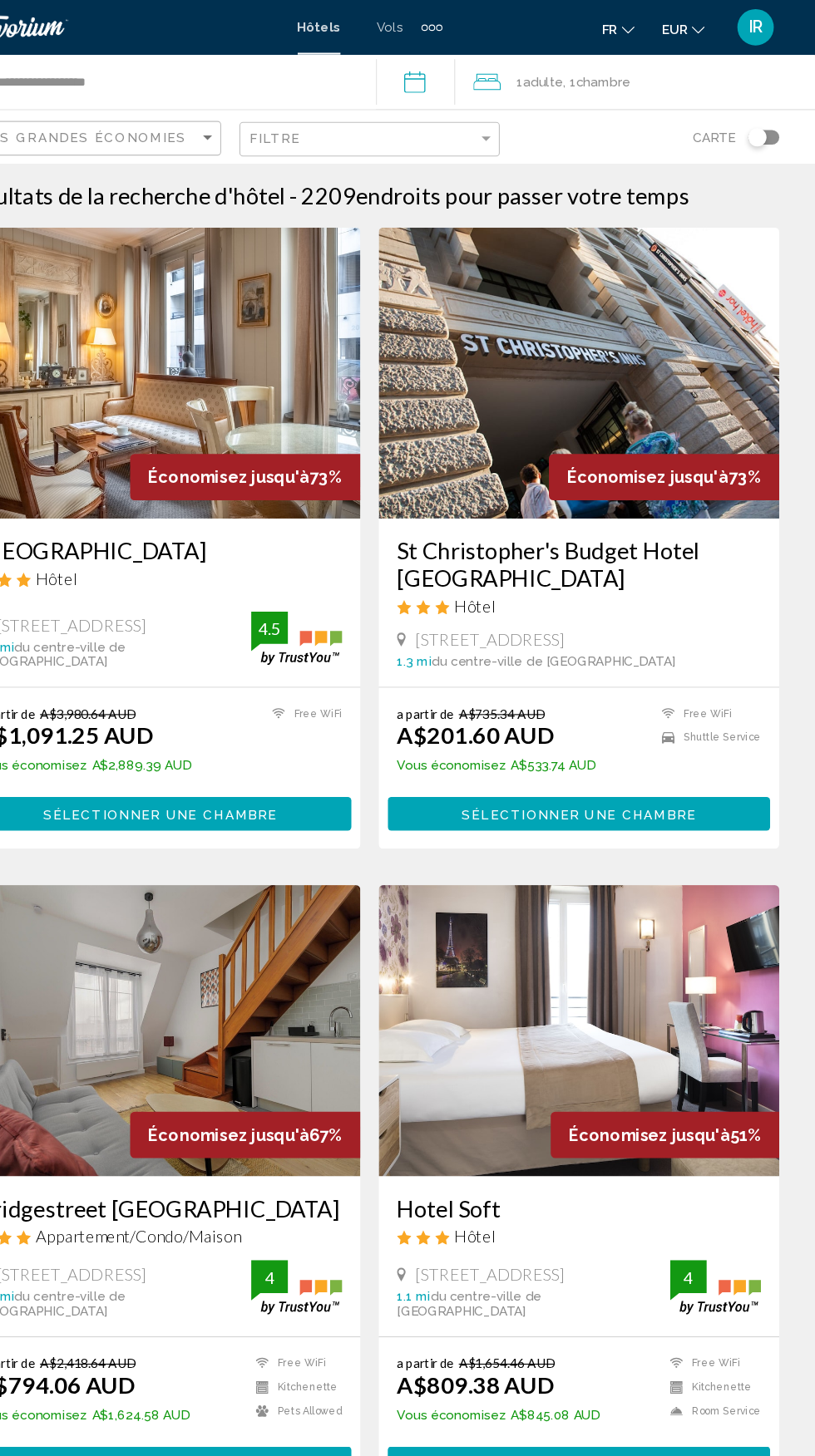
click at [119, 7] on mat-toolbar "Hôtels Vols Voitures Croisières Activités Hôtels Vols Voitures Croisières Activ…" at bounding box center [407, 25] width 815 height 50
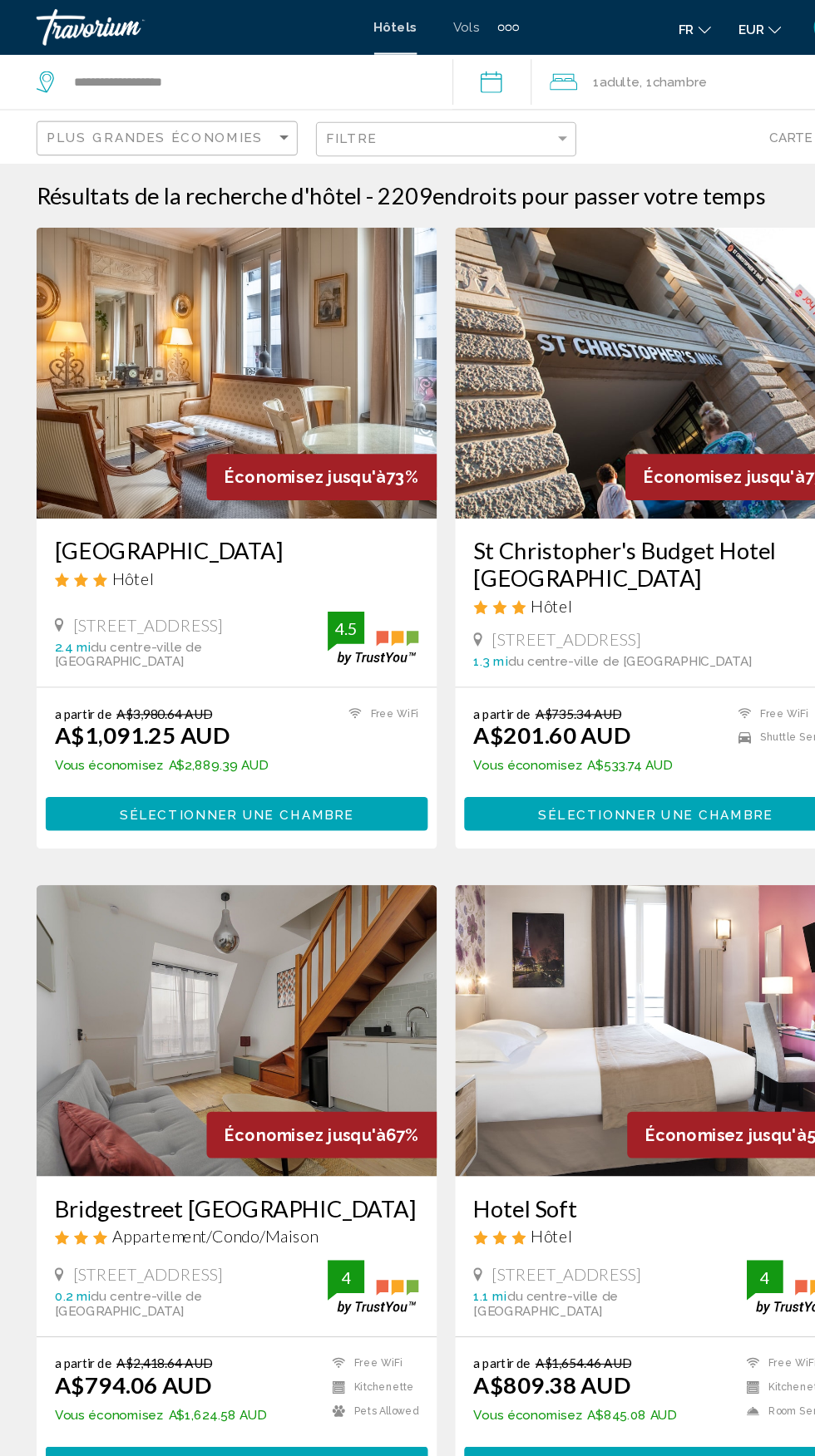
click at [83, 14] on div "Travorium" at bounding box center [116, 25] width 167 height 33
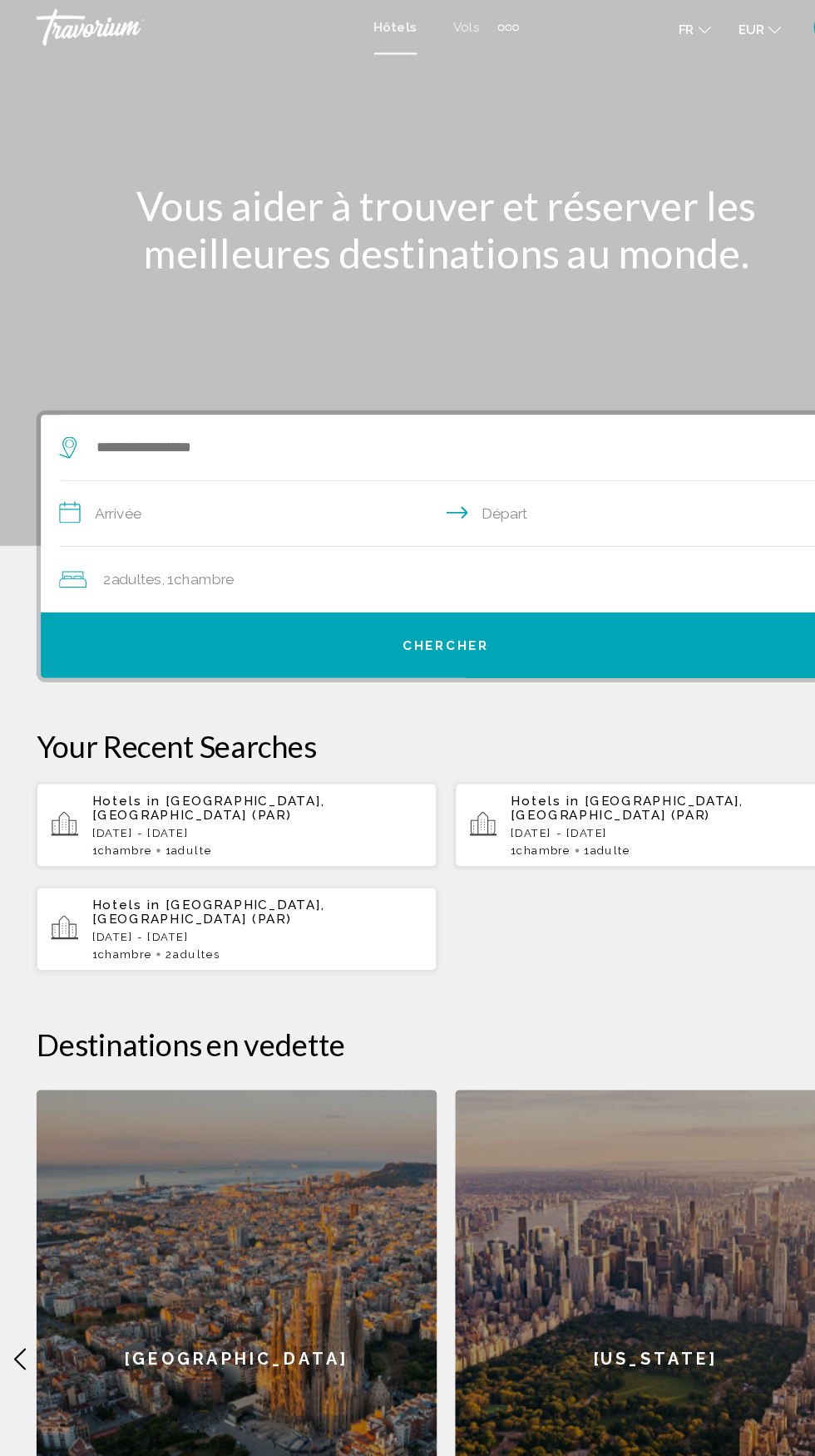
click at [79, 20] on div "Travorium" at bounding box center [116, 25] width 167 height 33
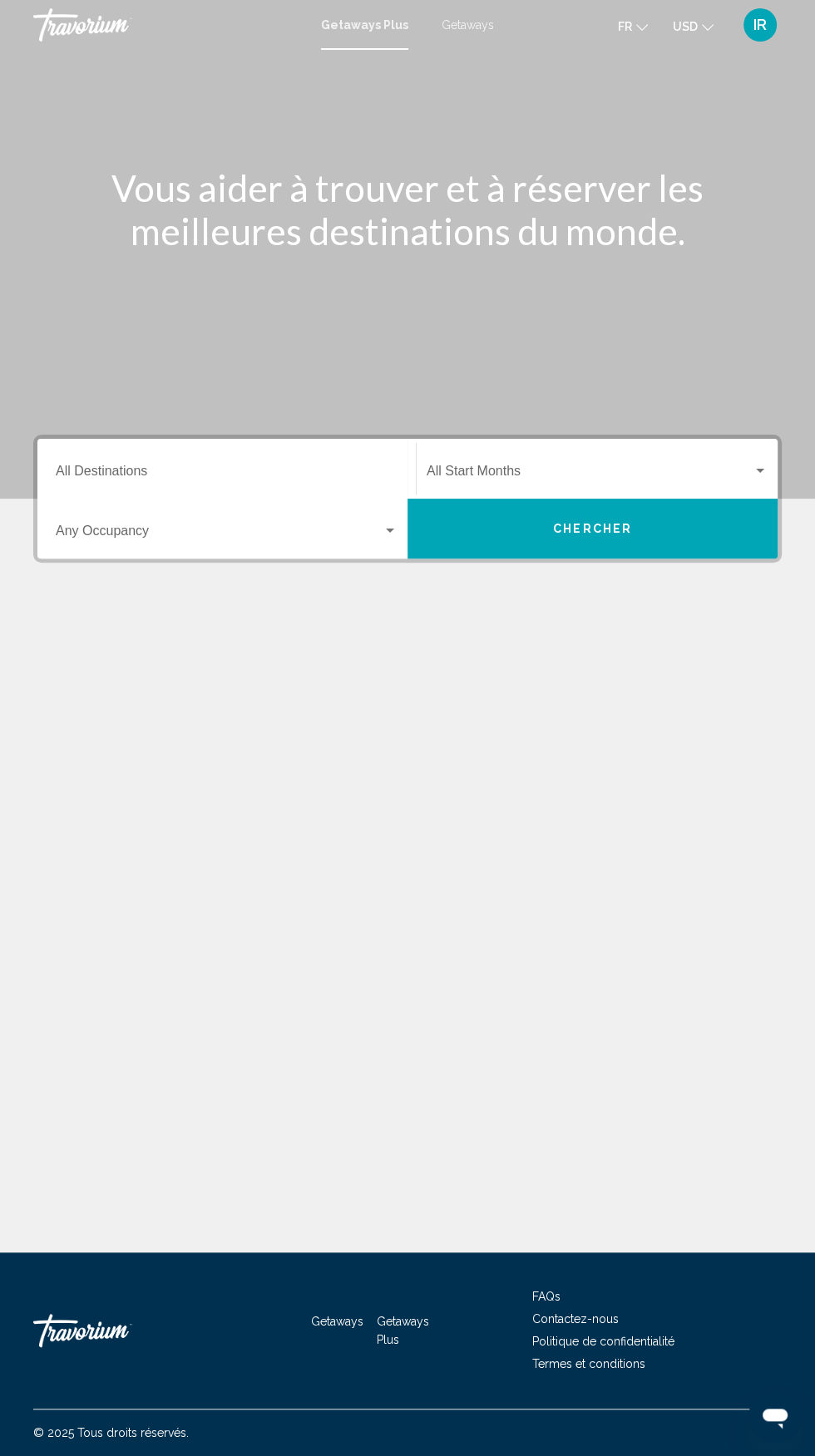
click at [700, 34] on button "USD USD ($) MXN (Mex$) CAD (Can$) GBP (£) EUR (€) AUD (A$) NZD (NZ$) CNY (CN¥)" at bounding box center [693, 26] width 41 height 24
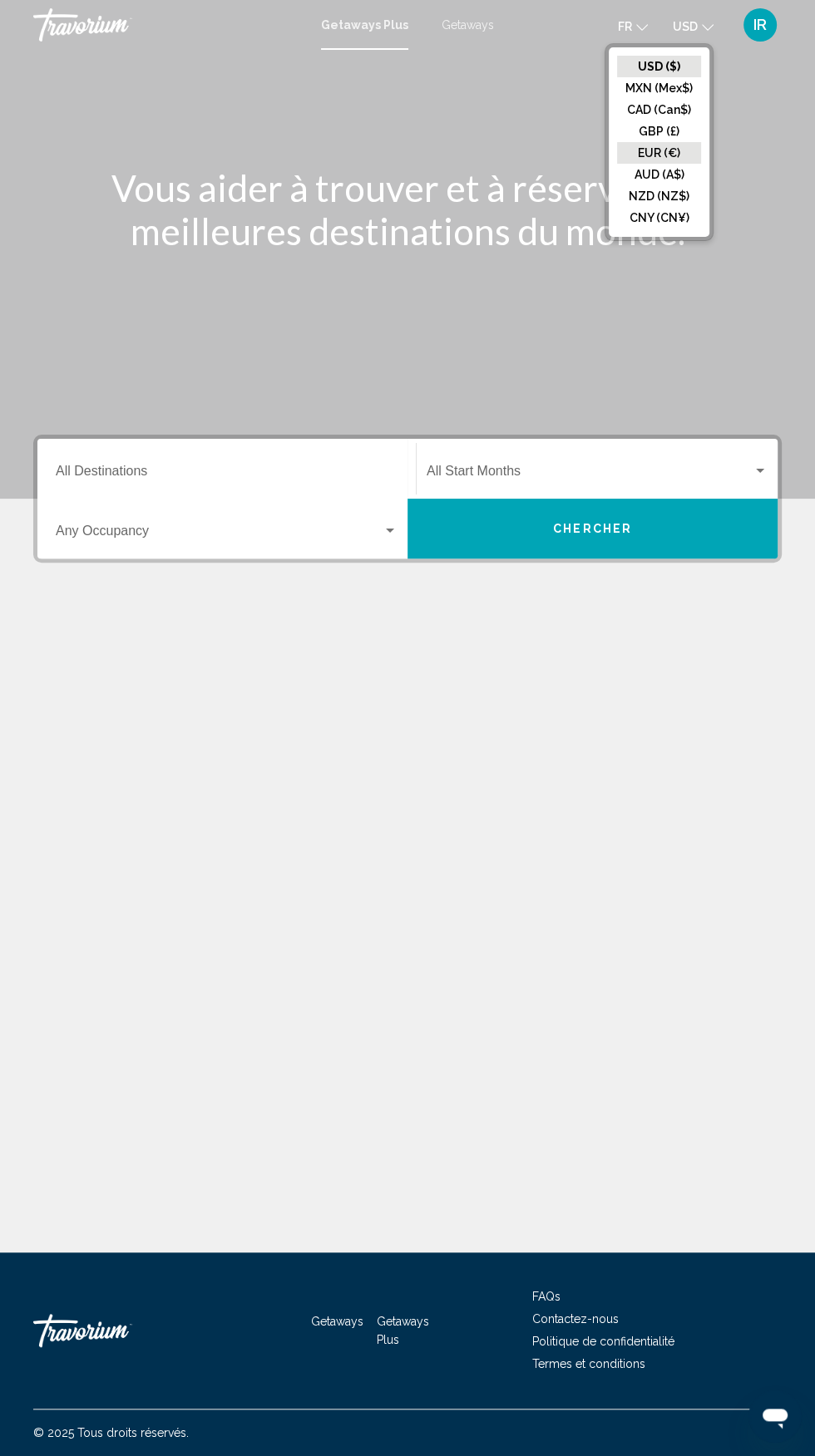
click at [667, 151] on button "EUR (€)" at bounding box center [658, 153] width 84 height 22
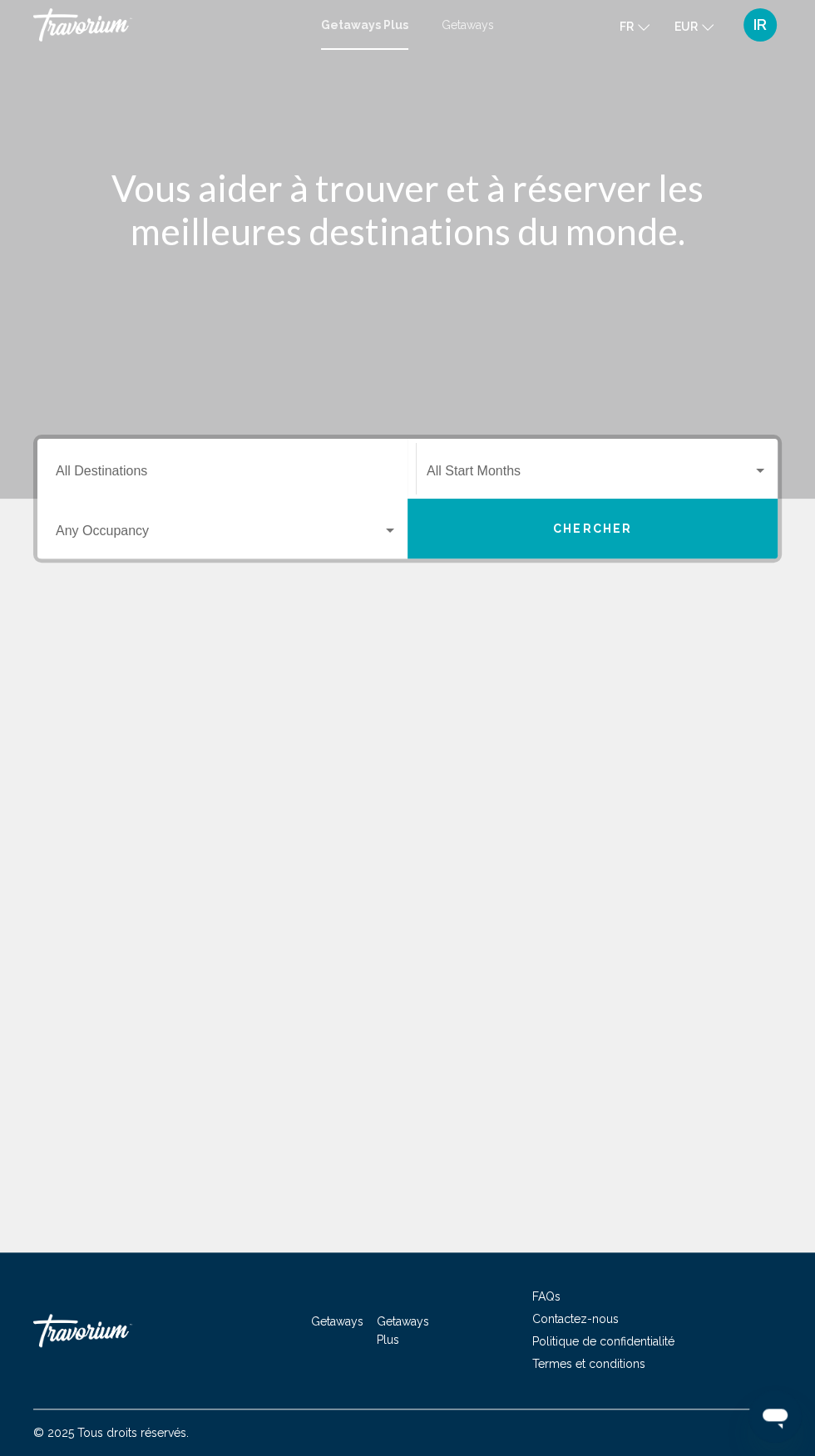
click at [377, 541] on span "Search widget" at bounding box center [219, 535] width 327 height 15
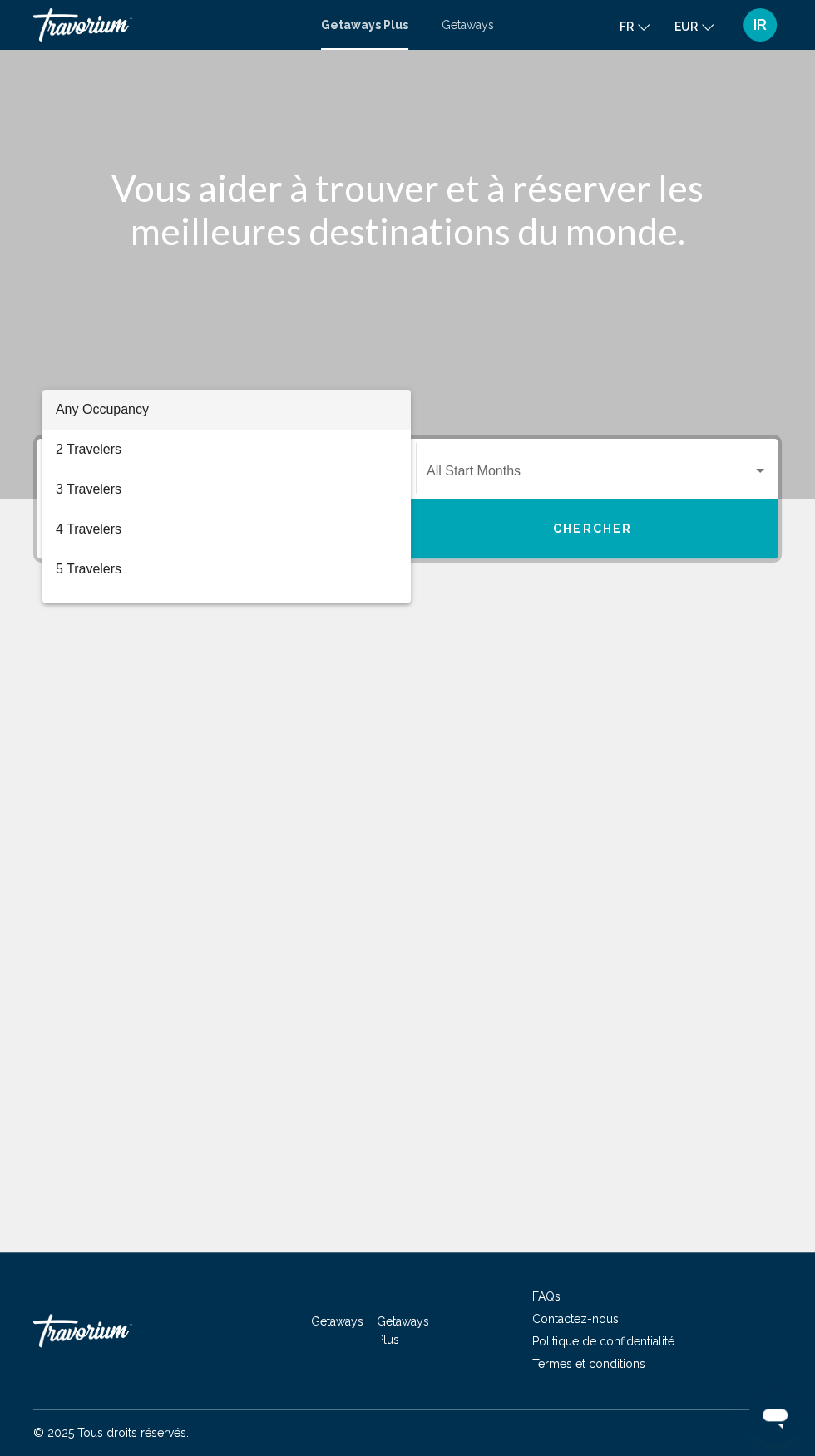
scroll to position [190, 0]
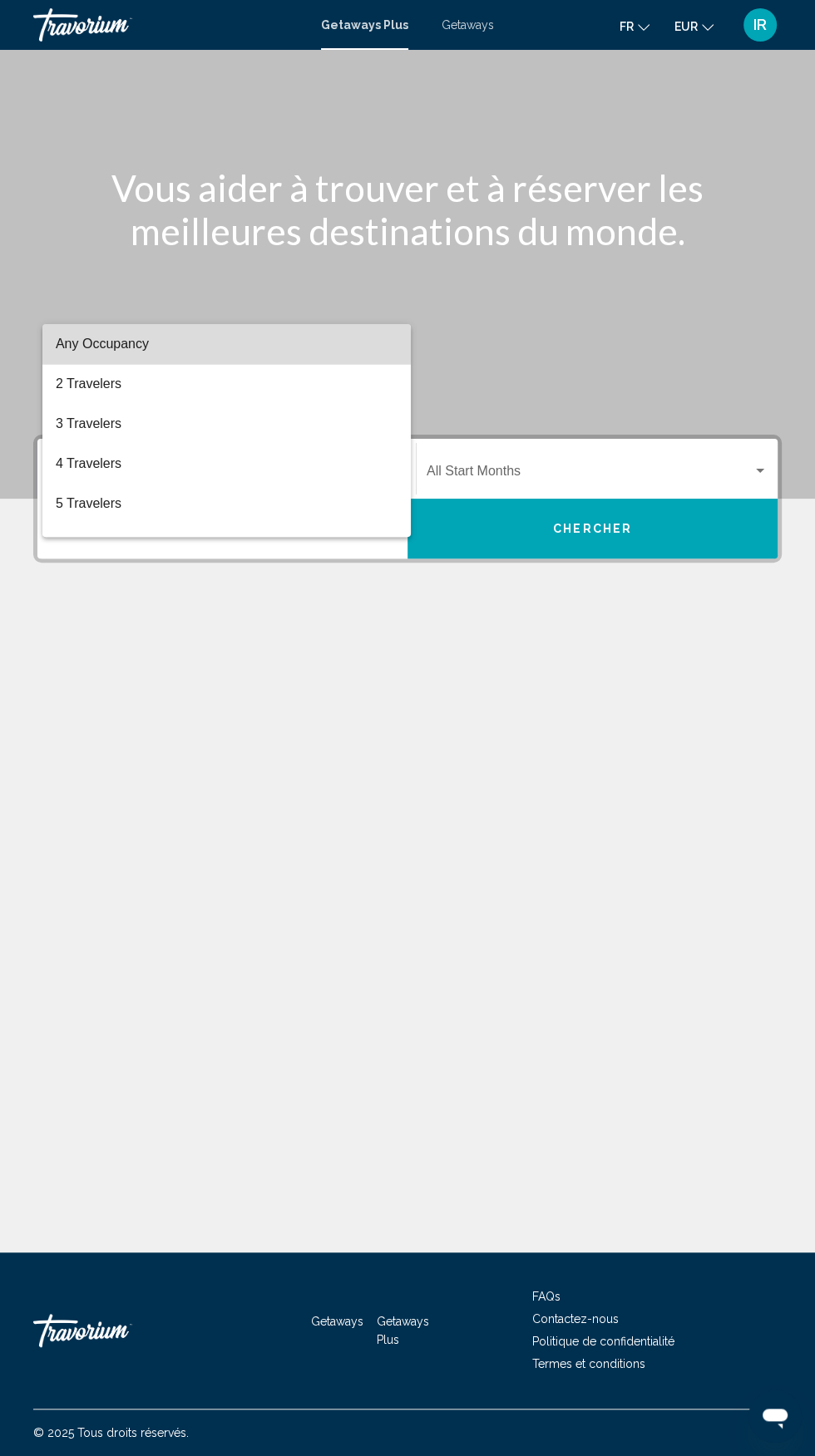
click at [134, 351] on span "Any Occupancy" at bounding box center [102, 343] width 93 height 14
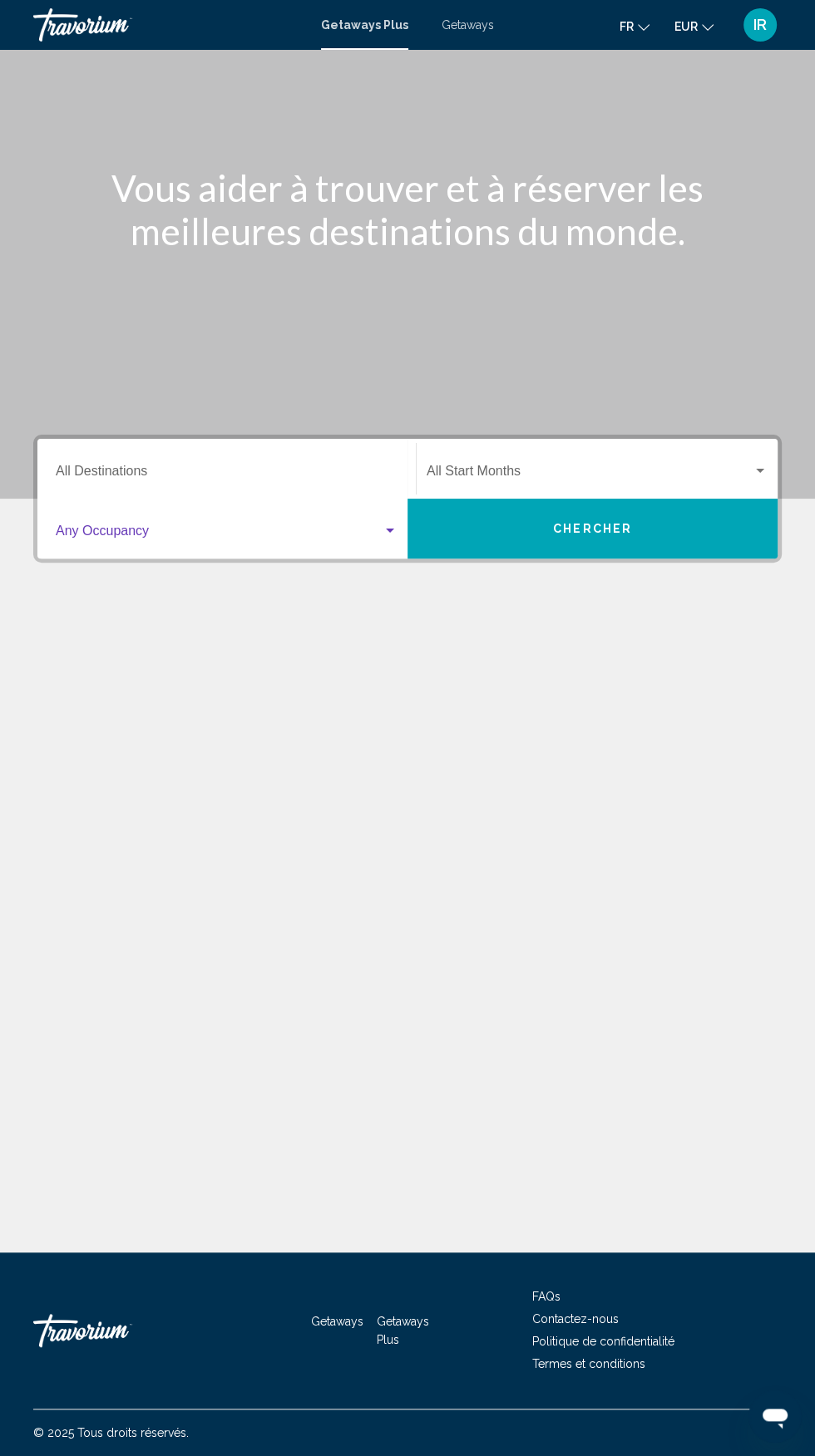
click at [642, 467] on span "Search widget" at bounding box center [589, 475] width 326 height 15
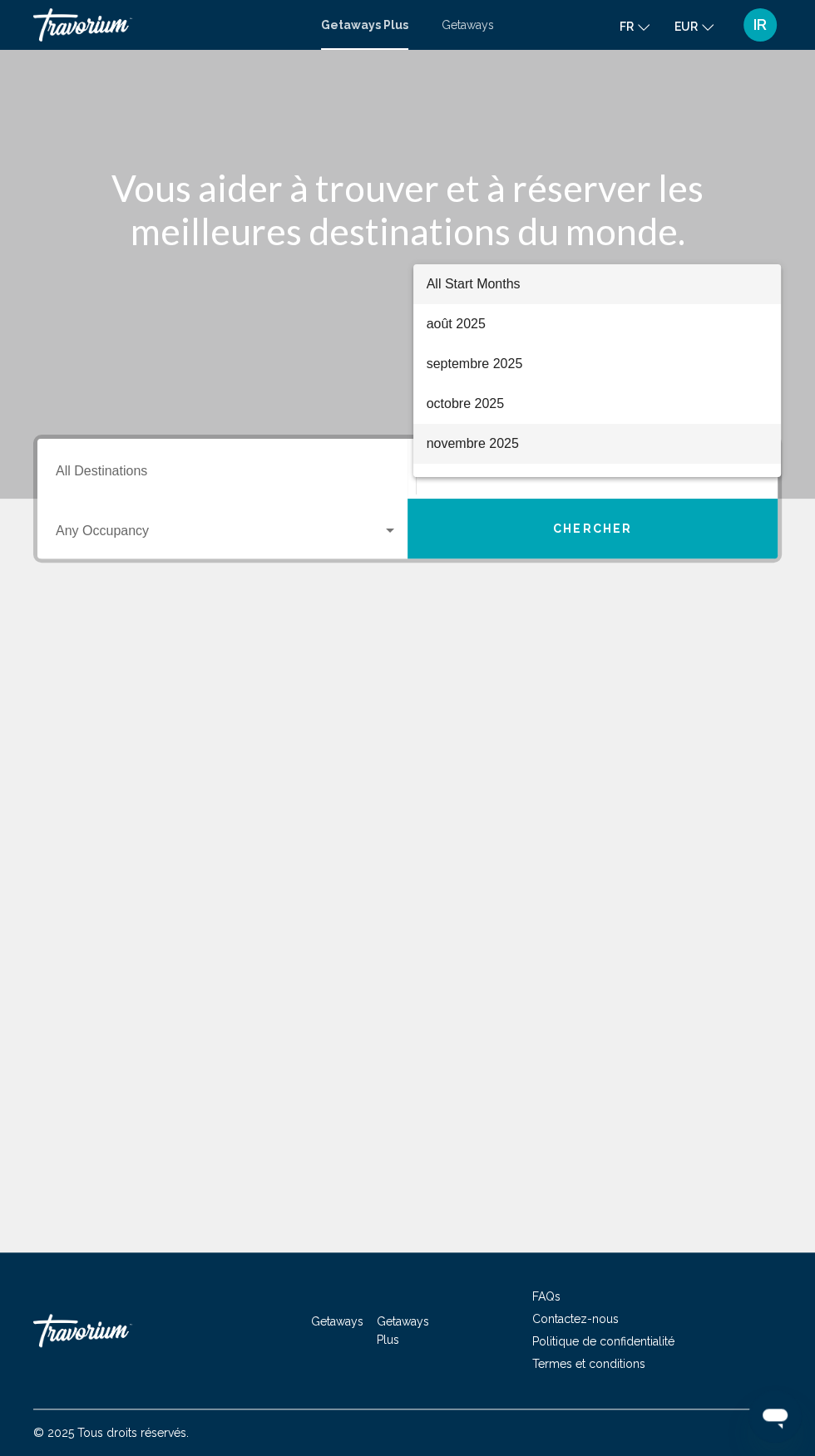
click at [501, 444] on span "novembre 2025" at bounding box center [597, 443] width 341 height 40
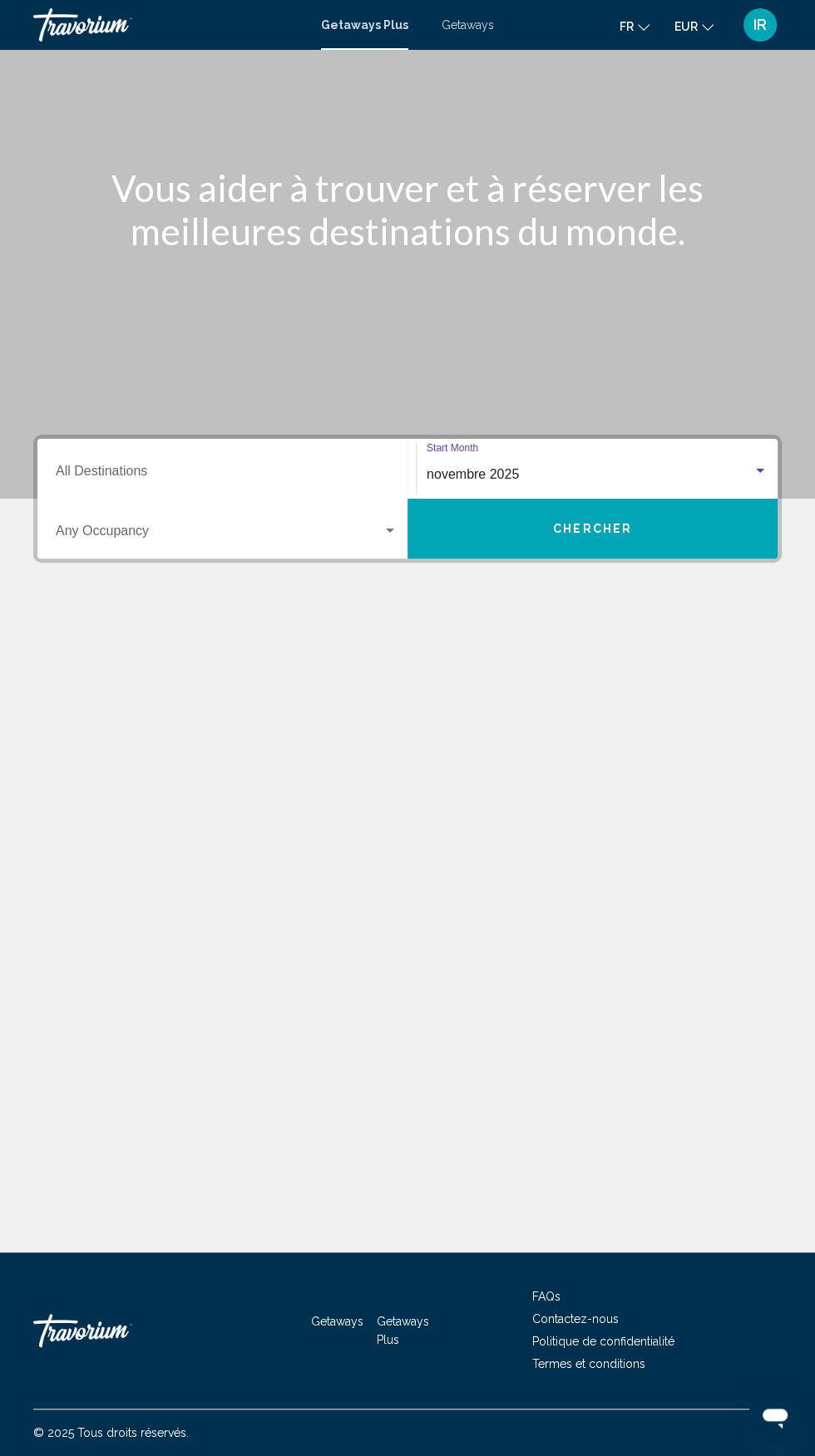
click at [312, 467] on input "Destination All Destinations" at bounding box center [227, 475] width 342 height 15
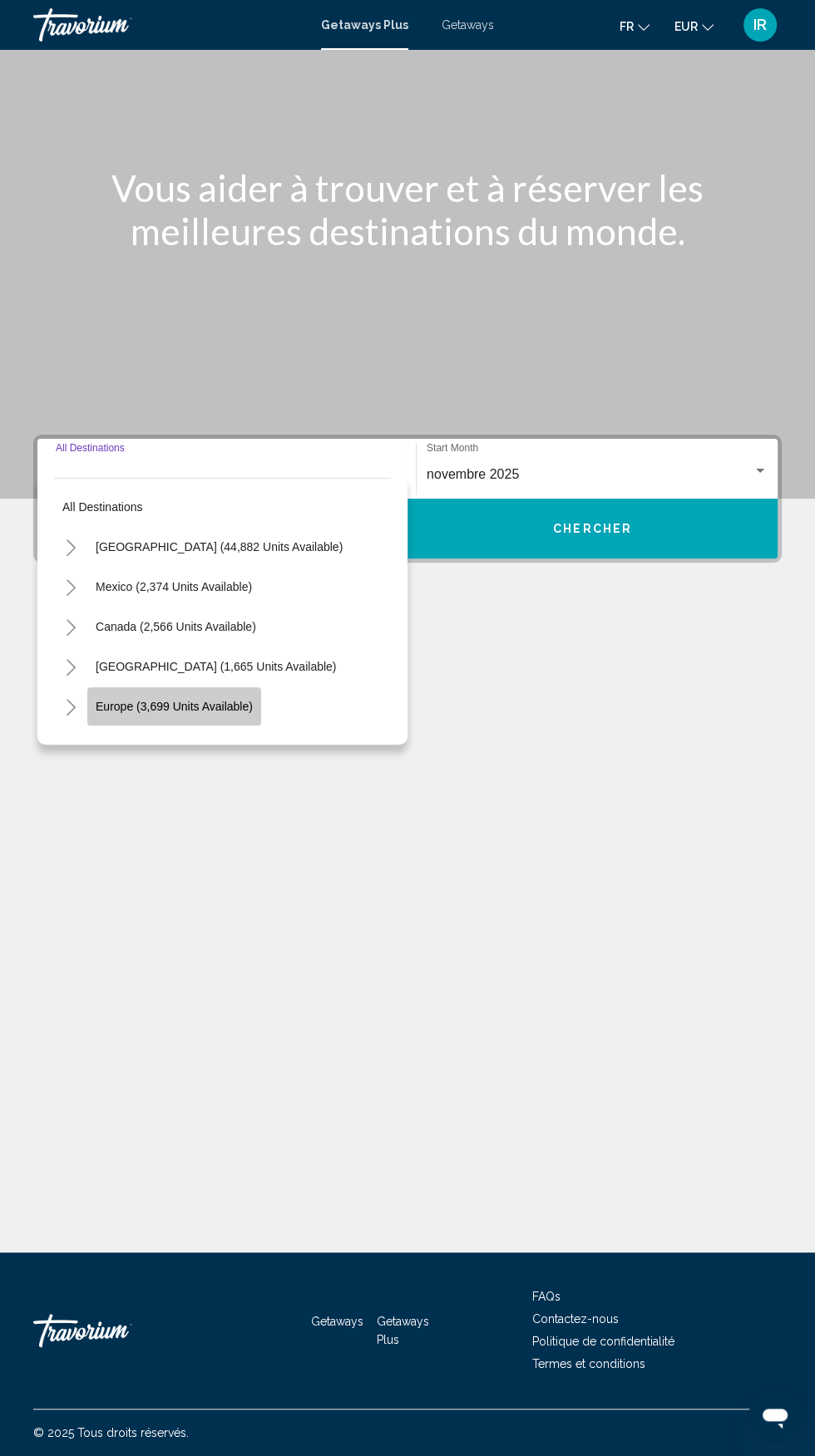
click at [231, 700] on span "Europe (3,699 units available)" at bounding box center [174, 706] width 157 height 14
type input "**********"
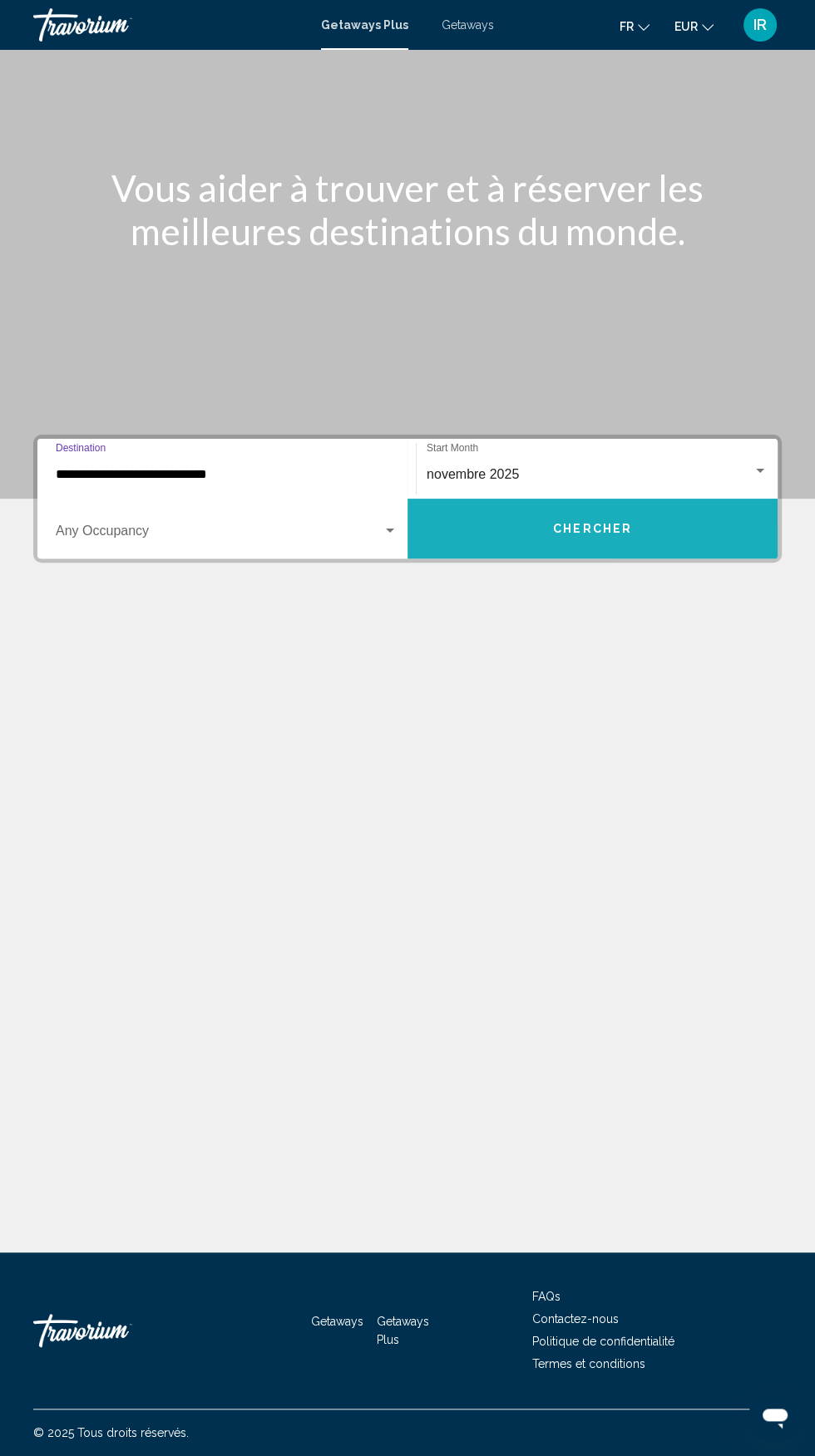
click at [631, 499] on button "Chercher" at bounding box center [592, 529] width 370 height 60
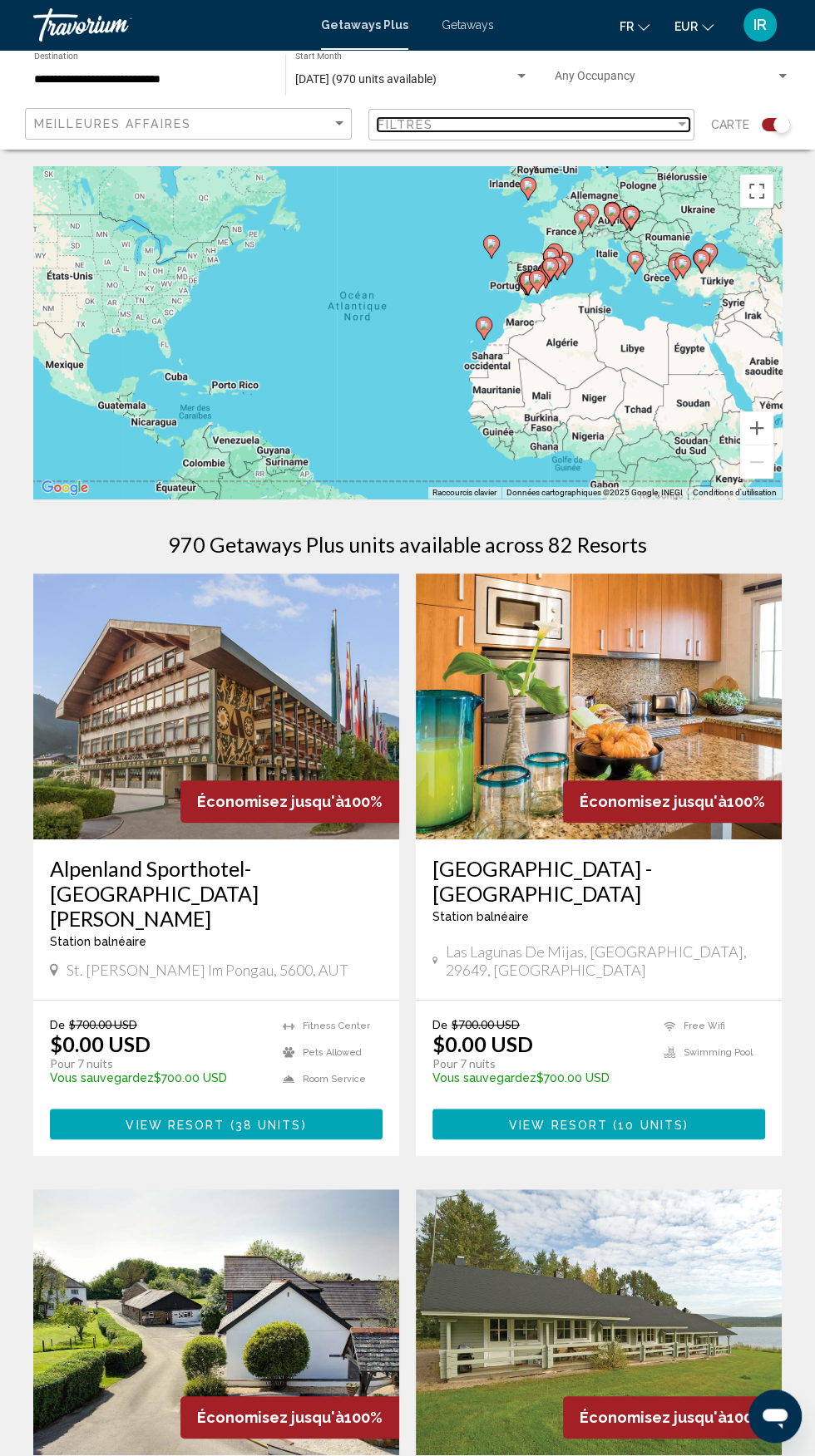
click at [648, 124] on div "Filtres" at bounding box center [526, 125] width 298 height 14
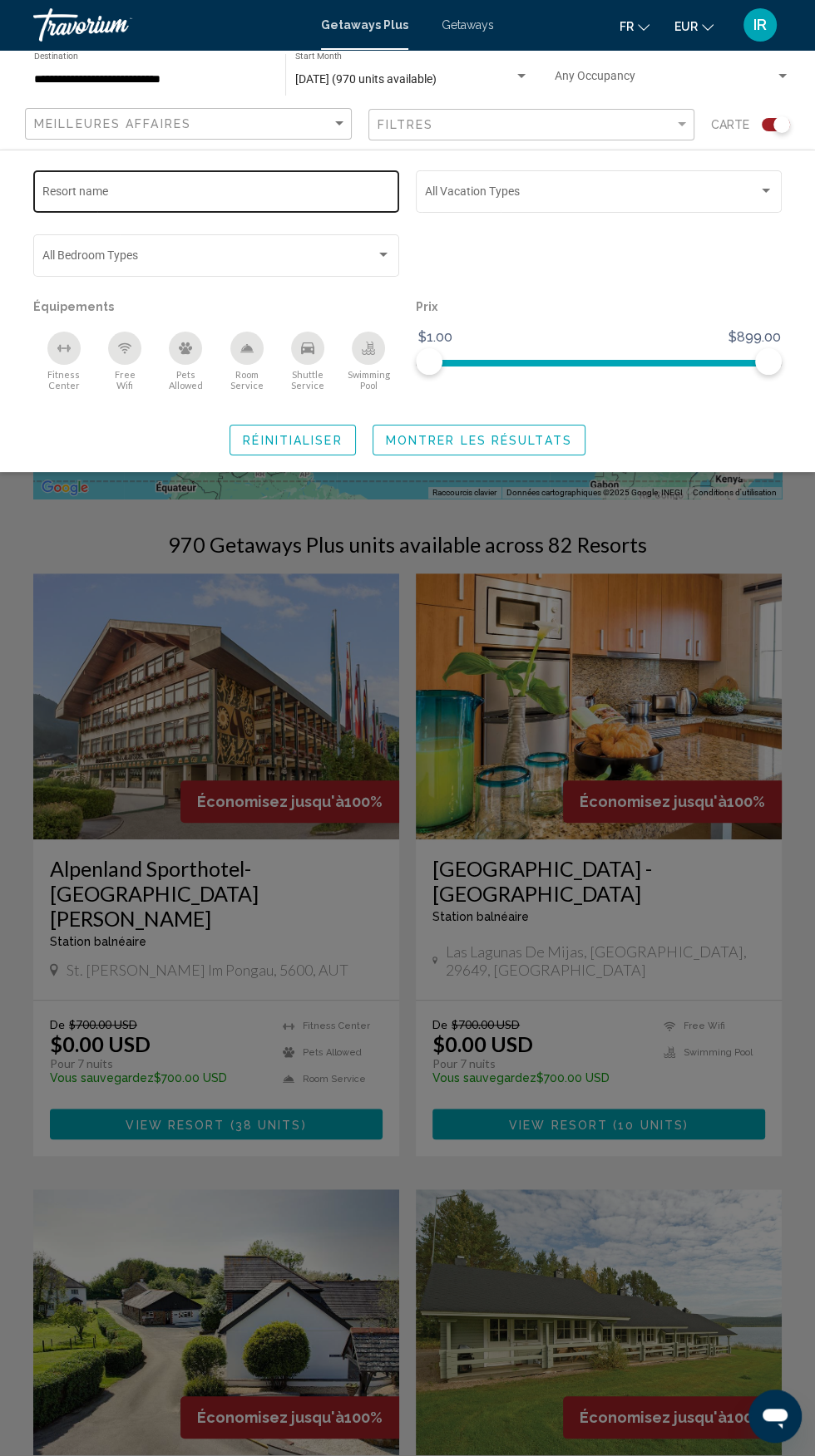
click at [302, 196] on input "Resort name" at bounding box center [217, 195] width 349 height 14
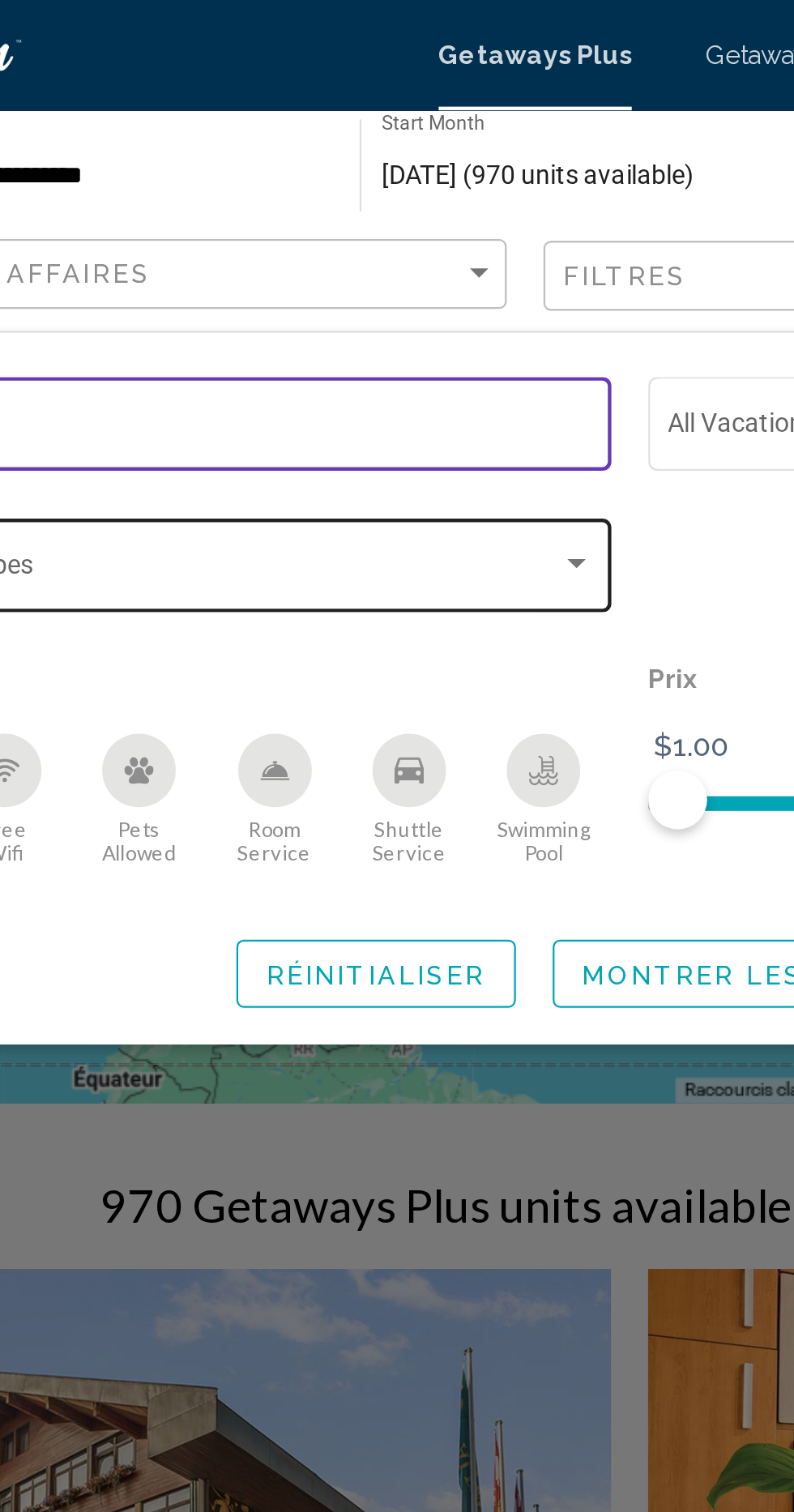
type input "*****"
click at [372, 250] on div "Search widget" at bounding box center [374, 248] width 8 height 4
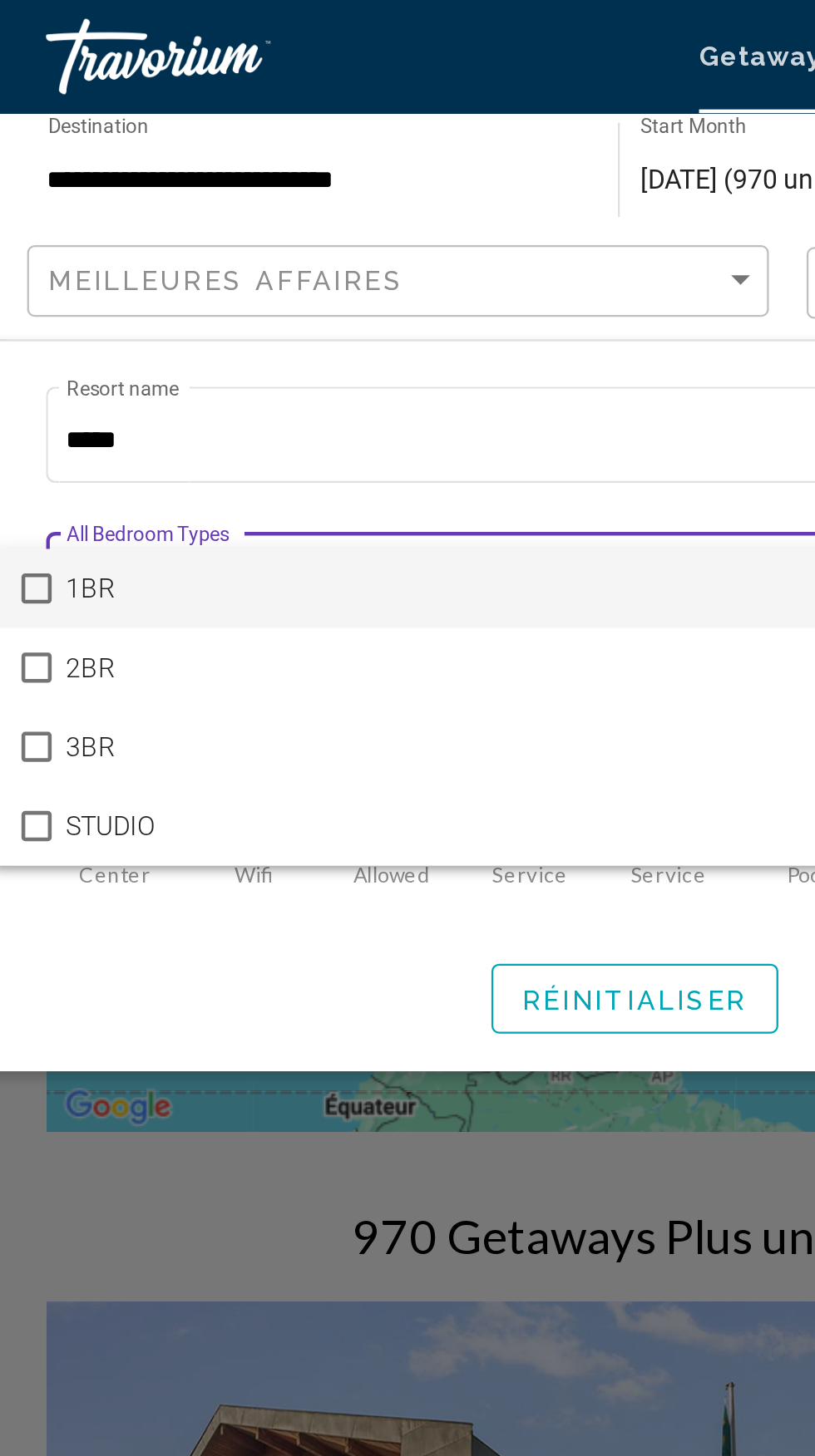
click at [181, 190] on div at bounding box center [407, 728] width 815 height 1456
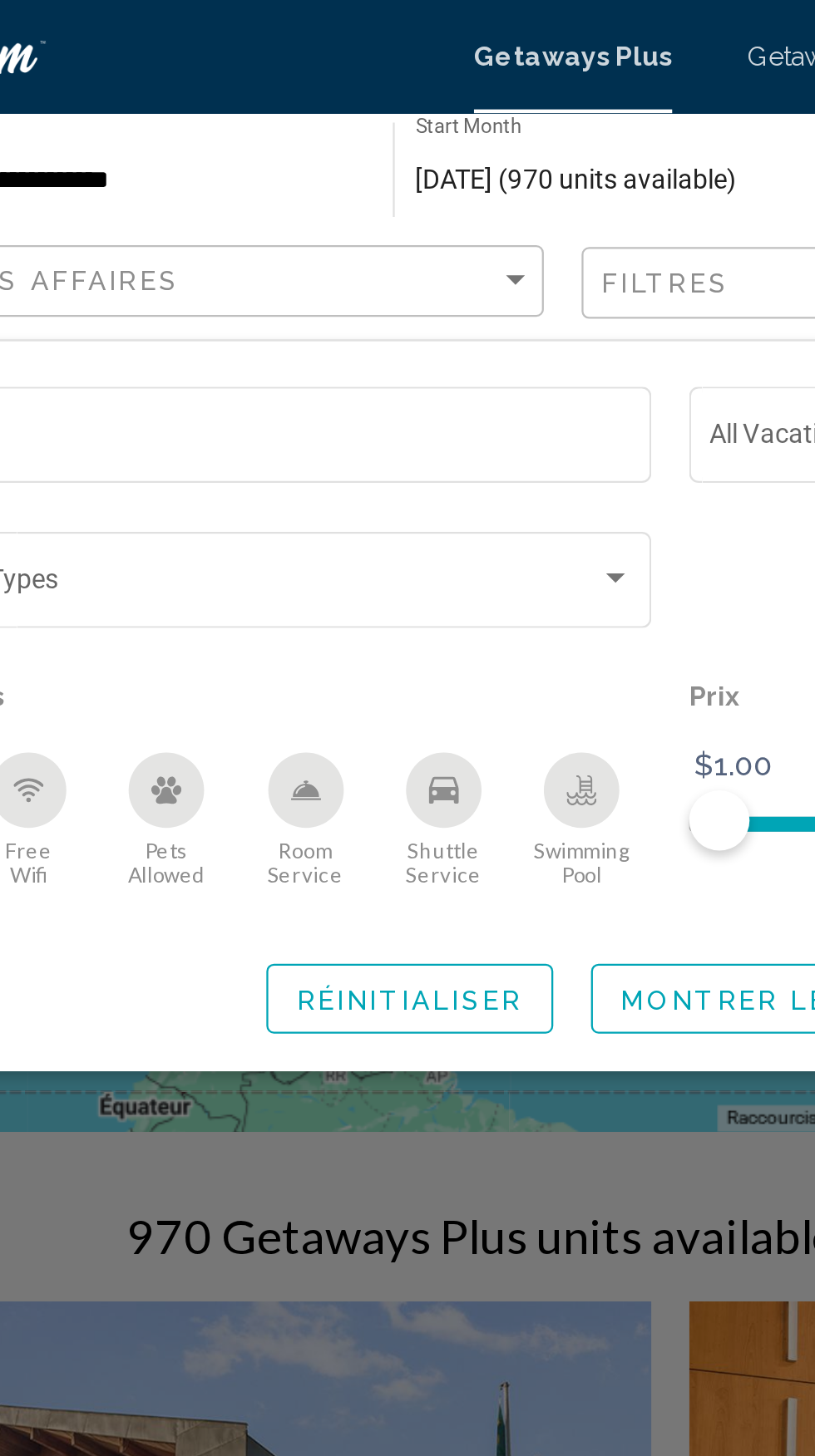
click at [367, 349] on icon "Swimming Pool" at bounding box center [369, 346] width 7 height 8
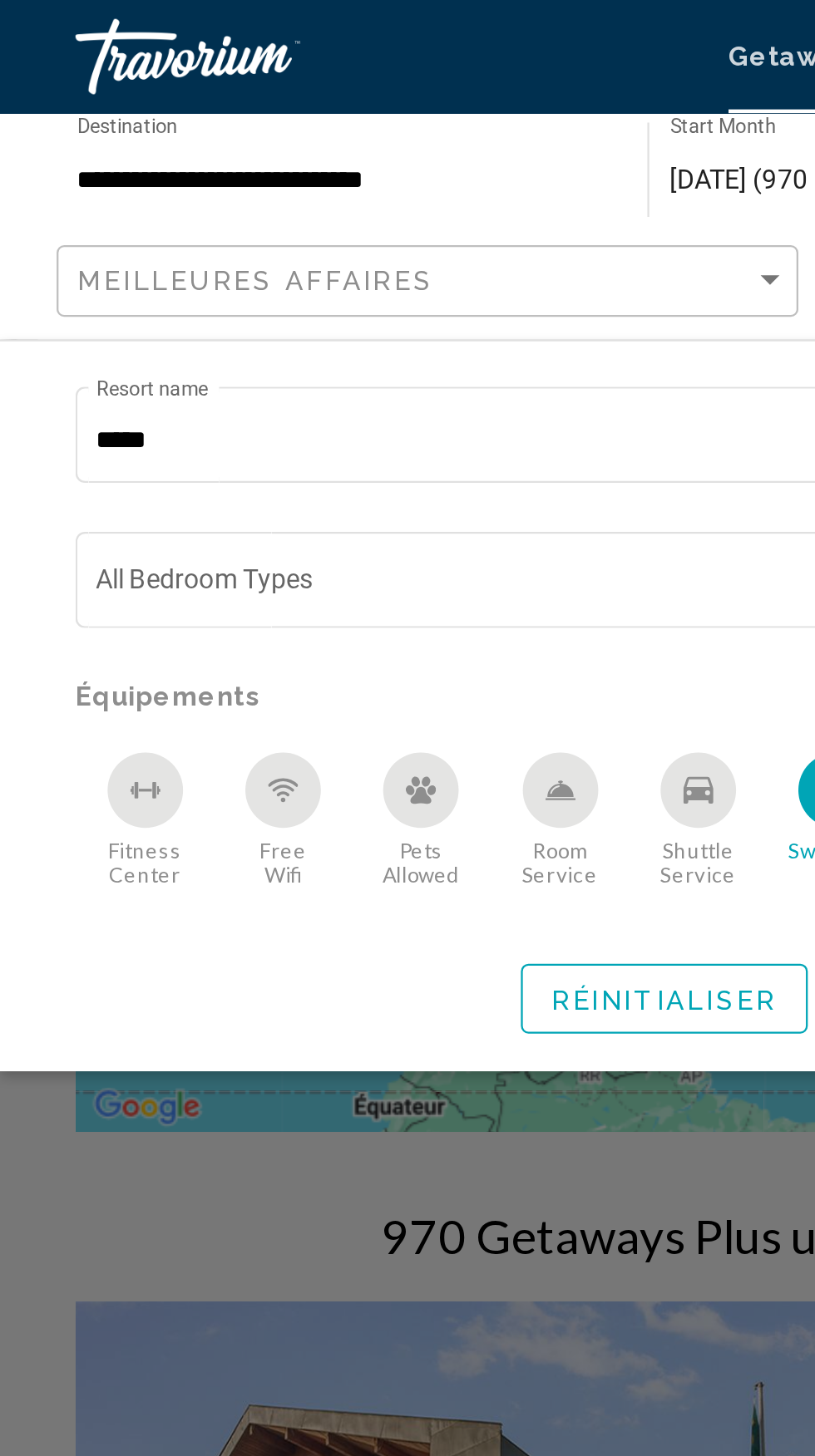
click at [127, 350] on icon "Free Wifi" at bounding box center [125, 349] width 14 height 14
click at [240, 347] on div "Room Service" at bounding box center [246, 348] width 33 height 33
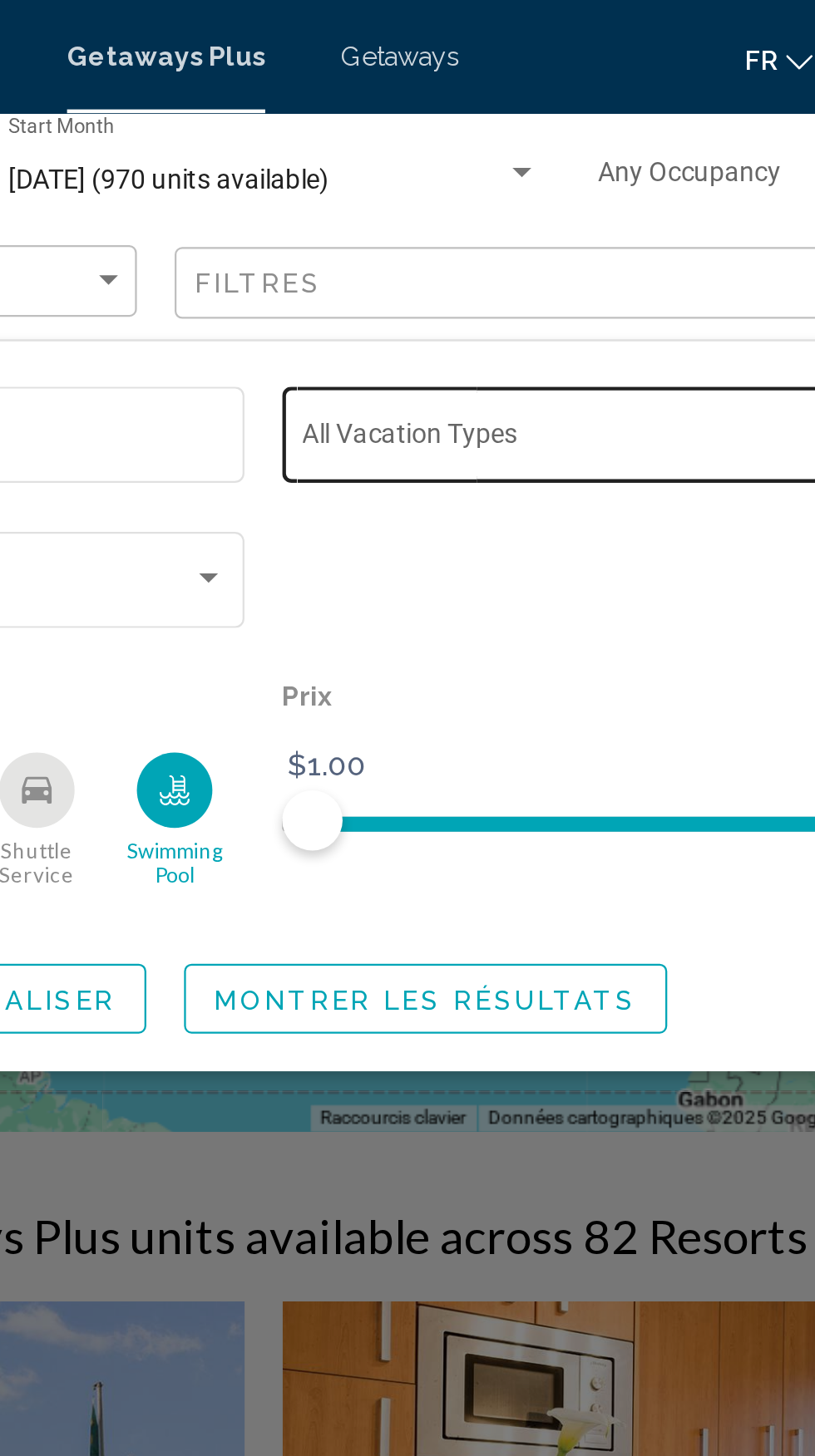
click at [567, 195] on span "Search widget" at bounding box center [592, 195] width 333 height 14
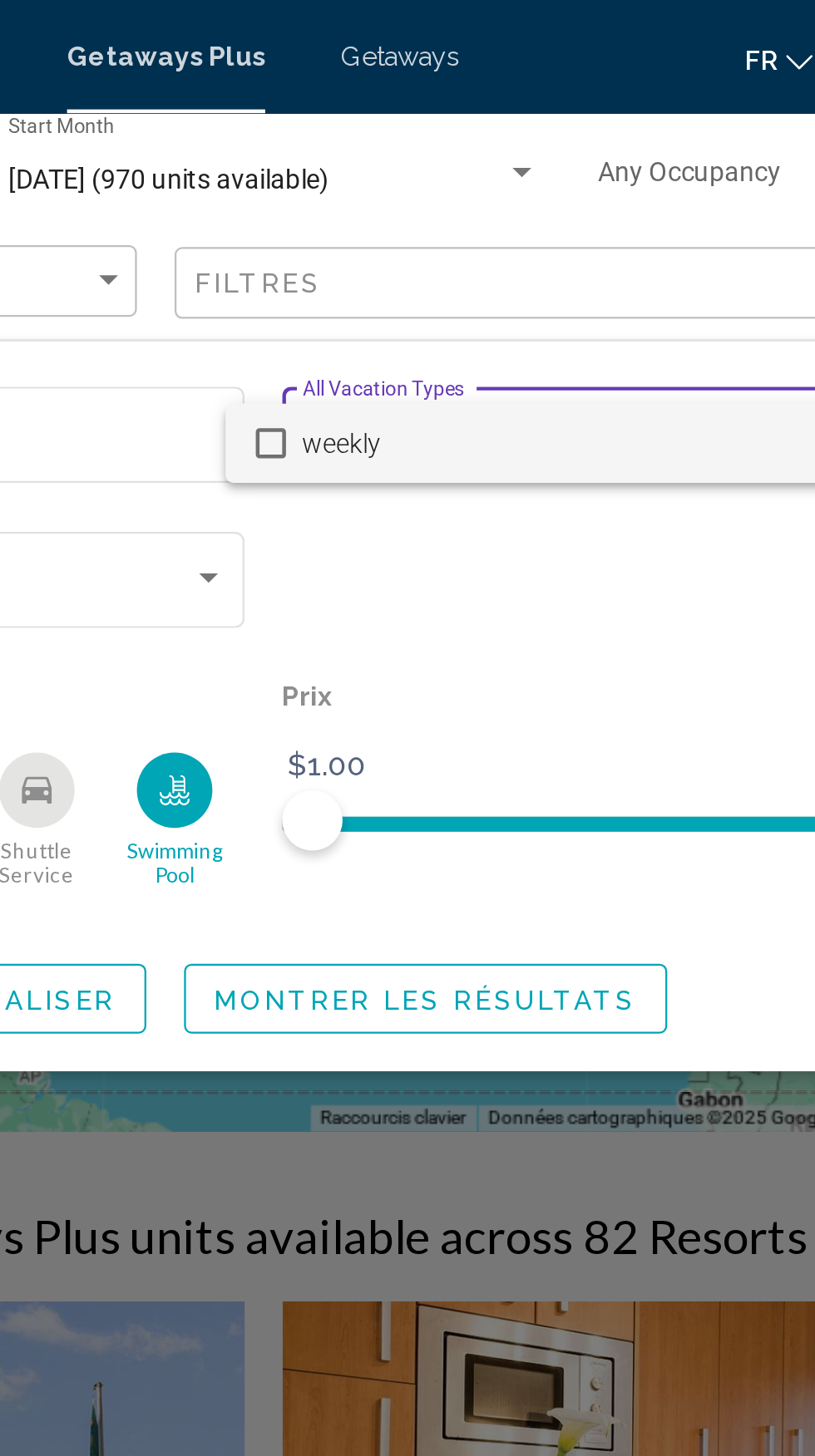
click at [542, 442] on div at bounding box center [407, 728] width 815 height 1456
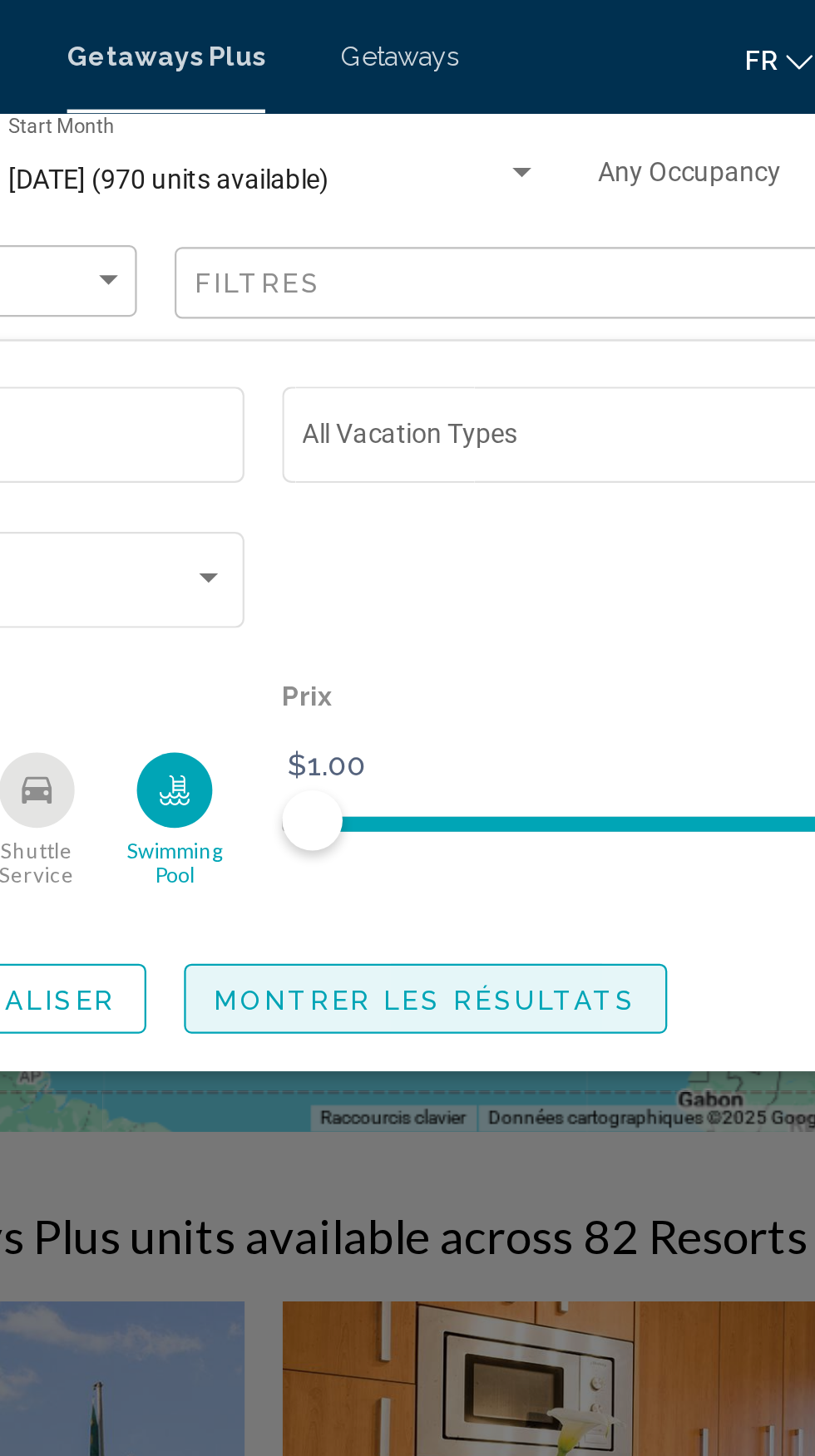
click at [509, 434] on span "Montrer les résultats" at bounding box center [479, 440] width 186 height 14
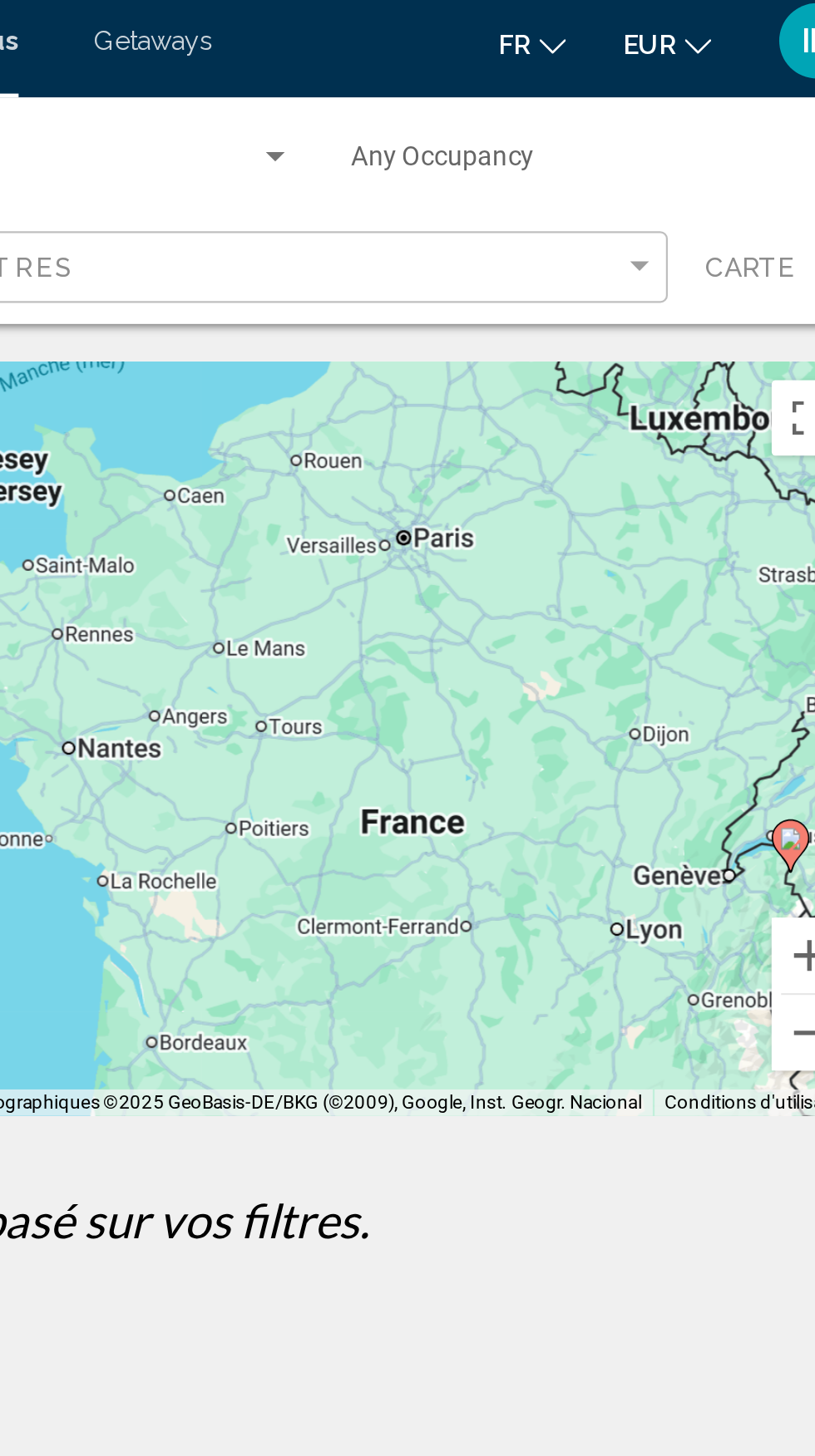
click at [579, 244] on div "Pour activer le glissement avec le clavier, appuyez sur Alt+Entrée. Une fois ce…" at bounding box center [407, 332] width 748 height 332
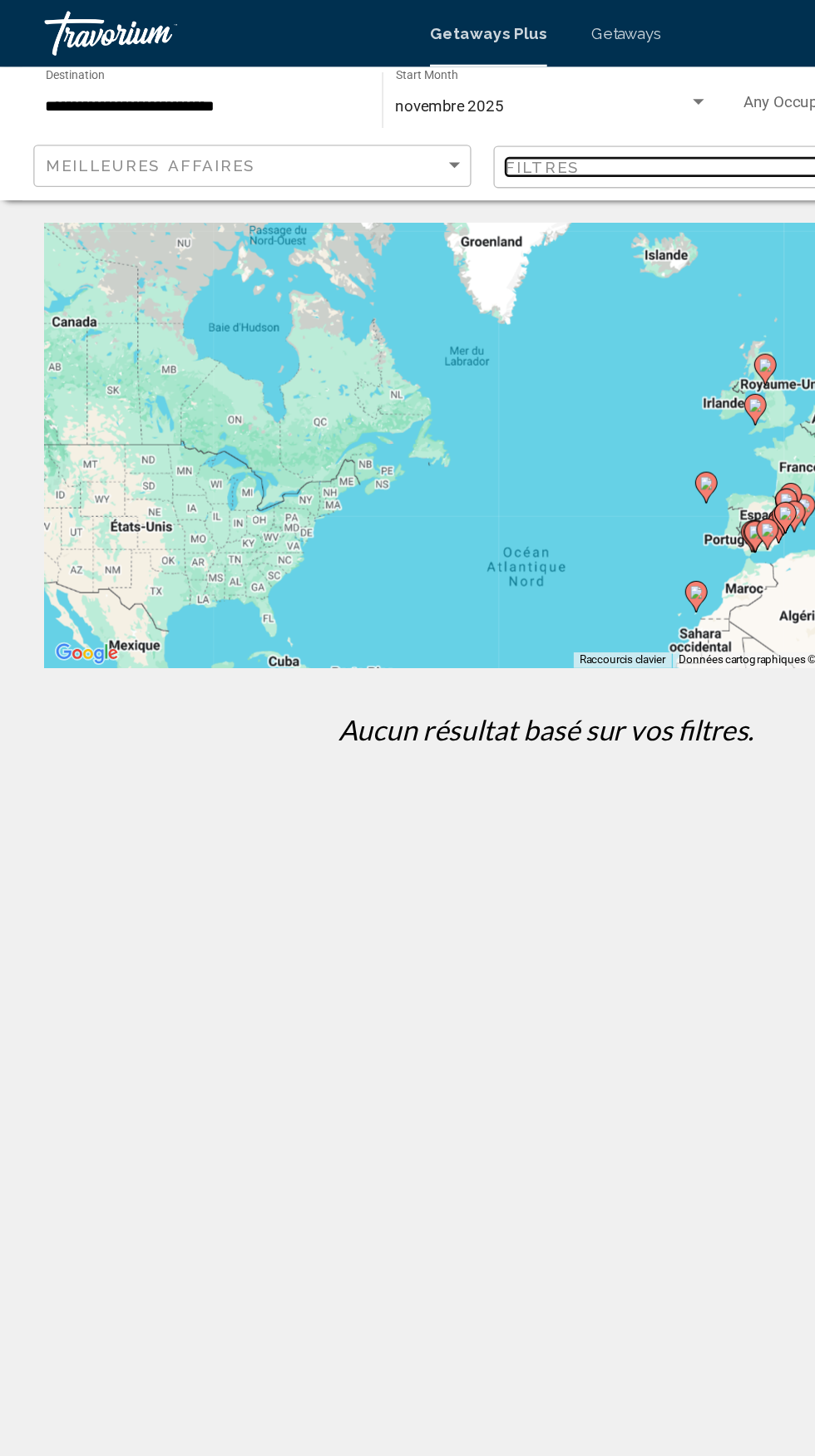
click at [499, 122] on div "Filtres" at bounding box center [526, 125] width 298 height 14
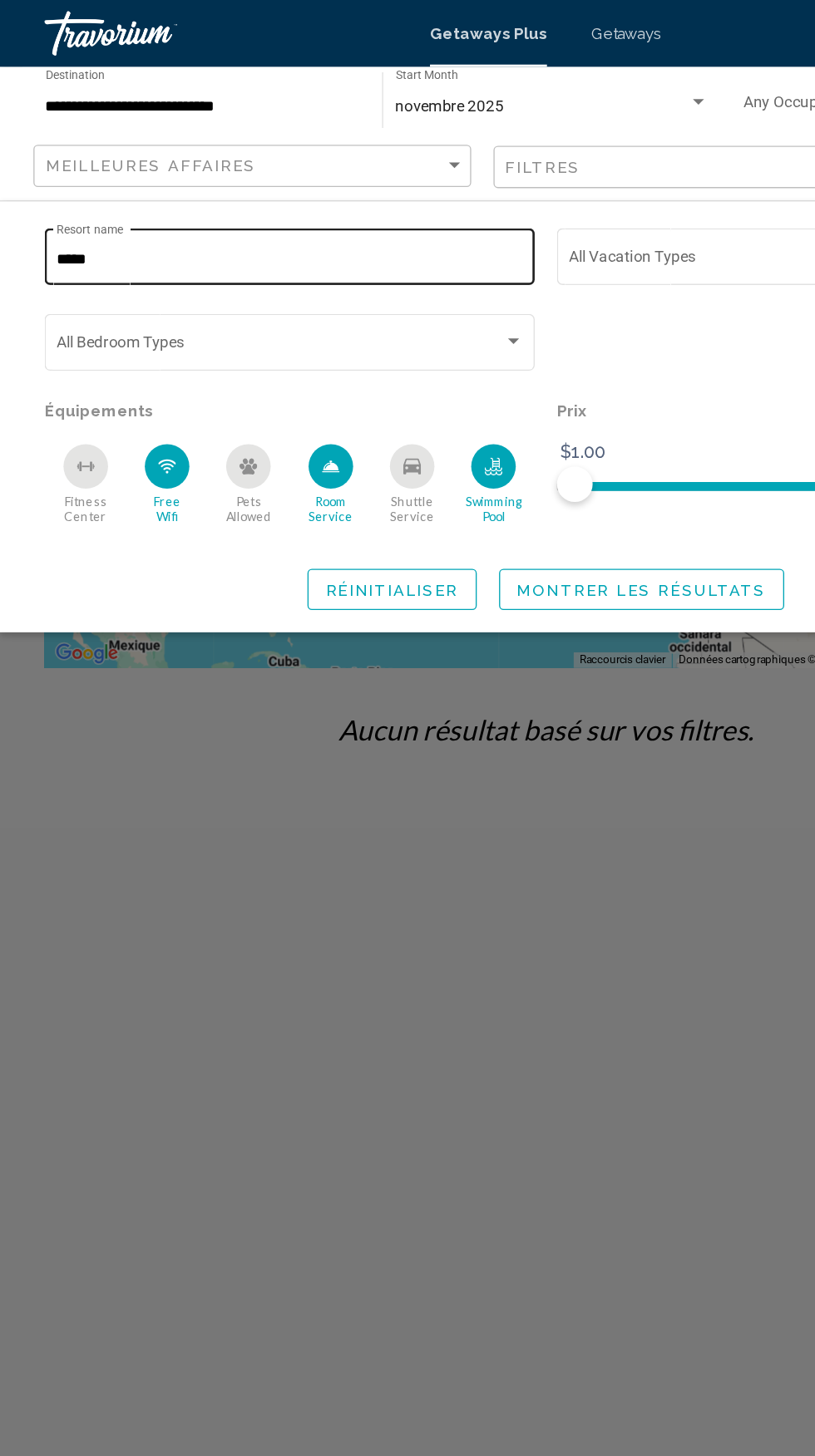
click at [225, 190] on input "*****" at bounding box center [217, 195] width 349 height 14
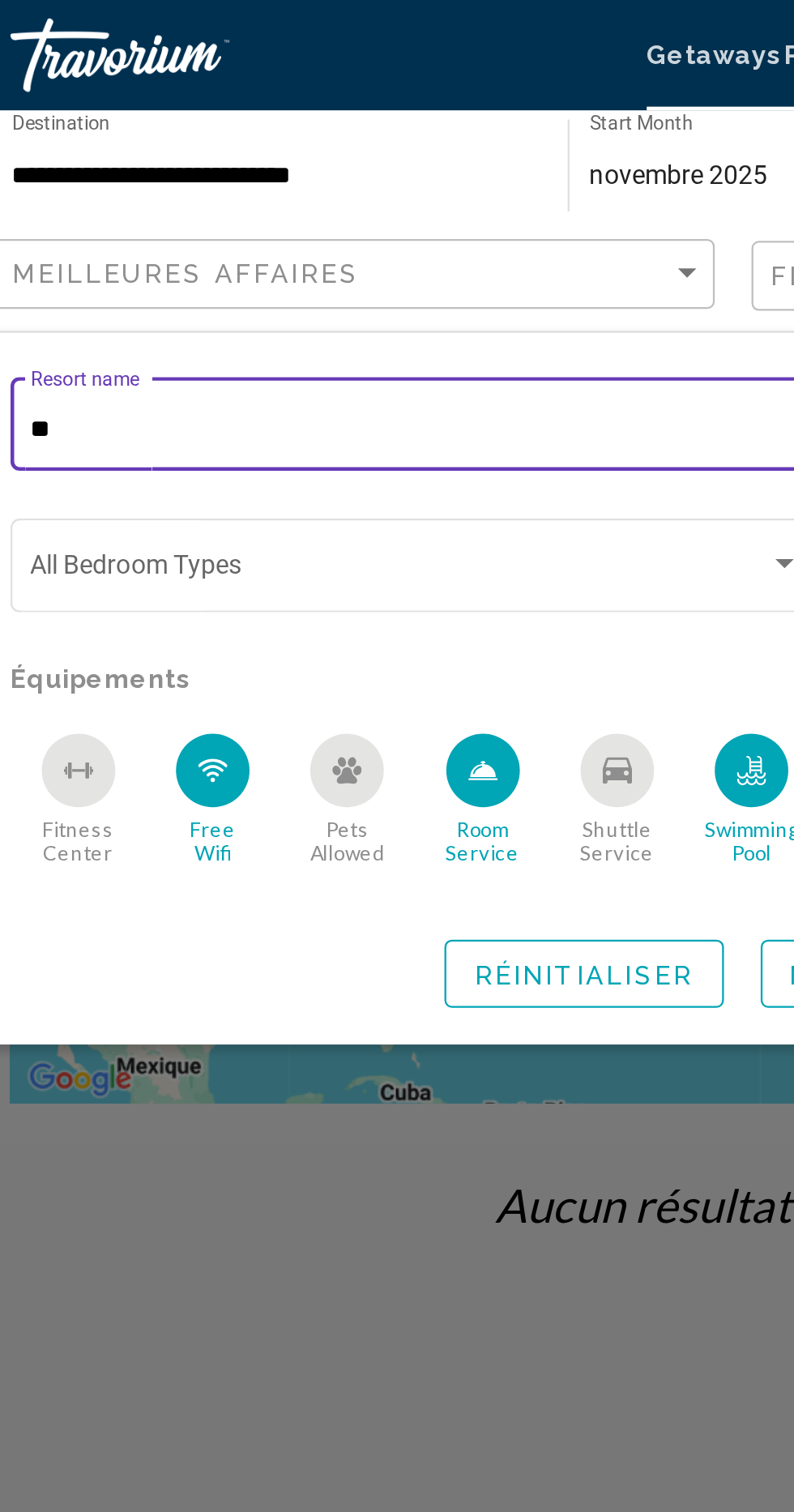
type input "*"
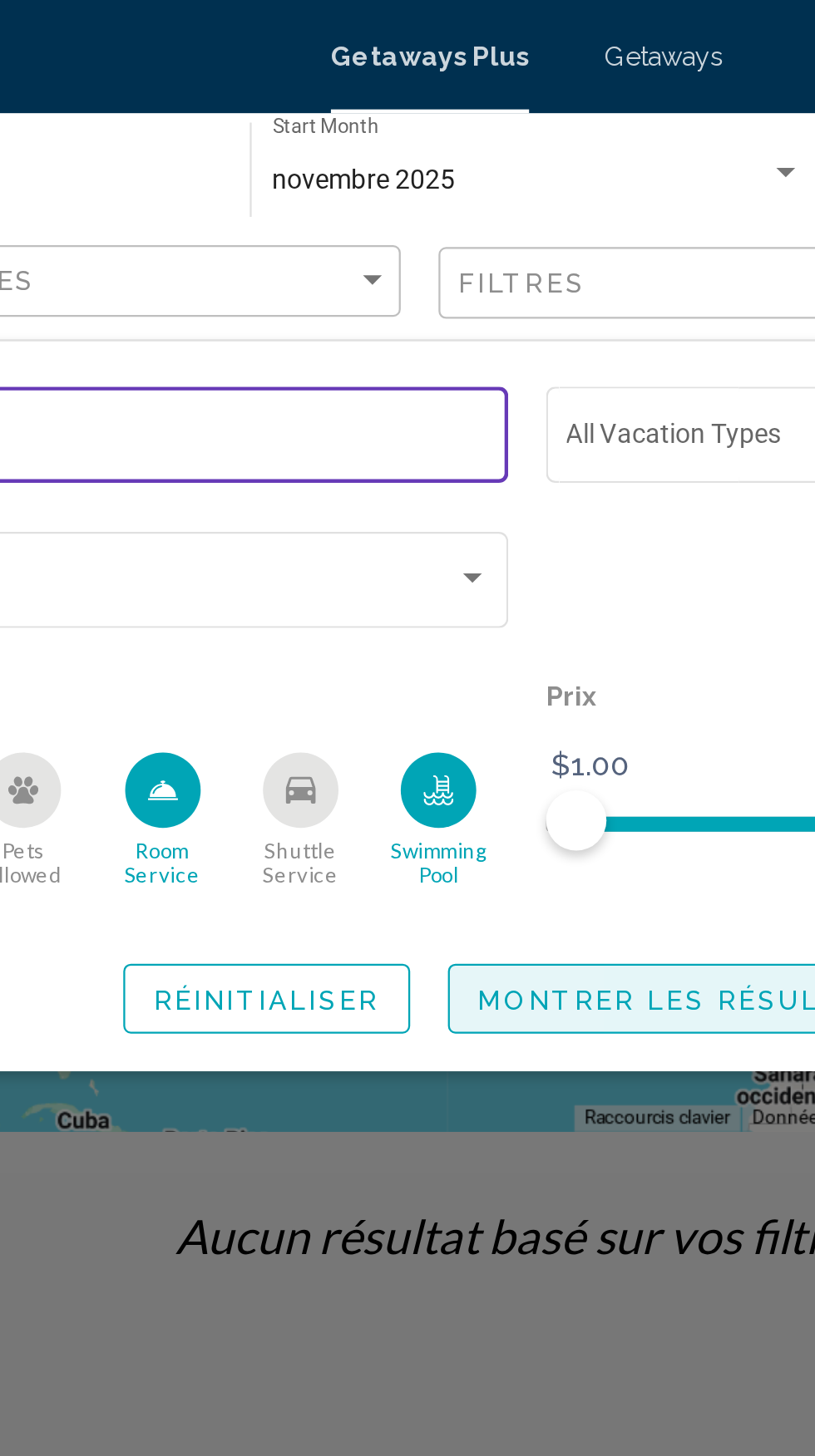
click at [468, 431] on button "Montrer les résultats" at bounding box center [479, 440] width 213 height 30
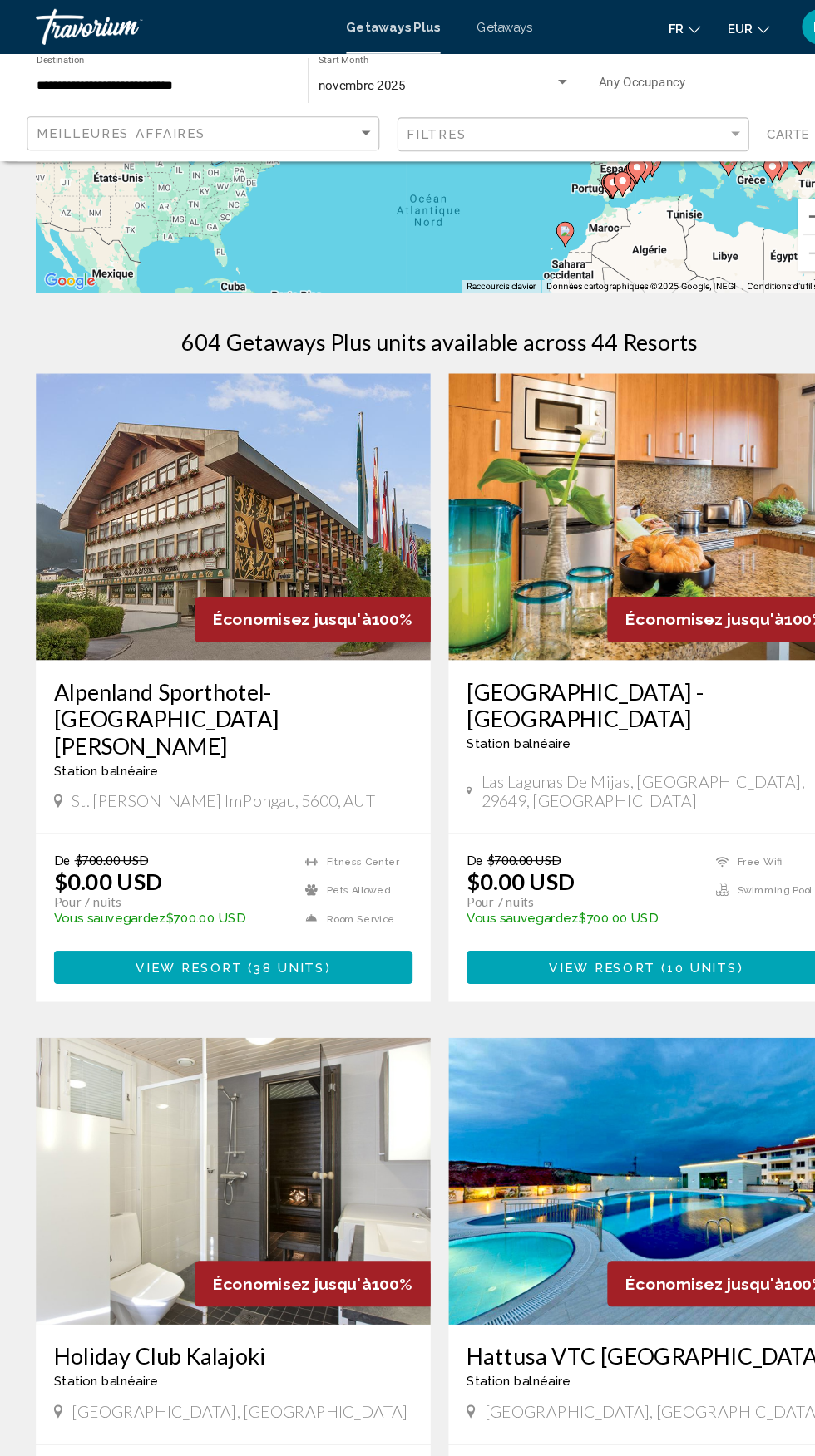
scroll to position [225, 0]
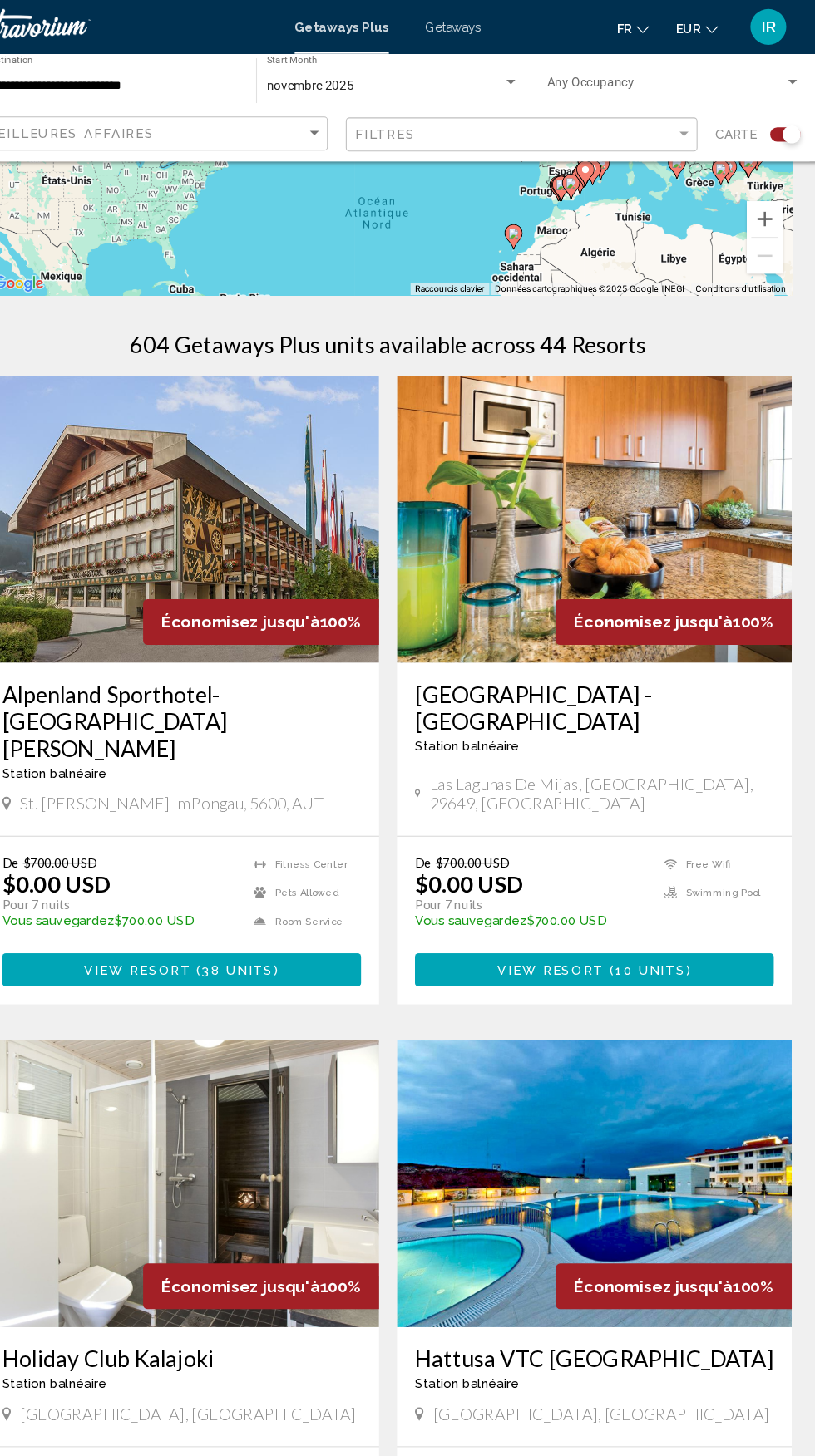
click at [644, 655] on h3 "[GEOGRAPHIC_DATA] - [GEOGRAPHIC_DATA]" at bounding box center [598, 656] width 333 height 50
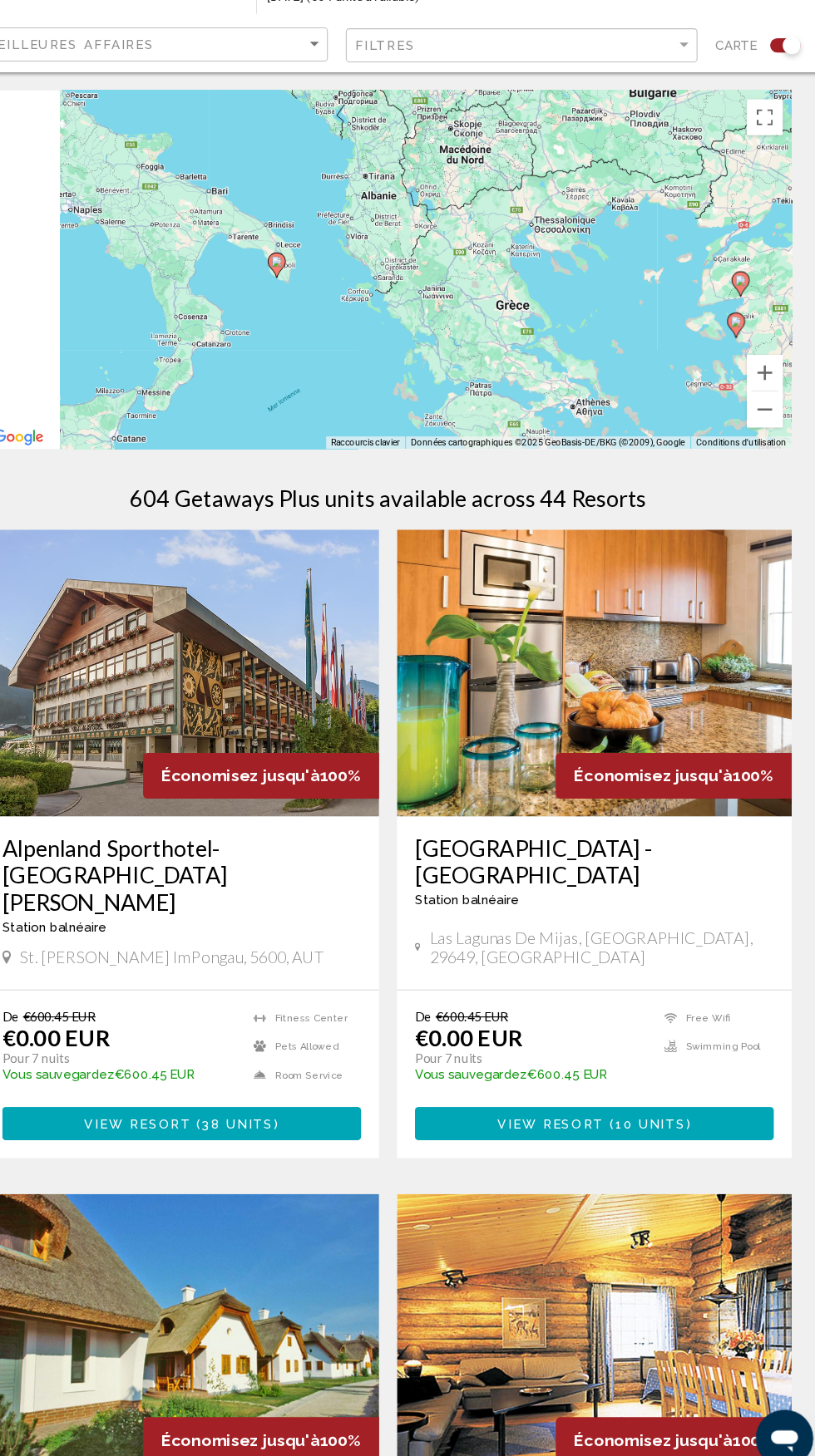
click at [218, 338] on div "Pour activer le glissement avec le clavier, appuyez sur Alt+Entrée. Une fois ce…" at bounding box center [407, 332] width 748 height 332
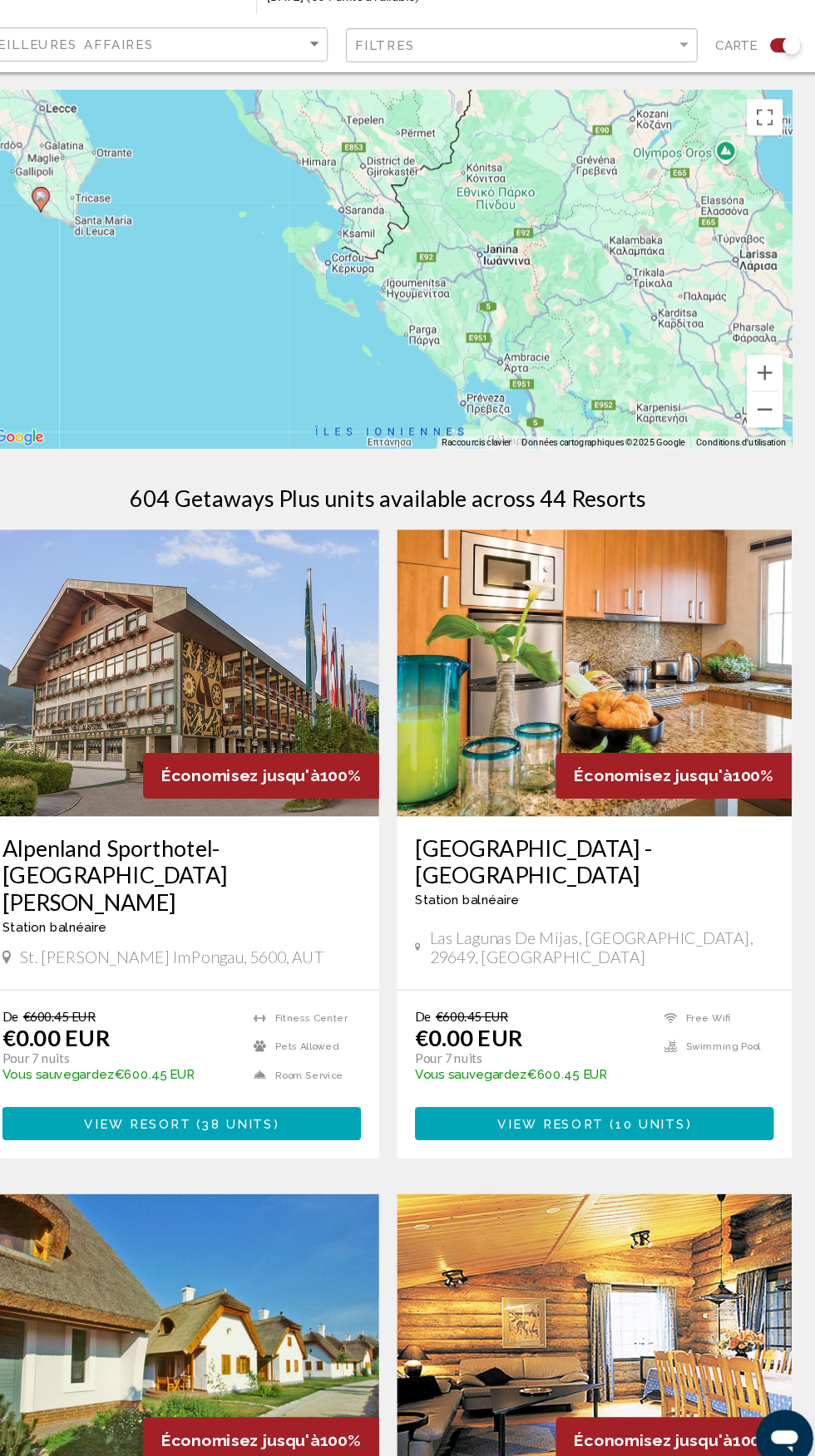
type input "**********"
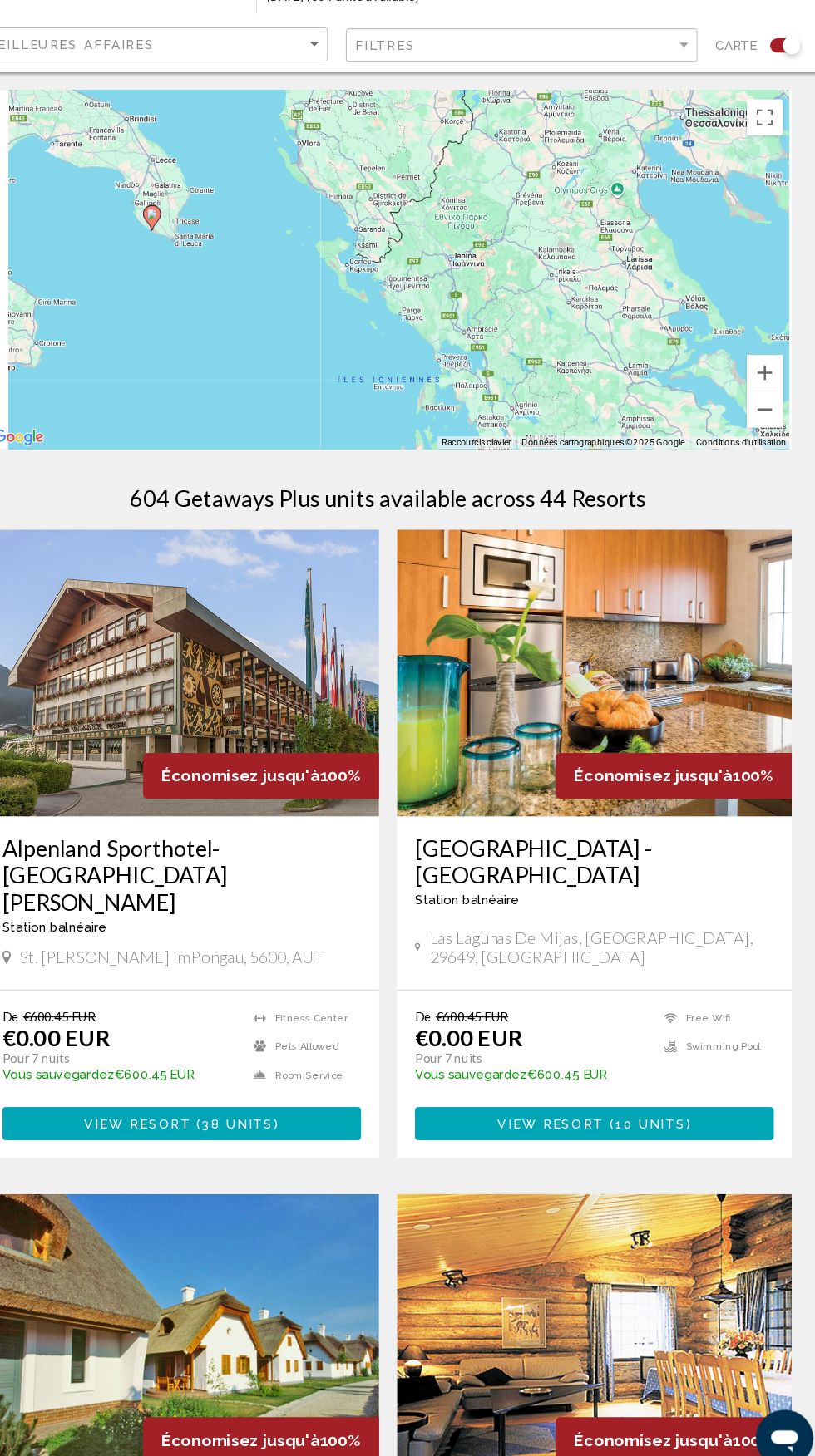
click at [85, 263] on div "Pour activer le glissement avec le clavier, appuyez sur Alt+Entrée. Une fois ce…" at bounding box center [407, 332] width 748 height 332
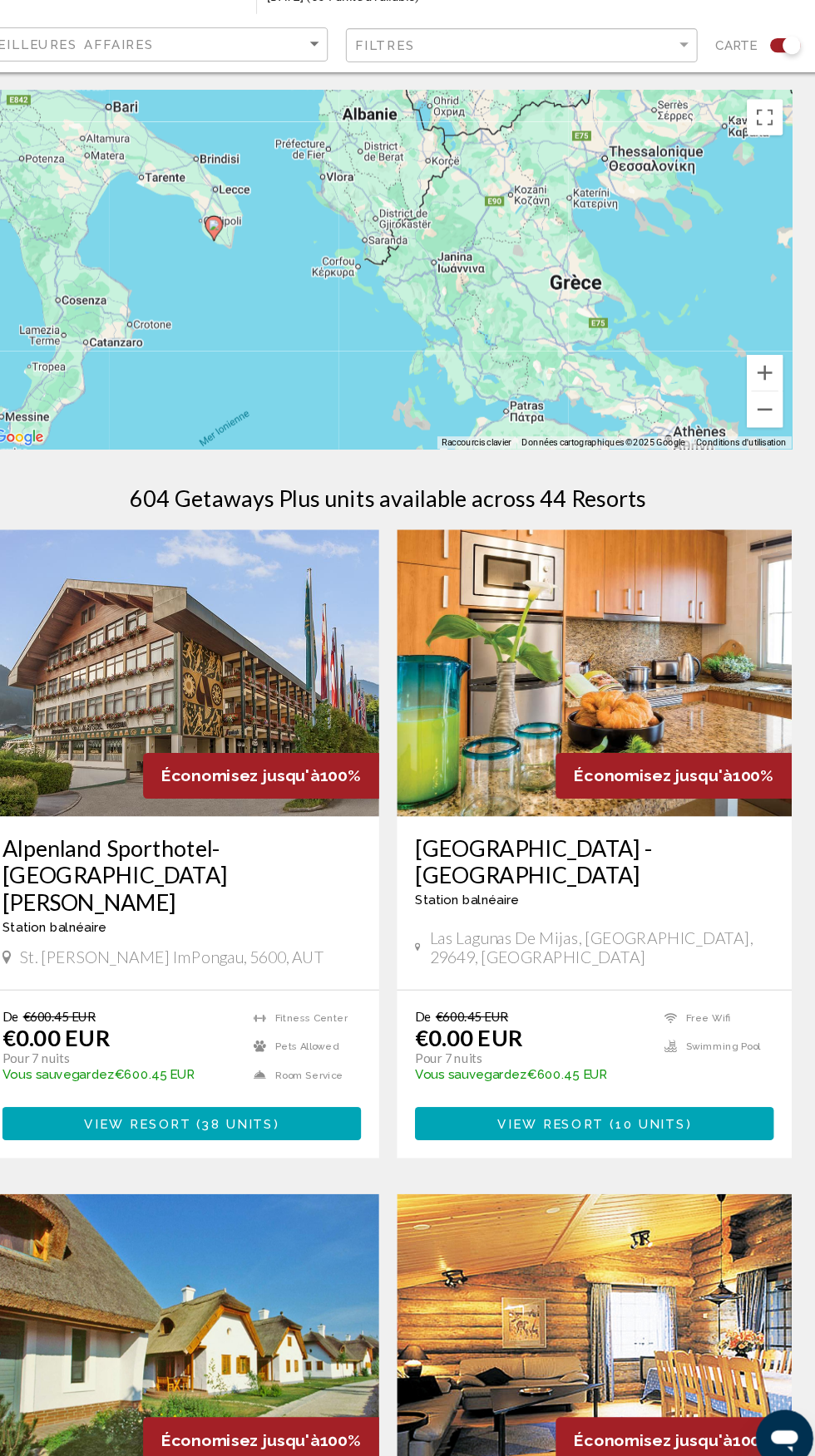
click at [245, 291] on div "Pour activer le glissement avec le clavier, appuyez sur Alt+Entrée. Une fois ce…" at bounding box center [407, 332] width 748 height 332
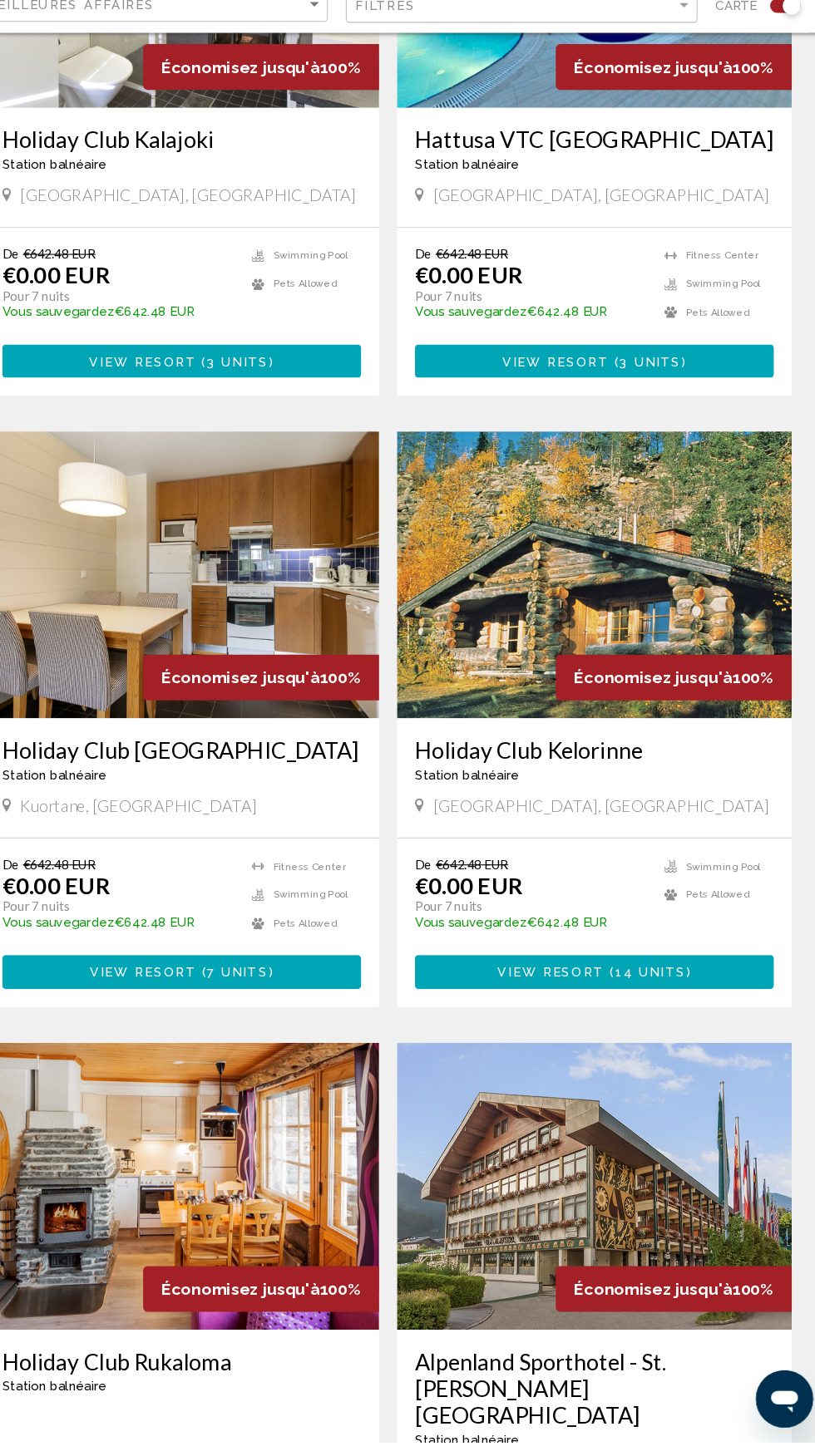
scroll to position [2681, 0]
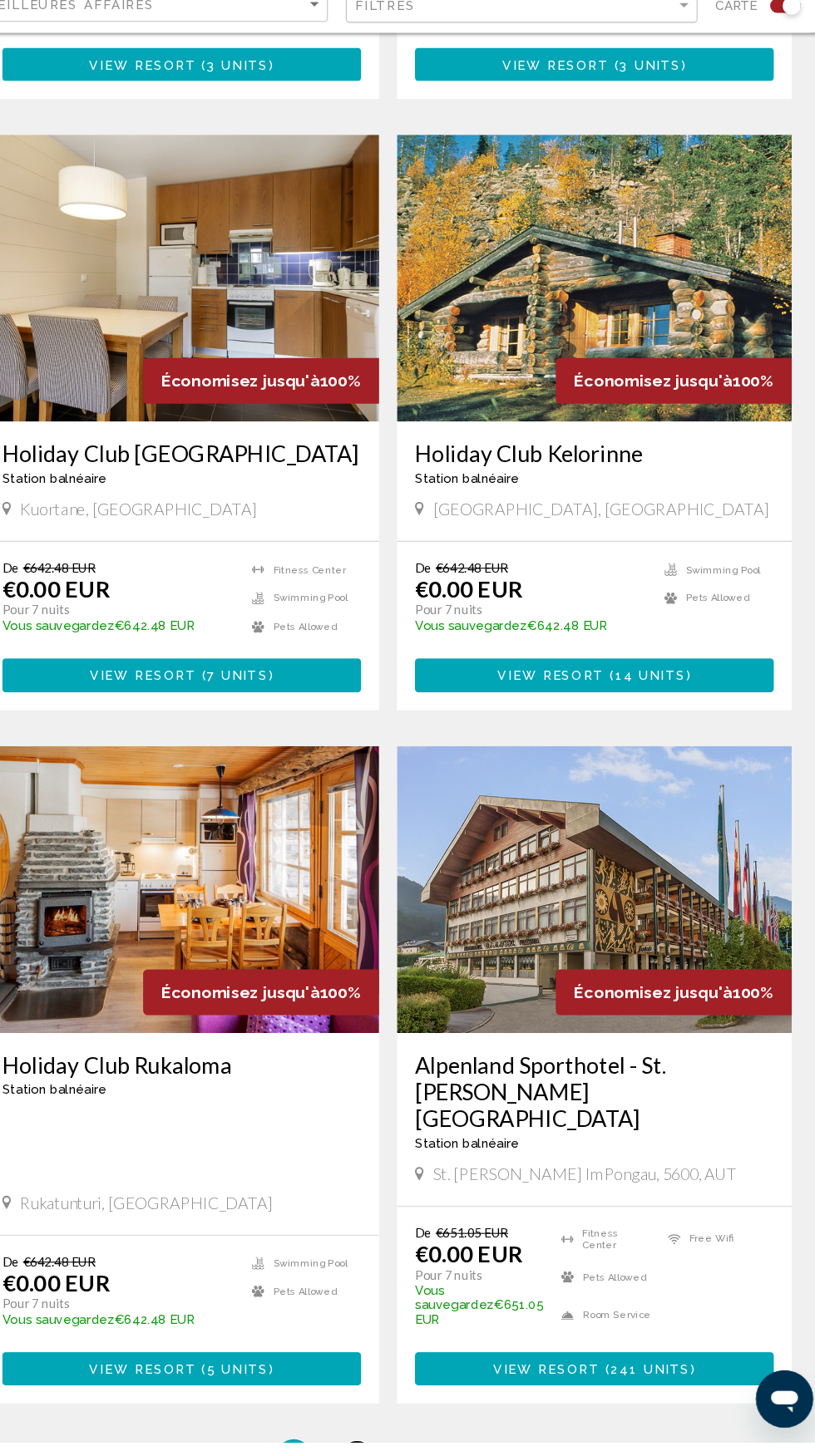
click at [380, 1455] on span "2" at bounding box center [378, 1470] width 8 height 19
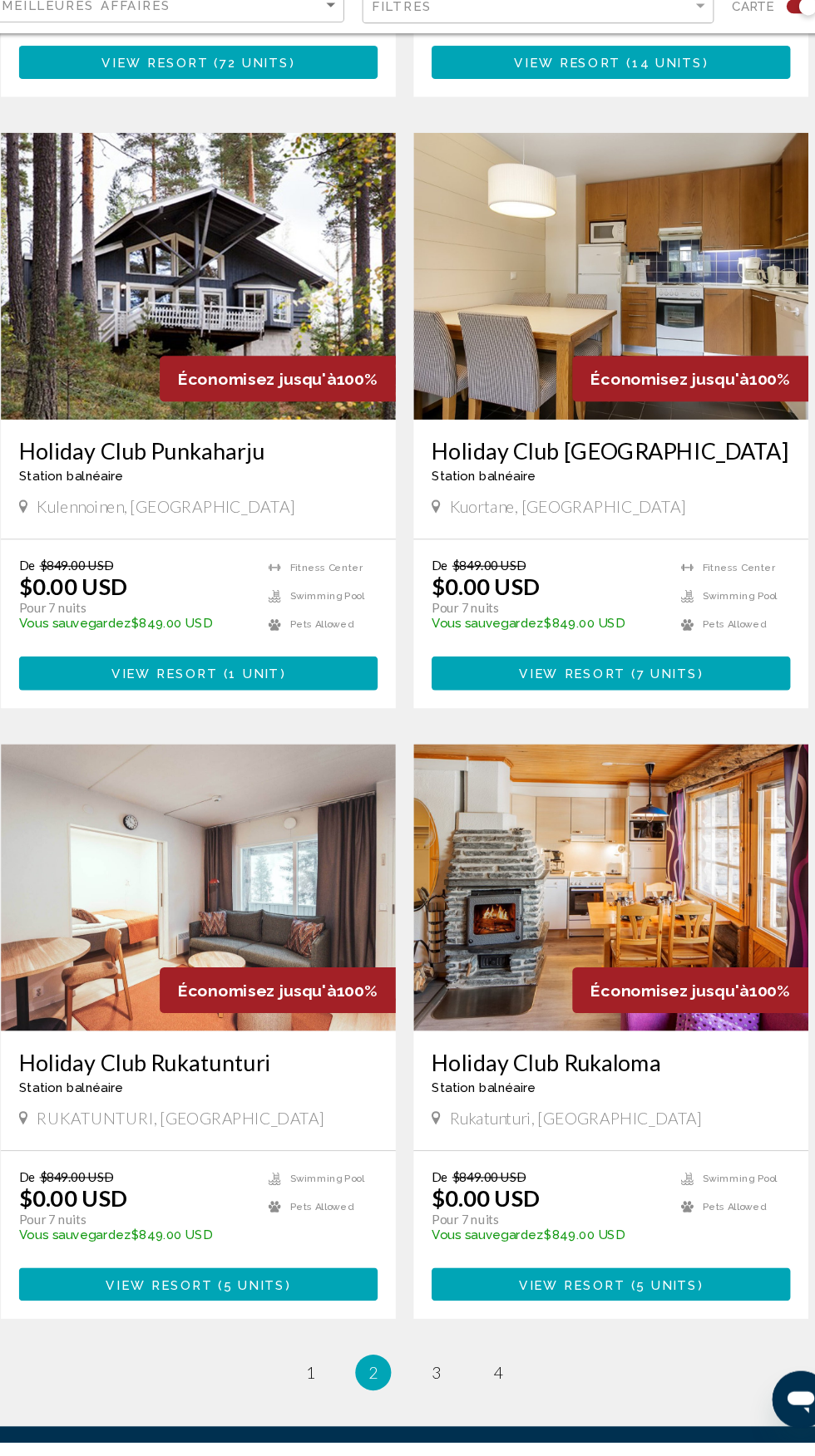
scroll to position [2618, 0]
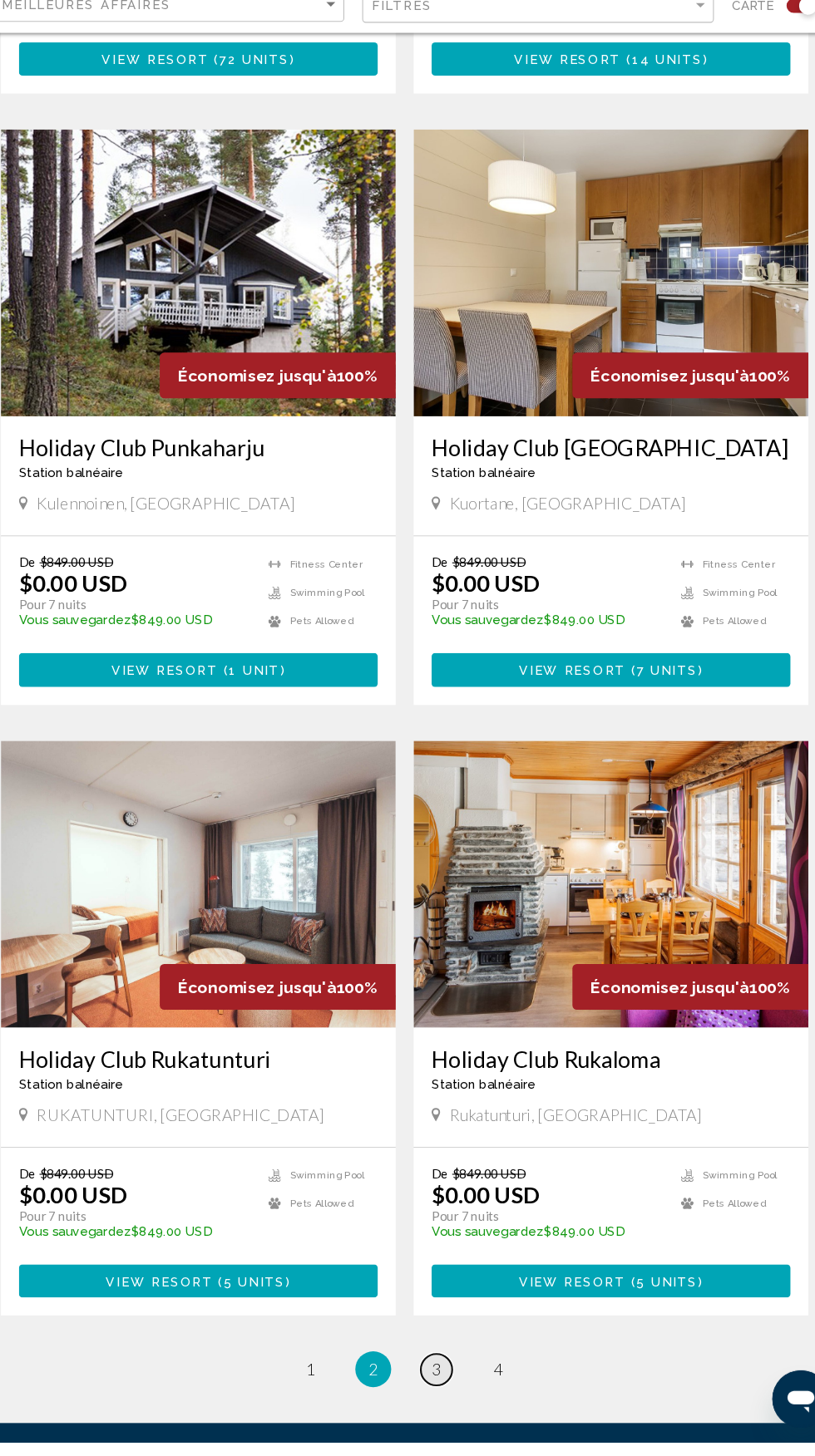
click at [436, 1393] on span "3" at bounding box center [437, 1389] width 8 height 19
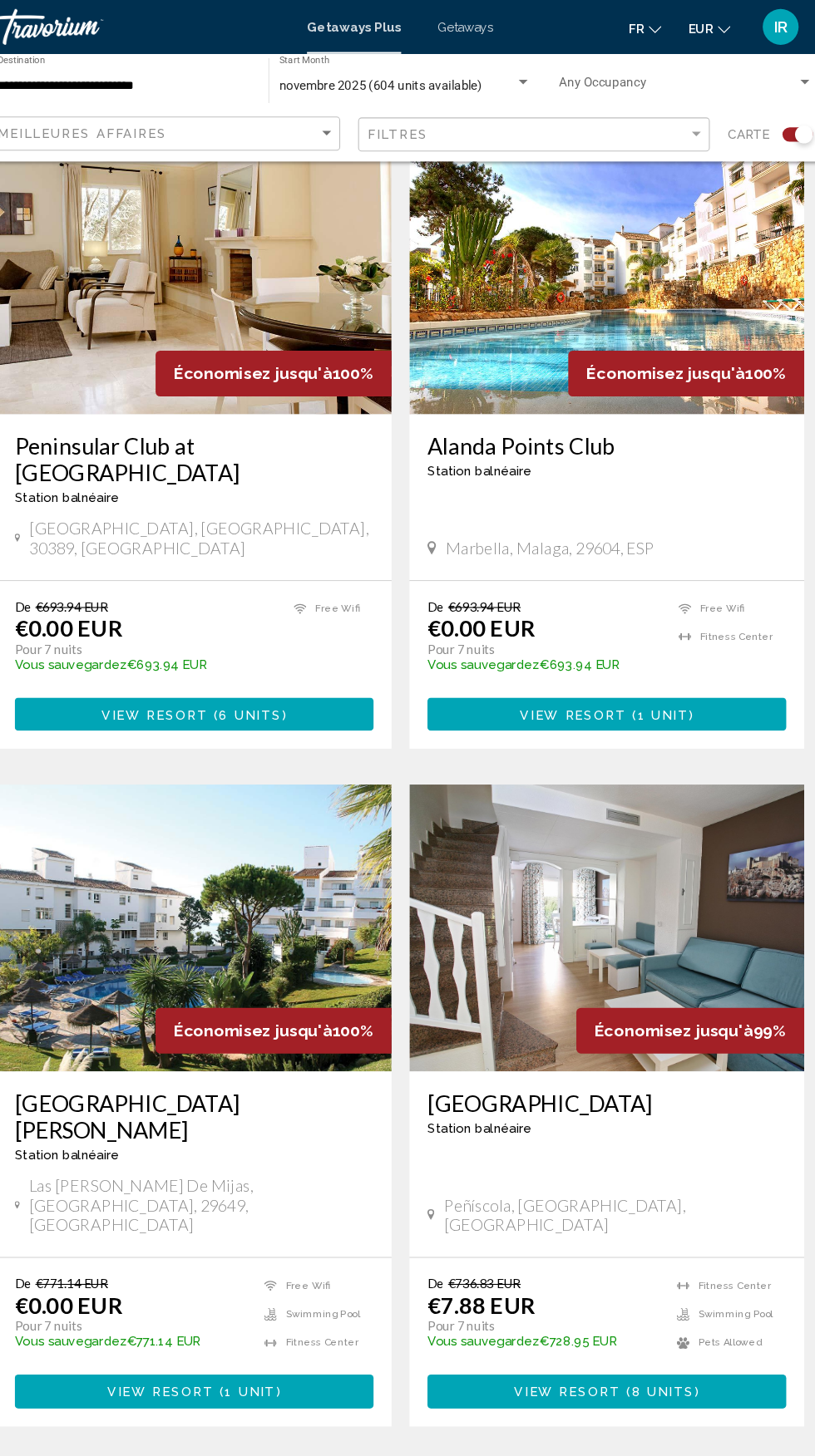
scroll to position [449, 0]
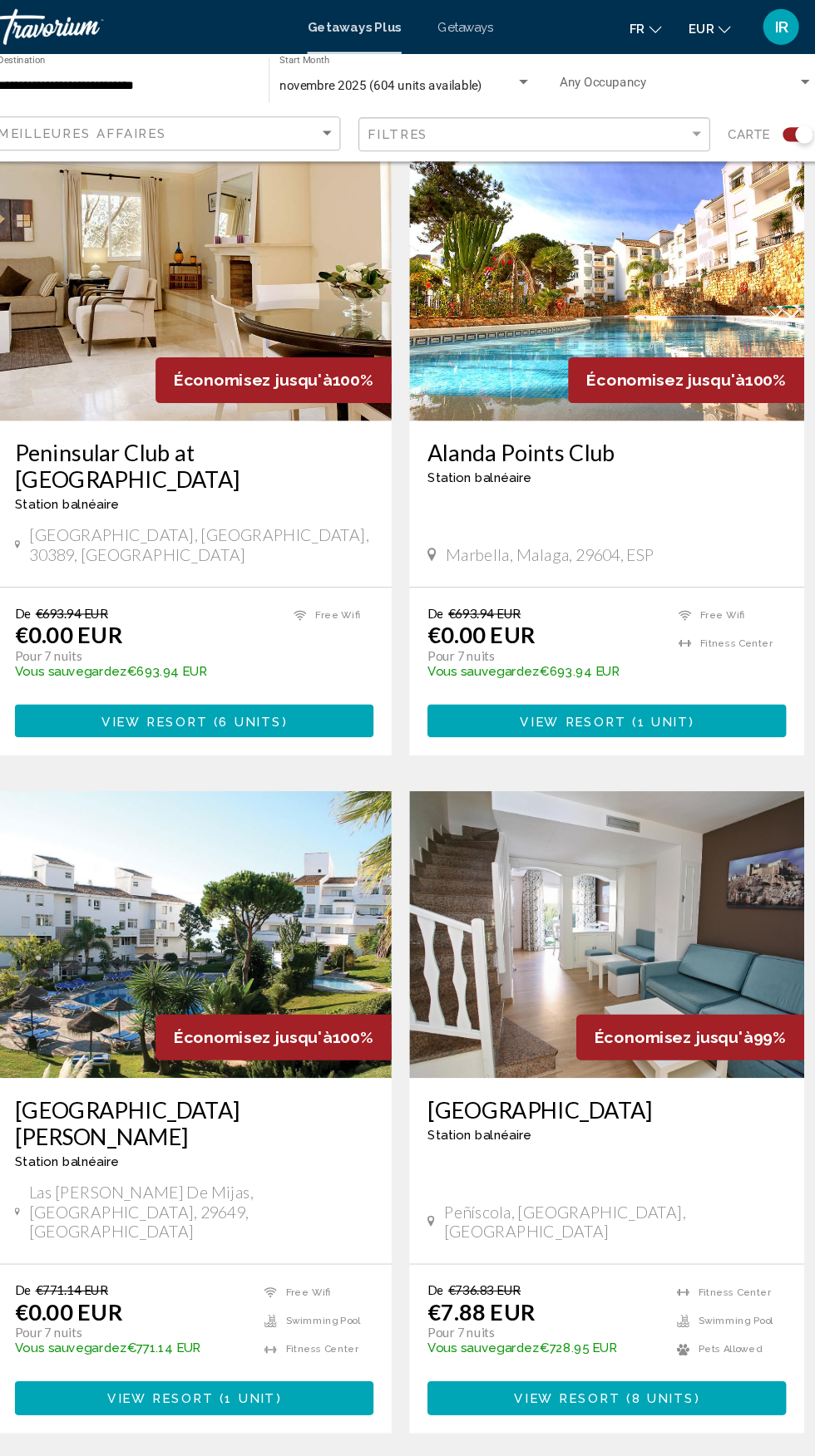
click at [444, 83] on span "novembre 2025 (604 units available)" at bounding box center [389, 79] width 188 height 14
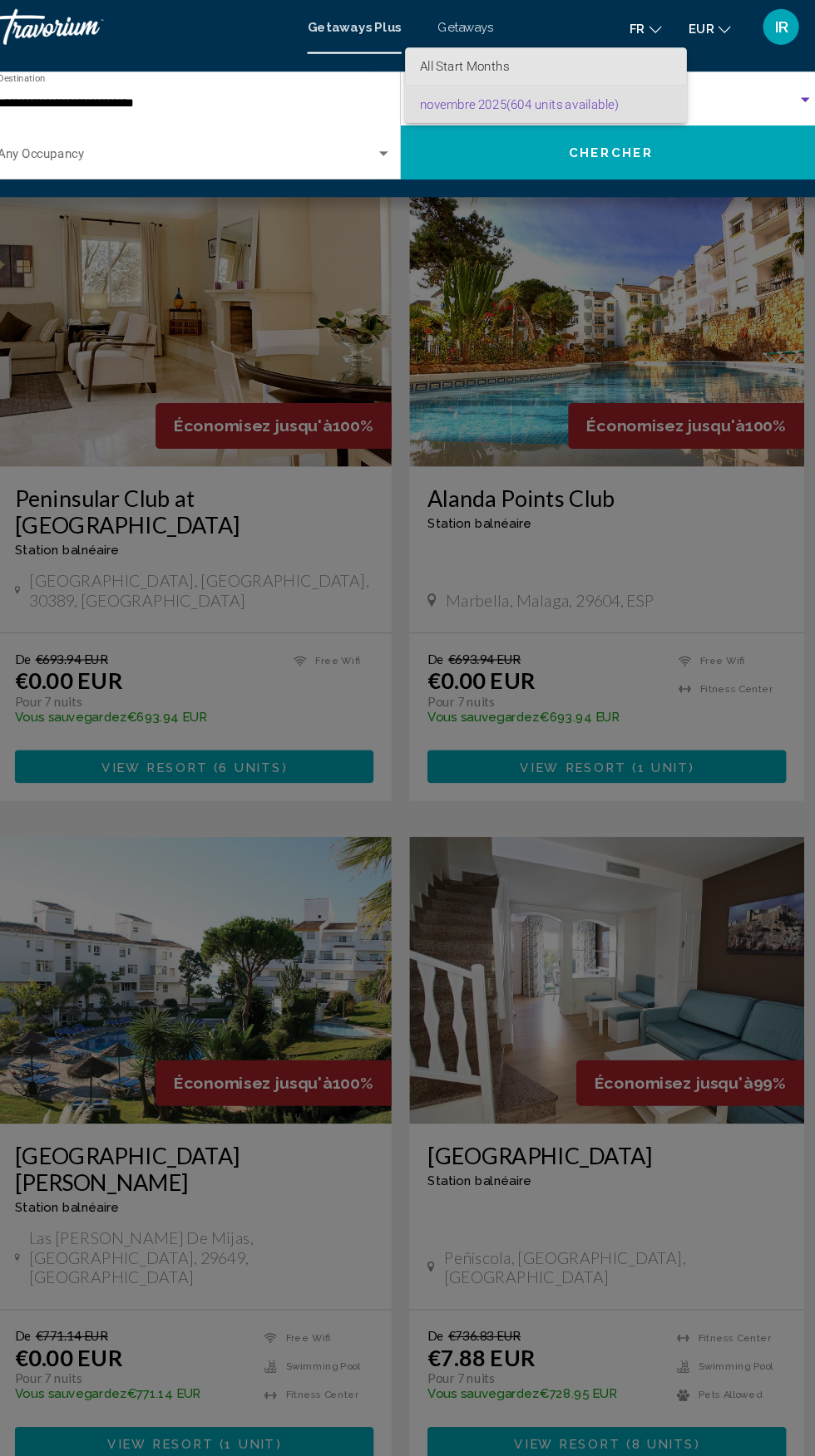
scroll to position [405, 0]
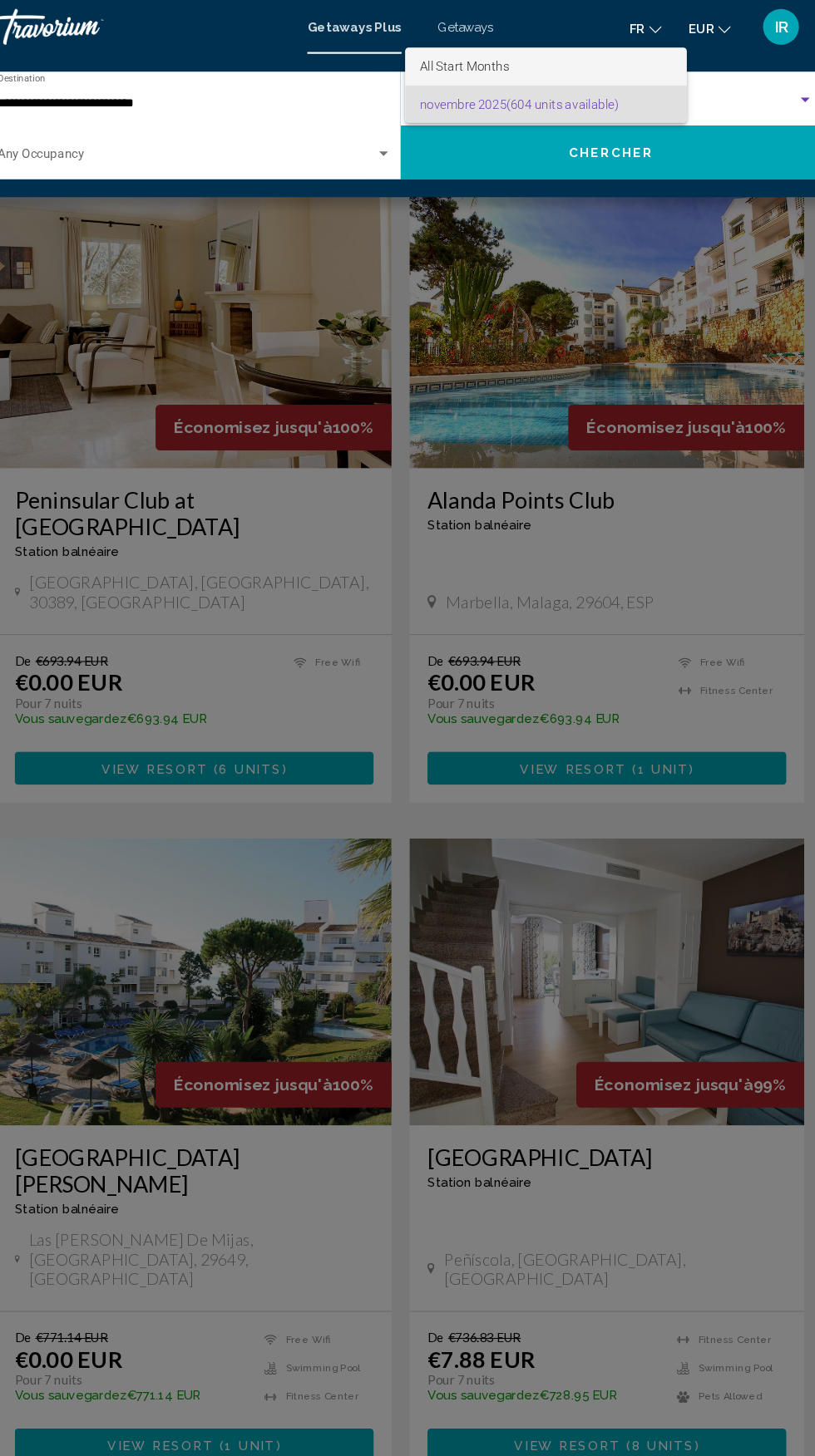
click at [501, 51] on span "All Start Months" at bounding box center [542, 61] width 234 height 35
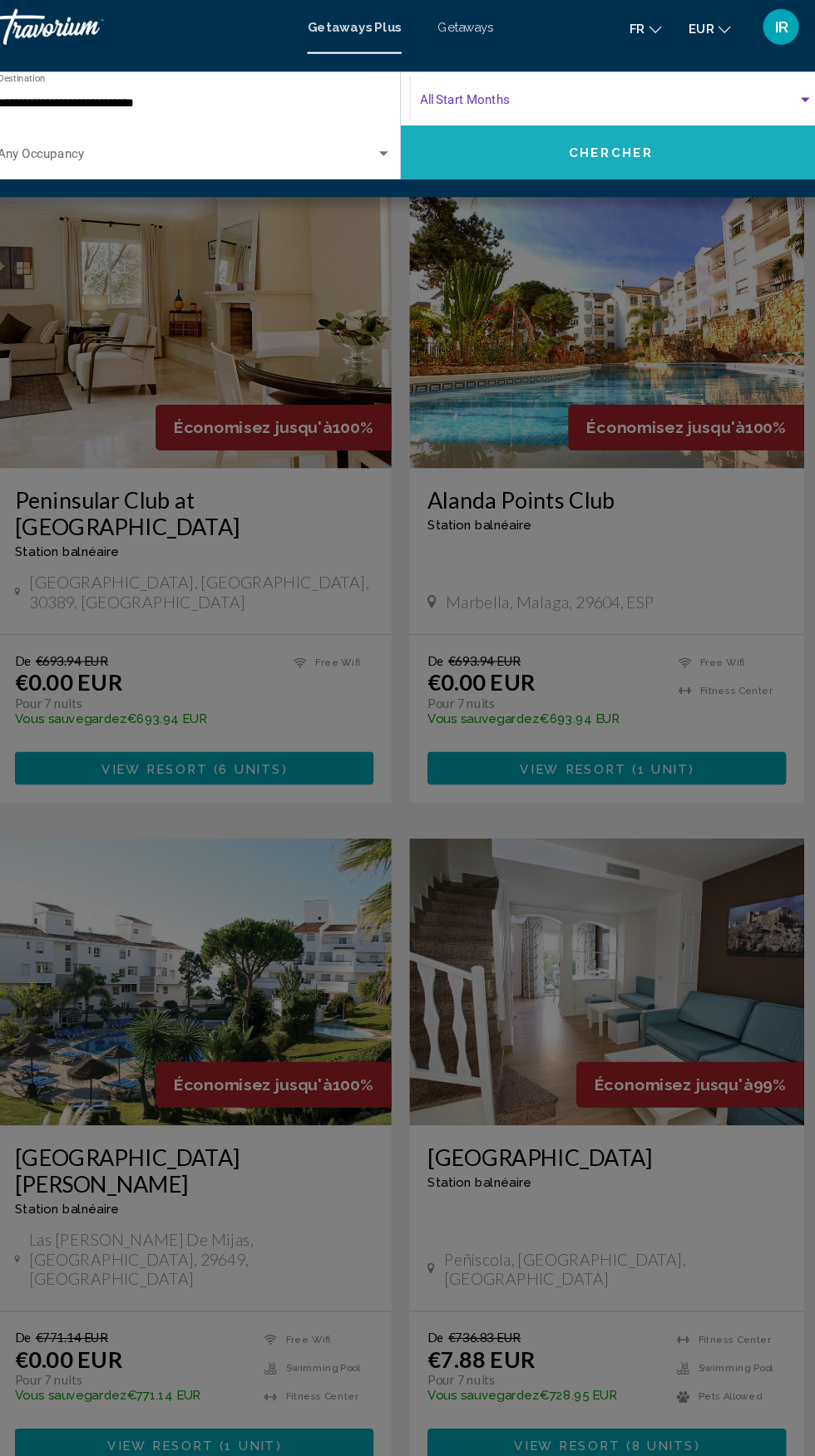
click at [608, 140] on span "Chercher" at bounding box center [603, 142] width 79 height 14
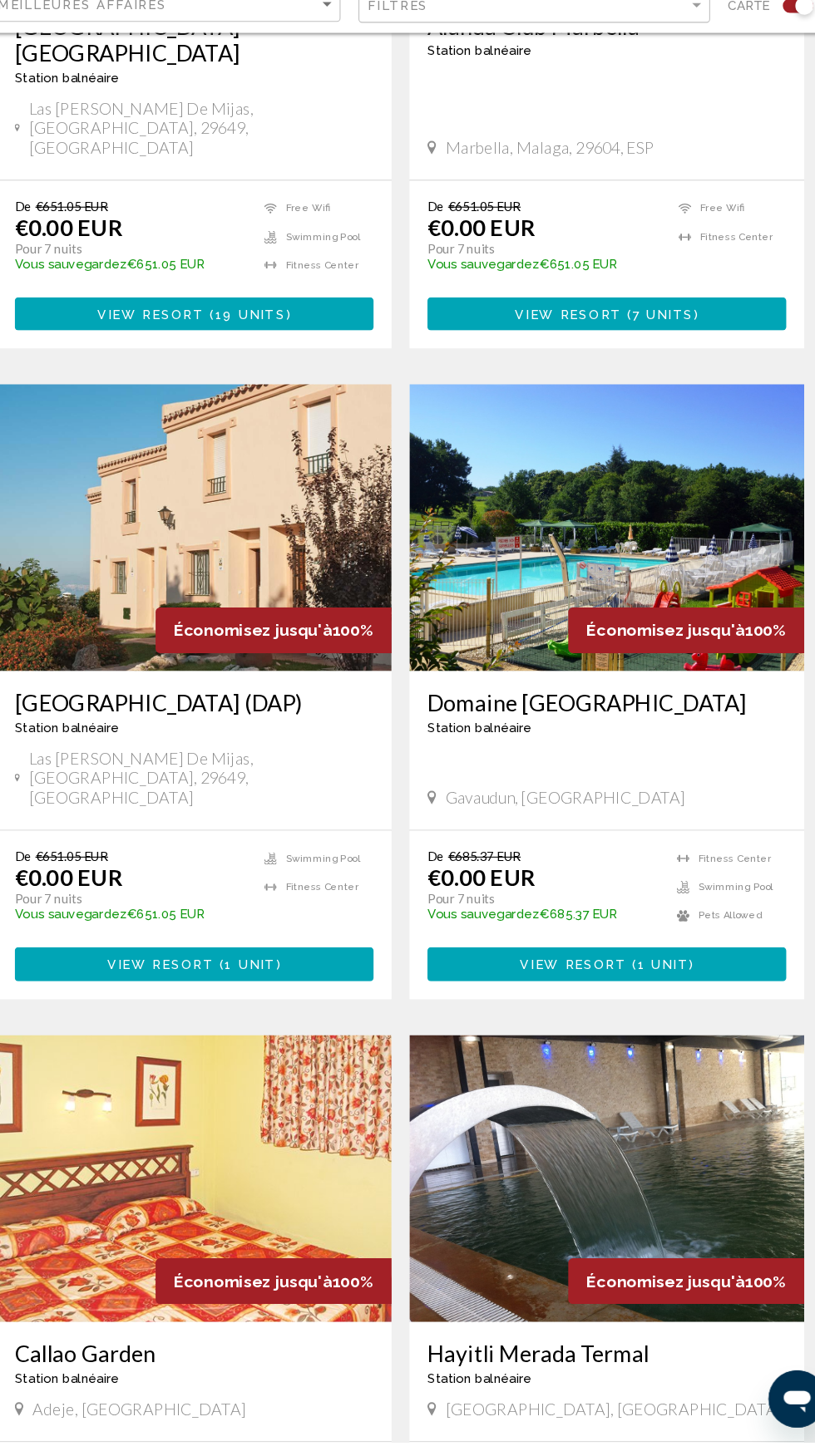
scroll to position [2706, 0]
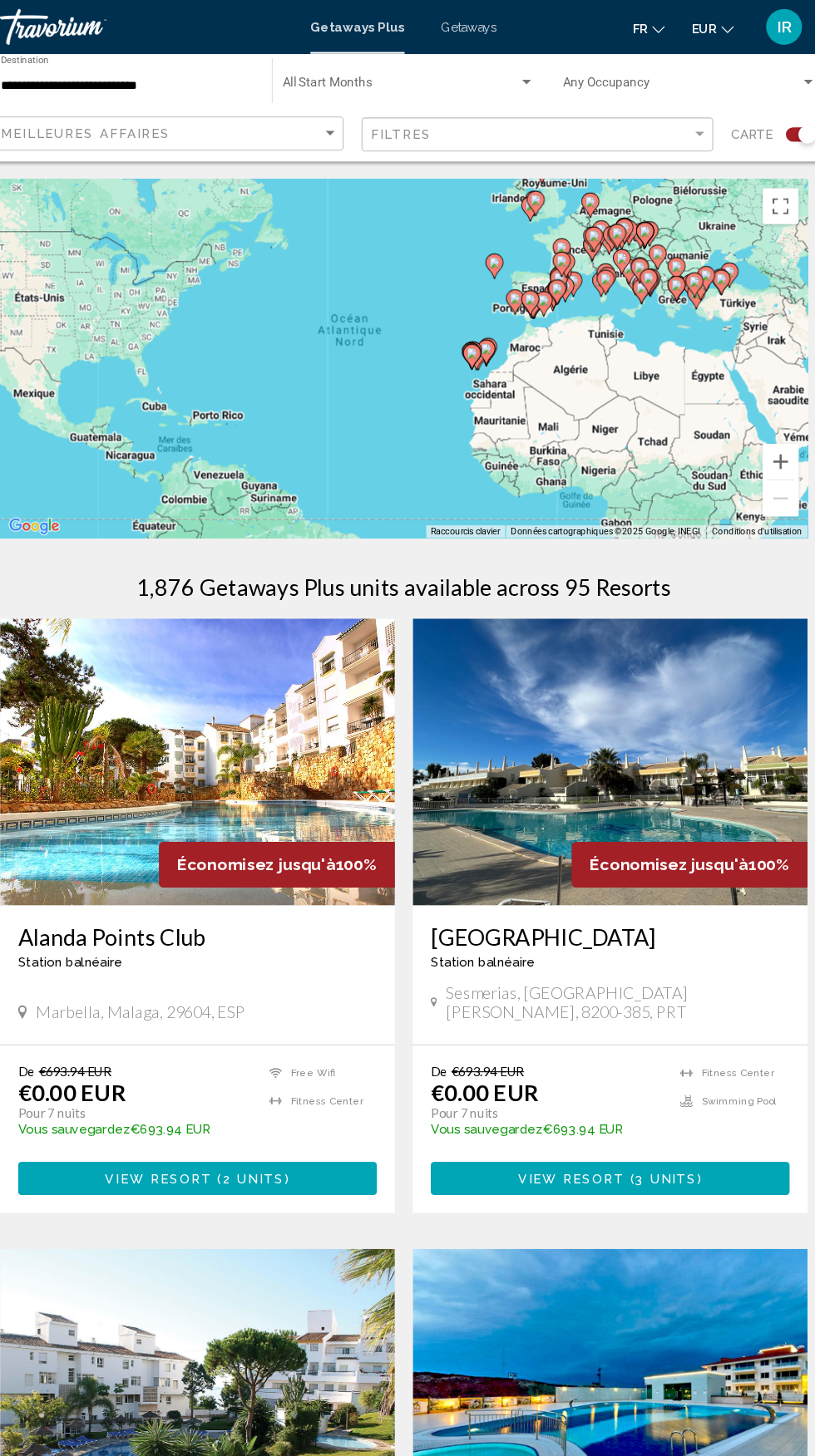
click at [212, 84] on input "**********" at bounding box center [151, 80] width 234 height 14
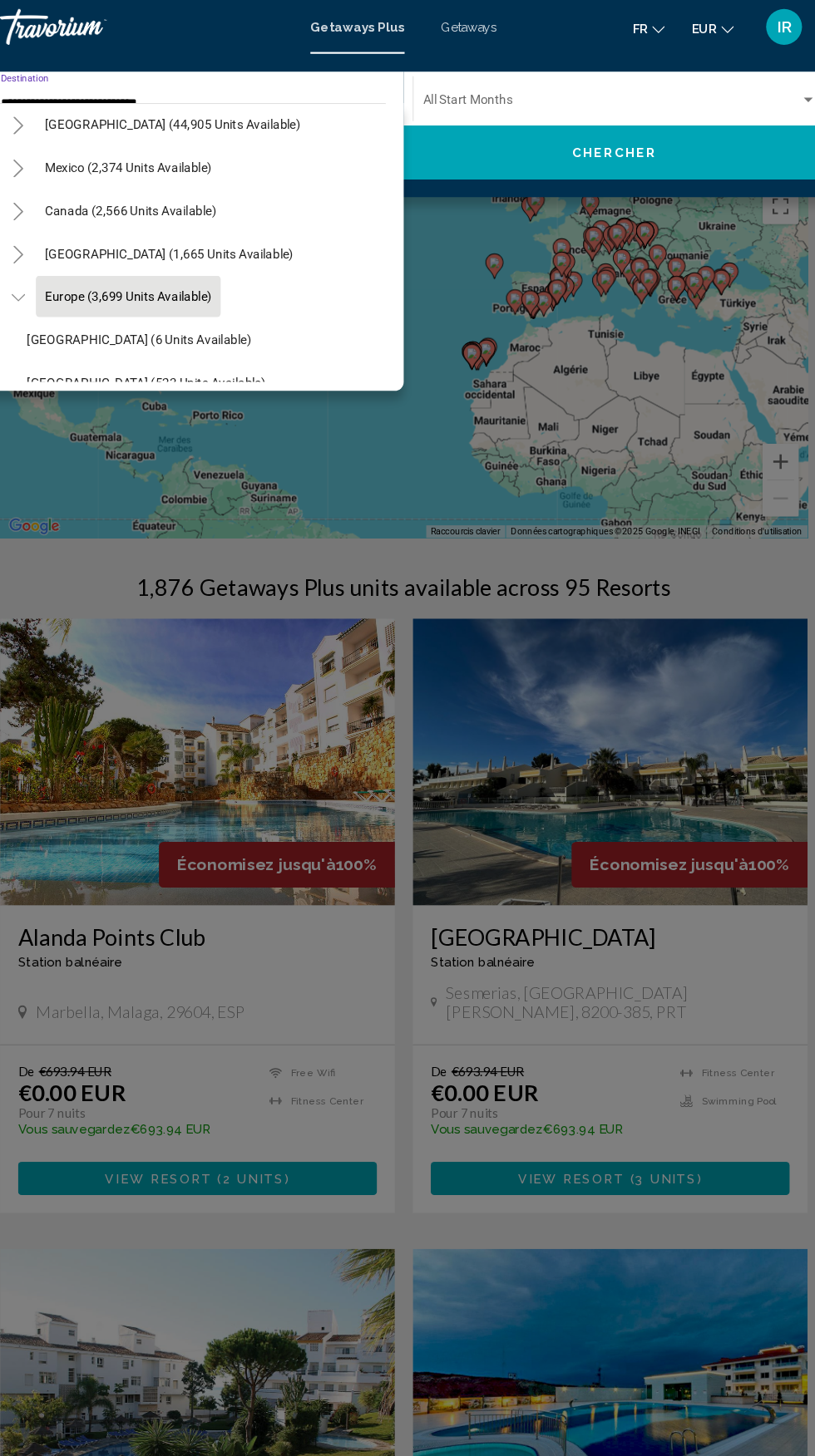
scroll to position [40, 0]
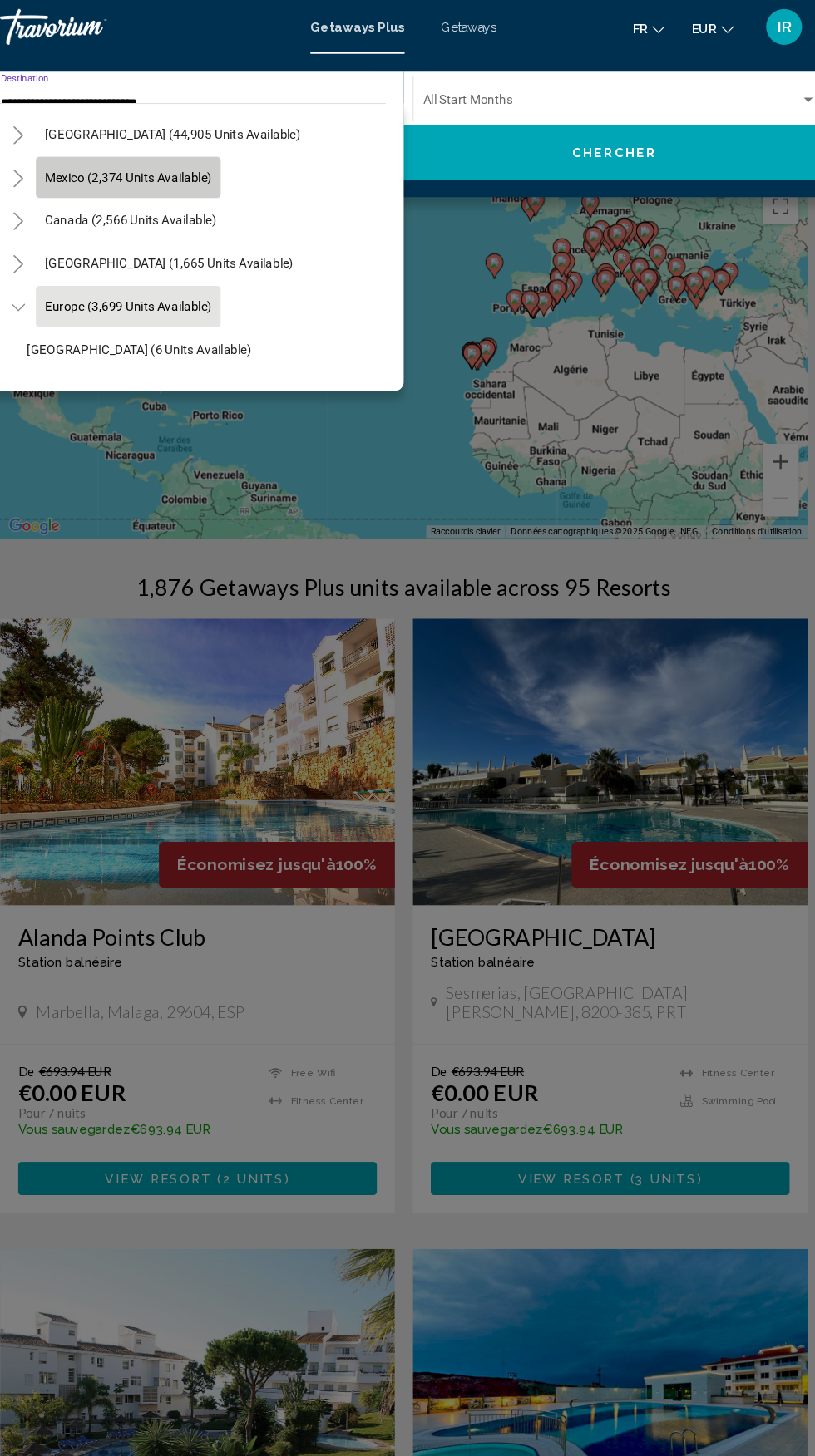
click at [193, 162] on span "Mexico (2,374 units available)" at bounding box center [151, 165] width 155 height 14
type input "**********"
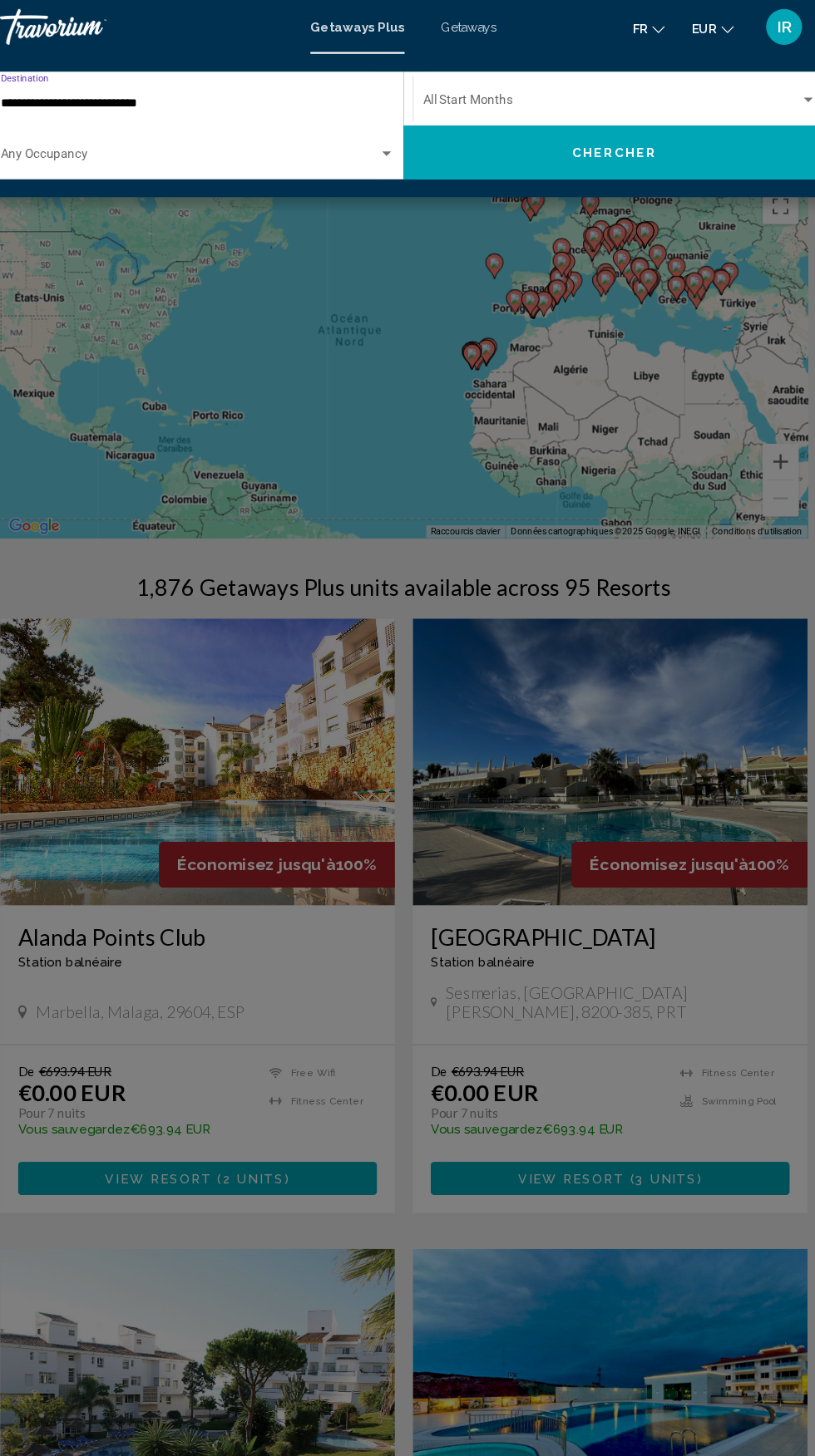
click at [463, 96] on span "Search widget" at bounding box center [600, 96] width 350 height 14
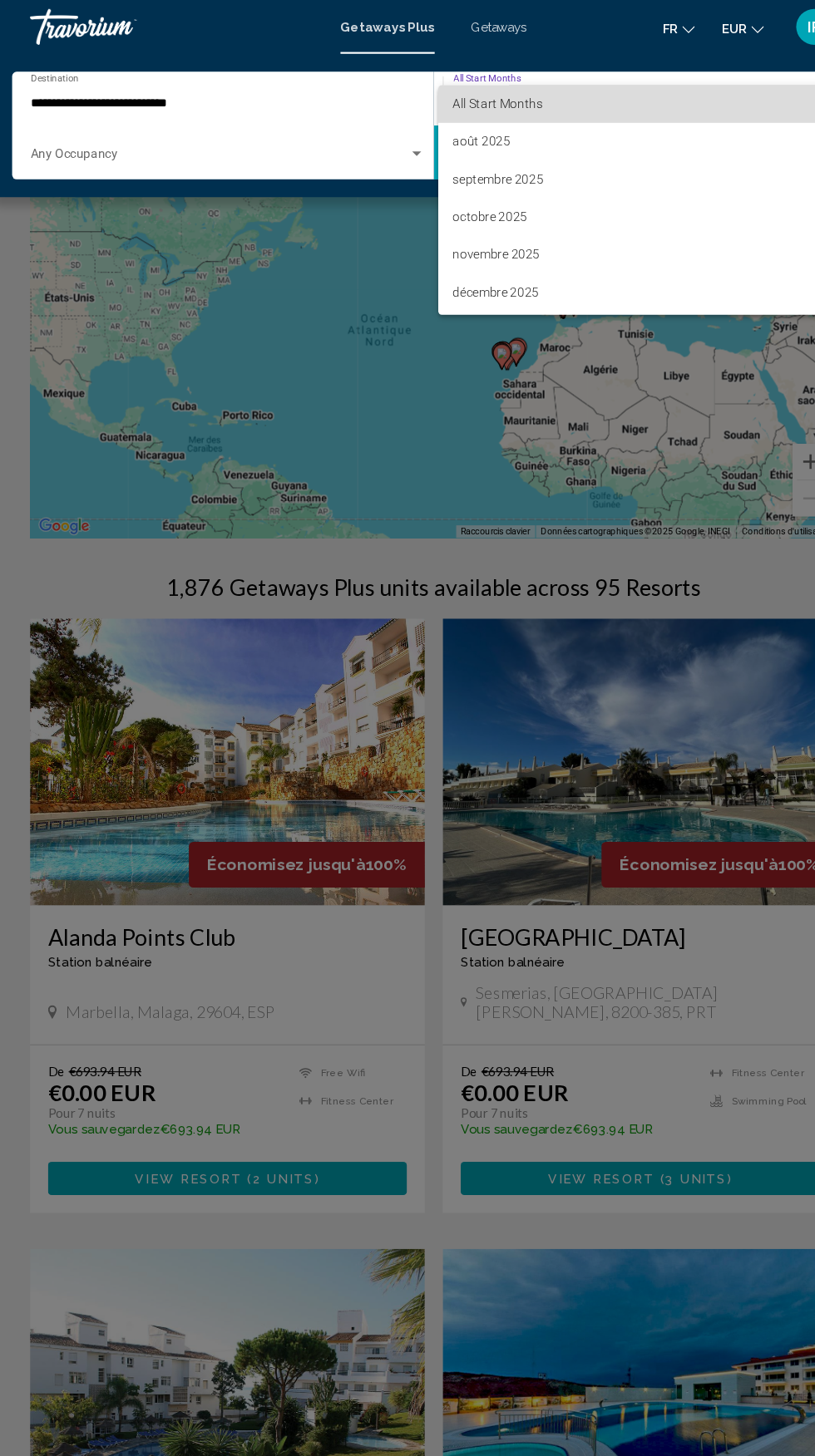
click at [443, 98] on span "All Start Months" at bounding box center [466, 96] width 83 height 14
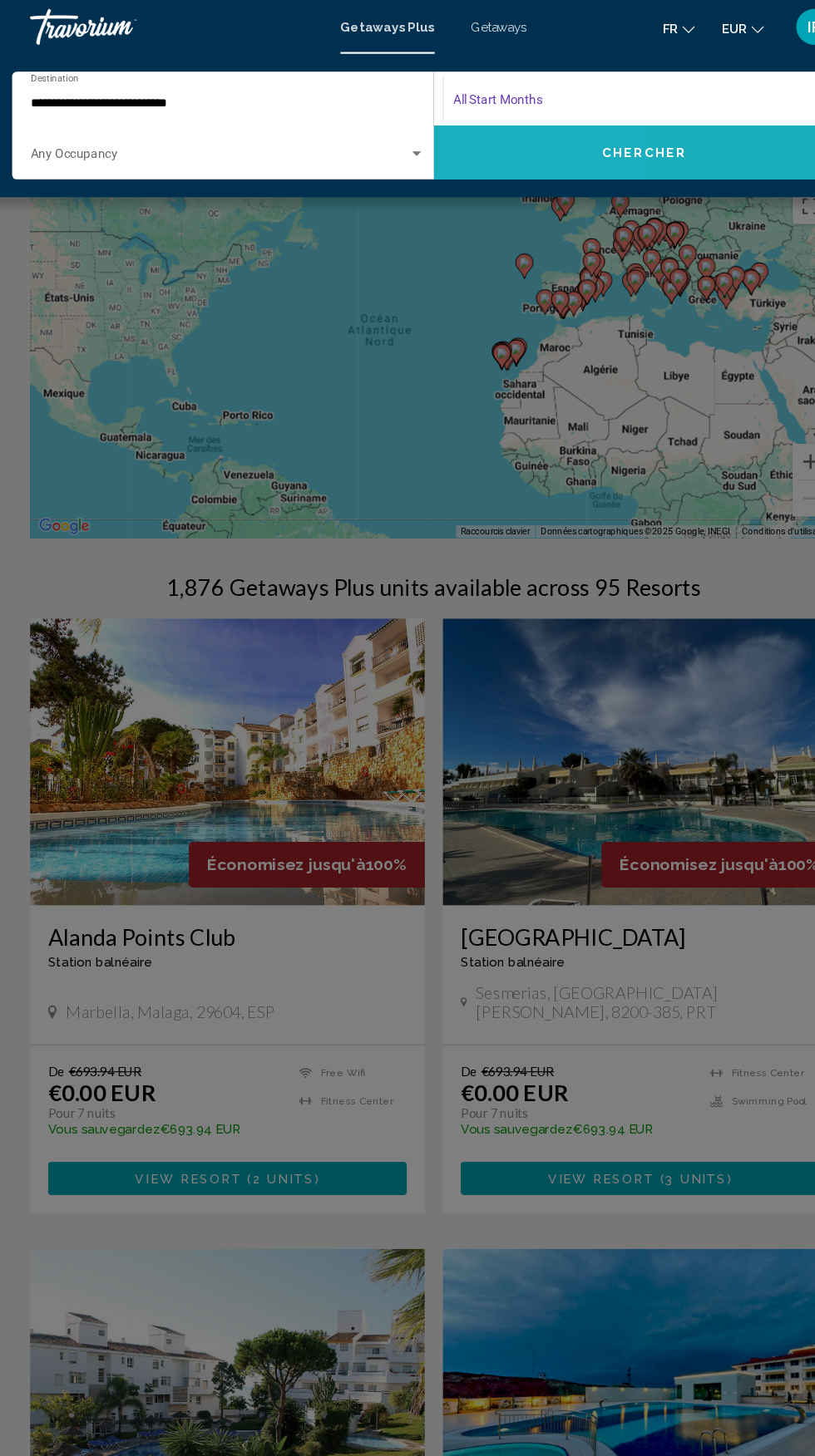
click at [506, 150] on button "Chercher" at bounding box center [603, 141] width 391 height 50
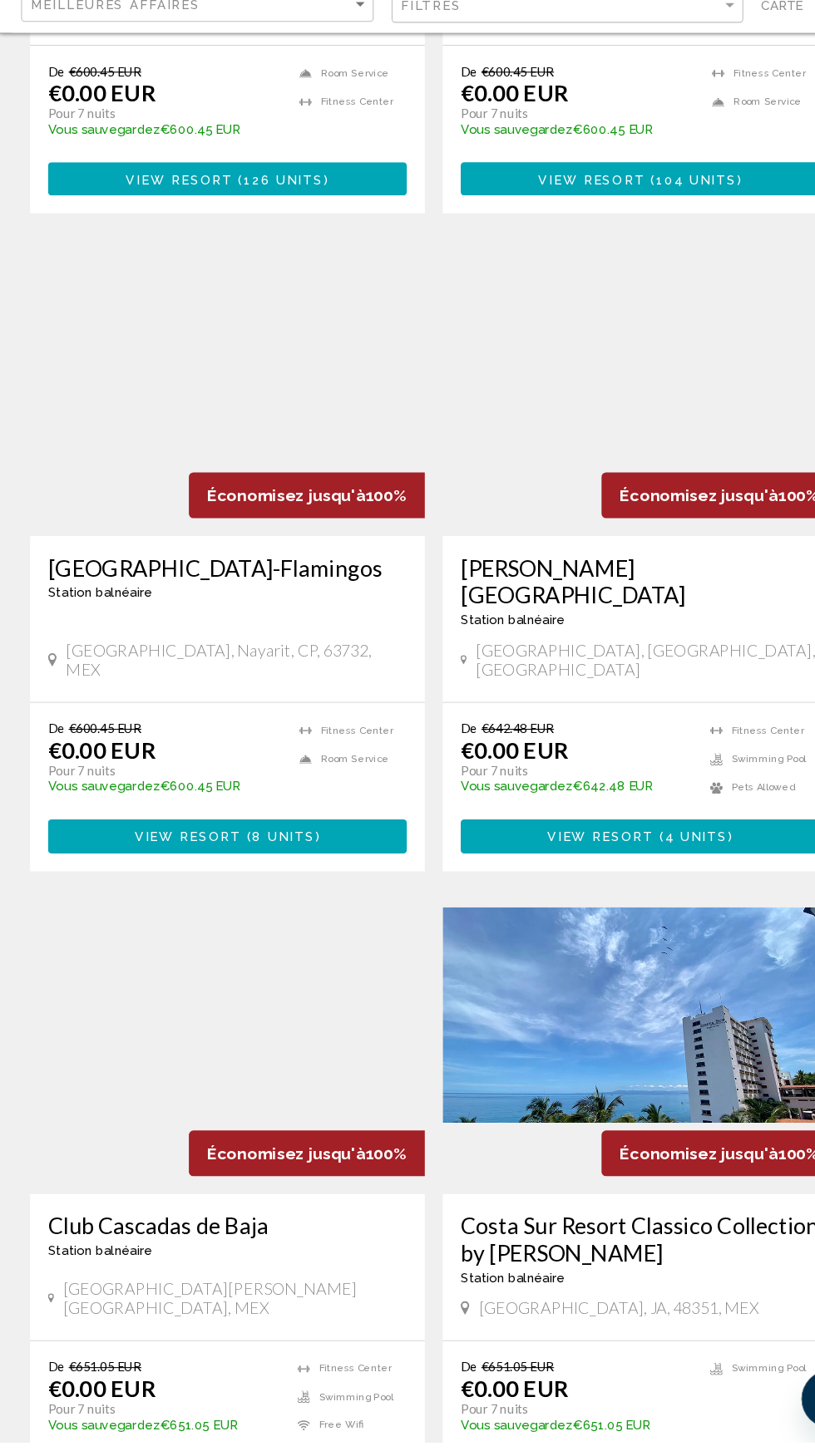
scroll to position [2642, 0]
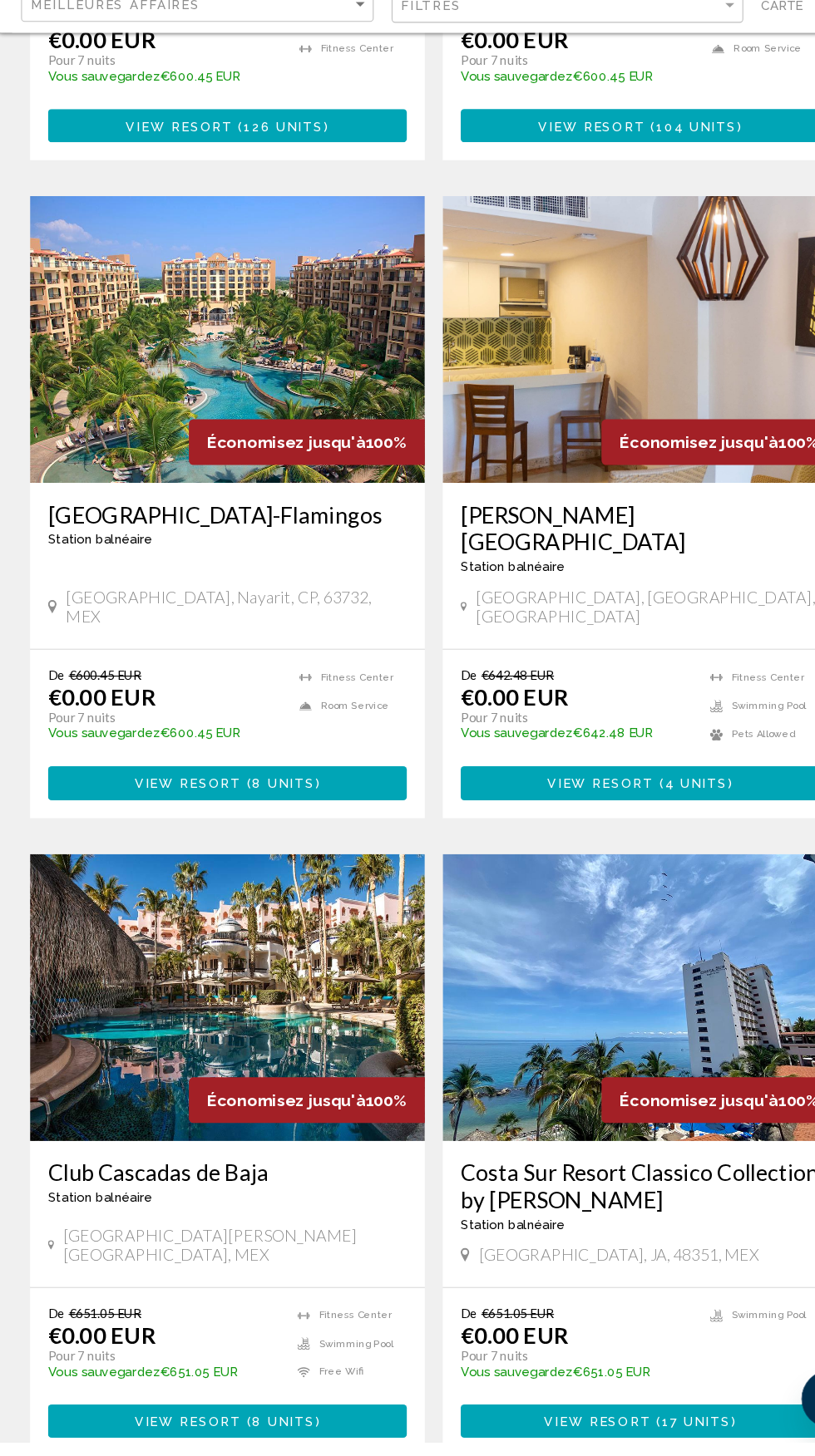
click at [243, 1194] on h3 "Club Cascadas de Baja" at bounding box center [216, 1206] width 333 height 25
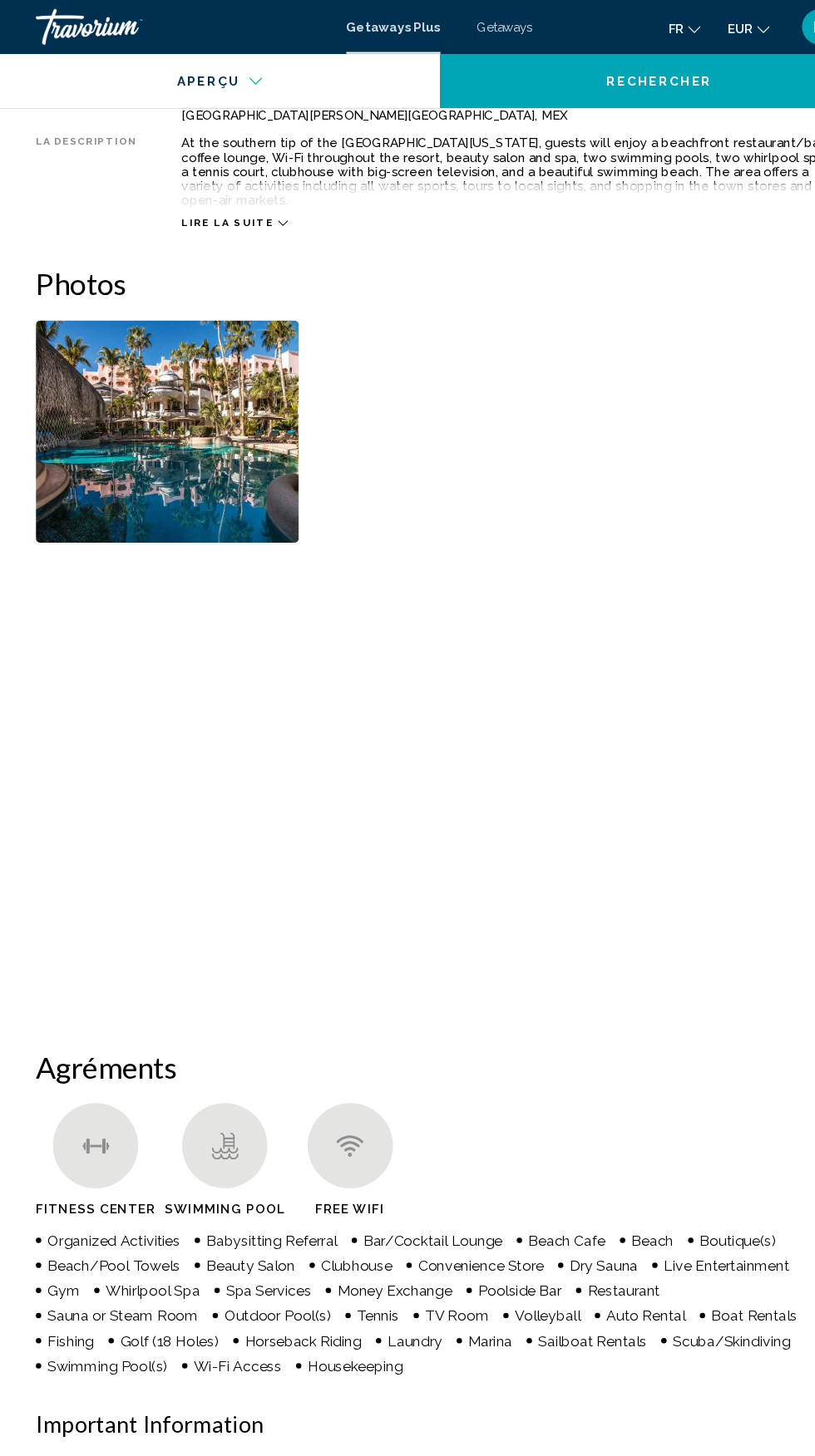
scroll to position [909, 0]
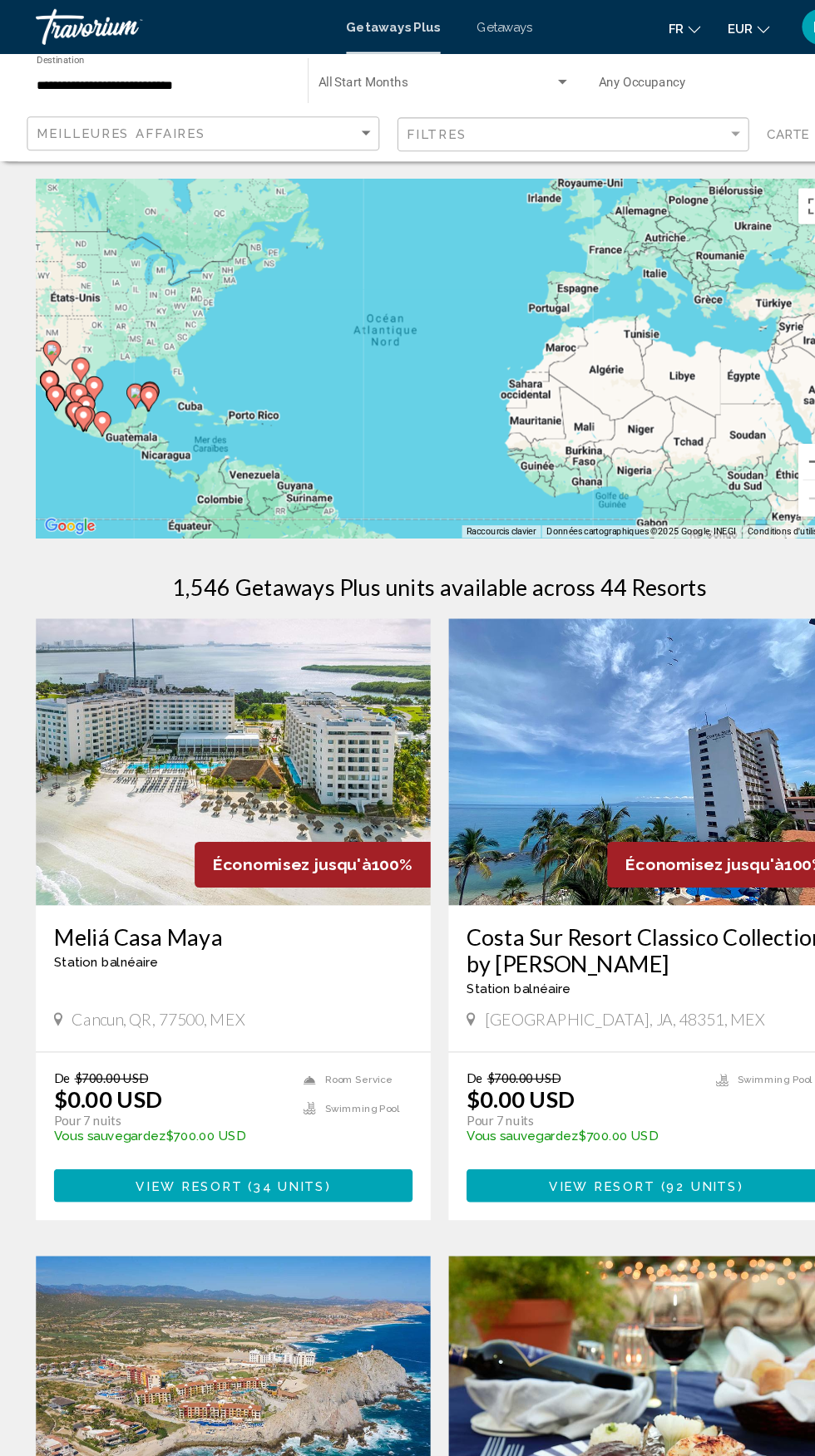
click at [565, 898] on h3 "Costa Sur Resort Classico Collection by [PERSON_NAME]" at bounding box center [598, 881] width 333 height 50
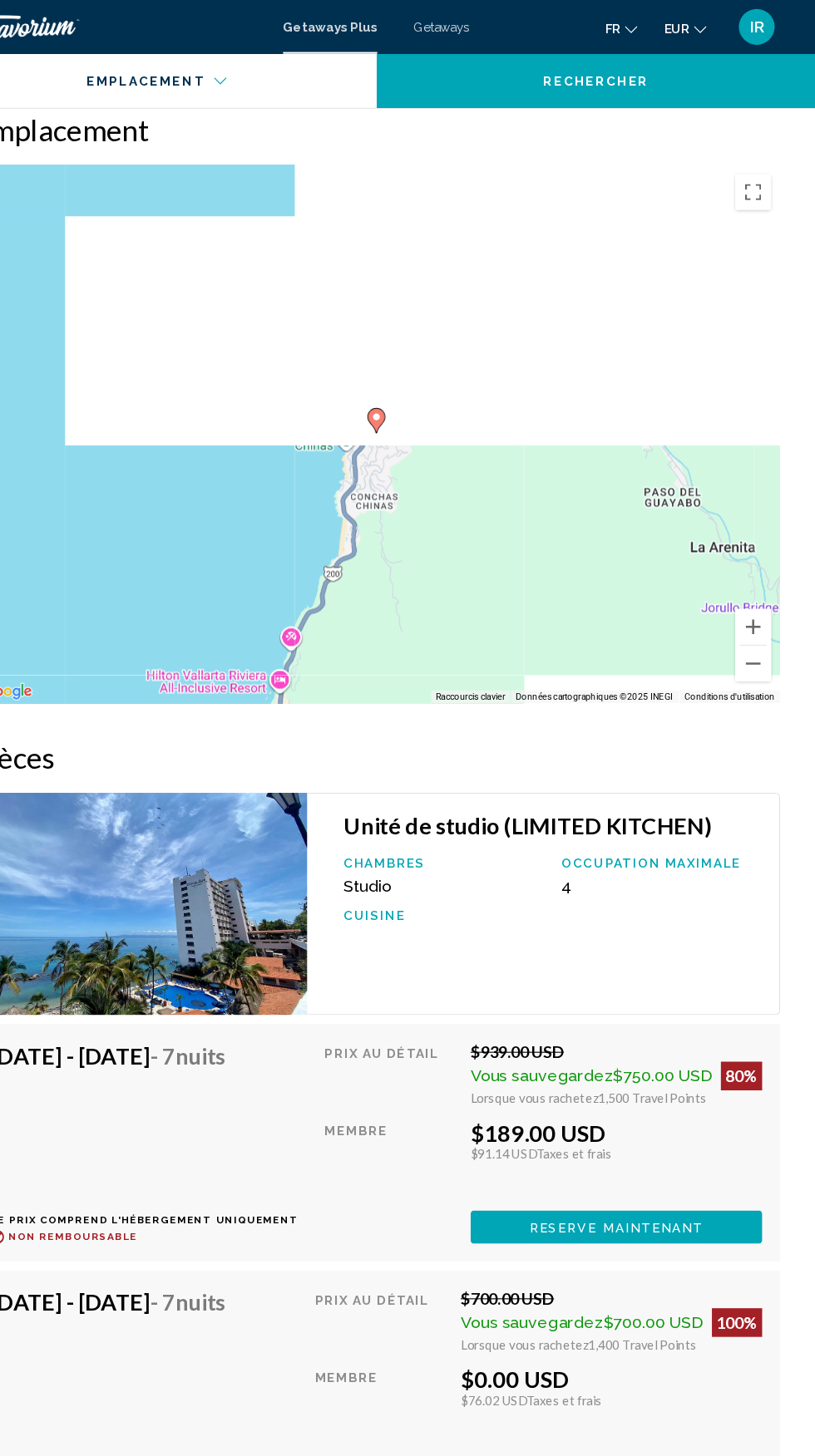
scroll to position [2659, 0]
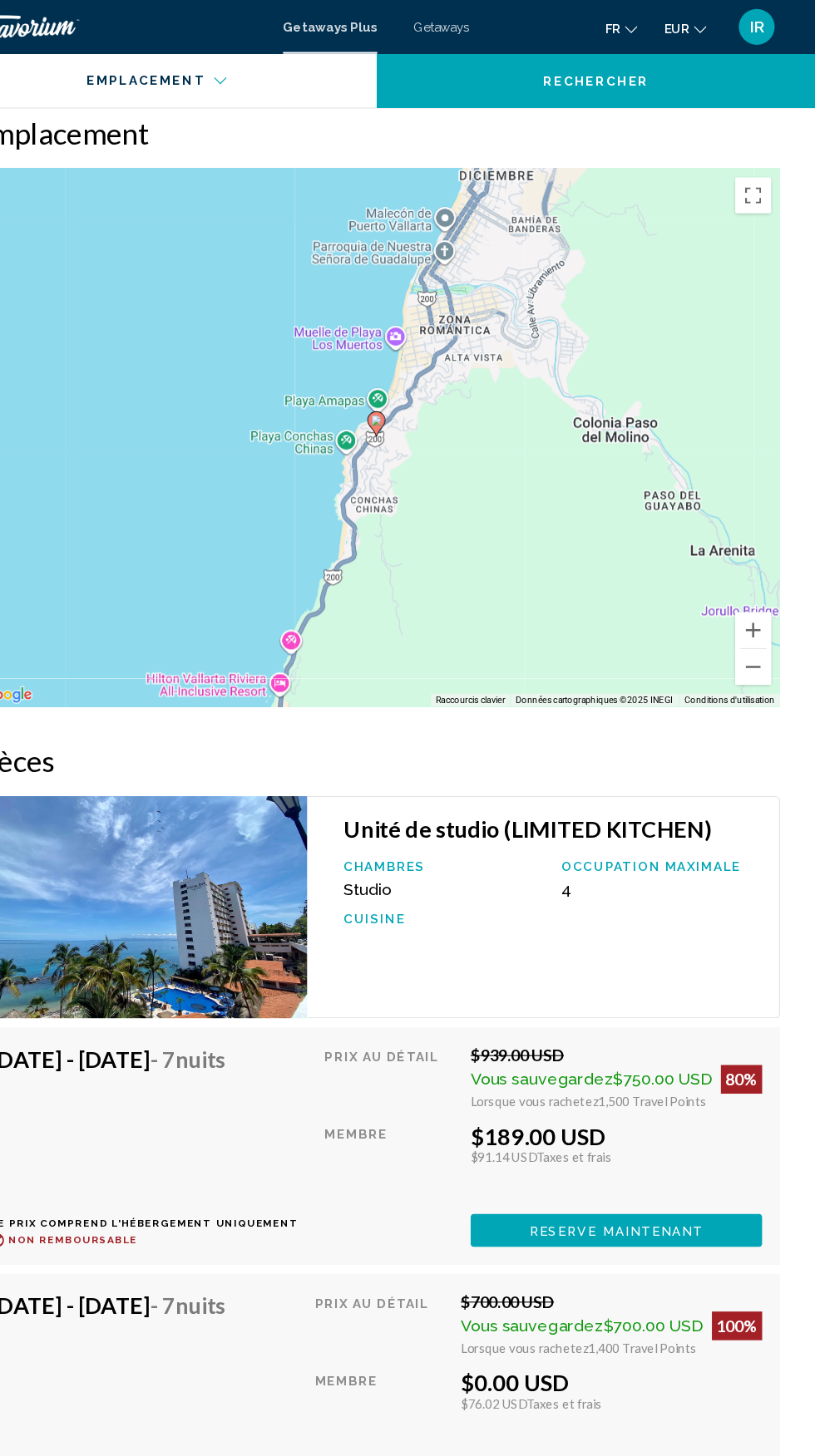
click at [476, 15] on div "Getaways Plus Getaways fr English Español Français Italiano Português русский E…" at bounding box center [407, 25] width 815 height 35
click at [475, 26] on span "Getaways" at bounding box center [468, 25] width 52 height 14
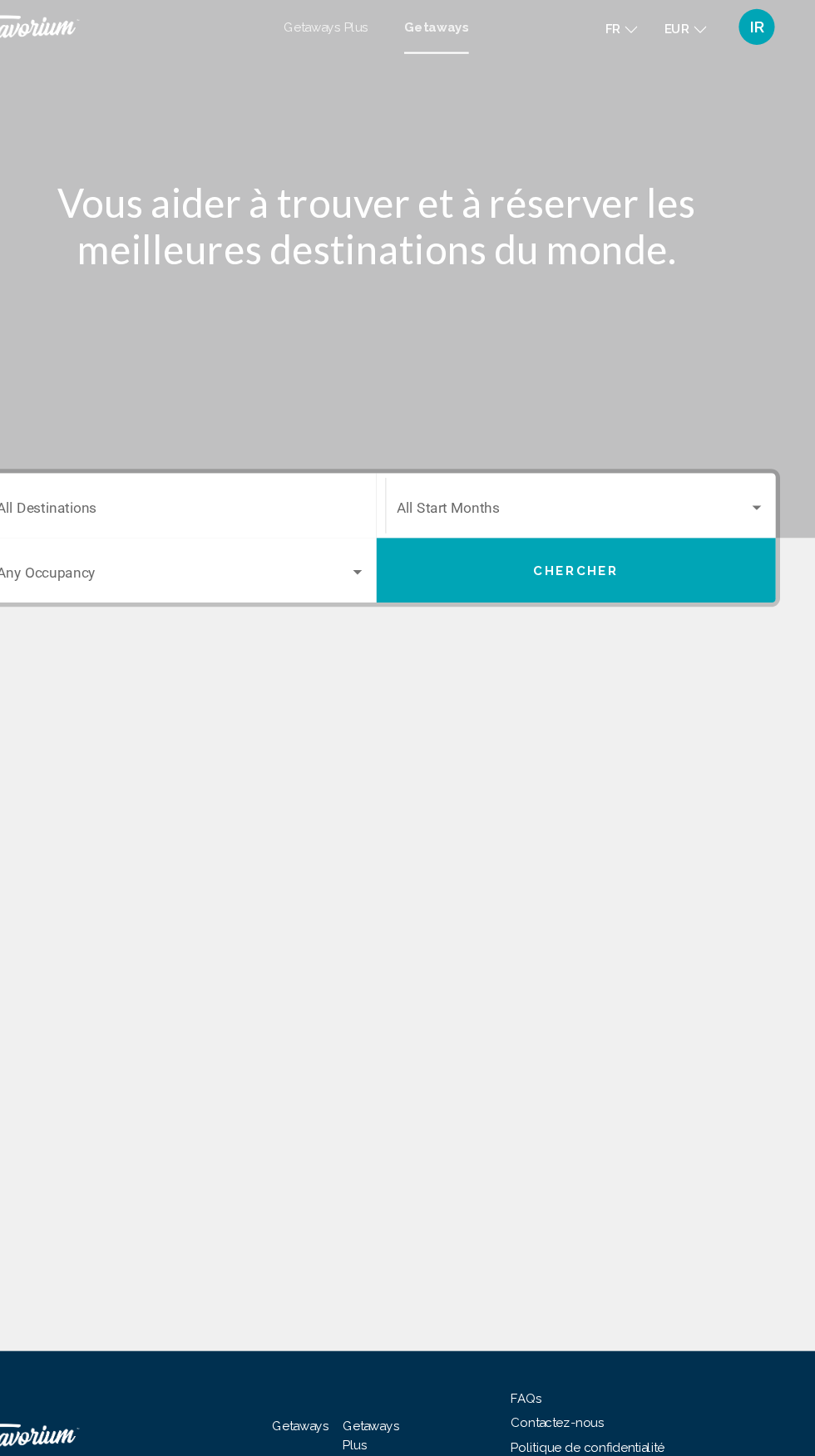
click at [353, 536] on span "Search widget" at bounding box center [219, 535] width 327 height 15
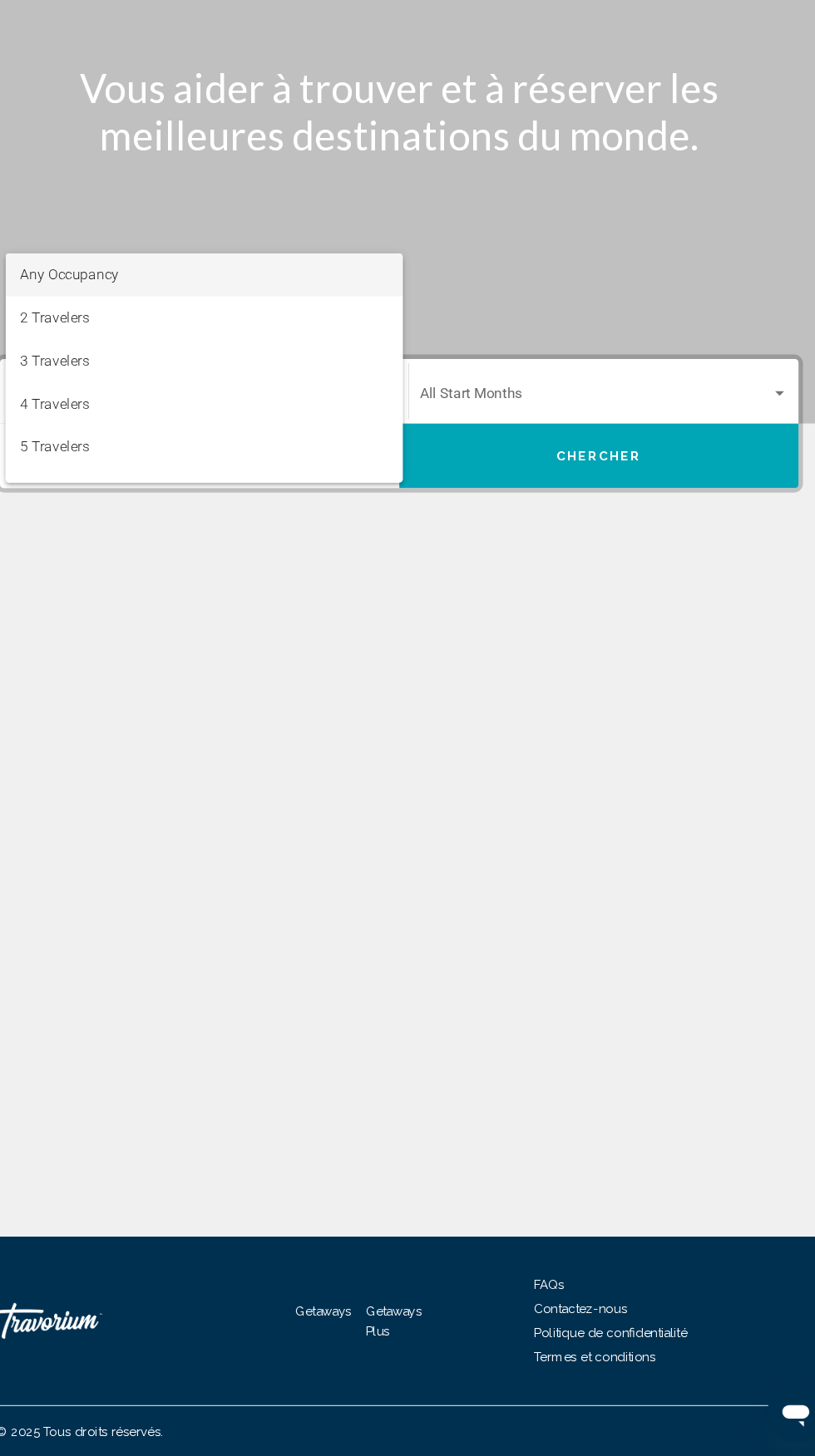
scroll to position [190, 0]
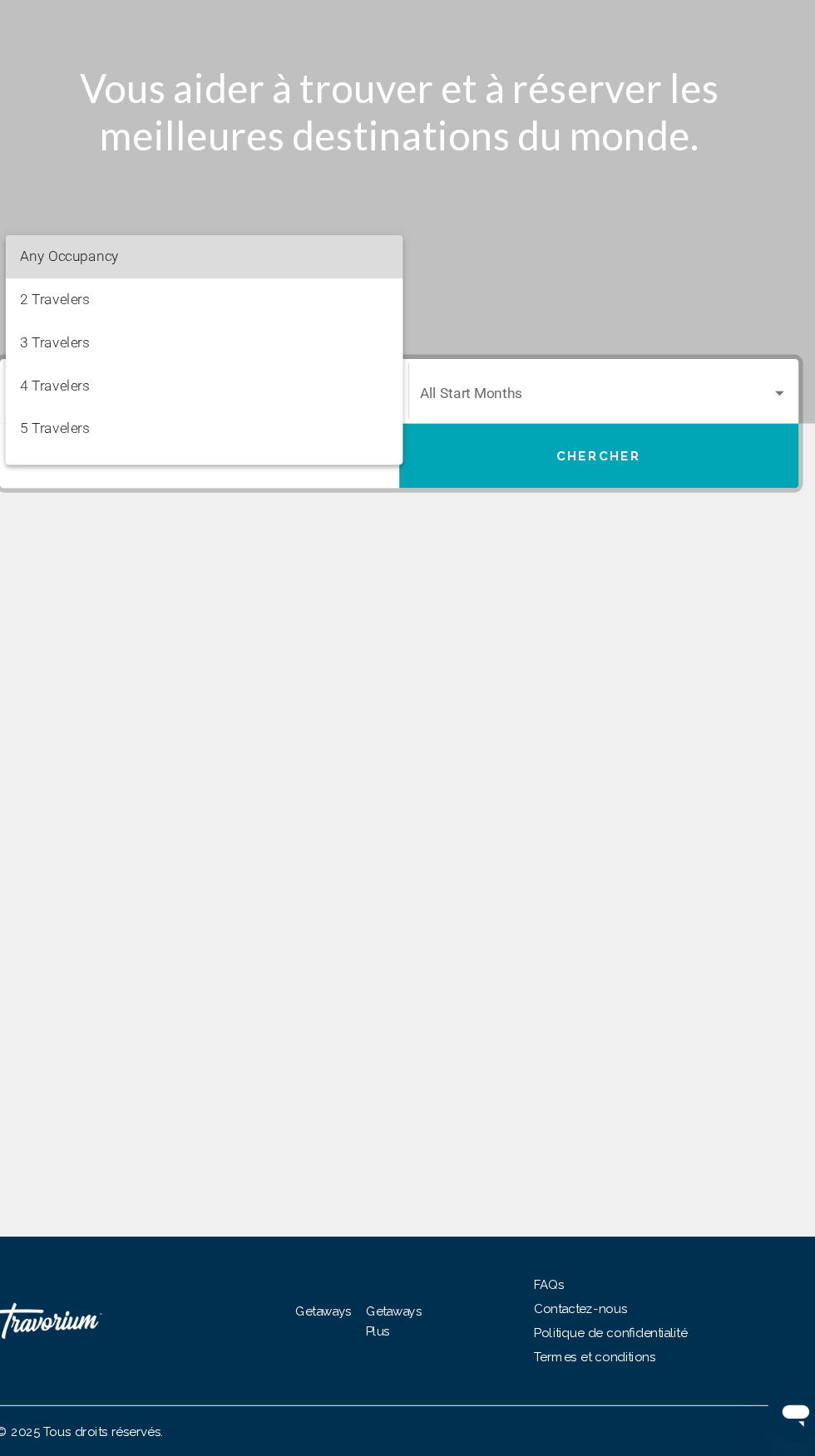
click at [183, 339] on span "Any Occupancy" at bounding box center [227, 343] width 342 height 40
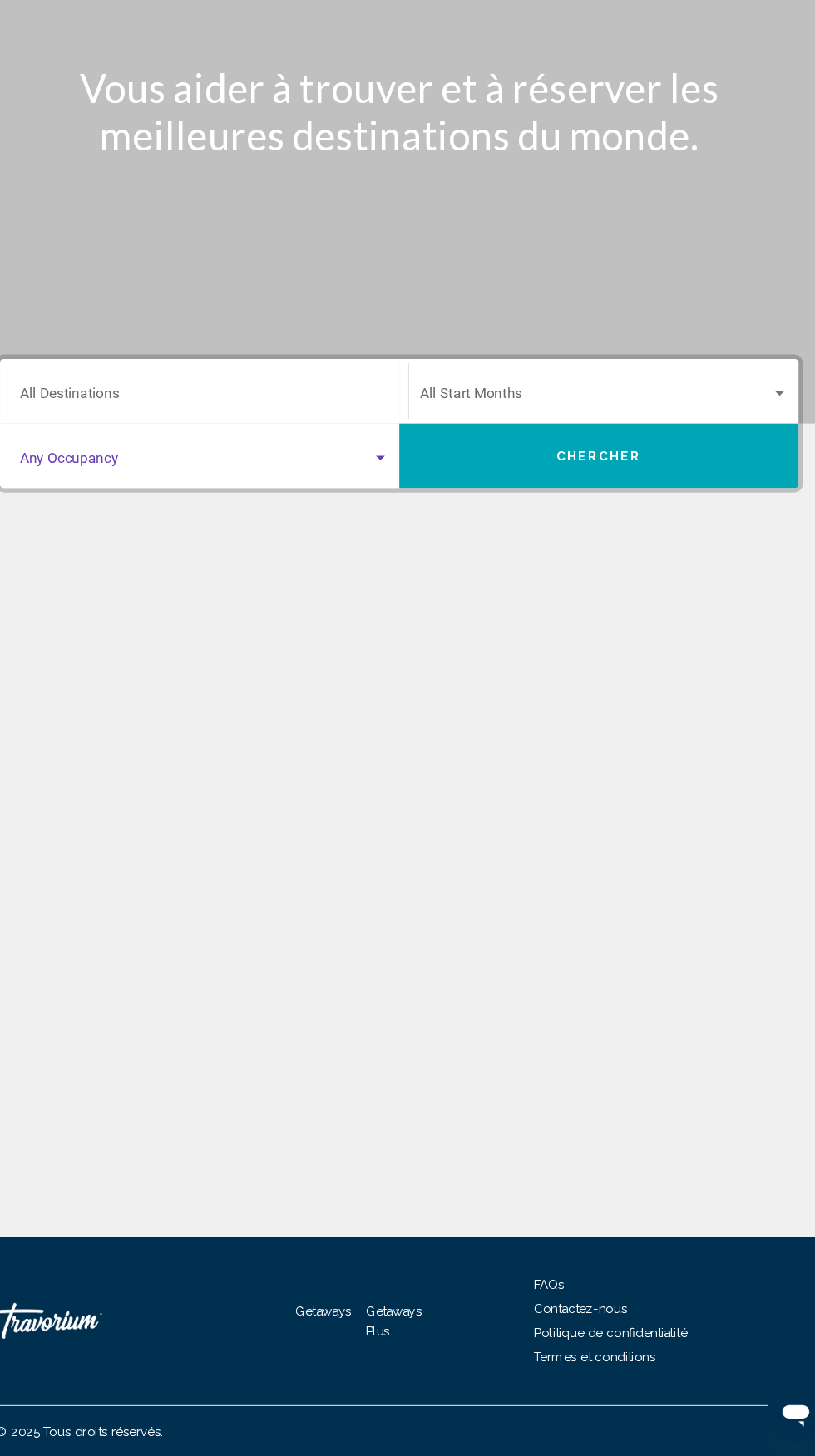
click at [316, 467] on input "Destination All Destinations" at bounding box center [227, 475] width 342 height 15
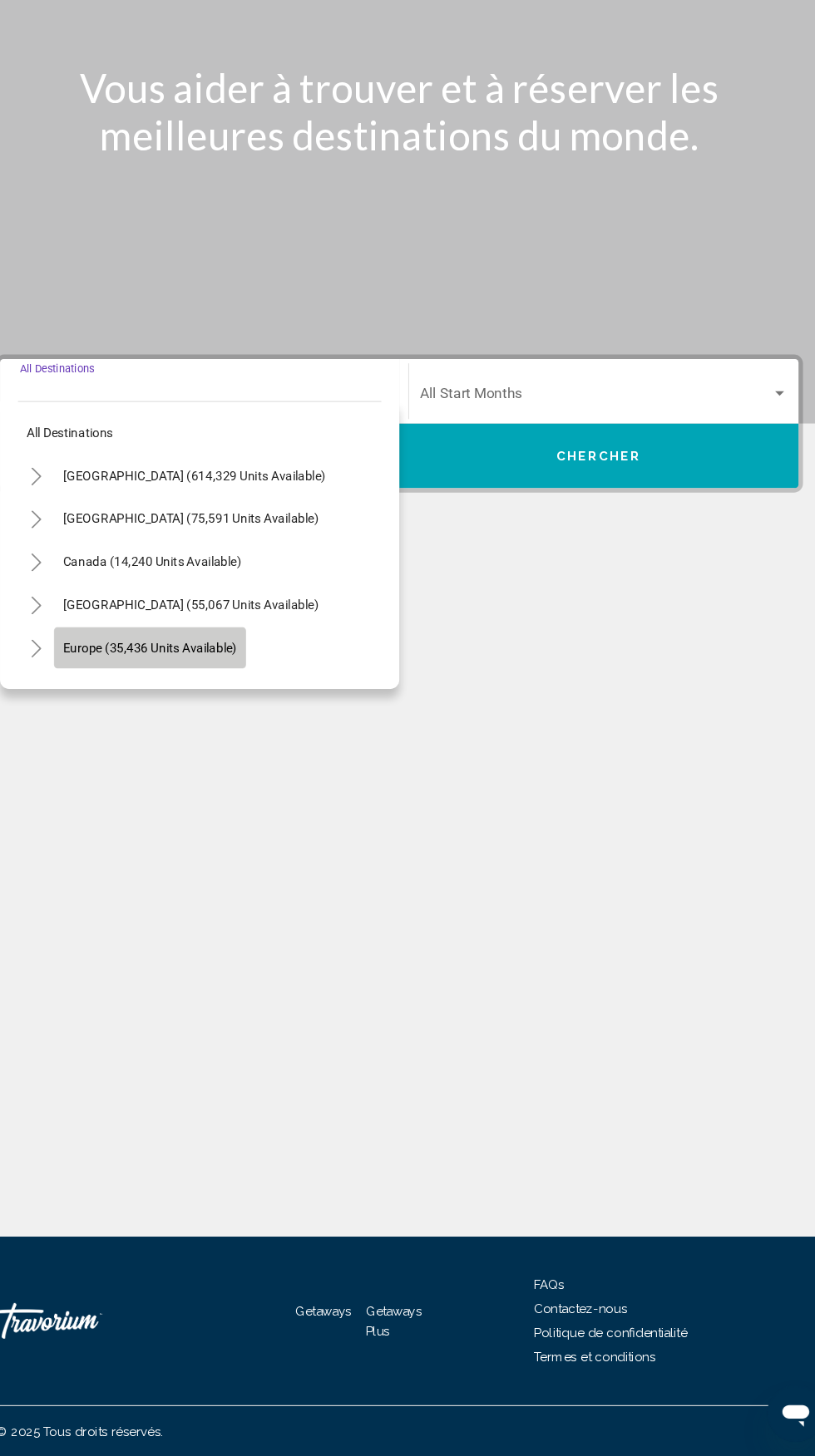
click at [220, 700] on span "Europe (35,436 units available)" at bounding box center [176, 706] width 162 height 14
type input "**********"
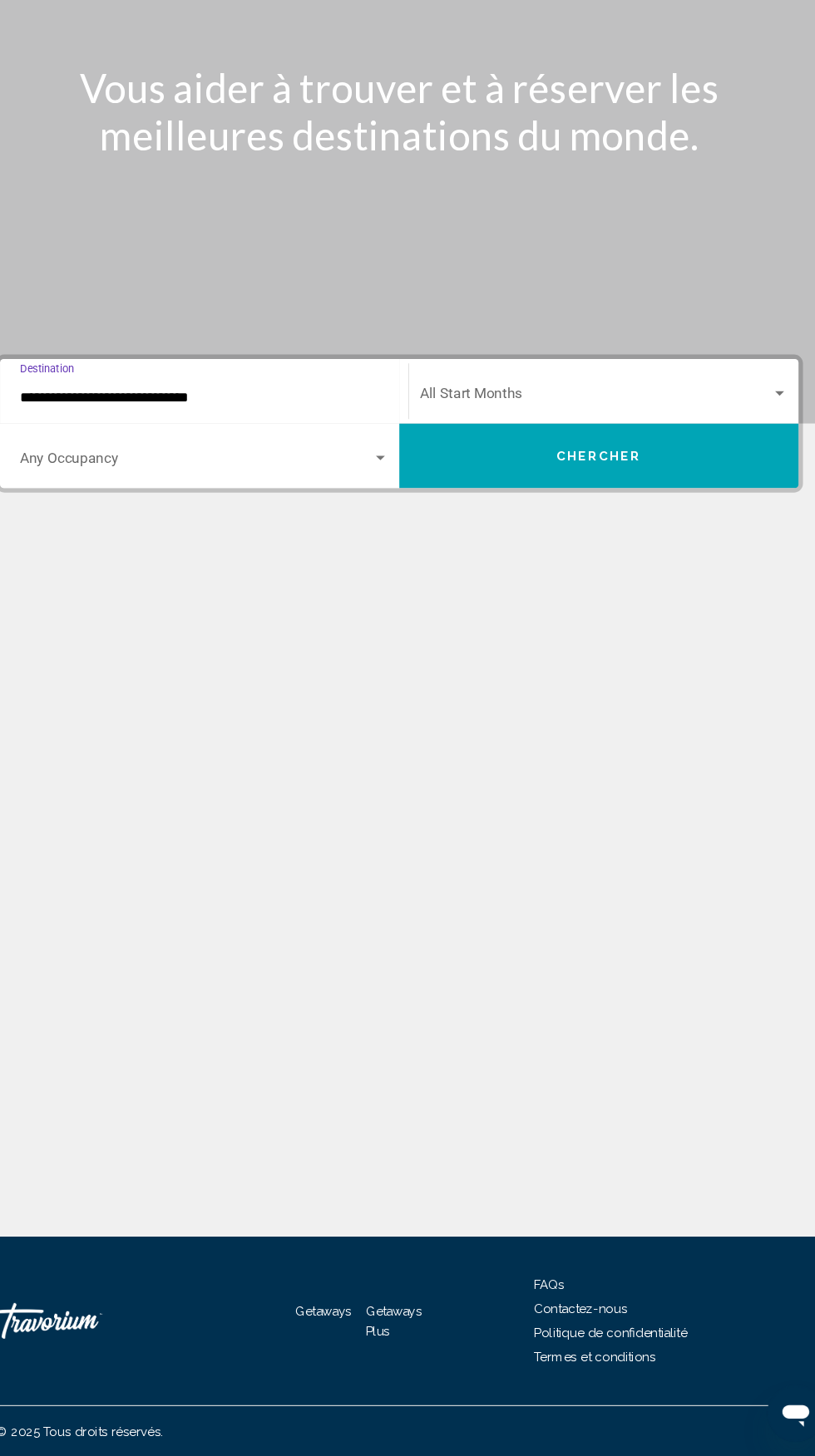
click at [625, 467] on span "Search widget" at bounding box center [589, 475] width 326 height 15
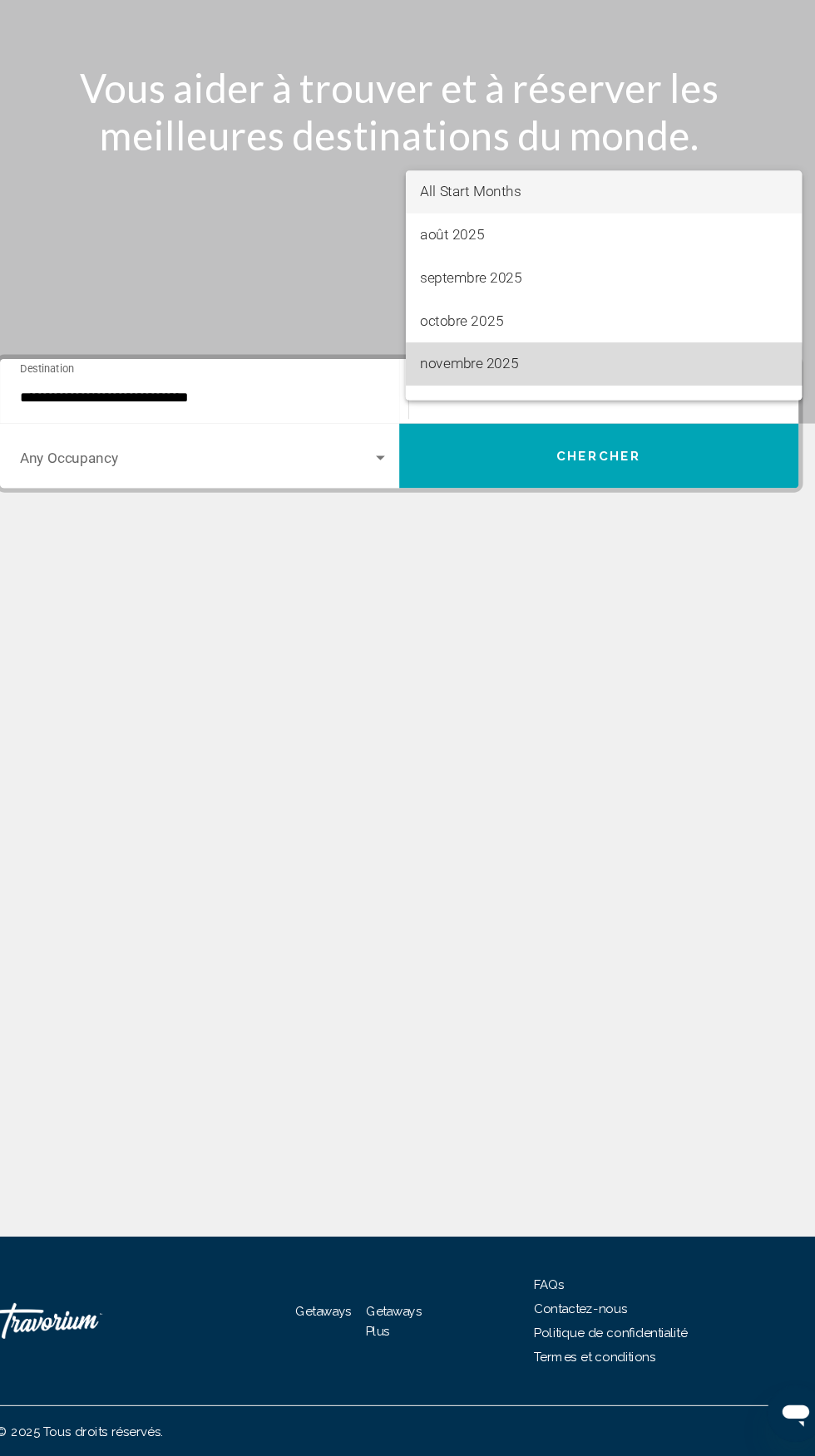
click at [492, 447] on span "novembre 2025" at bounding box center [597, 443] width 341 height 40
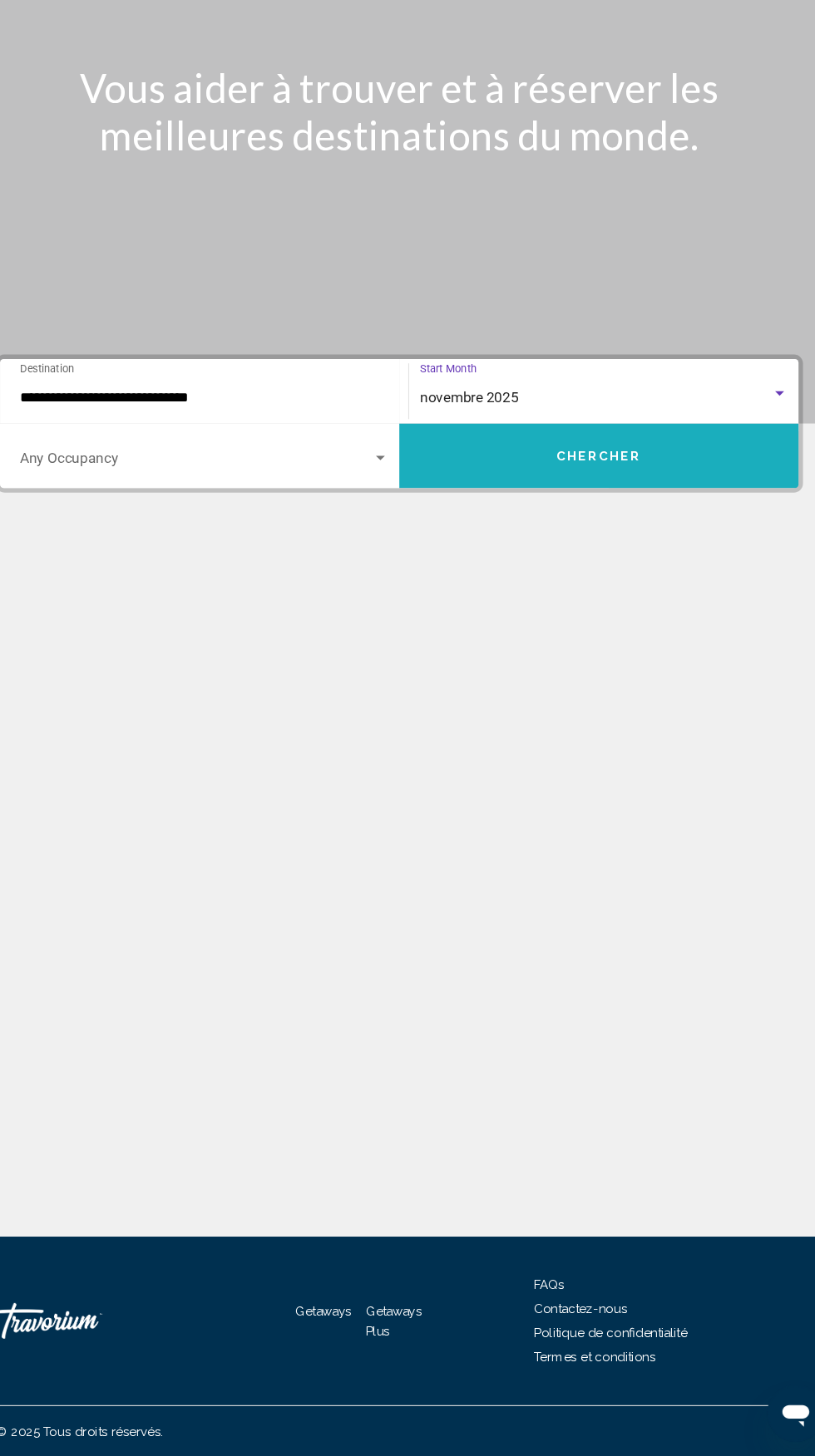
click at [628, 523] on span "Chercher" at bounding box center [592, 530] width 79 height 14
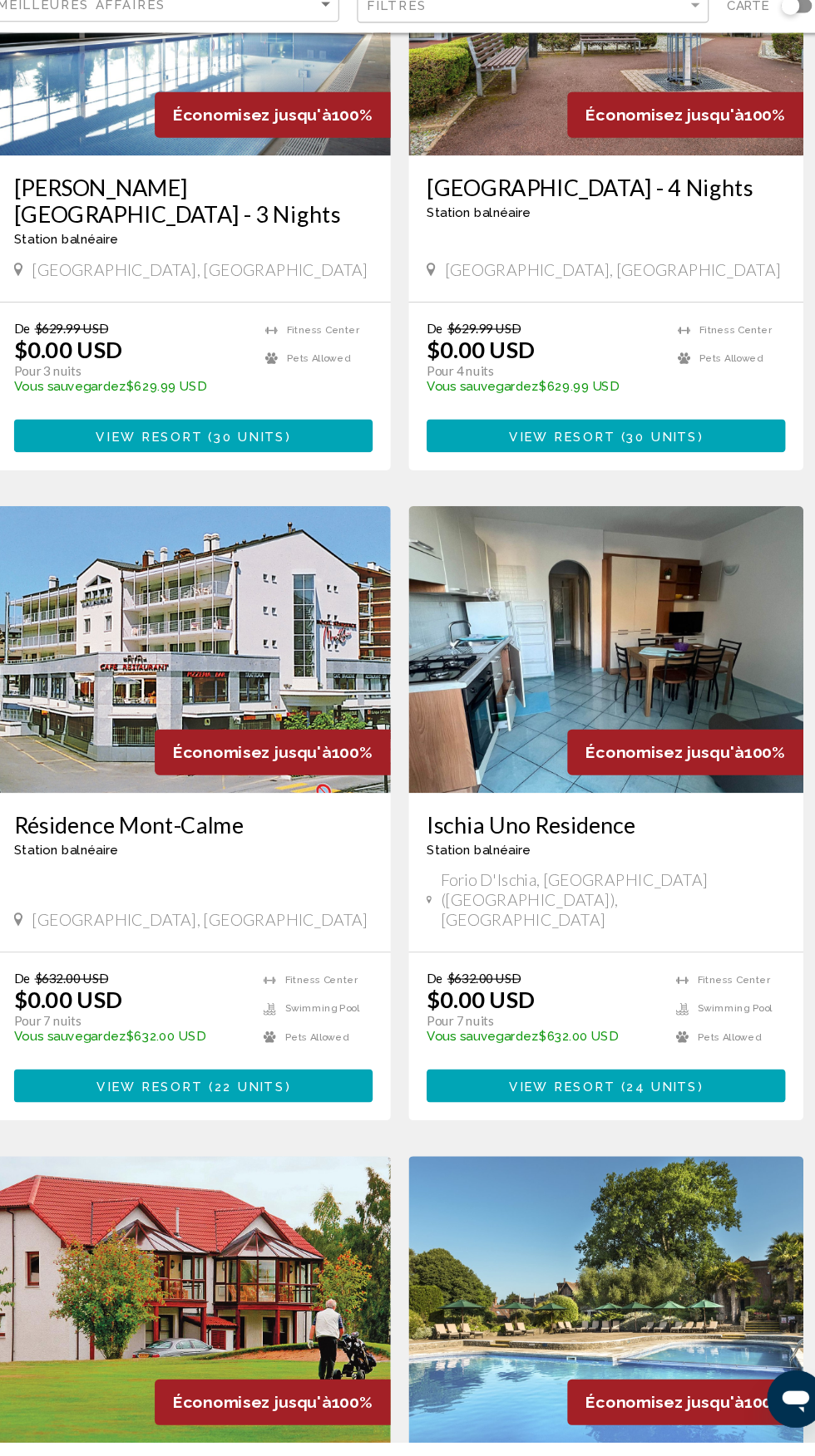
scroll to position [1402, 0]
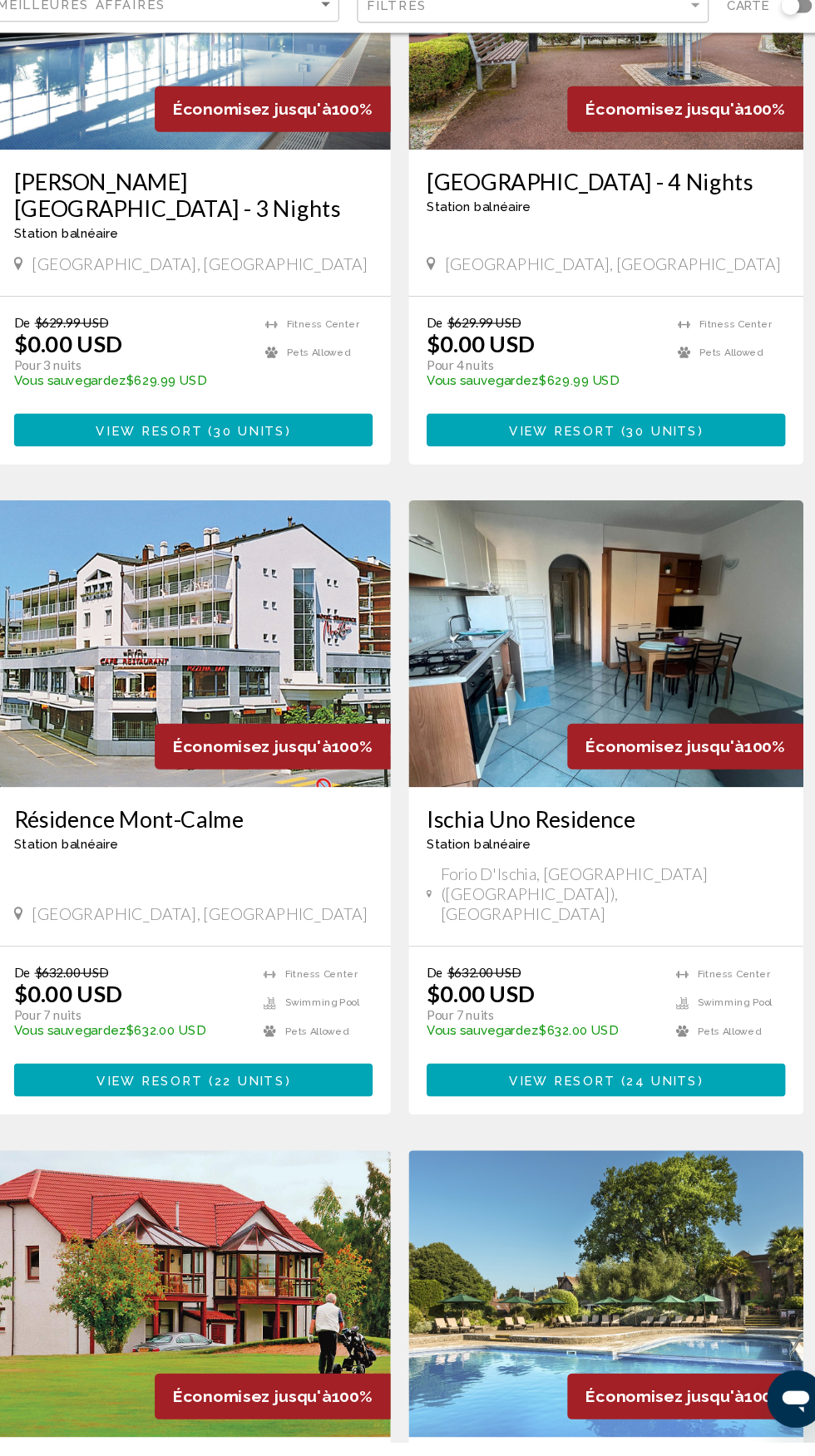
click at [581, 875] on h3 "Ischia Uno Residence" at bounding box center [598, 878] width 333 height 25
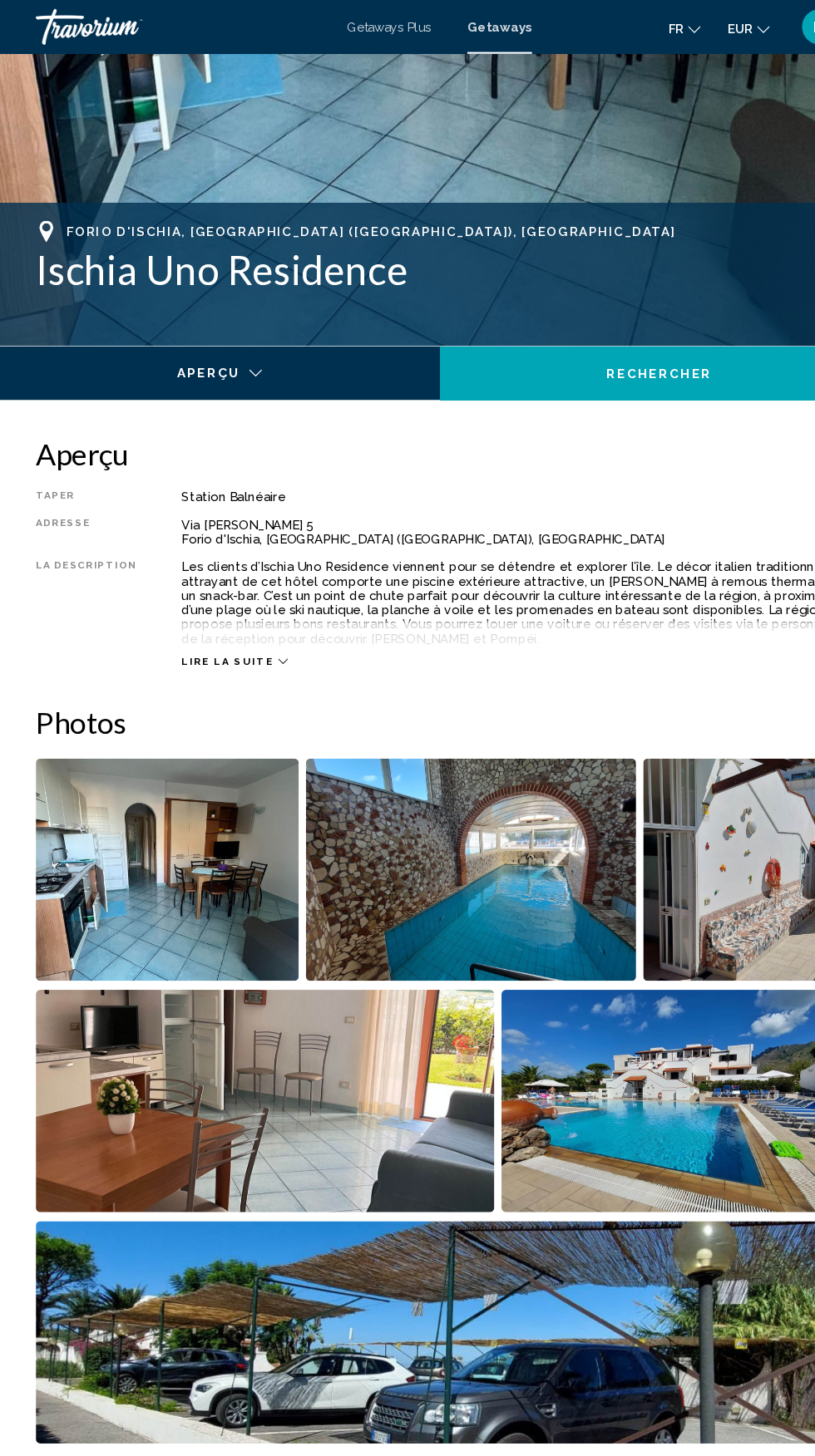
scroll to position [516, 0]
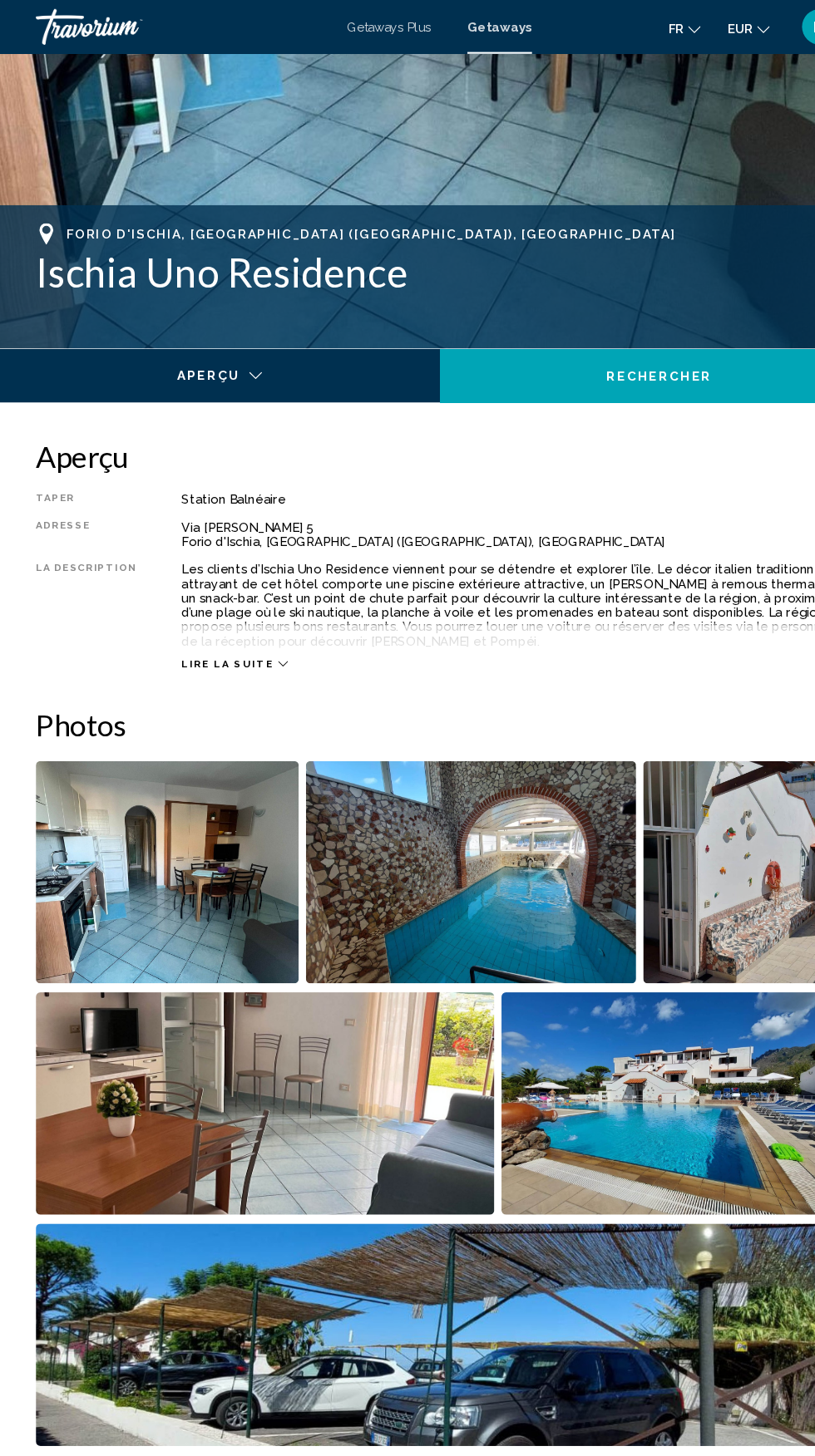
click at [258, 615] on icon "Main content" at bounding box center [262, 615] width 9 height 9
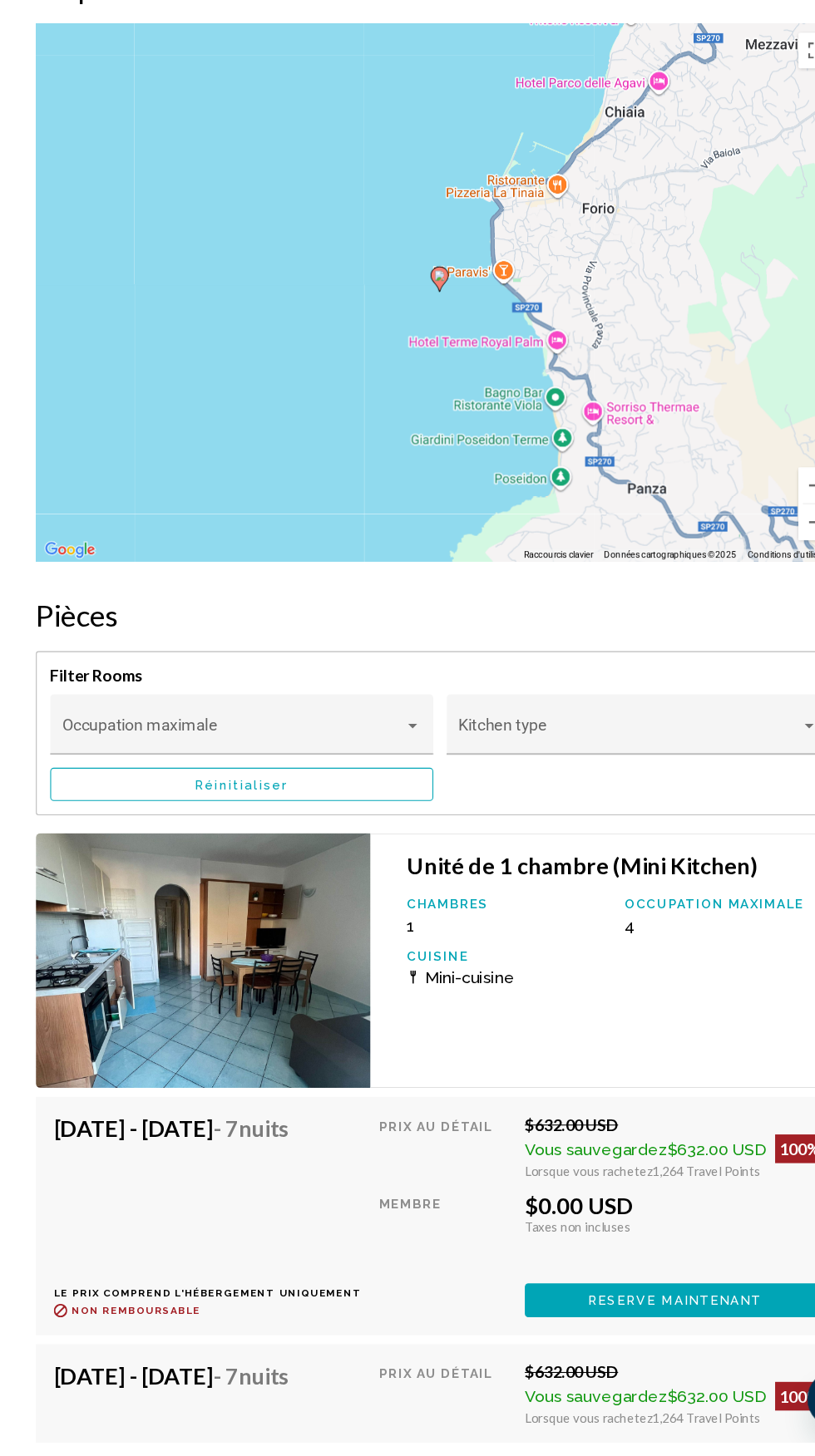
scroll to position [3009, 0]
